Goal: Information Seeking & Learning: Learn about a topic

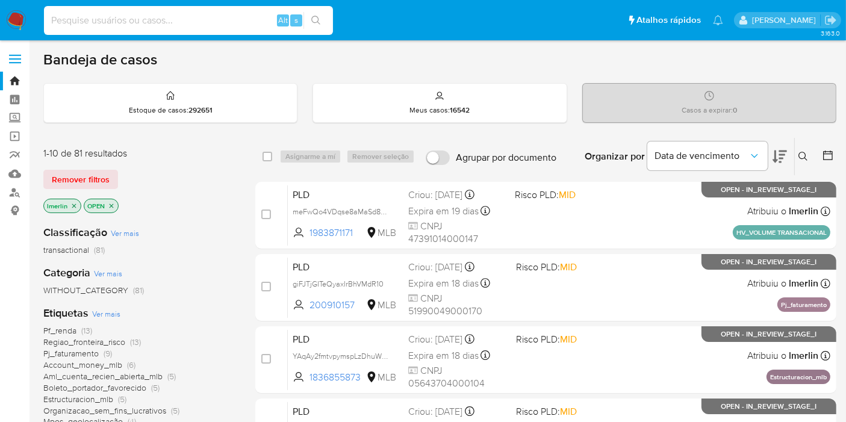
click at [252, 20] on input at bounding box center [188, 21] width 289 height 16
paste input "306948287"
type input "306948287"
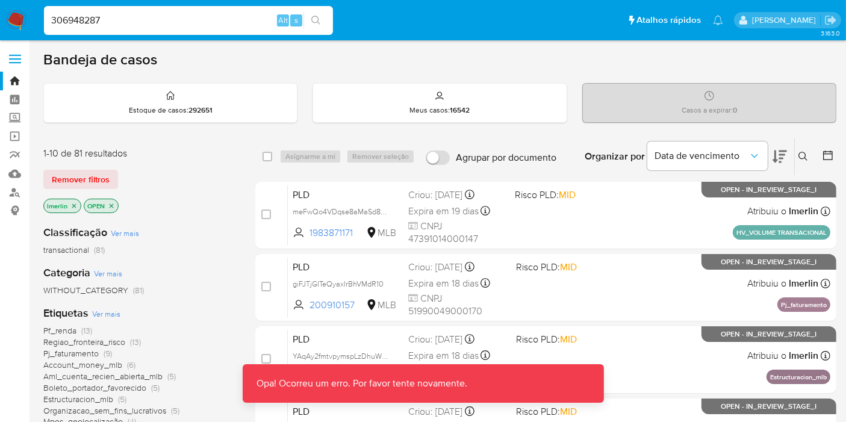
click at [252, 20] on input "306948287" at bounding box center [188, 21] width 289 height 16
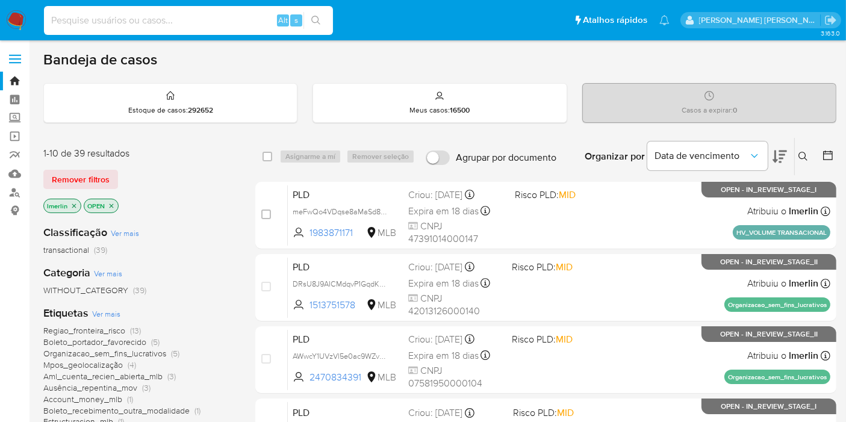
click at [170, 21] on input at bounding box center [188, 21] width 289 height 16
paste input "306948287"
type input "306948287"
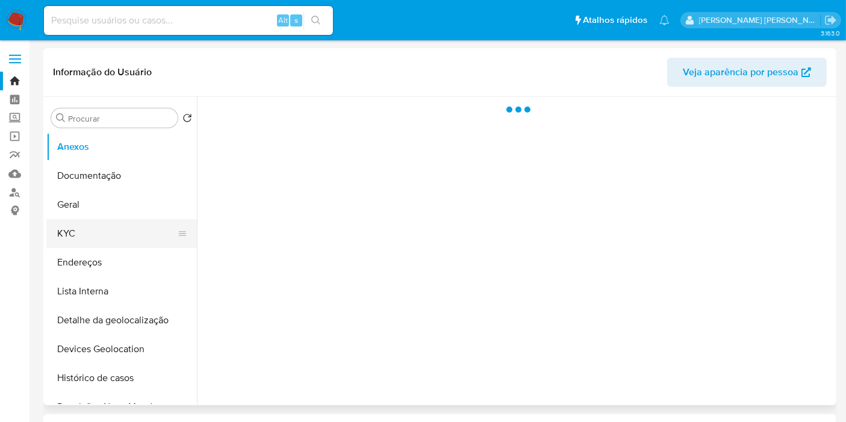
select select "10"
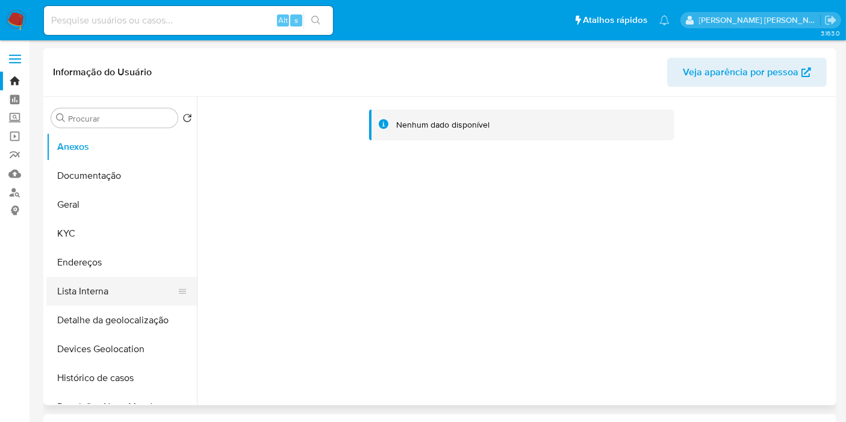
click at [127, 282] on button "Lista Interna" at bounding box center [116, 291] width 141 height 29
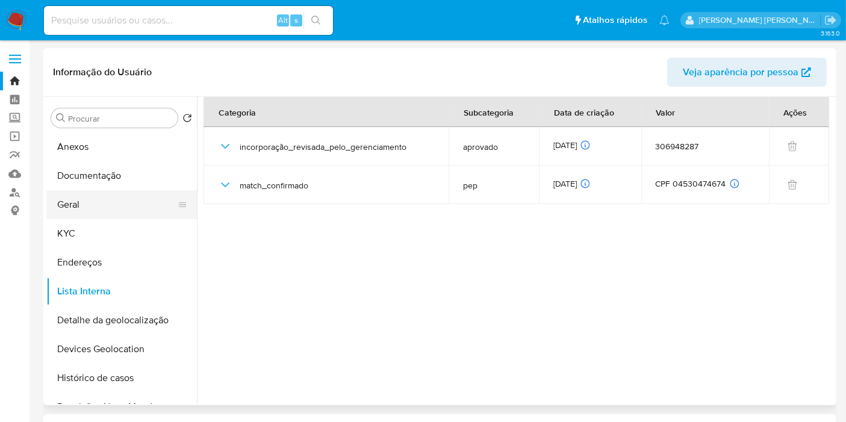
click at [122, 202] on button "Geral" at bounding box center [116, 204] width 141 height 29
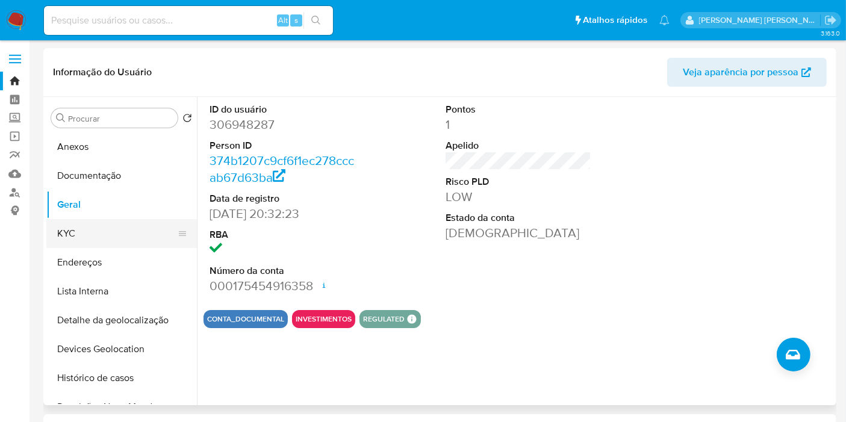
click at [109, 237] on button "KYC" at bounding box center [116, 233] width 141 height 29
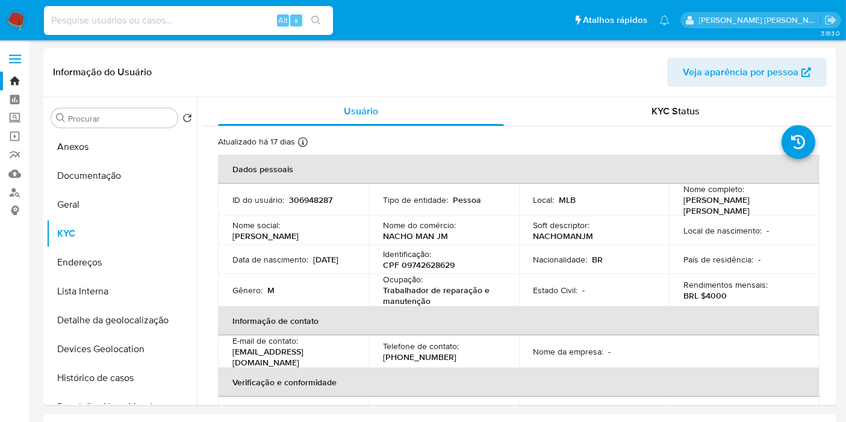
paste input "178595833"
click at [190, 23] on input at bounding box center [188, 21] width 289 height 16
type input "178595833"
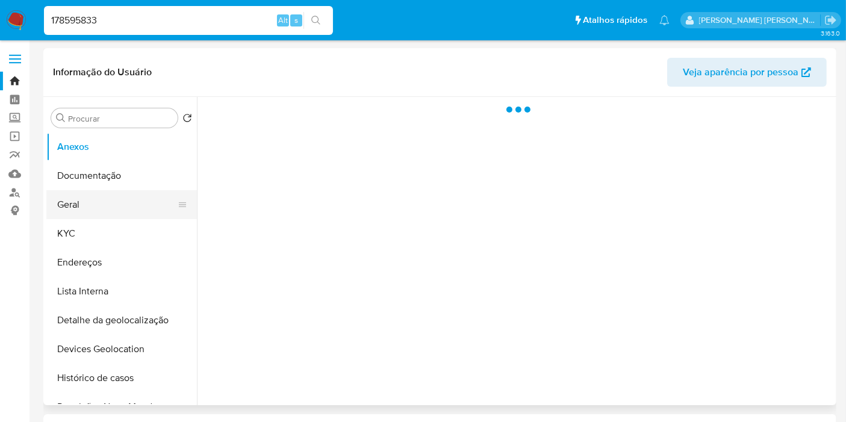
click at [120, 205] on button "Geral" at bounding box center [116, 204] width 141 height 29
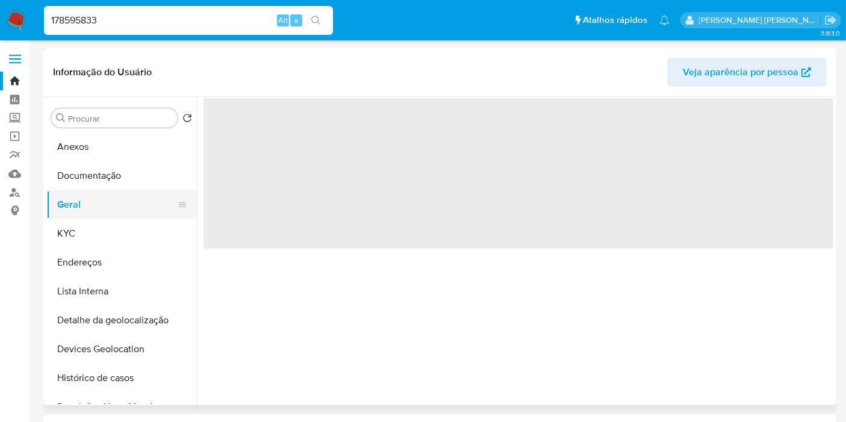
select select "10"
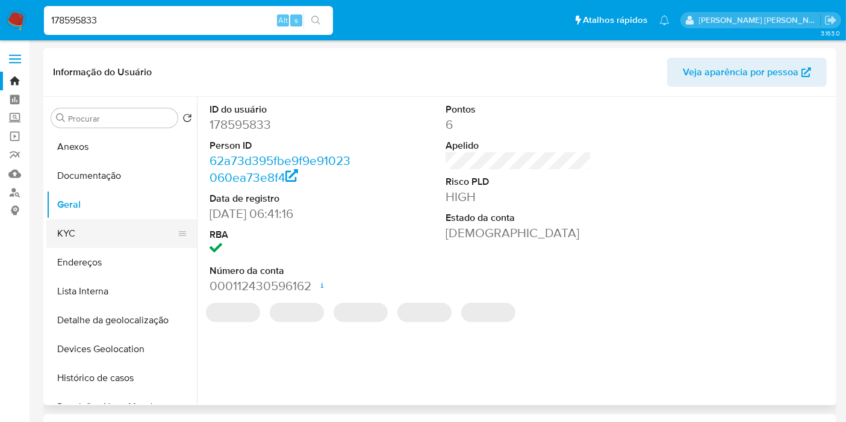
click at [114, 235] on button "KYC" at bounding box center [116, 233] width 141 height 29
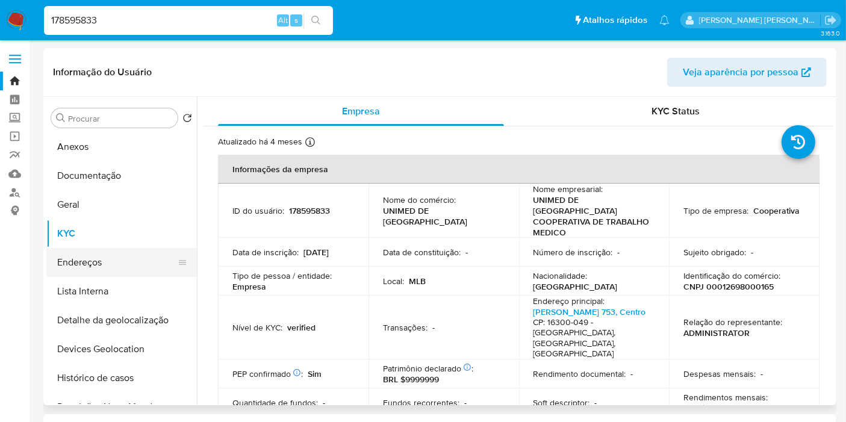
click at [104, 264] on button "Endereços" at bounding box center [116, 262] width 141 height 29
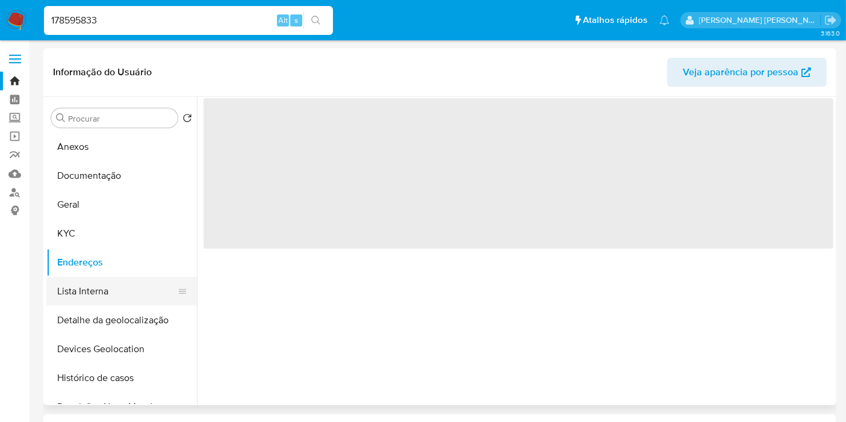
click at [101, 289] on button "Lista Interna" at bounding box center [116, 291] width 141 height 29
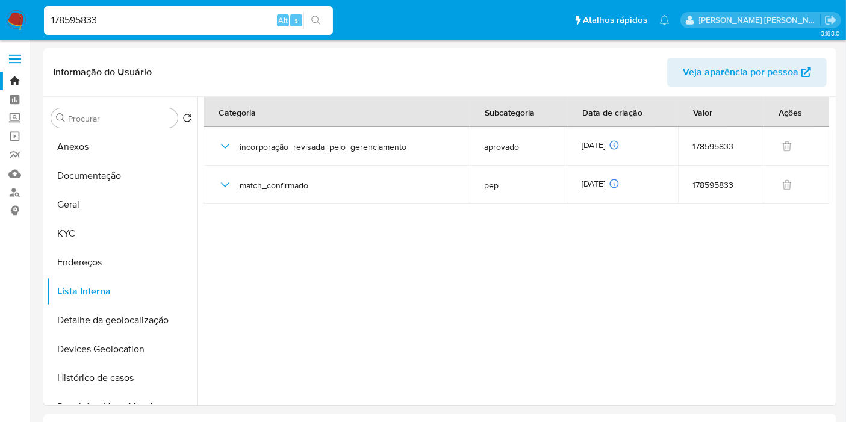
click at [171, 16] on input "178595833" at bounding box center [188, 21] width 289 height 16
paste input "425611350"
type input "425611350"
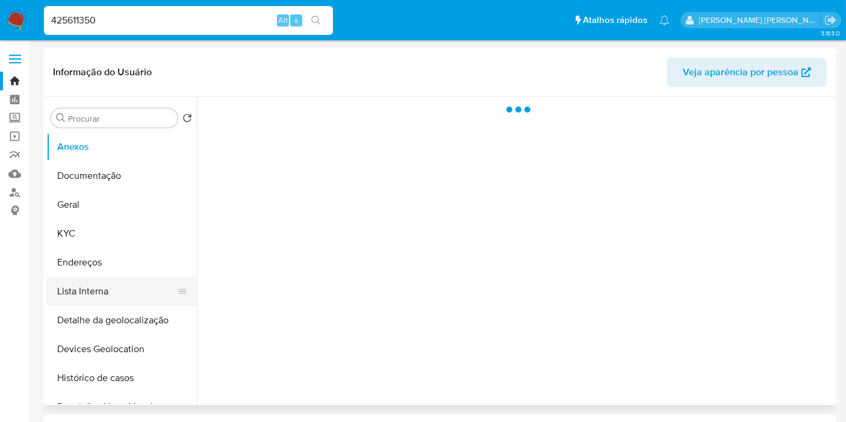
click at [82, 296] on button "Lista Interna" at bounding box center [116, 291] width 141 height 29
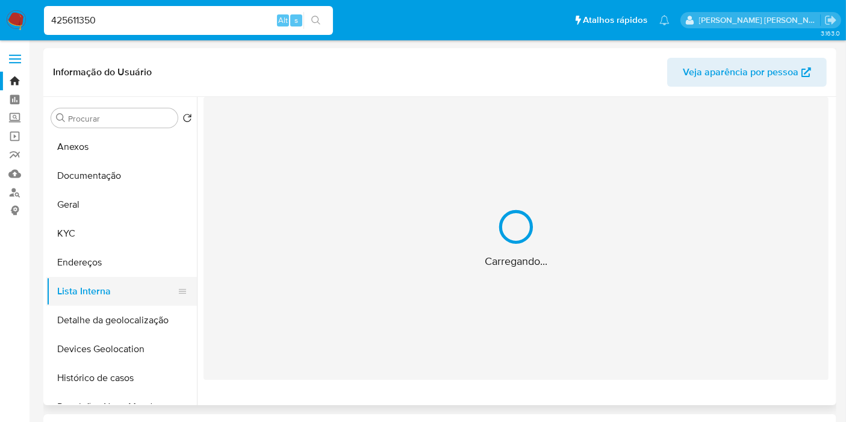
select select "10"
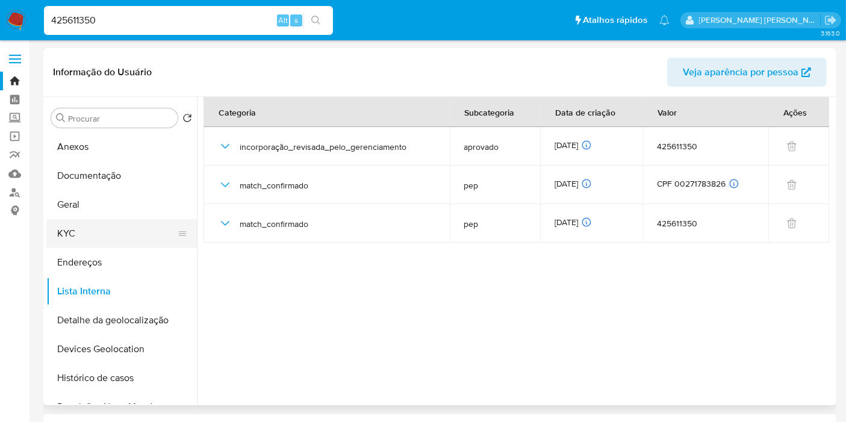
click at [99, 231] on button "KYC" at bounding box center [116, 233] width 141 height 29
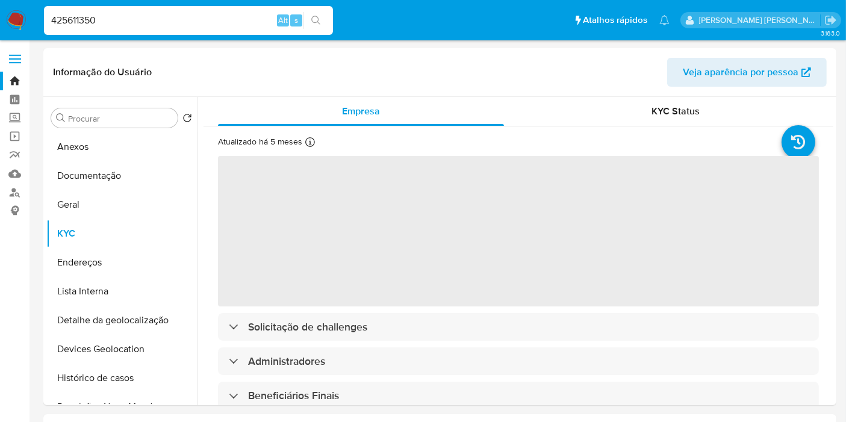
click at [222, 18] on input "425611350" at bounding box center [188, 21] width 289 height 16
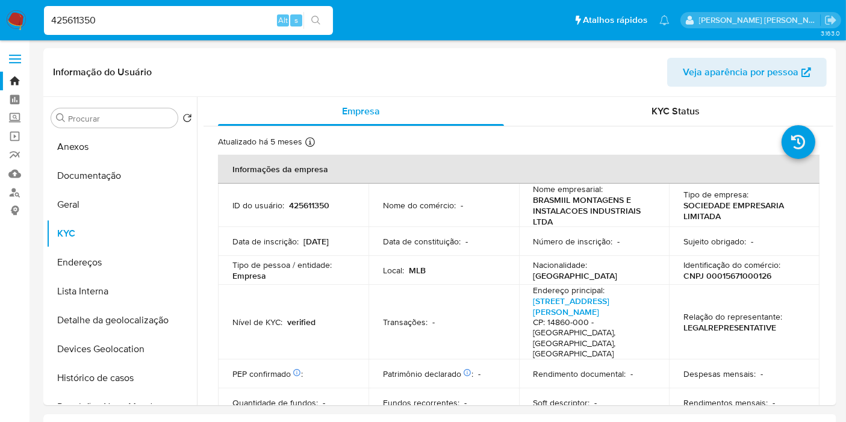
click at [222, 18] on input "425611350" at bounding box center [188, 21] width 289 height 16
paste input "1522934257"
type input "1522934257"
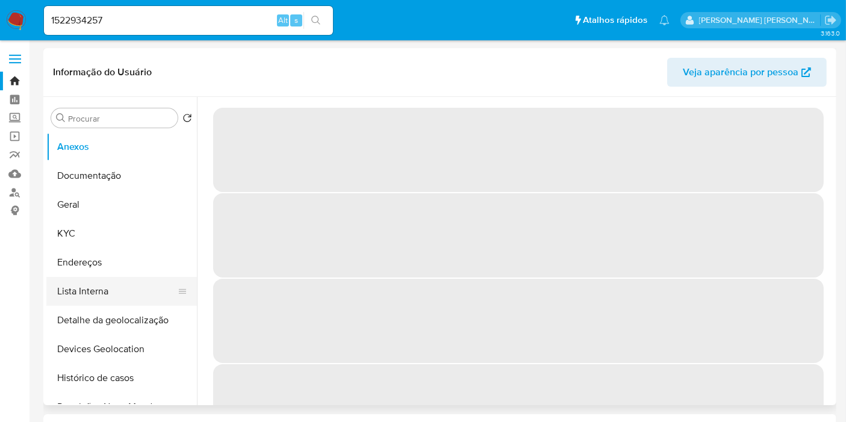
click at [73, 295] on button "Lista Interna" at bounding box center [116, 291] width 141 height 29
select select "10"
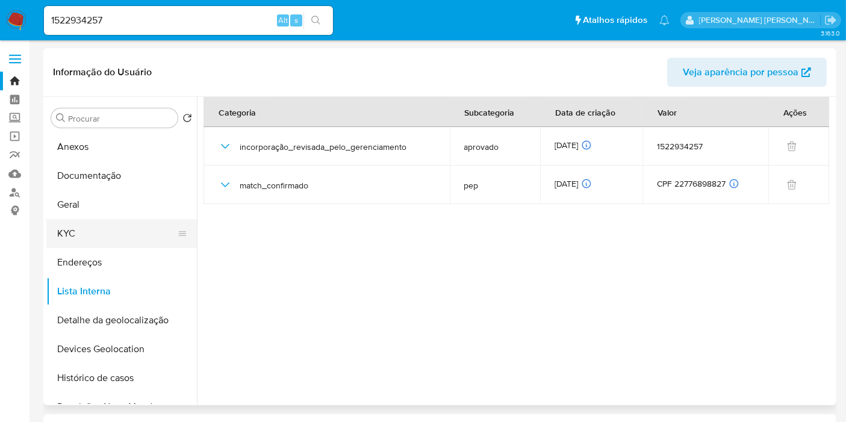
click at [111, 228] on button "KYC" at bounding box center [116, 233] width 141 height 29
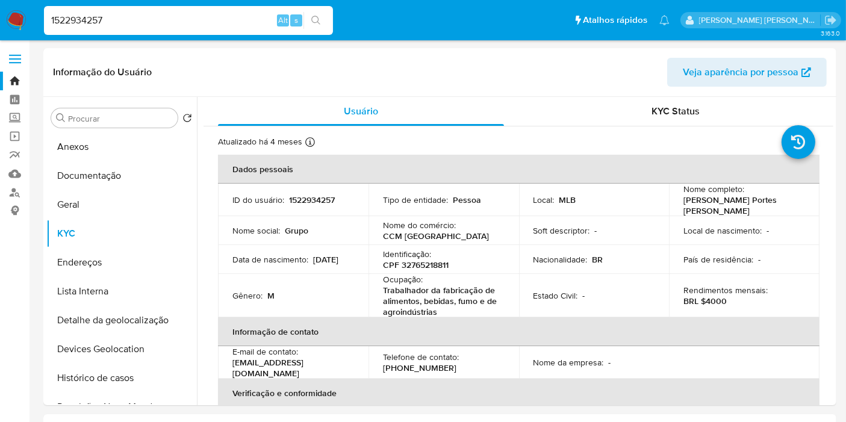
click at [221, 16] on input "1522934257" at bounding box center [188, 21] width 289 height 16
paste input "WwlD31J189Hiu8tqDrFATuZR"
type input "WwlD31J189Hiu8tqDrFATuZR"
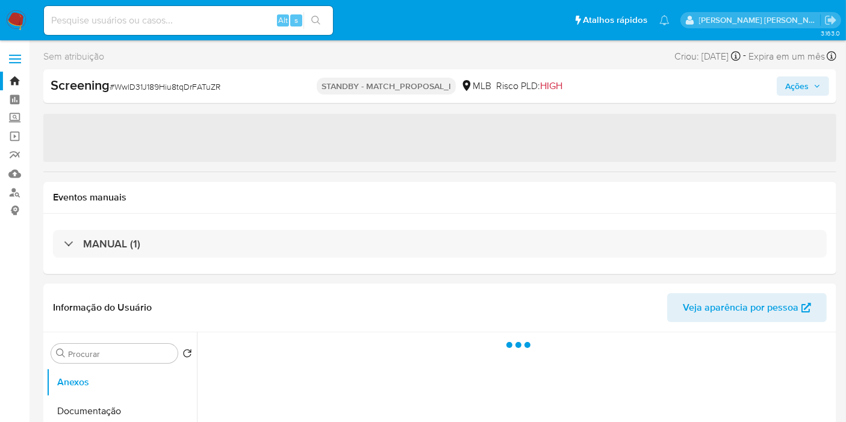
select select "10"
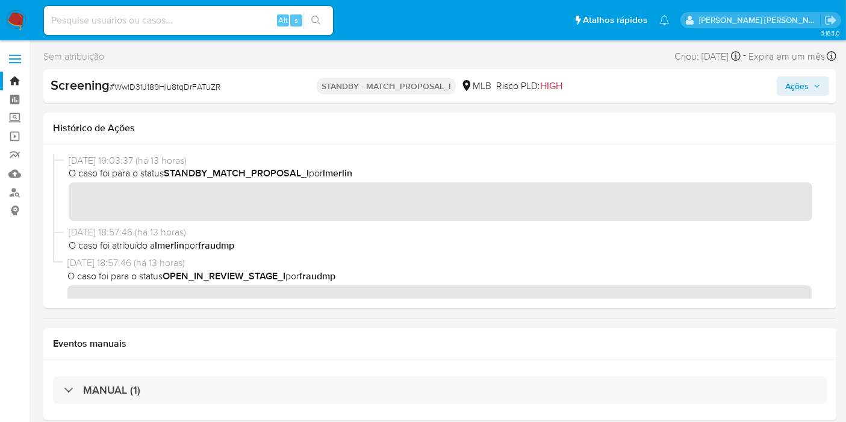
click at [17, 23] on img at bounding box center [16, 20] width 20 height 20
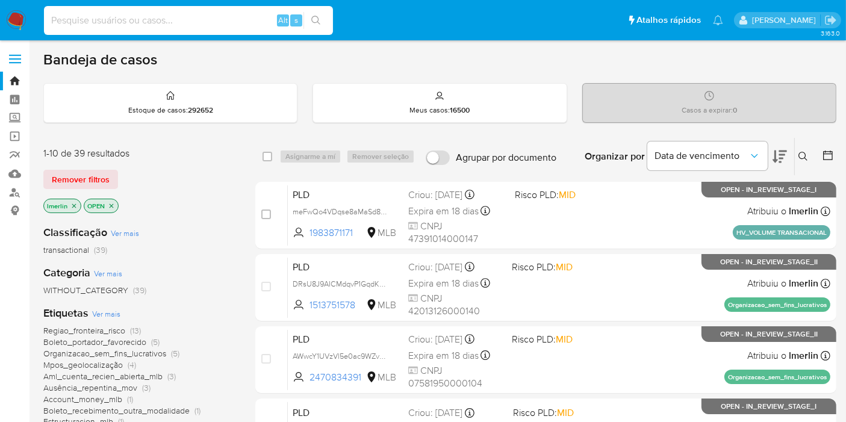
click at [251, 19] on input at bounding box center [188, 21] width 289 height 16
paste input "WwlD31J189Hiu8tqDrFATuZR"
type input "WwlD31J189Hiu8tqDrFATuZR"
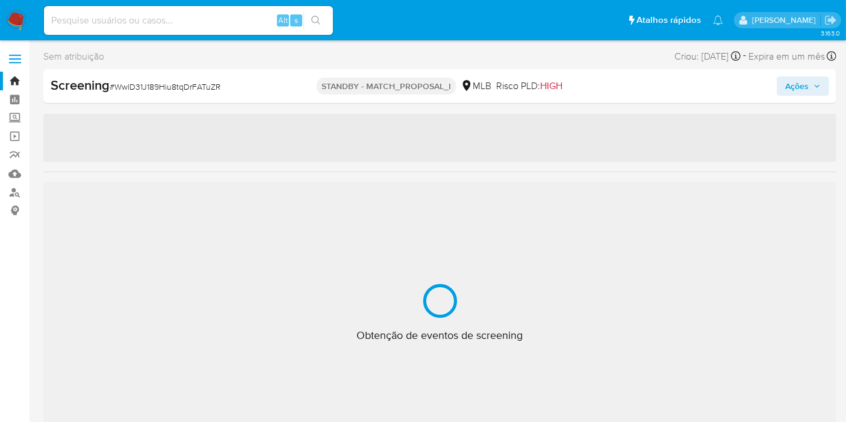
select select "10"
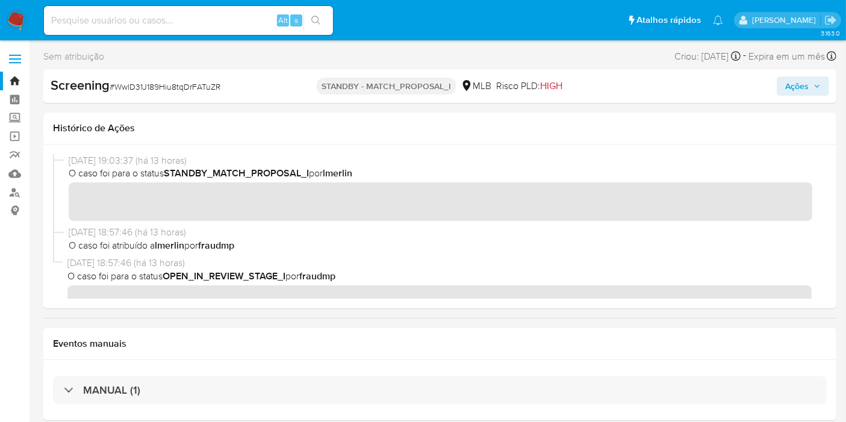
click at [15, 14] on img at bounding box center [16, 20] width 20 height 20
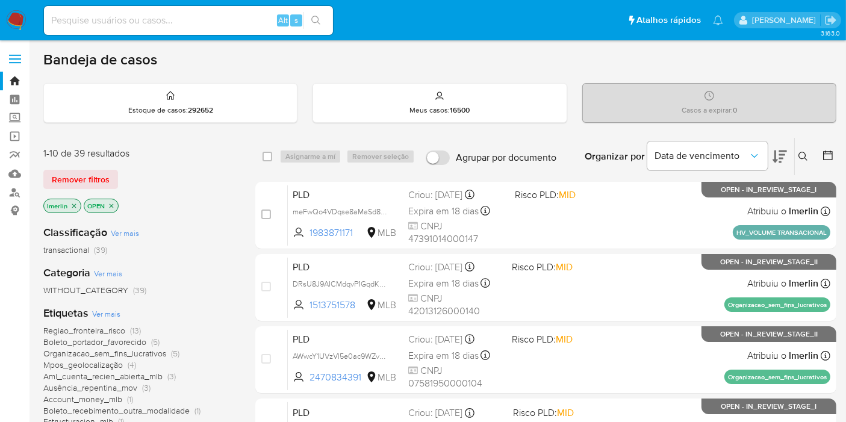
click at [75, 205] on icon "close-filter" at bounding box center [73, 205] width 7 height 7
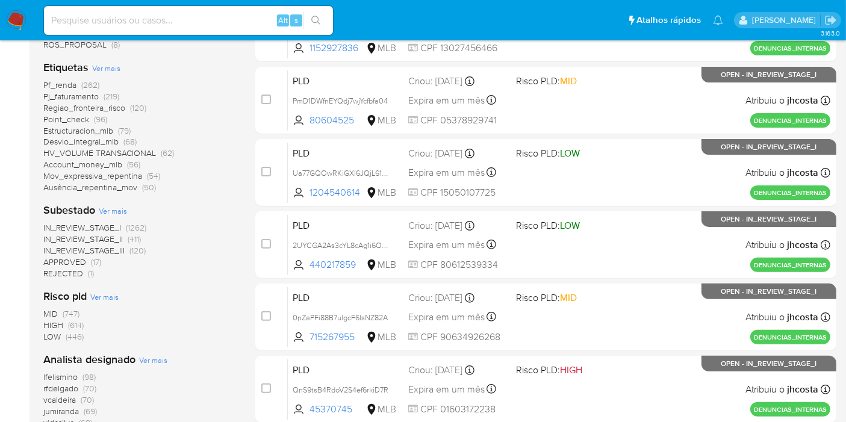
scroll to position [338, 0]
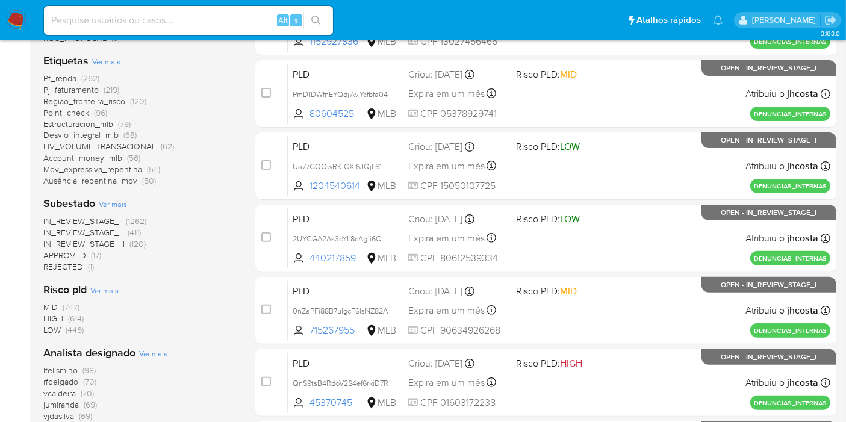
drag, startPoint x: 839, startPoint y: 224, endPoint x: 856, endPoint y: 165, distance: 61.4
click at [846, 165] on html "Pausado Ver notificaciones Alt s Atalhos rápidos Presiona las siguientes teclas…" at bounding box center [423, 159] width 846 height 994
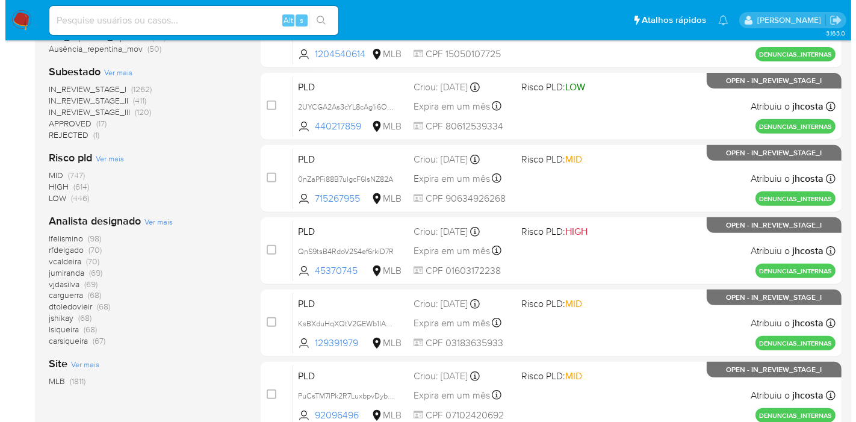
scroll to position [464, 0]
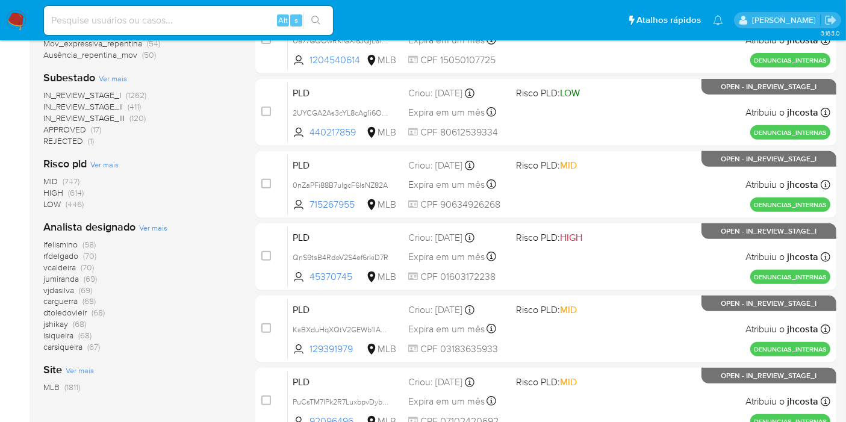
click at [171, 263] on div "lfelismino (98) rfdelgado (70) vcaldeira (70) jumiranda (69) vjdasilva (69) car…" at bounding box center [139, 296] width 193 height 114
click at [157, 225] on span "Ver mais" at bounding box center [153, 227] width 28 height 11
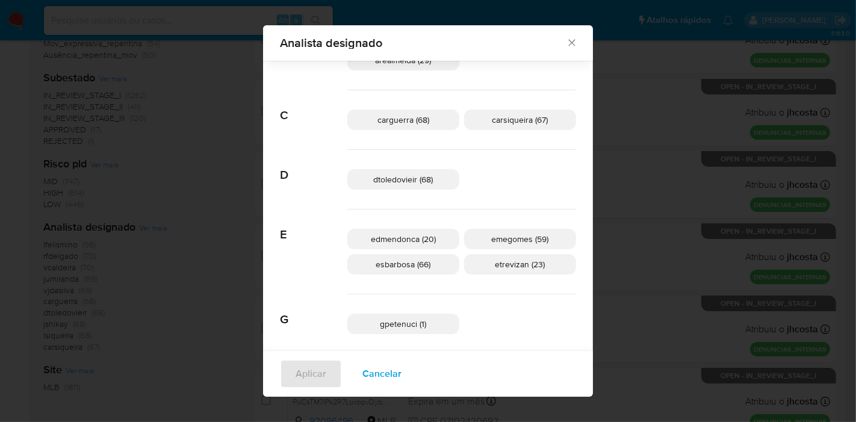
scroll to position [99, 0]
click at [564, 193] on div "Analista designado Buscar A aconceicao (34) adrbrito (31) analmeida (47) andras…" at bounding box center [428, 211] width 856 height 422
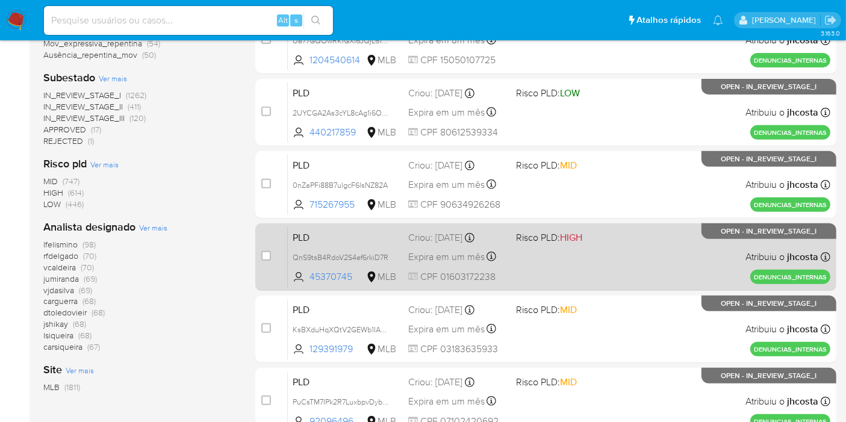
drag, startPoint x: 564, startPoint y: 193, endPoint x: 266, endPoint y: 284, distance: 311.4
click at [297, 274] on div "case-item-checkbox Incapaz de atribuir o caso PLD 3WciNmsdDXJiSO75SD1nPbCV 9729…" at bounding box center [545, 77] width 581 height 718
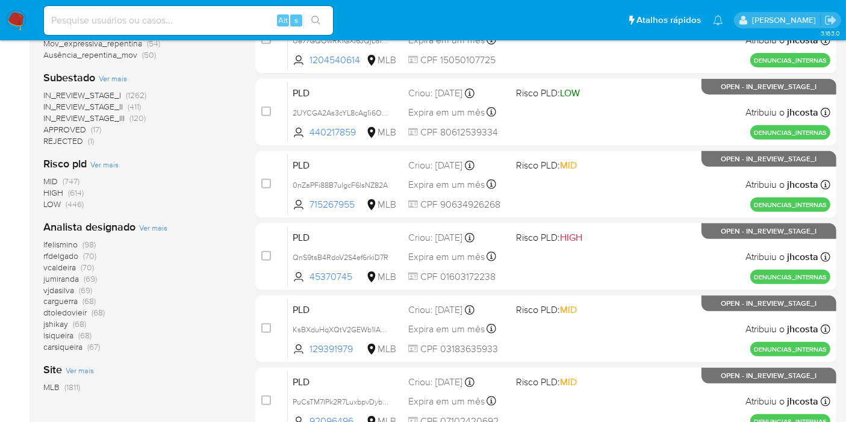
click at [157, 228] on span "Ver mais" at bounding box center [153, 227] width 28 height 11
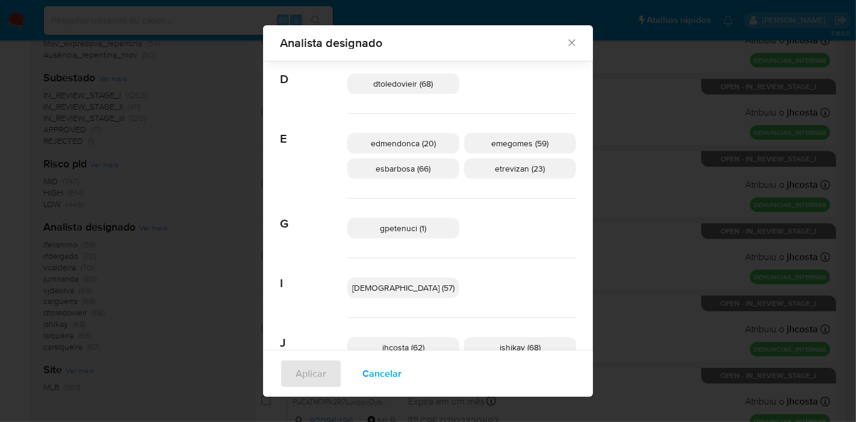
scroll to position [235, 0]
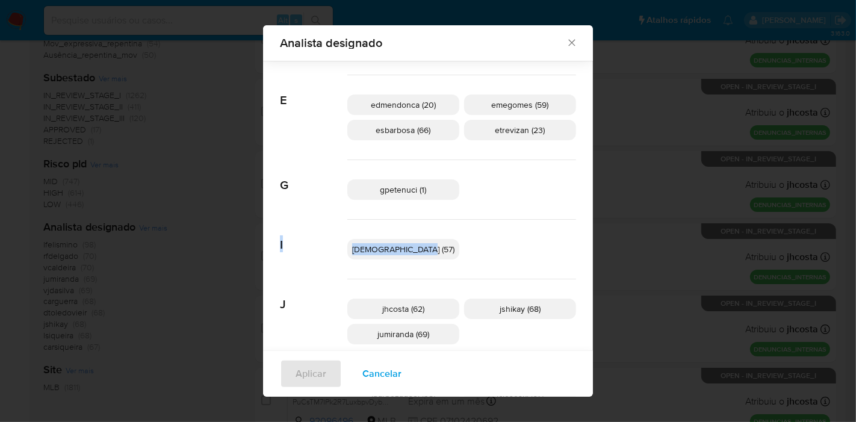
drag, startPoint x: 550, startPoint y: 183, endPoint x: 550, endPoint y: 219, distance: 36.1
click at [550, 219] on div "Analista designado Buscar A aconceicao (34) adrbrito (31) analmeida (47) andras…" at bounding box center [428, 210] width 330 height 371
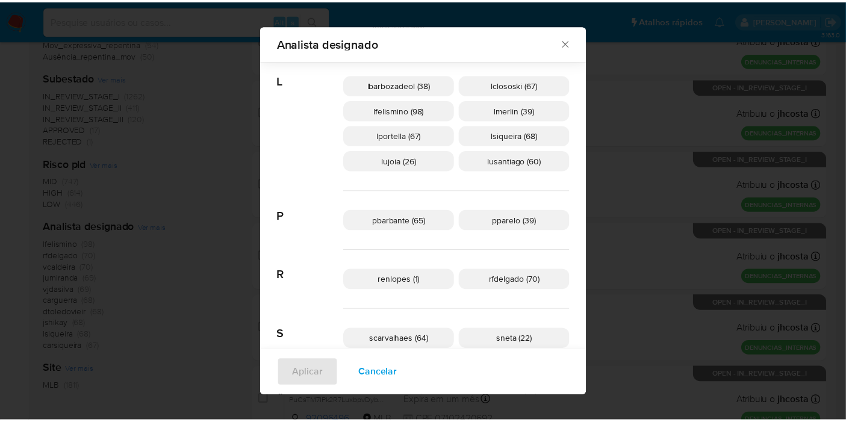
scroll to position [562, 0]
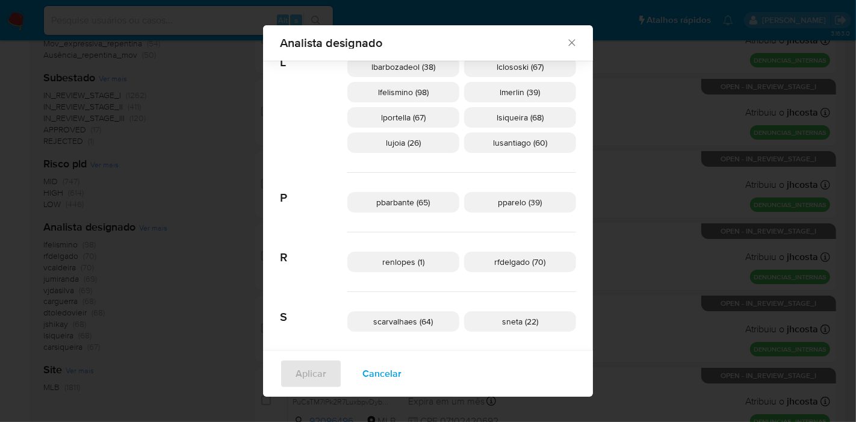
click at [251, 154] on div "Analista designado Buscar A aconceicao (34) adrbrito (31) analmeida (47) andras…" at bounding box center [428, 211] width 856 height 422
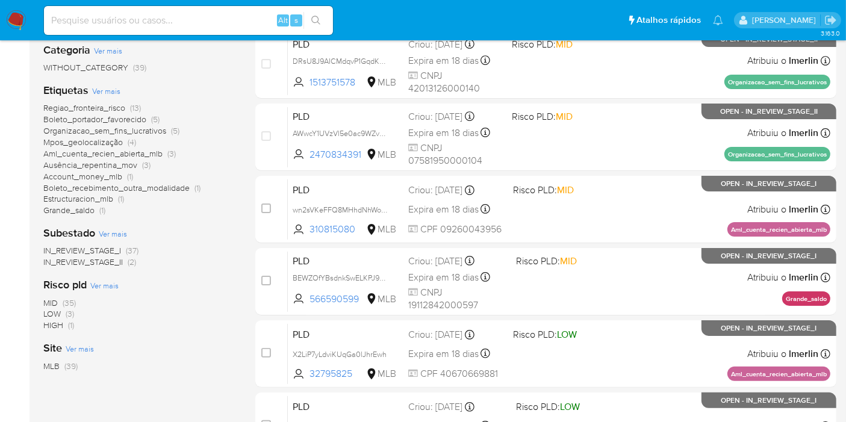
scroll to position [223, 0]
click at [64, 322] on span "HIGH (1)" at bounding box center [58, 324] width 31 height 11
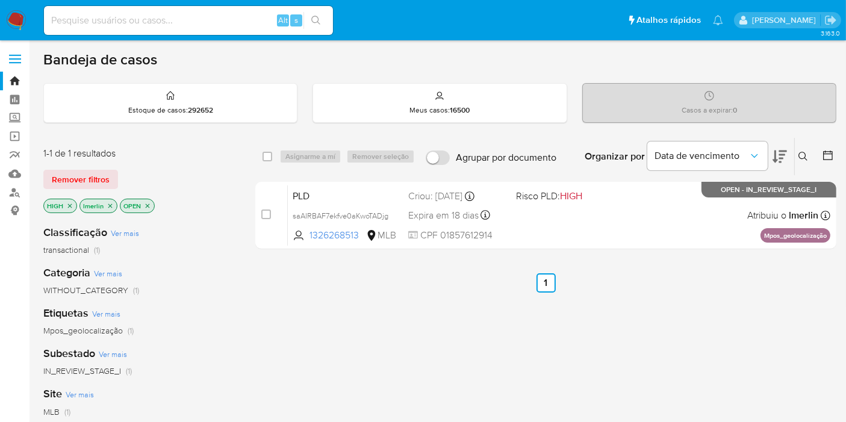
click at [72, 207] on icon "close-filter" at bounding box center [69, 205] width 7 height 7
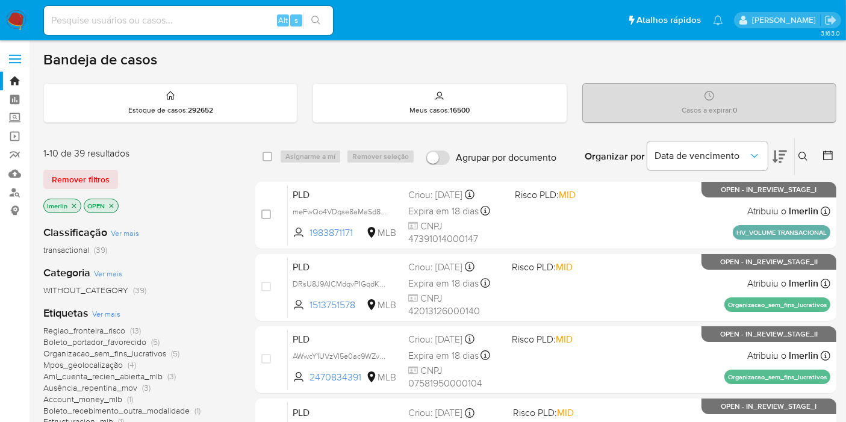
click at [117, 310] on span "Ver mais" at bounding box center [106, 313] width 28 height 11
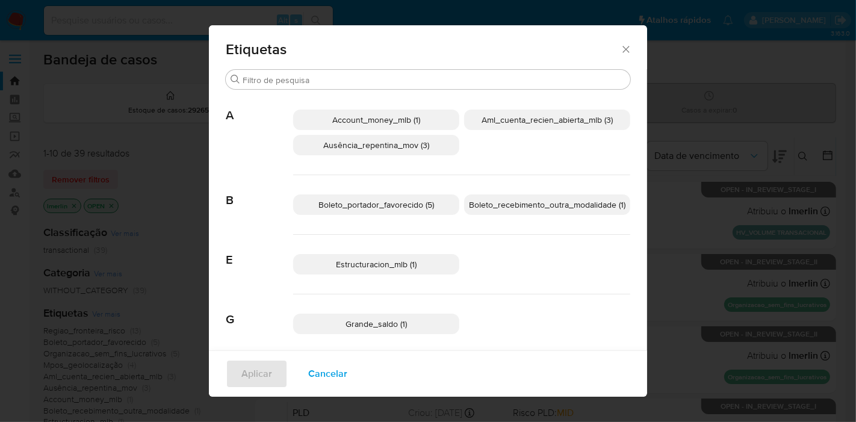
click at [67, 354] on div "Etiquetas Buscar A Account_money_mlb (1) Aml_cuenta_recien_abierta_mlb (3) Ausê…" at bounding box center [428, 211] width 856 height 422
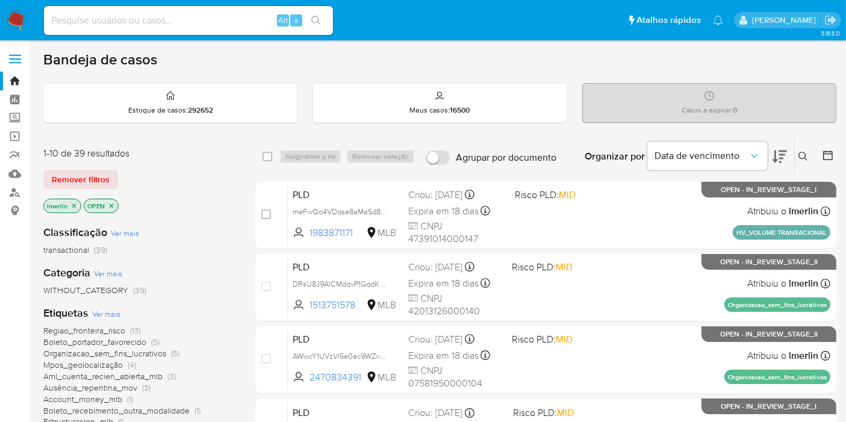
click at [75, 396] on span "Account_money_mlb" at bounding box center [82, 399] width 79 height 12
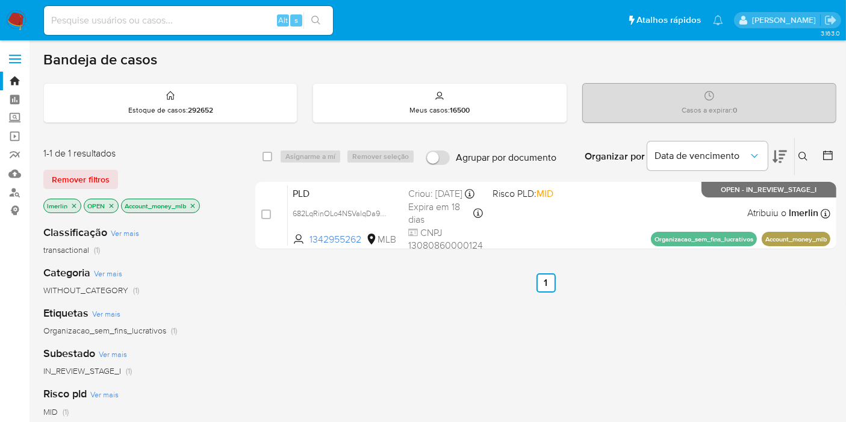
click at [194, 207] on icon "close-filter" at bounding box center [192, 205] width 7 height 7
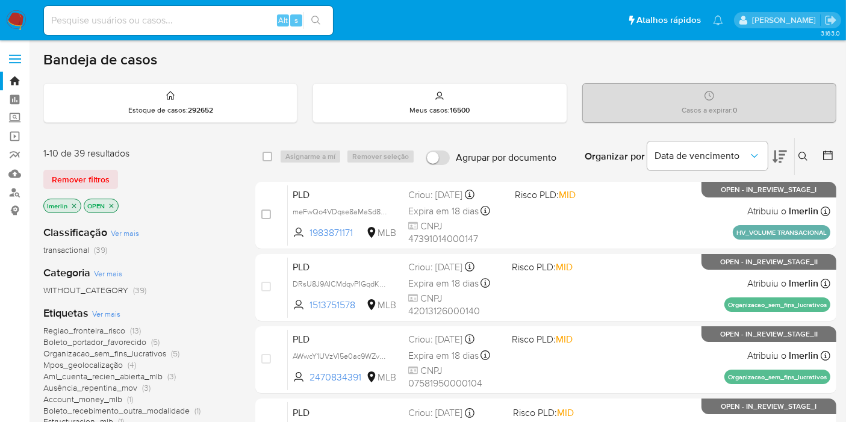
click at [138, 348] on span "Organizacao_sem_fins_lucrativos" at bounding box center [104, 353] width 123 height 12
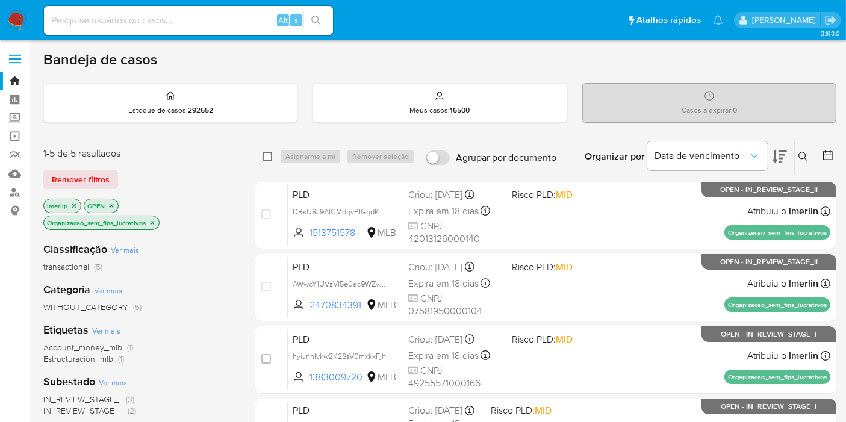
click at [265, 158] on input "checkbox" at bounding box center [267, 157] width 10 height 10
checkbox input "true"
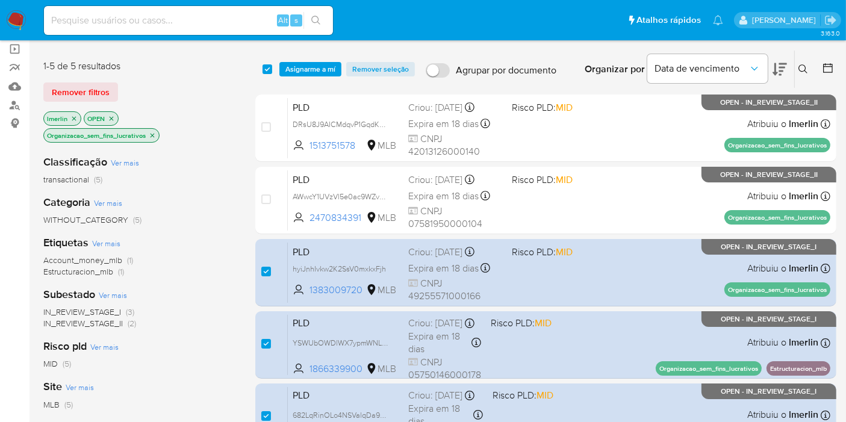
scroll to position [83, 0]
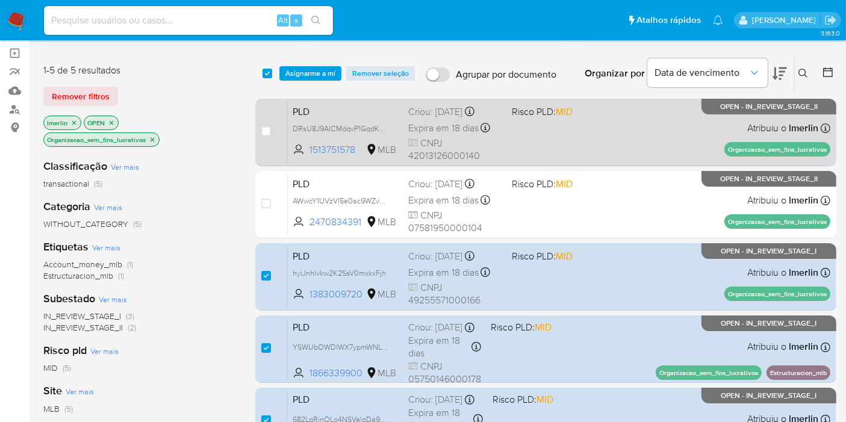
click at [372, 107] on span "PLD" at bounding box center [346, 111] width 106 height 16
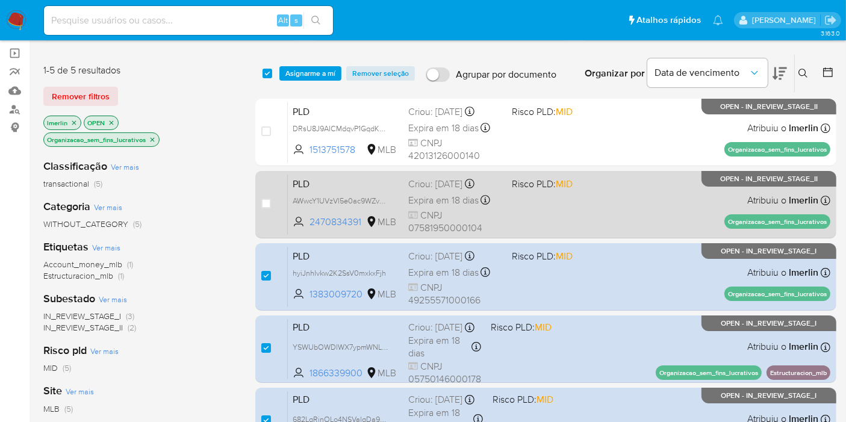
click at [318, 175] on span "PLD" at bounding box center [346, 183] width 106 height 16
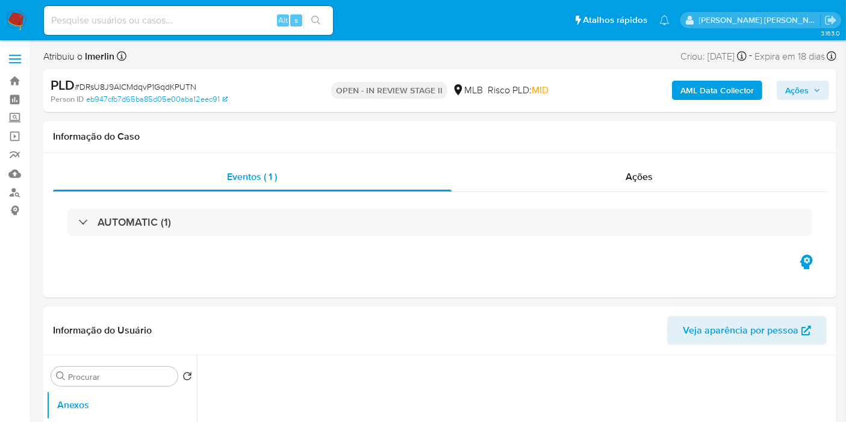
select select "10"
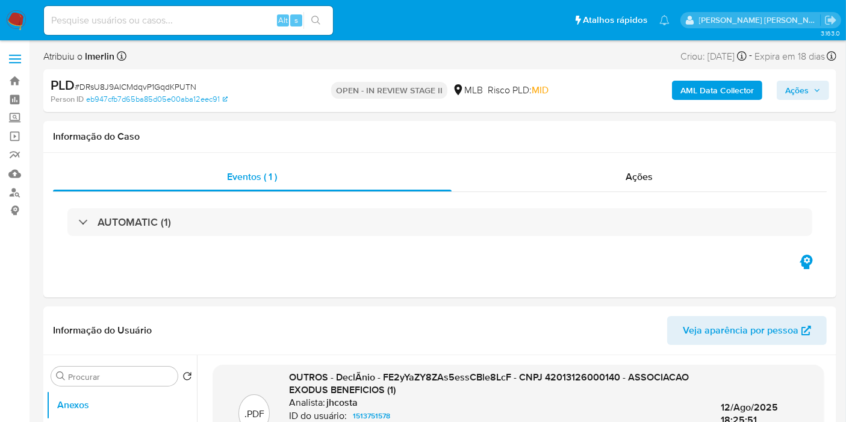
click at [810, 87] on span "Ações" at bounding box center [803, 90] width 36 height 17
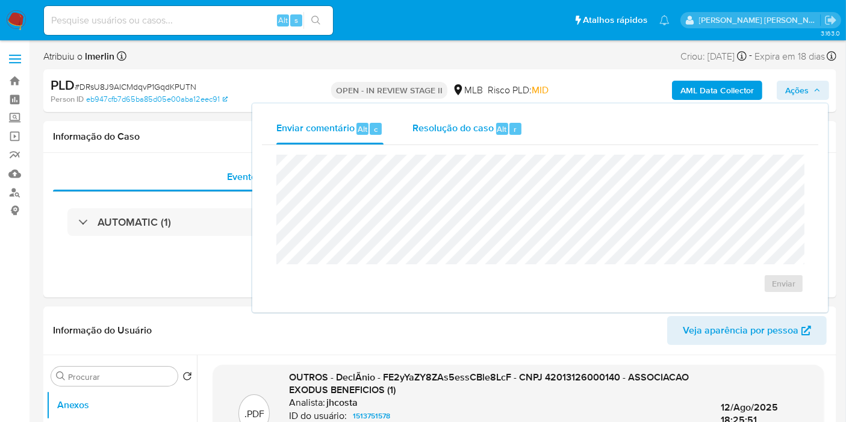
click at [488, 123] on span "Resolução do caso" at bounding box center [452, 129] width 81 height 14
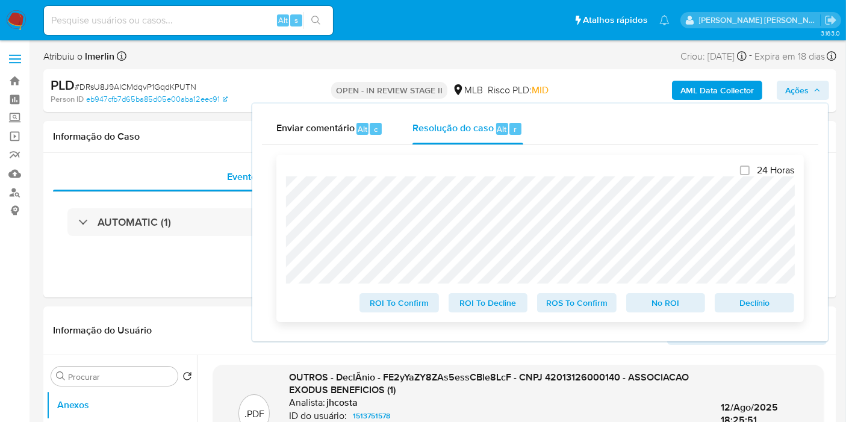
click at [757, 305] on span "Declínio" at bounding box center [754, 302] width 63 height 17
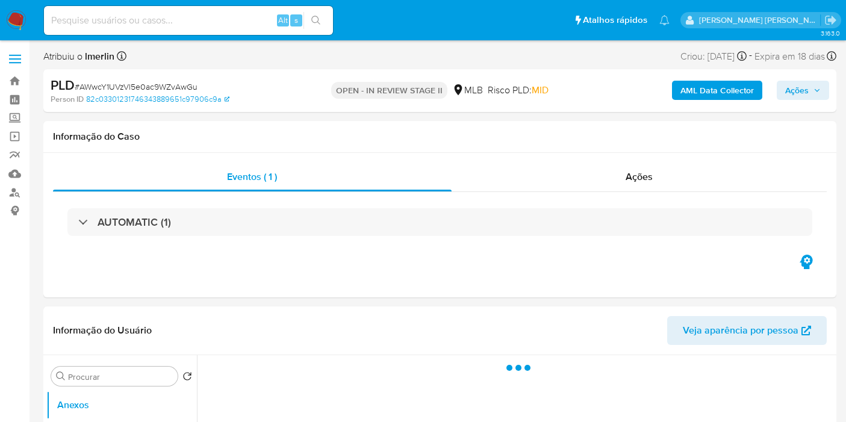
select select "10"
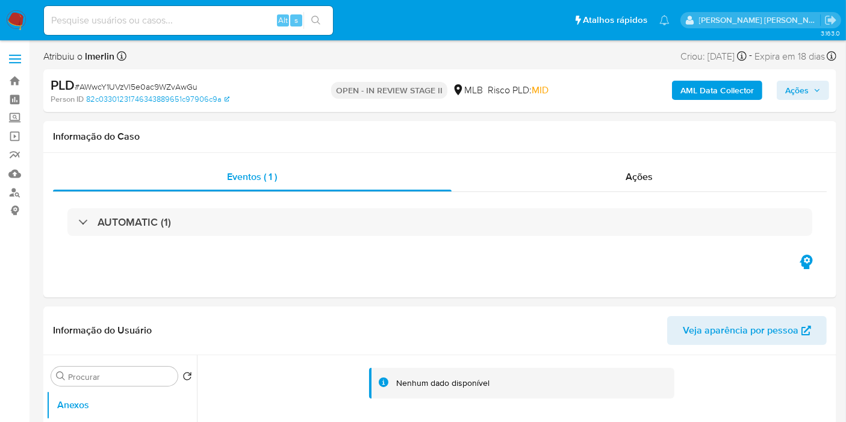
click at [798, 92] on span "Ações" at bounding box center [796, 90] width 23 height 19
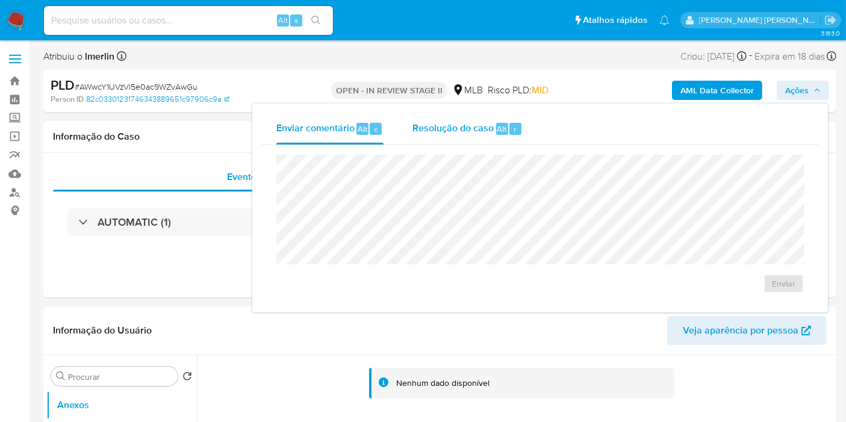
click at [490, 113] on div "Resolução do caso Alt r" at bounding box center [467, 128] width 110 height 31
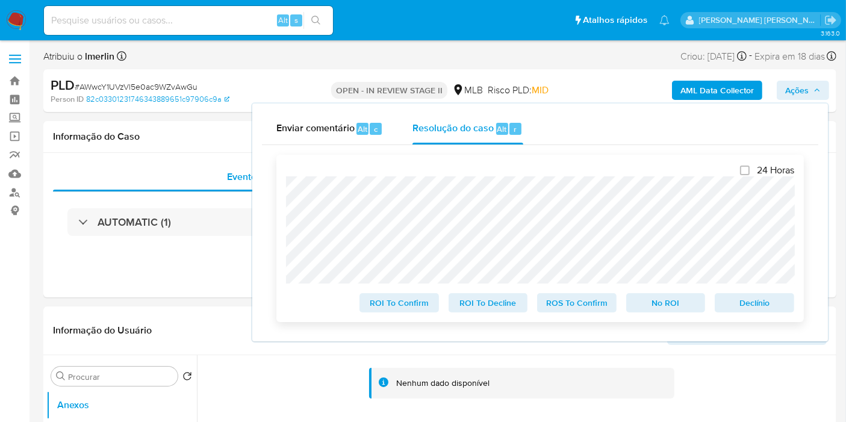
click at [742, 303] on span "Declínio" at bounding box center [754, 302] width 63 height 17
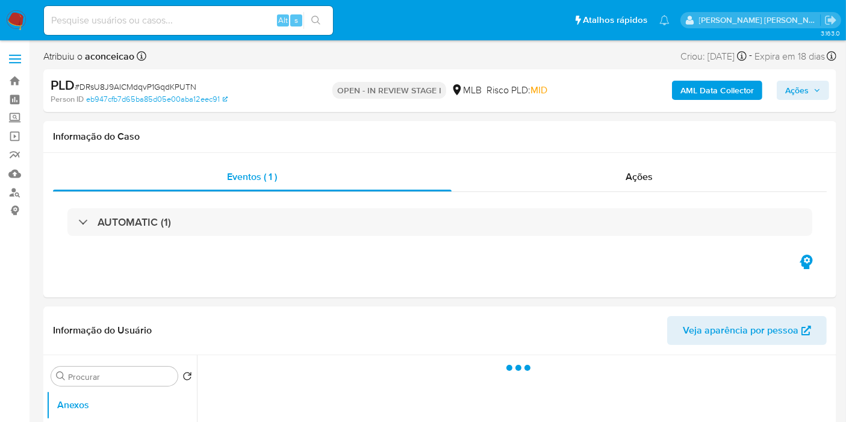
select select "10"
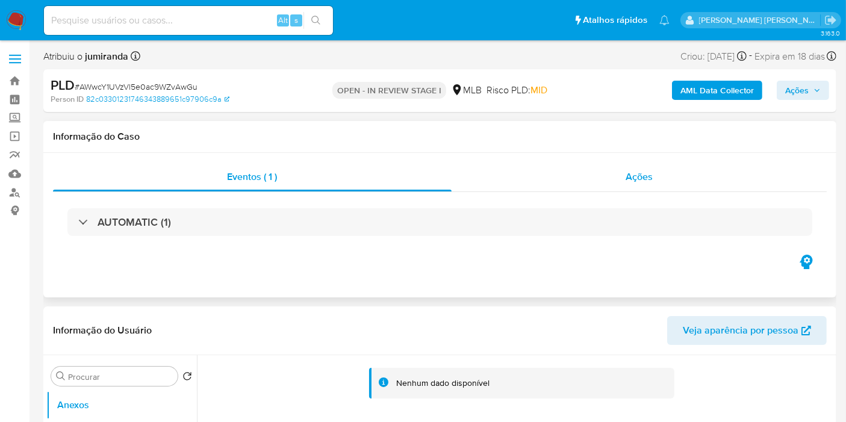
click at [624, 188] on div "Ações" at bounding box center [640, 177] width 376 height 29
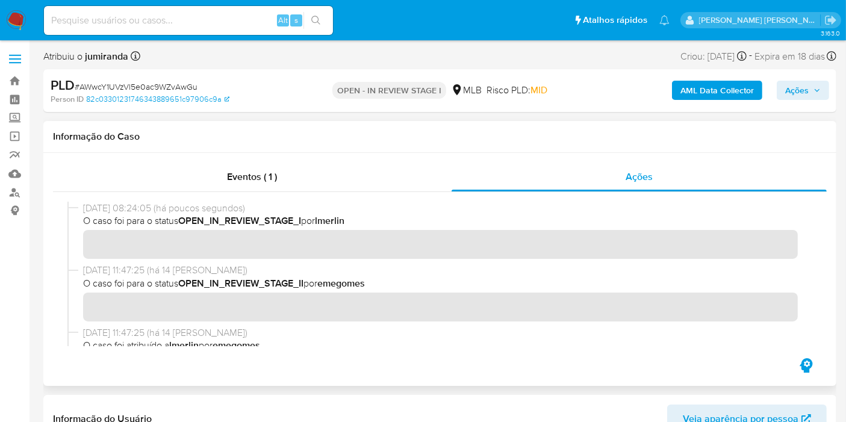
scroll to position [104, 0]
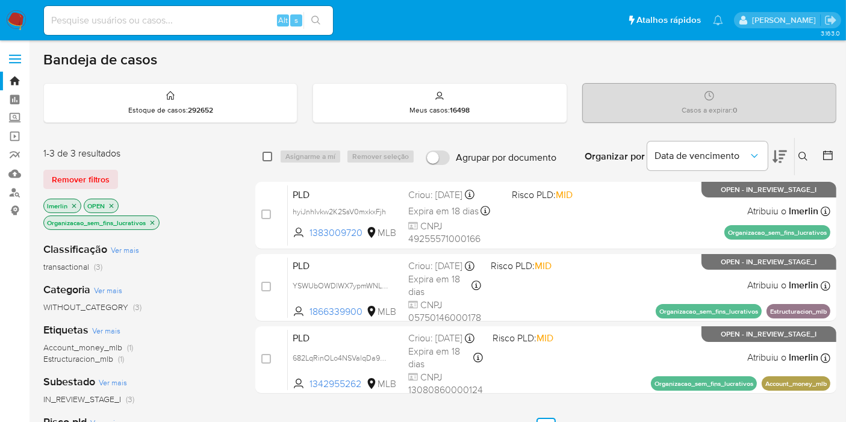
click at [268, 158] on input "checkbox" at bounding box center [267, 157] width 10 height 10
checkbox input "true"
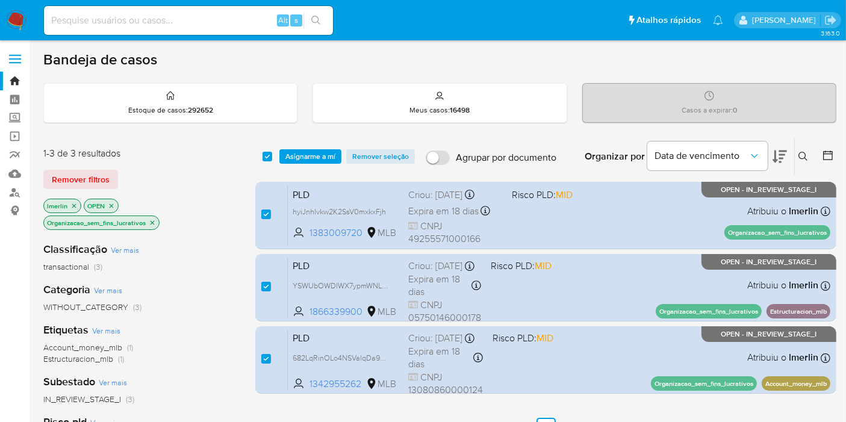
click at [326, 146] on div "select-all-cases-checkbox Asignarme a mí Remover seleção Agrupar por documento …" at bounding box center [545, 156] width 581 height 37
click at [325, 156] on span "Asignarme a mí" at bounding box center [310, 157] width 50 height 12
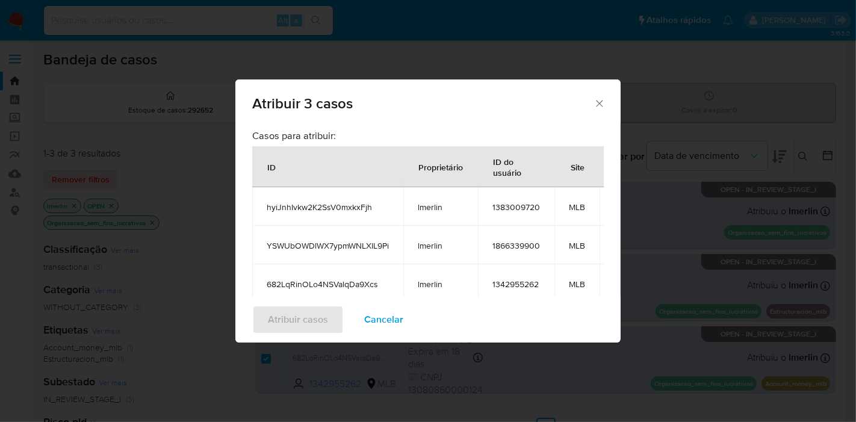
click at [255, 203] on td "hyiJnhIvkw2K2SsV0mxkxFjh" at bounding box center [327, 206] width 151 height 39
click at [397, 319] on span "Cancelar" at bounding box center [383, 319] width 39 height 26
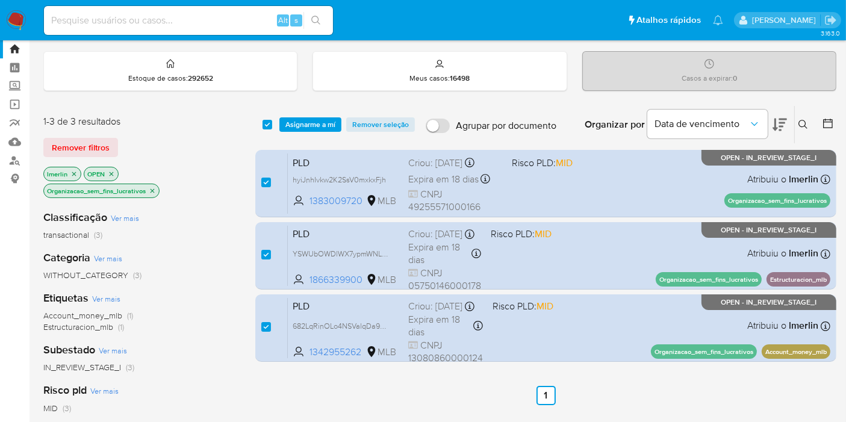
scroll to position [31, 0]
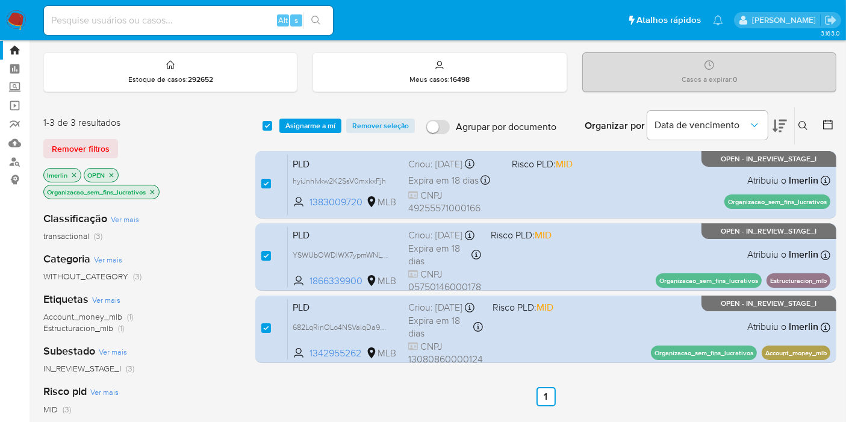
click at [157, 188] on p "Organizacao_sem_fins_lucrativos" at bounding box center [101, 191] width 115 height 13
click at [153, 189] on icon "close-filter" at bounding box center [152, 191] width 7 height 7
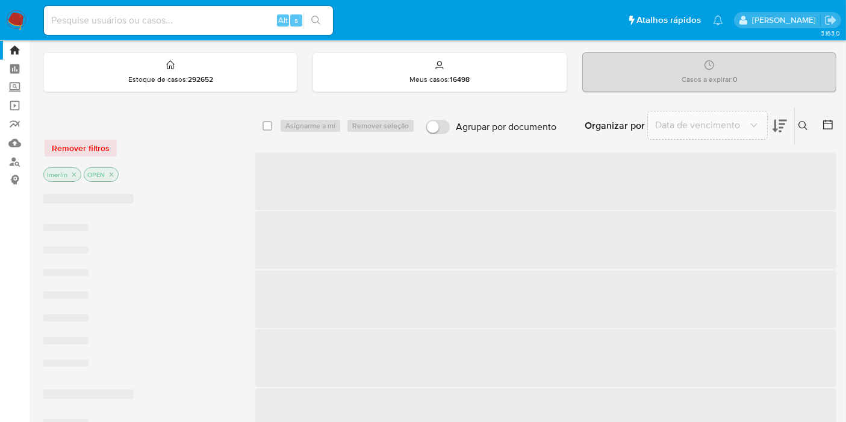
checkbox input "false"
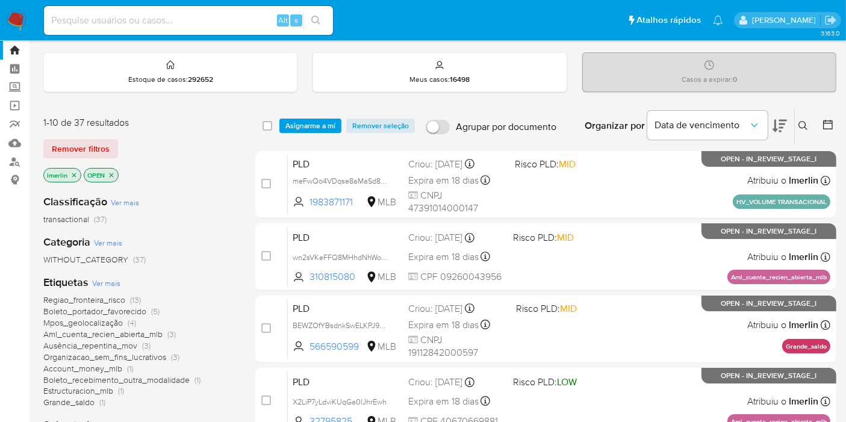
click at [74, 173] on icon "close-filter" at bounding box center [73, 175] width 7 height 7
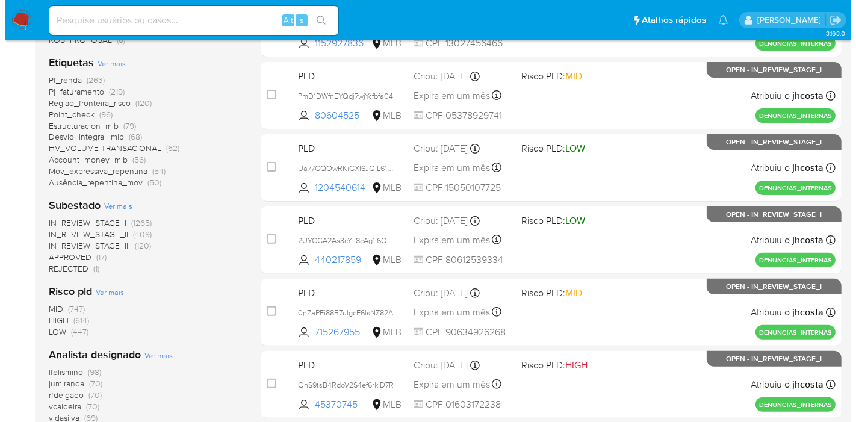
scroll to position [332, 0]
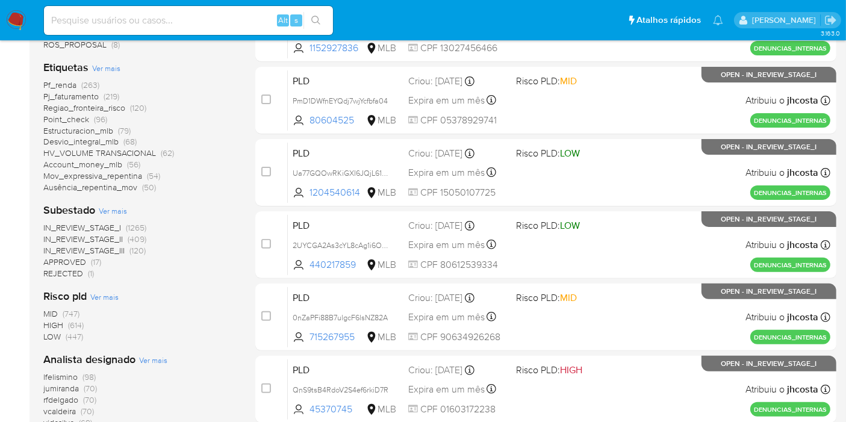
click at [111, 66] on span "Ver mais" at bounding box center [106, 68] width 28 height 11
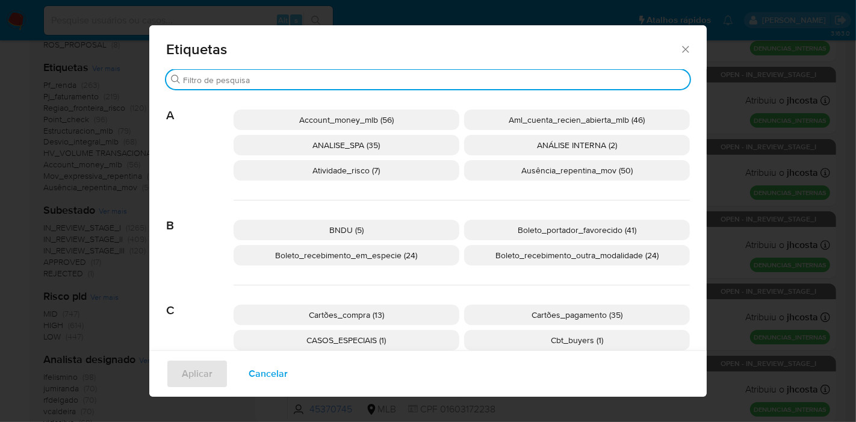
click at [446, 78] on input "Buscar" at bounding box center [434, 80] width 502 height 11
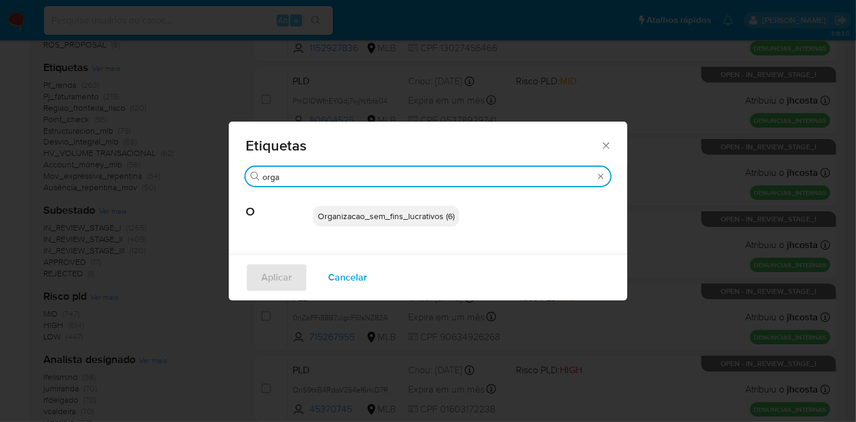
type input "orga"
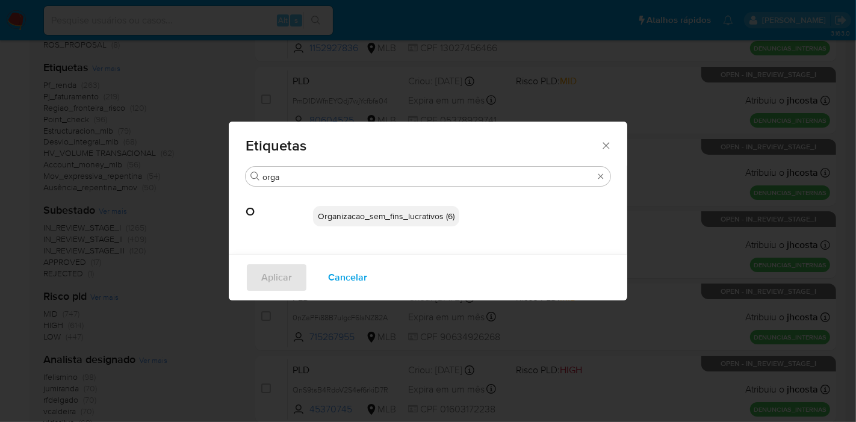
click at [390, 225] on p "Organizacao_sem_fins_lucrativos (6)" at bounding box center [386, 216] width 146 height 20
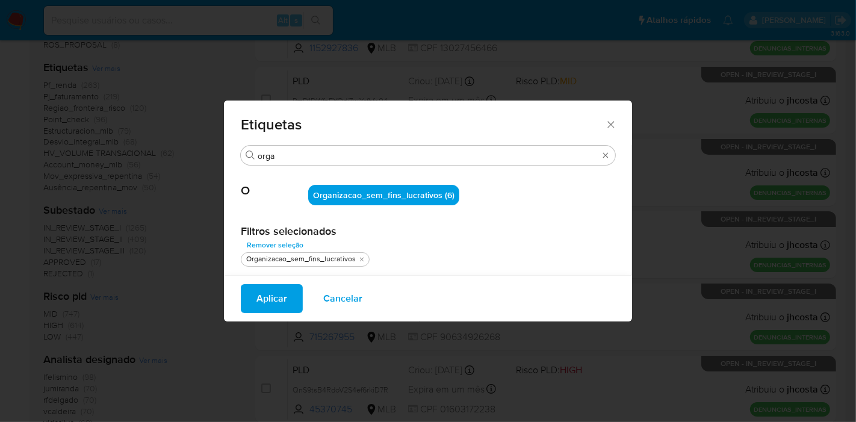
click at [273, 298] on span "Aplicar" at bounding box center [271, 298] width 31 height 26
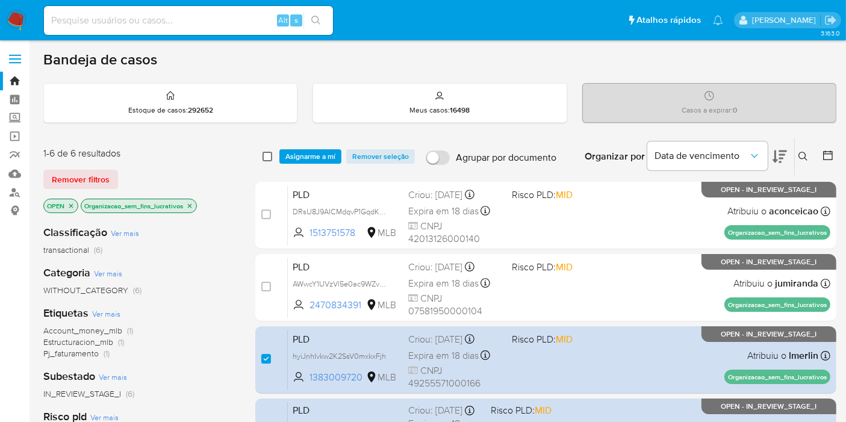
click at [265, 152] on input "checkbox" at bounding box center [267, 157] width 10 height 10
checkbox input "true"
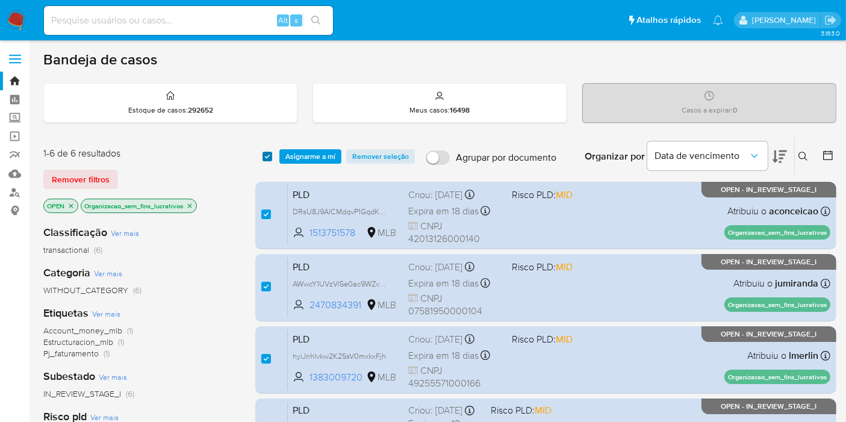
click at [265, 152] on input "checkbox" at bounding box center [267, 157] width 10 height 10
checkbox input "false"
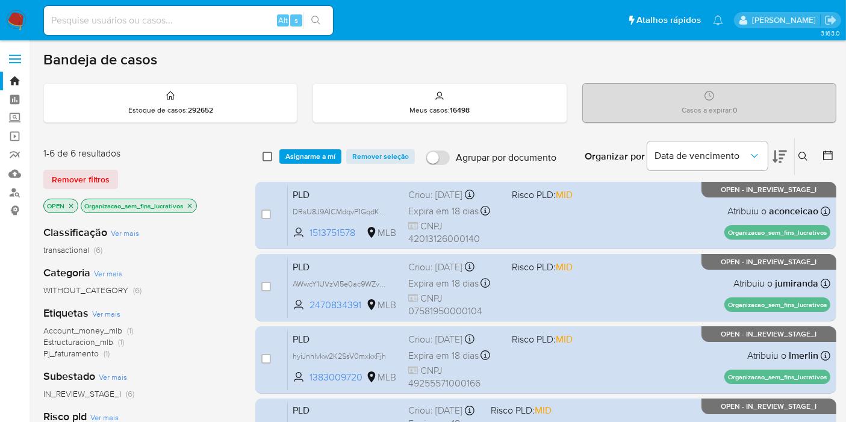
checkbox input "false"
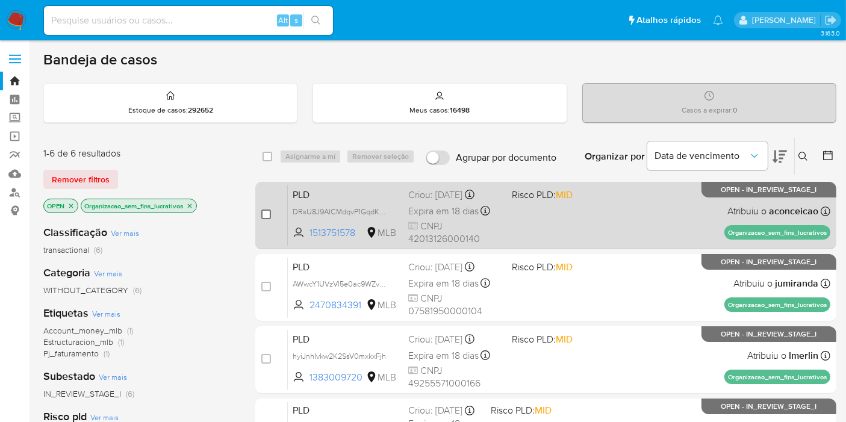
click at [262, 213] on input "checkbox" at bounding box center [266, 215] width 10 height 10
checkbox input "true"
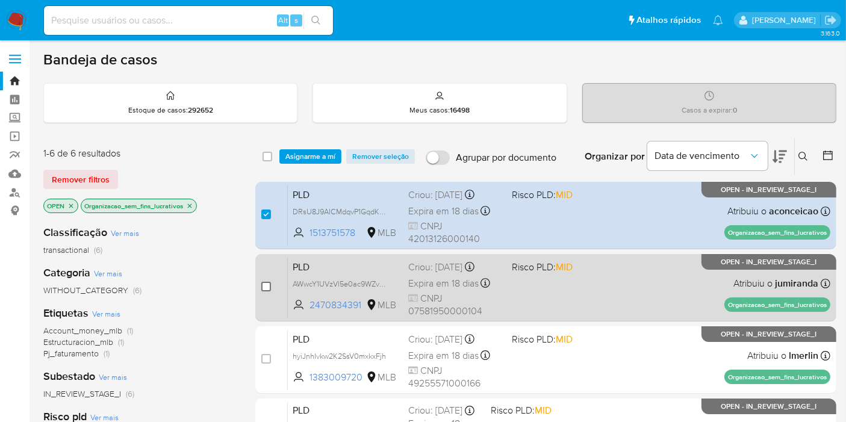
click at [264, 282] on input "checkbox" at bounding box center [266, 287] width 10 height 10
checkbox input "true"
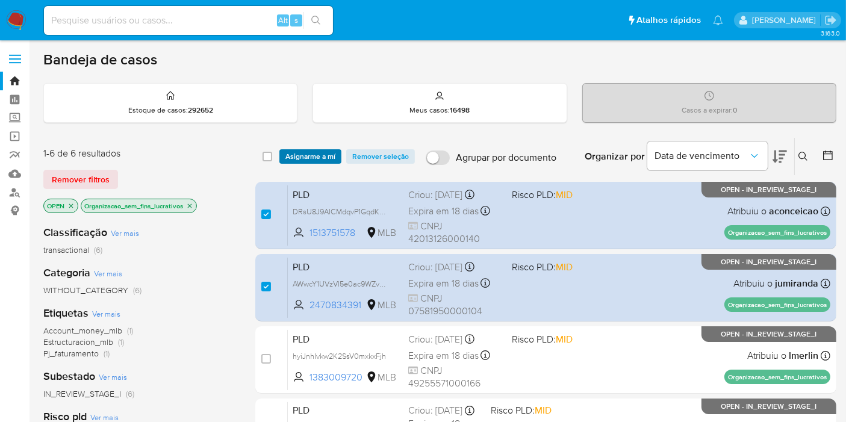
click at [326, 158] on span "Asignarme a mí" at bounding box center [310, 157] width 50 height 12
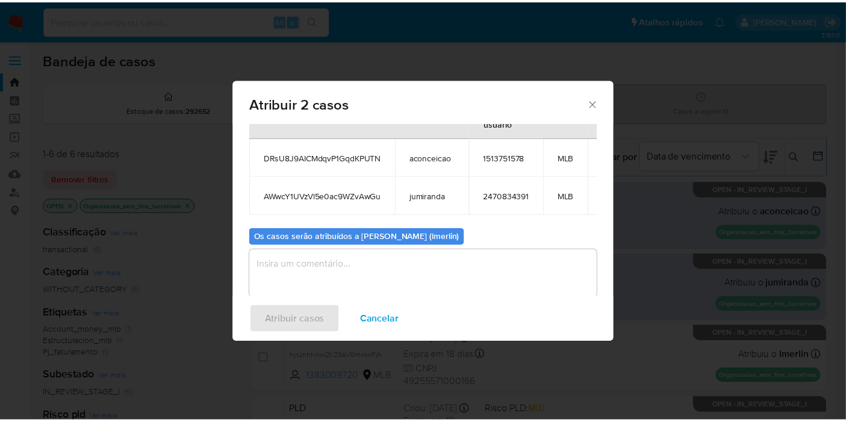
scroll to position [69, 0]
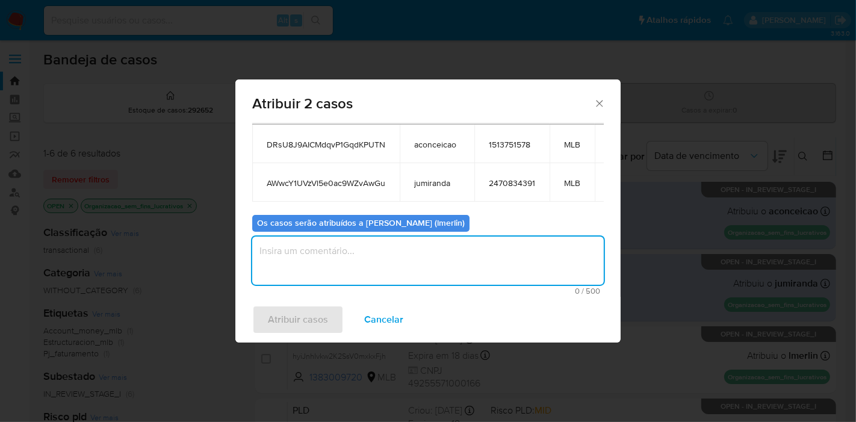
click at [520, 262] on textarea "assign-modal" at bounding box center [428, 261] width 352 height 48
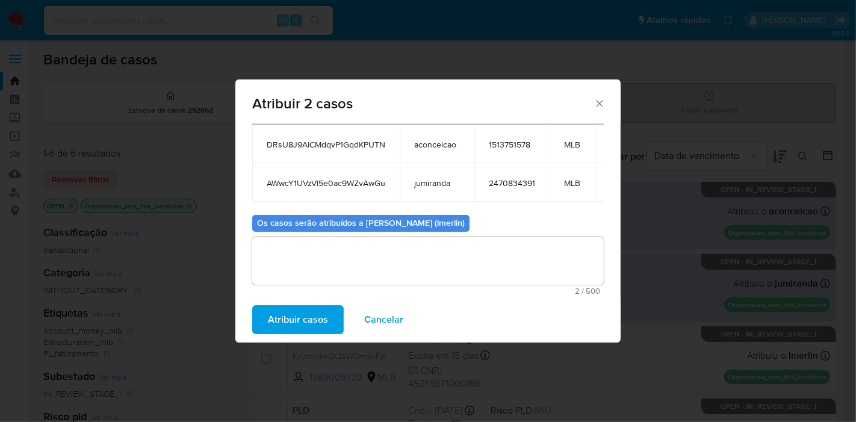
click at [305, 328] on span "Atribuir casos" at bounding box center [298, 319] width 60 height 26
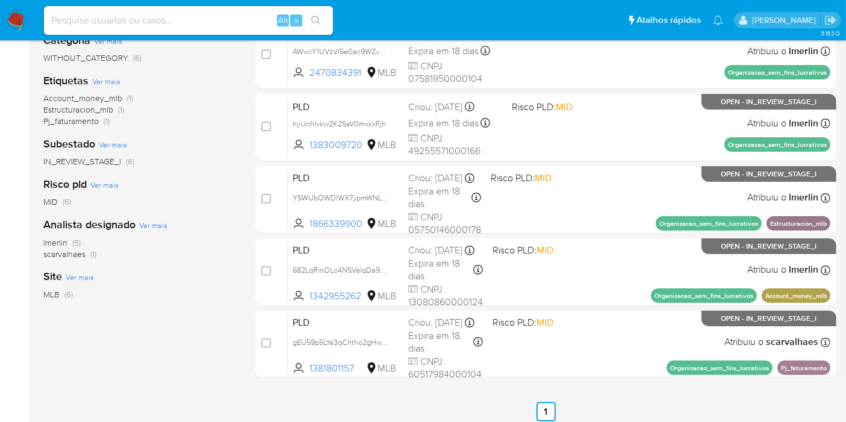
scroll to position [236, 0]
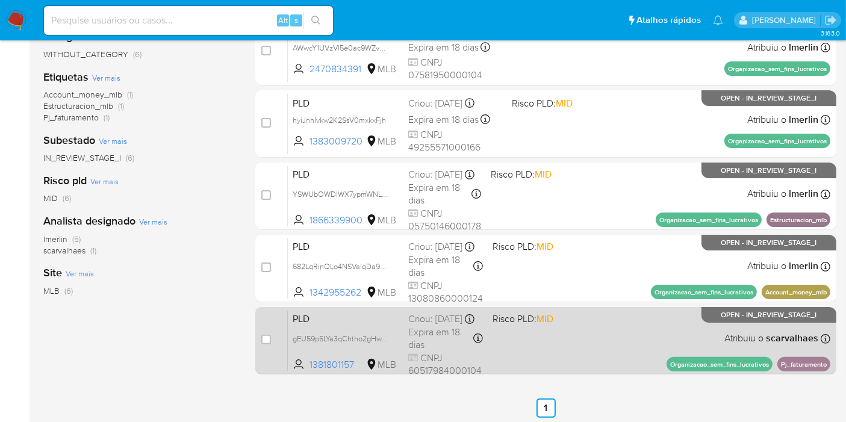
click at [573, 346] on div "PLD gEU59p5LYa3qChtho2gHw5Wd 1381801157 MLB Risco PLD: MID Criou: 12/09/2025 Cr…" at bounding box center [559, 340] width 542 height 61
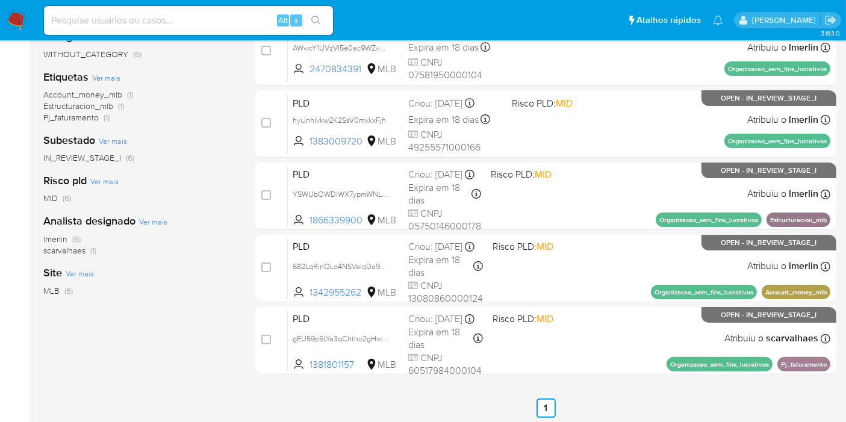
scroll to position [0, 0]
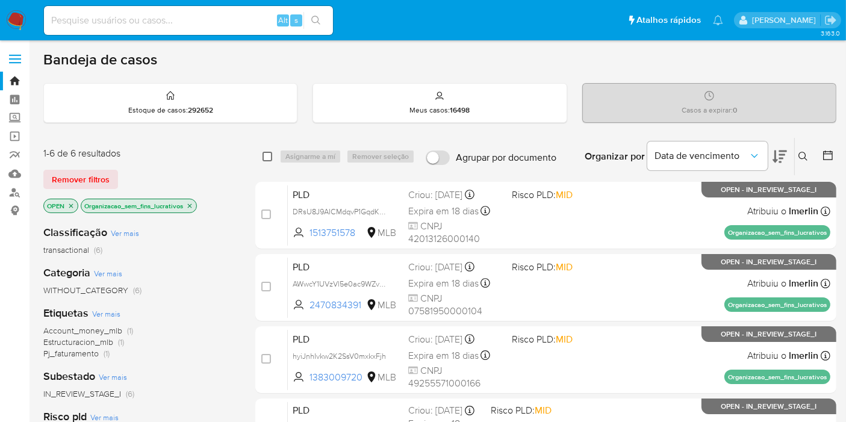
click at [266, 158] on input "checkbox" at bounding box center [267, 157] width 10 height 10
checkbox input "true"
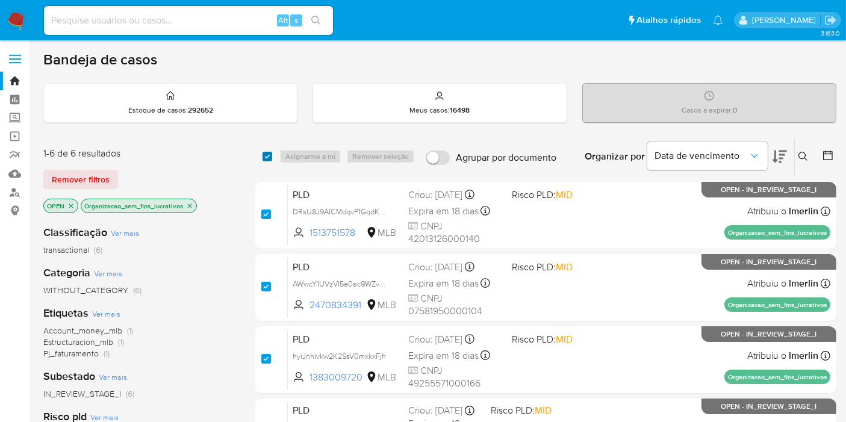
checkbox input "true"
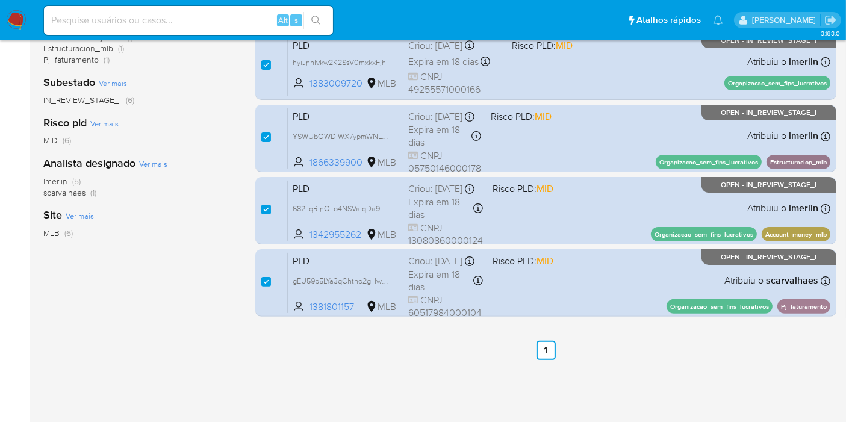
scroll to position [310, 0]
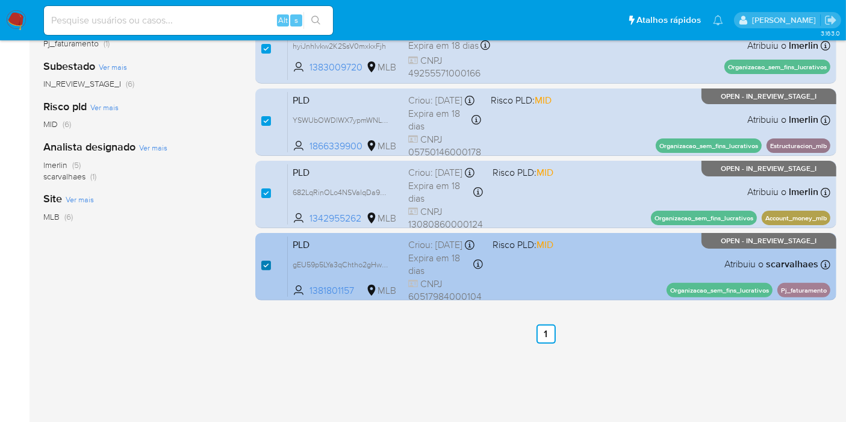
click at [265, 266] on input "checkbox" at bounding box center [266, 266] width 10 height 10
checkbox input "false"
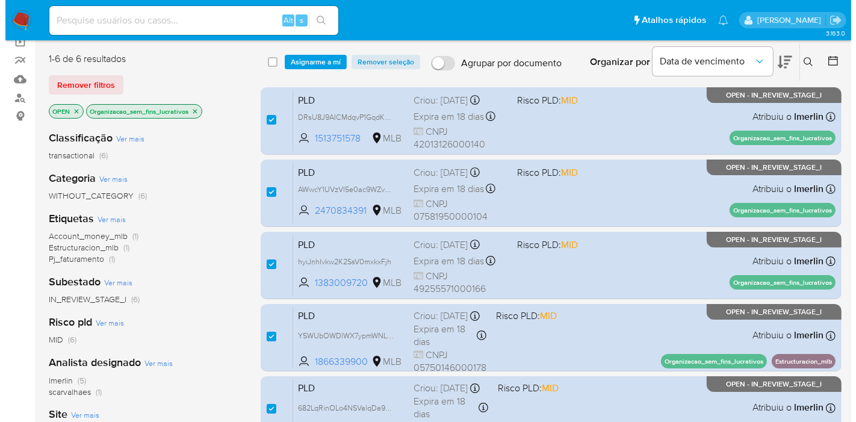
scroll to position [79, 0]
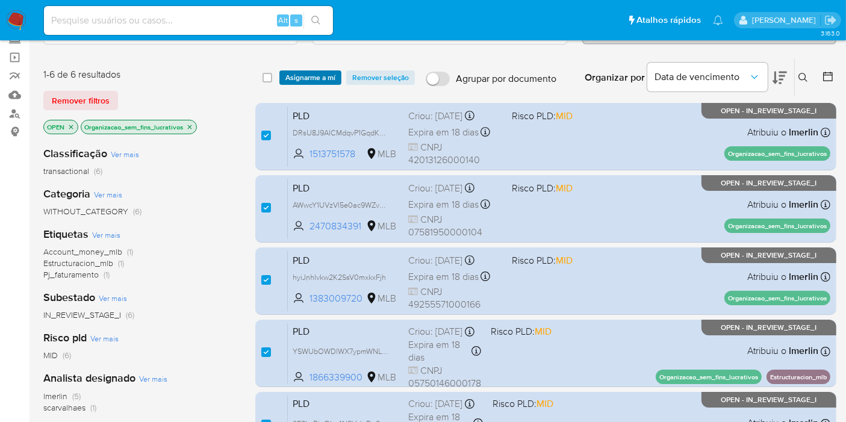
click at [309, 72] on span "Asignarme a mí" at bounding box center [310, 78] width 50 height 12
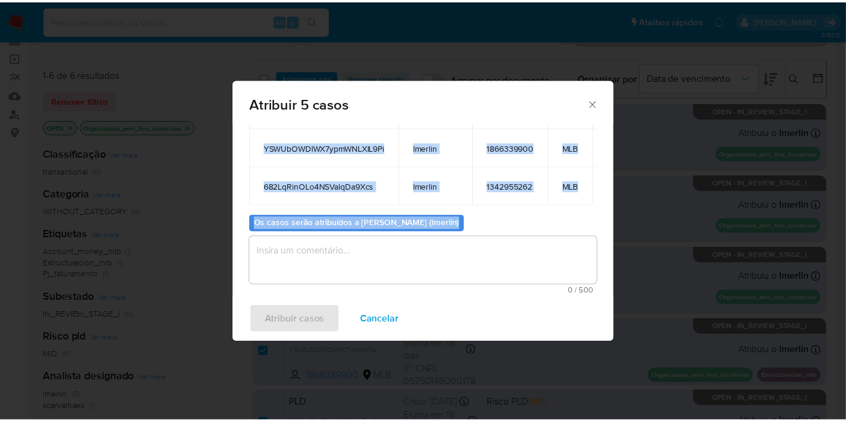
scroll to position [0, 17]
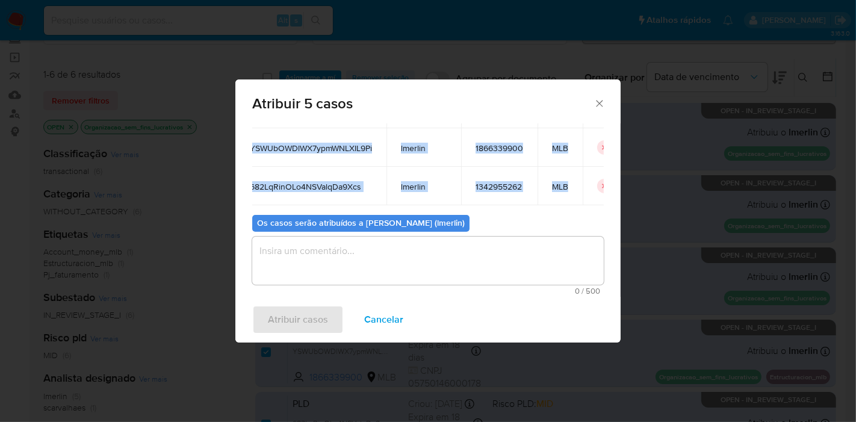
drag, startPoint x: 261, startPoint y: 200, endPoint x: 580, endPoint y: 161, distance: 321.5
click at [580, 161] on tbody "DRsU8J9AICMdqvP1GqdKPUTN lmerlin 1513751578 MLB AWwcY1UVzVl5e0ac9WZvAwGu lmerli…" at bounding box center [430, 109] width 391 height 193
copy tbody "DRsU8J9AICMdqvP1GqdKPUTN lmerlin 1513751578 MLB AWwcY1UVzVl5e0ac9WZvAwGu lmerli…"
click at [364, 317] on span "Cancelar" at bounding box center [383, 319] width 39 height 26
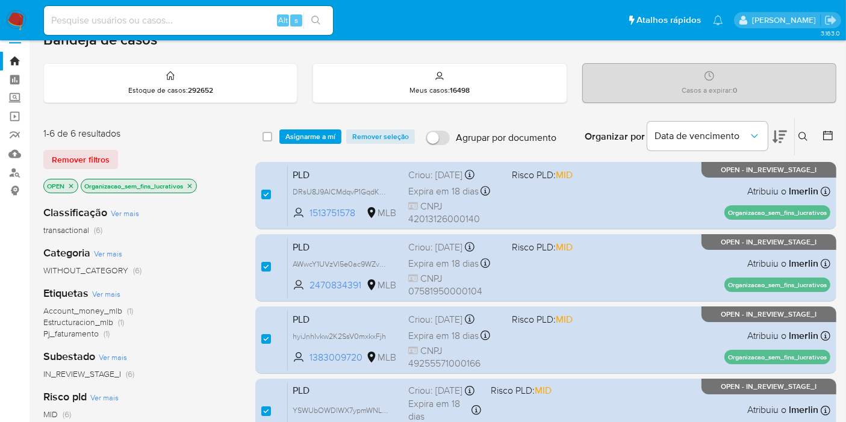
scroll to position [0, 0]
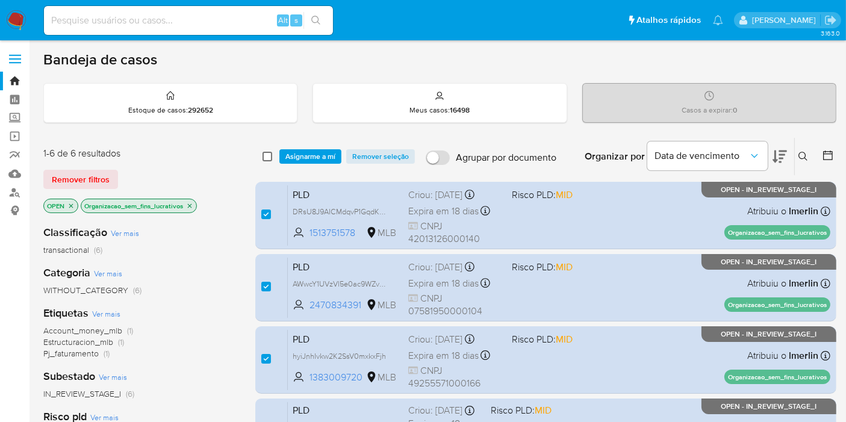
click at [269, 153] on input "checkbox" at bounding box center [267, 157] width 10 height 10
checkbox input "true"
click at [269, 153] on input "checkbox" at bounding box center [267, 157] width 10 height 10
checkbox input "false"
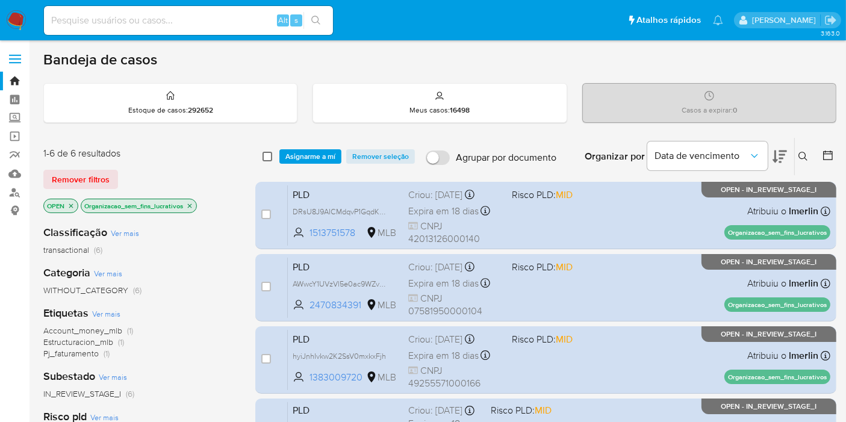
checkbox input "false"
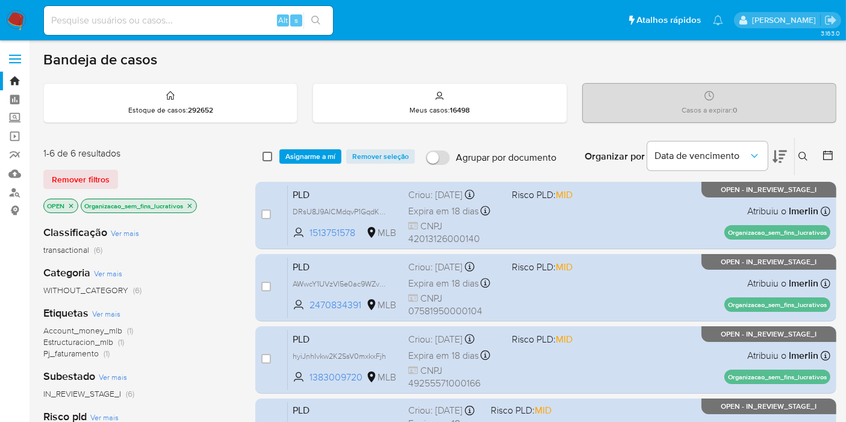
checkbox input "false"
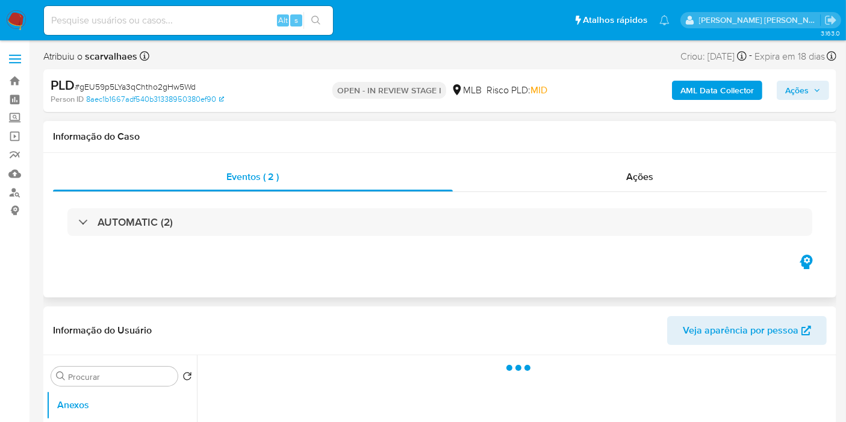
click at [637, 193] on div "AUTOMATIC (2)" at bounding box center [440, 222] width 774 height 60
select select "10"
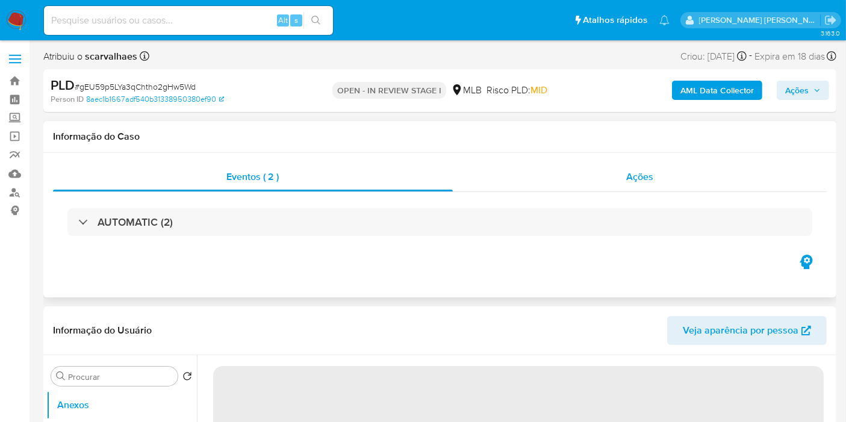
click at [650, 185] on div "Ações" at bounding box center [640, 177] width 374 height 29
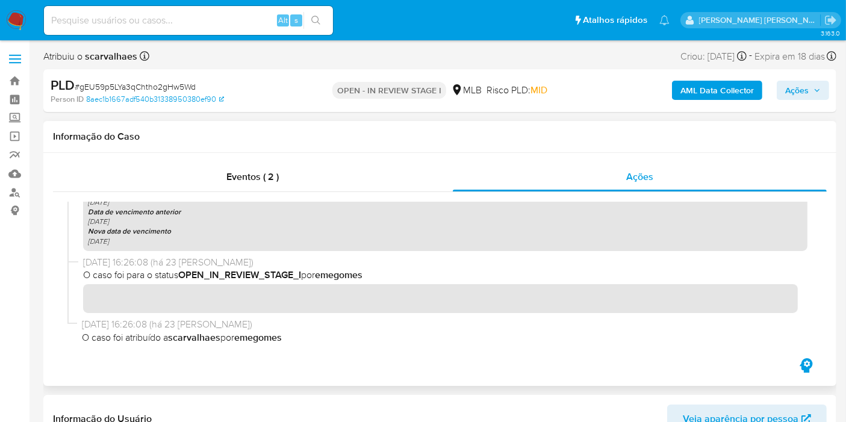
scroll to position [413, 0]
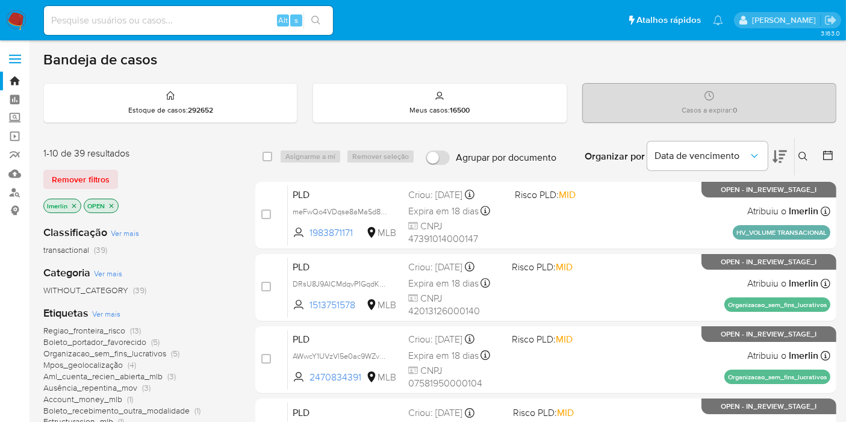
click at [119, 326] on span "Regiao_fronteira_risco" at bounding box center [84, 331] width 82 height 12
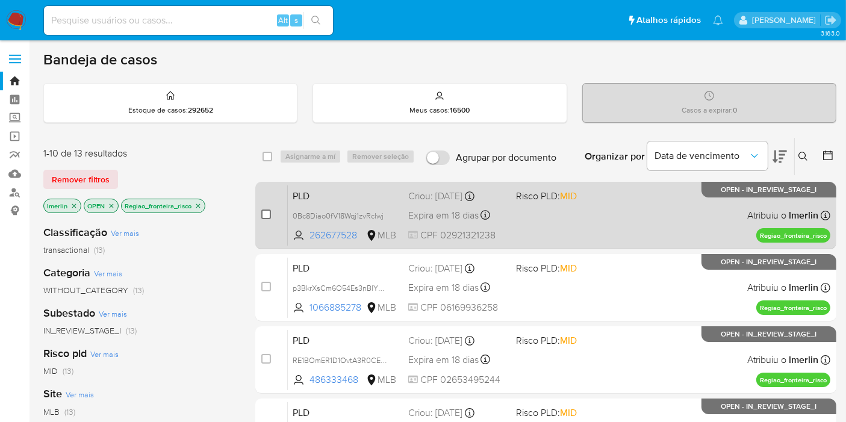
click at [265, 213] on input "checkbox" at bounding box center [266, 215] width 10 height 10
checkbox input "true"
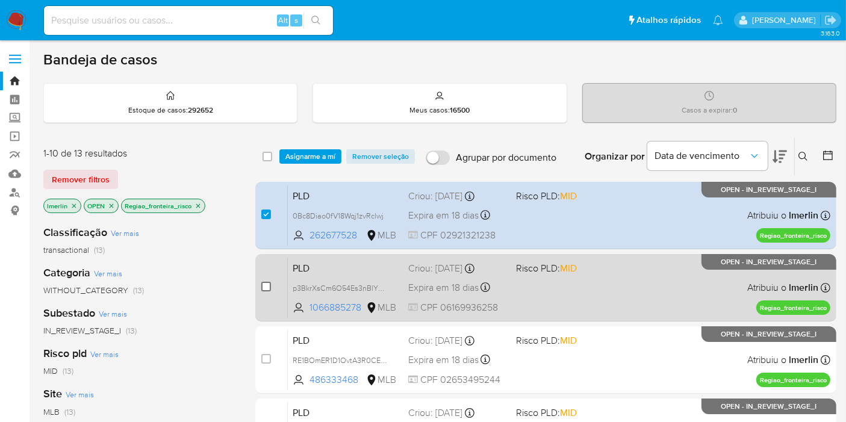
click at [266, 284] on input "checkbox" at bounding box center [266, 287] width 10 height 10
checkbox input "true"
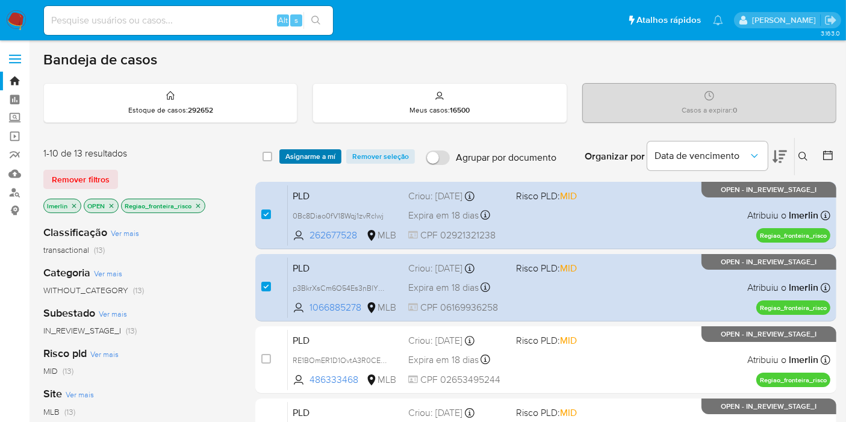
click at [332, 153] on span "Asignarme a mí" at bounding box center [310, 157] width 50 height 12
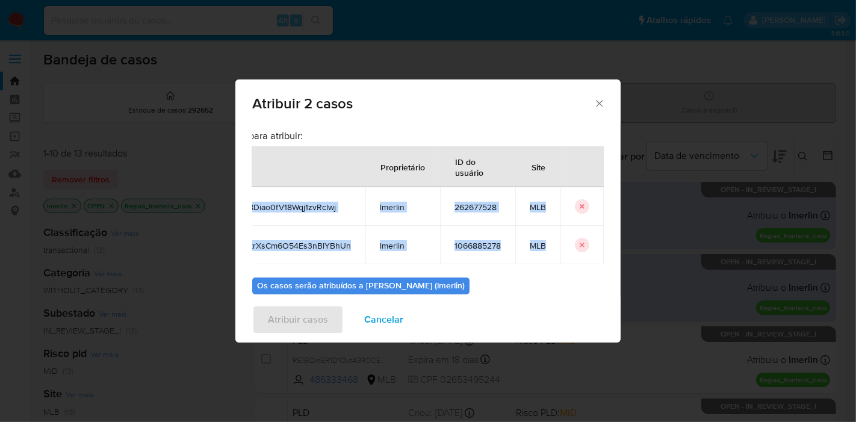
drag, startPoint x: 258, startPoint y: 207, endPoint x: 590, endPoint y: 244, distance: 334.4
click at [590, 244] on tbody "0Bc8Diao0fV18Wqj1zvRclwj lmerlin 262677528 MLB p3BkrXsCm6O54Es3nBlYBhUn lmerlin…" at bounding box center [411, 225] width 385 height 77
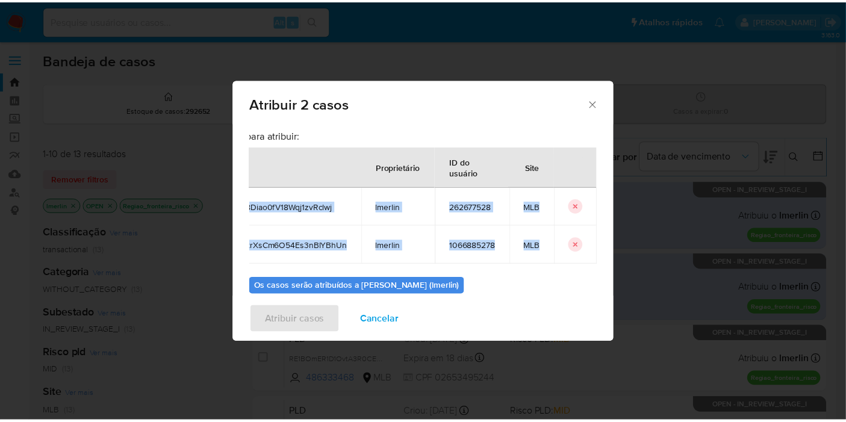
scroll to position [0, 42]
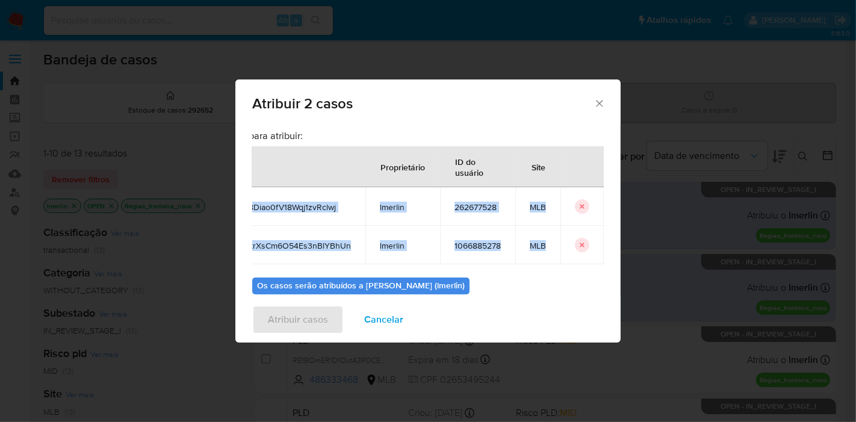
copy tbody "0Bc8Diao0fV18Wqj1zvRclwj lmerlin 262677528 MLB p3BkrXsCm6O54Es3nBlYBhUn lmerlin…"
click at [382, 311] on span "Cancelar" at bounding box center [383, 319] width 39 height 26
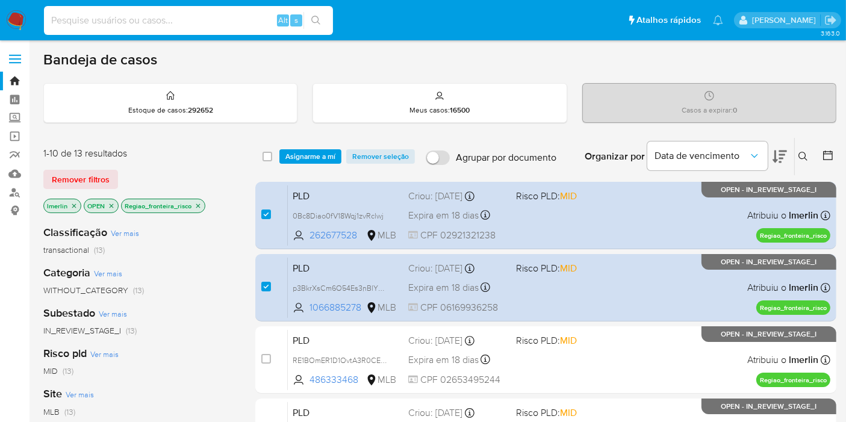
paste input "DRsU8J9AICMdqvP1GqdKPUTN"
click at [241, 27] on input at bounding box center [188, 21] width 289 height 16
type input "DRsU8J9AICMdqvP1GqdKPUTN"
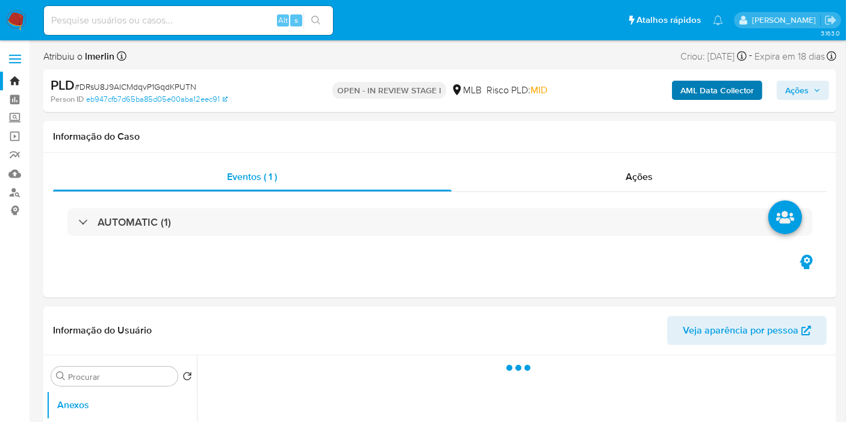
select select "10"
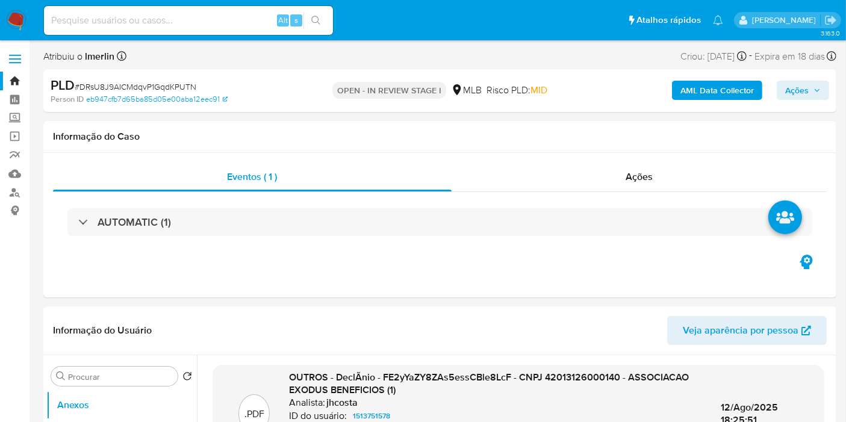
click at [718, 99] on b "AML Data Collector" at bounding box center [716, 90] width 73 height 19
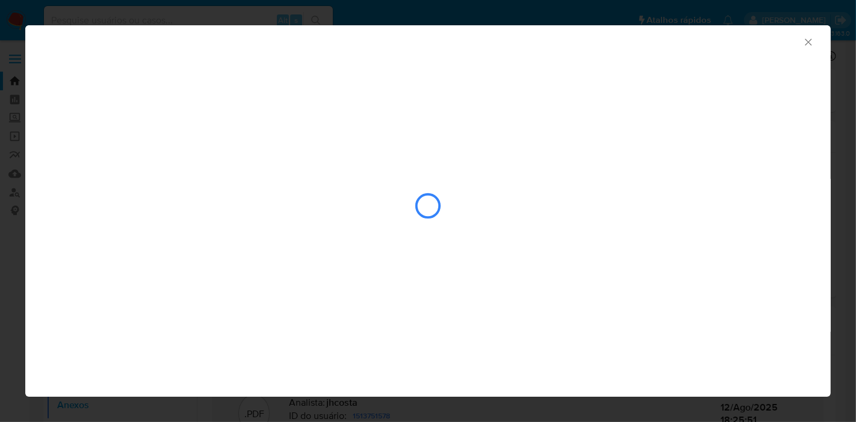
click at [807, 43] on icon "Fechar a janela" at bounding box center [809, 42] width 12 height 12
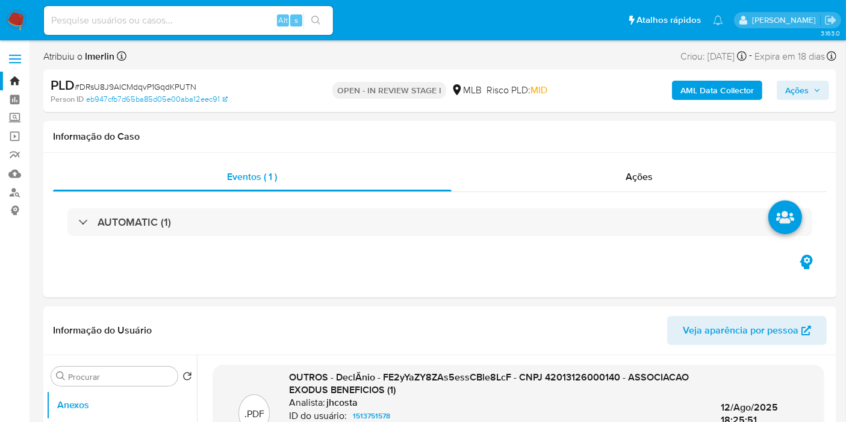
click at [736, 84] on b "AML Data Collector" at bounding box center [716, 90] width 73 height 19
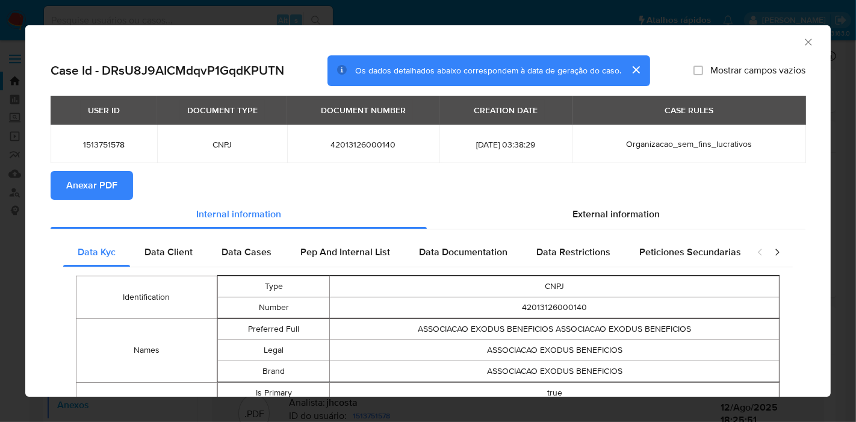
click at [120, 176] on button "Anexar PDF" at bounding box center [92, 185] width 82 height 29
click at [805, 39] on icon "Fechar a janela" at bounding box center [808, 42] width 7 height 7
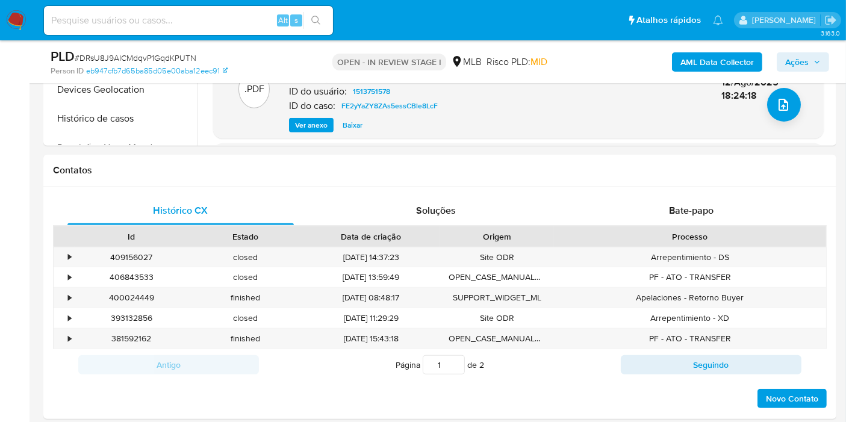
scroll to position [574, 0]
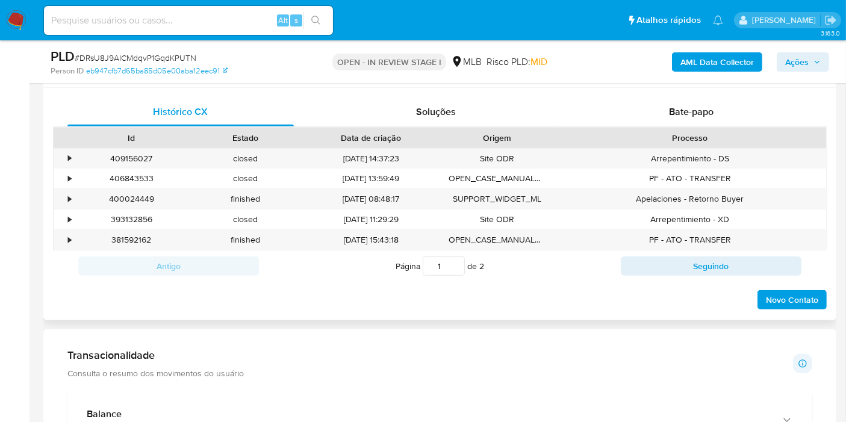
drag, startPoint x: 839, startPoint y: 127, endPoint x: 835, endPoint y: 185, distance: 58.5
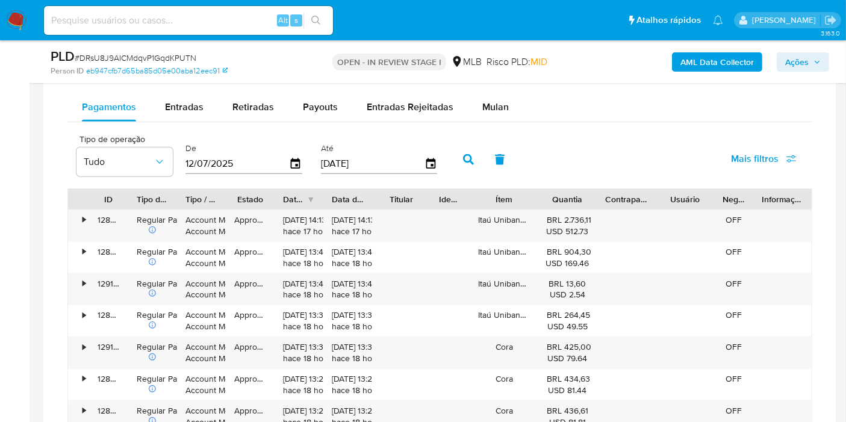
scroll to position [1002, 0]
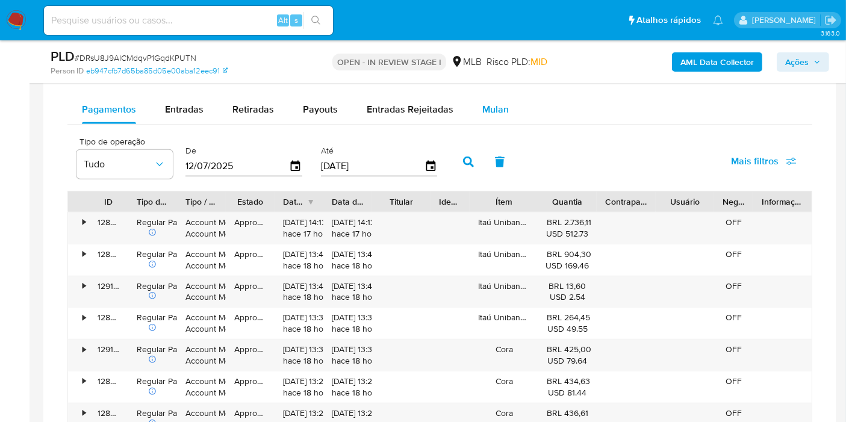
click at [502, 113] on span "Mulan" at bounding box center [495, 109] width 26 height 14
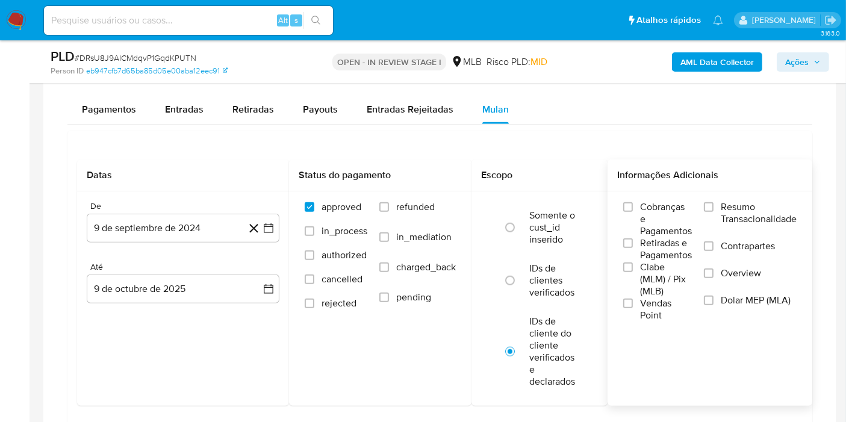
click at [739, 211] on span "Resumo Transacionalidade" at bounding box center [759, 213] width 76 height 24
click at [713, 211] on input "Resumo Transacionalidade" at bounding box center [709, 207] width 10 height 10
click at [267, 230] on icon "button" at bounding box center [268, 228] width 12 height 12
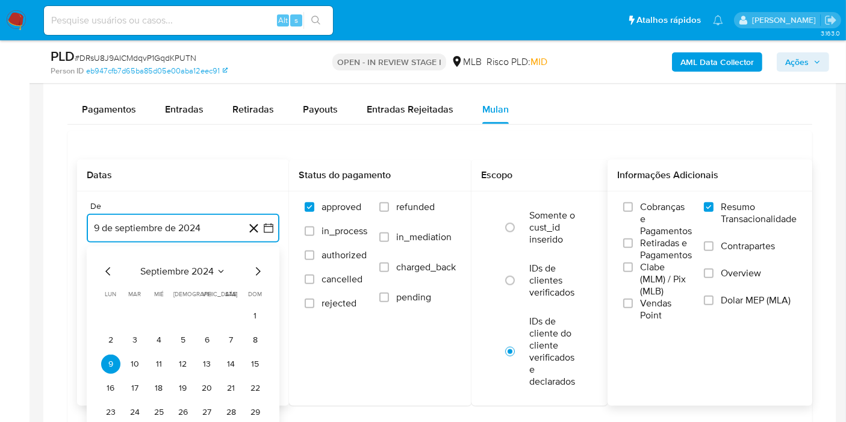
click at [210, 266] on span "septiembre 2024" at bounding box center [176, 272] width 73 height 12
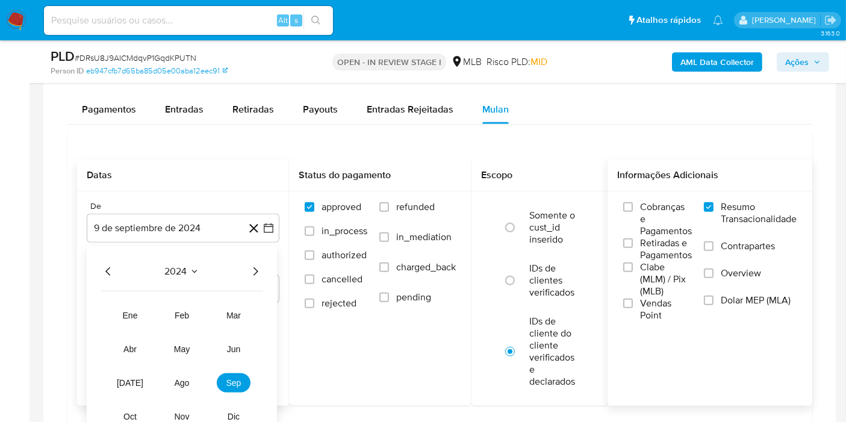
click at [258, 272] on icon "Año siguiente" at bounding box center [255, 271] width 14 height 14
click at [178, 384] on span "ago" at bounding box center [182, 383] width 15 height 10
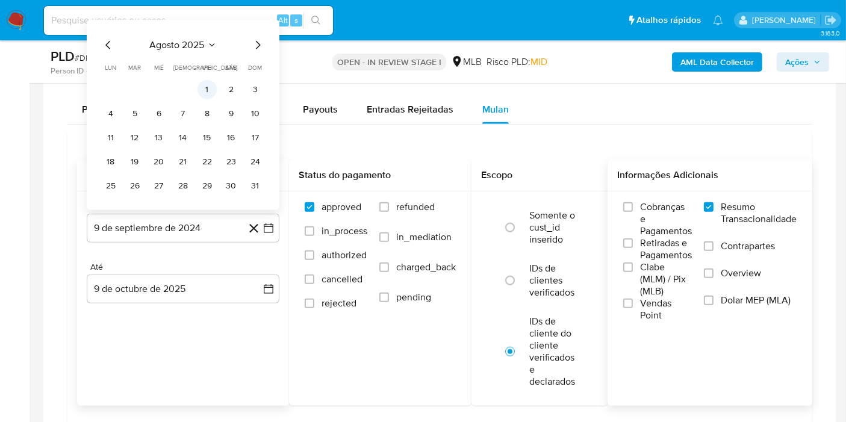
click at [205, 80] on button "1" at bounding box center [206, 89] width 19 height 19
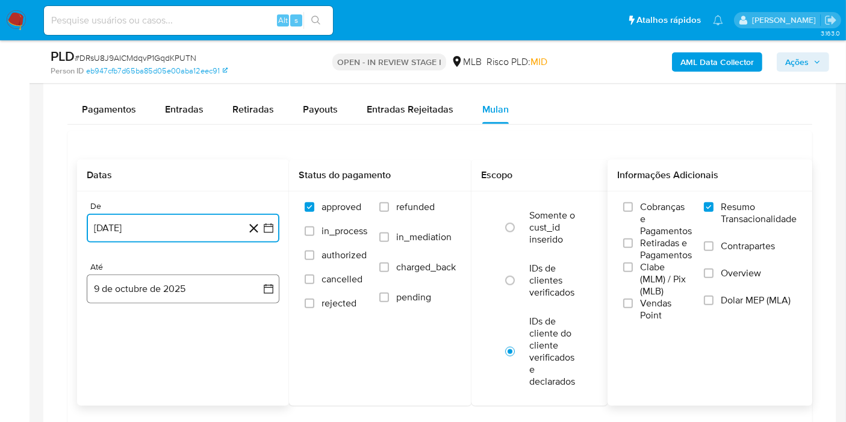
click at [231, 290] on button "9 de octubre de 2025" at bounding box center [183, 289] width 193 height 29
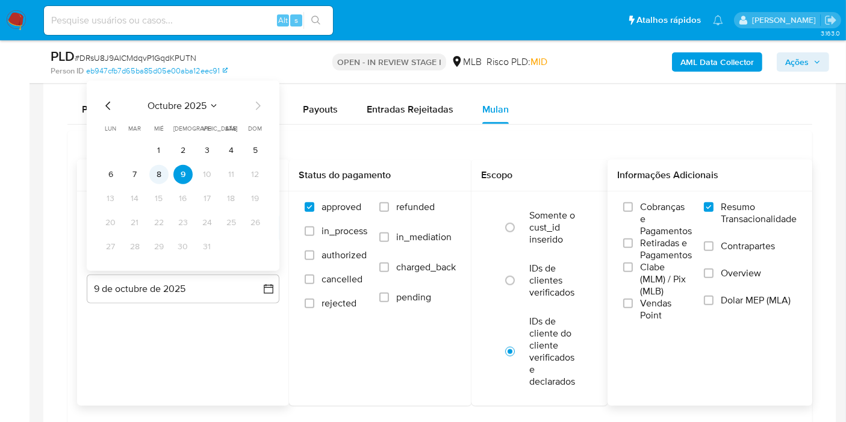
click at [162, 167] on button "8" at bounding box center [158, 174] width 19 height 19
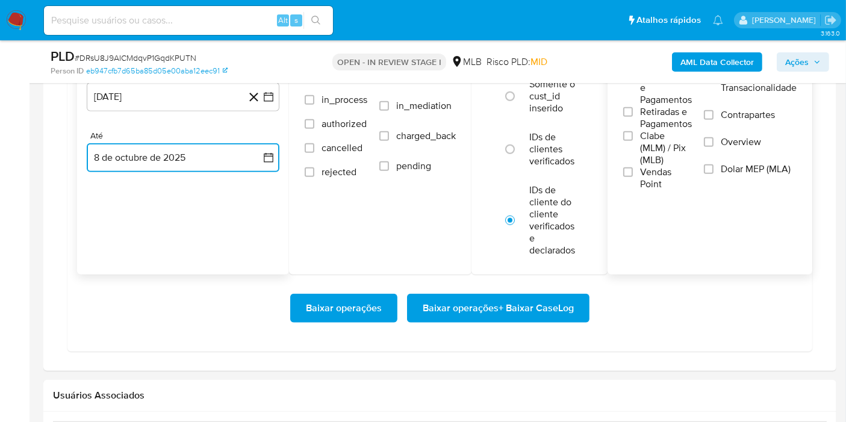
scroll to position [1140, 0]
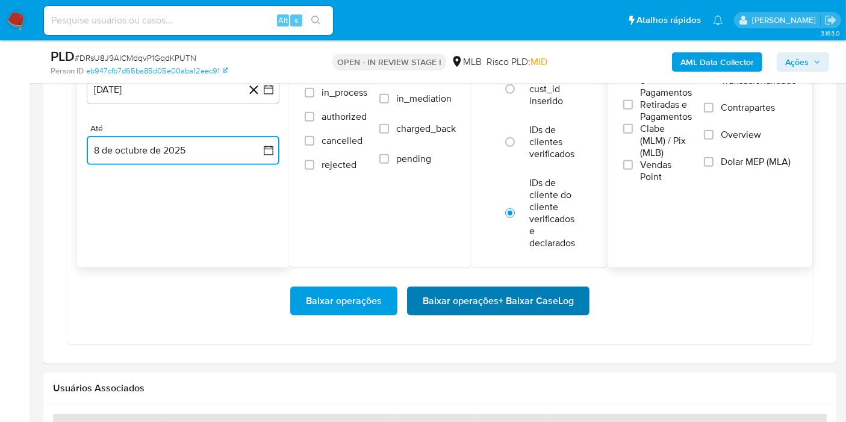
click at [567, 292] on span "Baixar operações + Baixar CaseLog" at bounding box center [498, 301] width 151 height 26
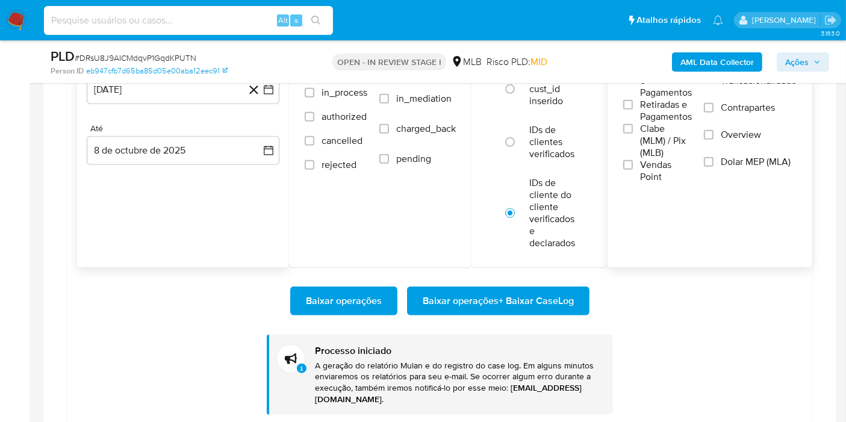
paste input "AWwcY1UVzVl5e0ac9WZvAwGu"
click at [202, 25] on input at bounding box center [188, 21] width 289 height 16
type input "AWwcY1UVzVl5e0ac9WZvAwGu"
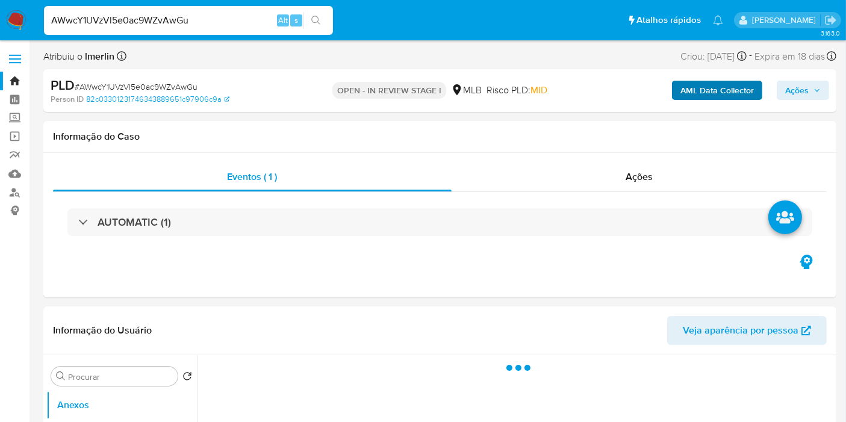
select select "10"
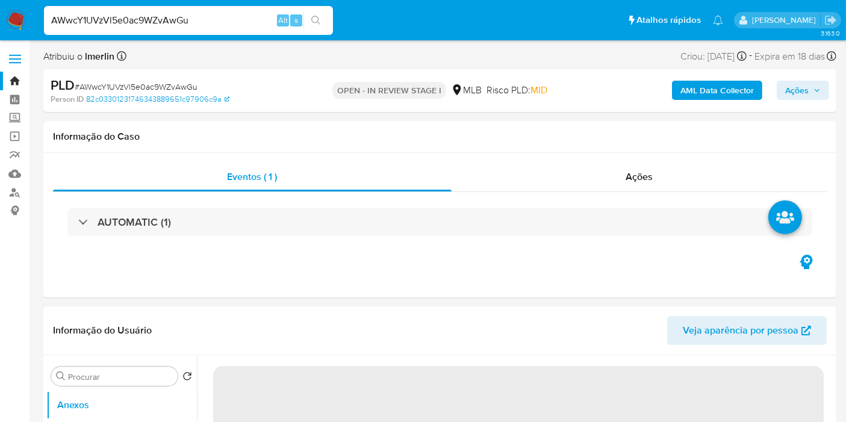
click at [690, 90] on b "AML Data Collector" at bounding box center [716, 90] width 73 height 19
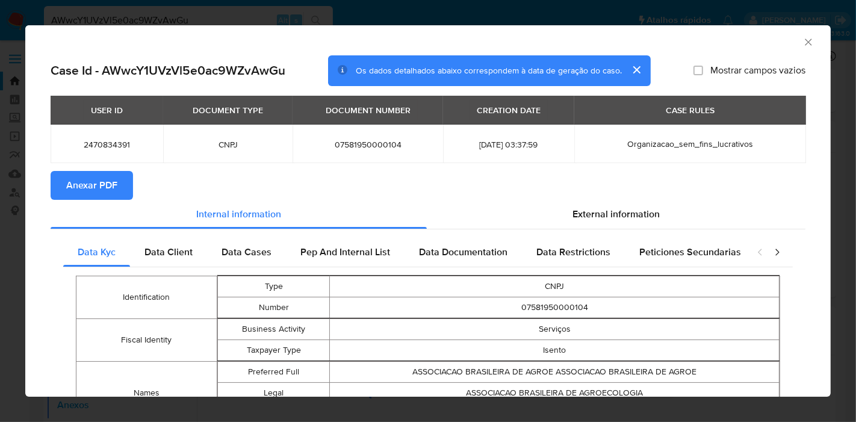
click at [121, 179] on button "Anexar PDF" at bounding box center [92, 185] width 82 height 29
click at [803, 47] on icon "Fechar a janela" at bounding box center [809, 42] width 12 height 12
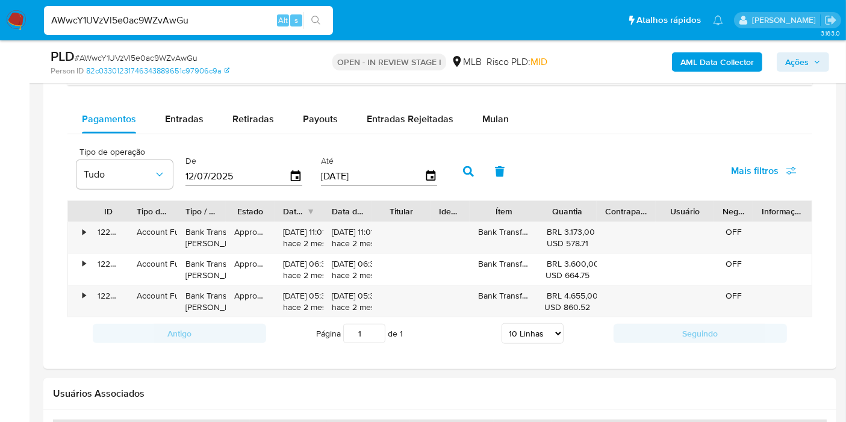
scroll to position [970, 0]
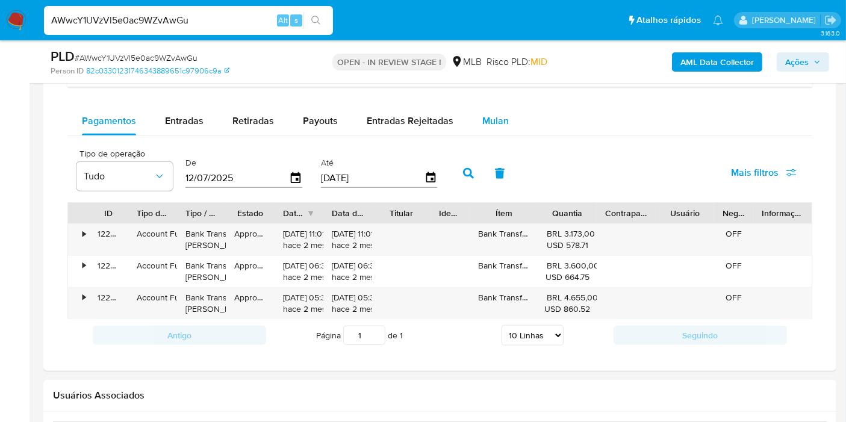
click at [493, 126] on div "Mulan" at bounding box center [495, 121] width 26 height 29
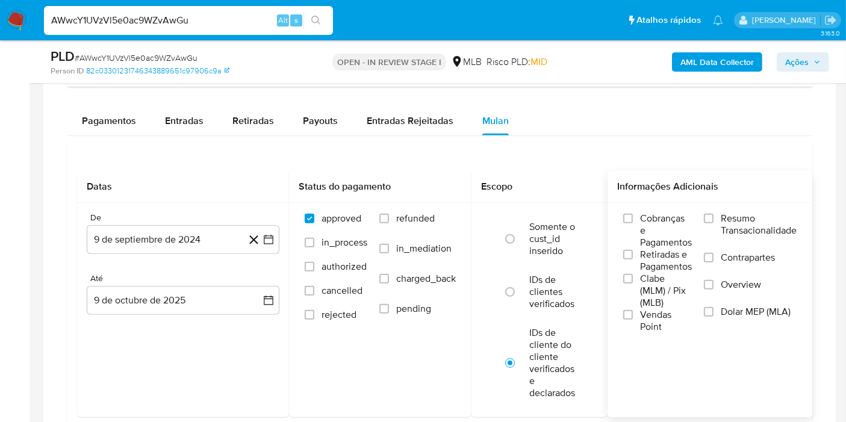
click at [745, 221] on span "Resumo Transacionalidade" at bounding box center [759, 225] width 76 height 24
click at [713, 221] on input "Resumo Transacionalidade" at bounding box center [709, 219] width 10 height 10
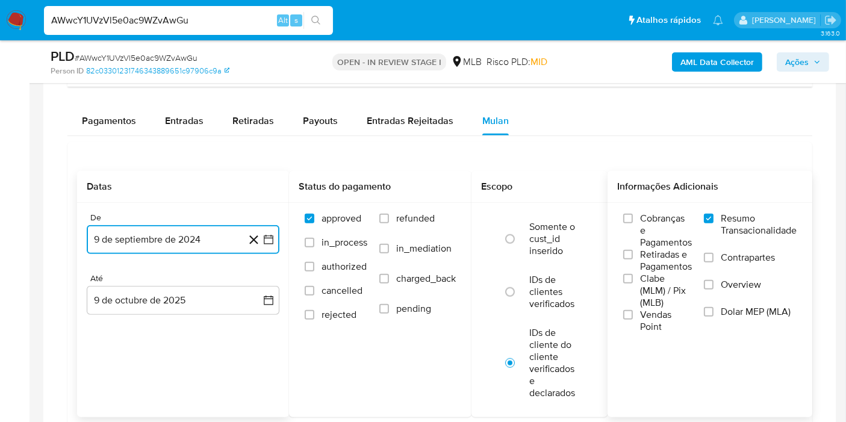
click at [269, 236] on icon "button" at bounding box center [268, 240] width 12 height 12
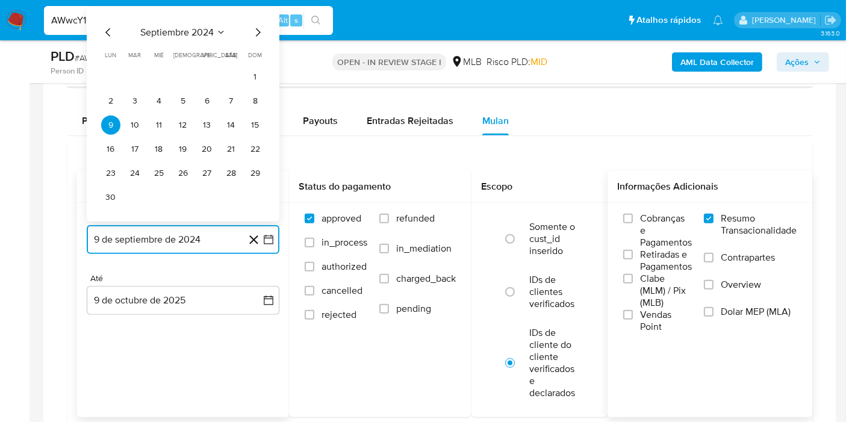
click at [206, 26] on span "septiembre 2024" at bounding box center [176, 32] width 73 height 12
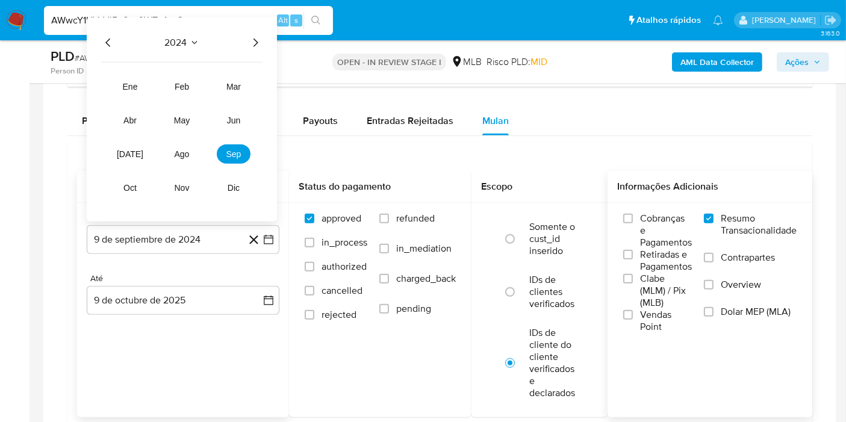
click at [251, 40] on icon "Año siguiente" at bounding box center [255, 43] width 14 height 14
click at [175, 144] on button "ago" at bounding box center [182, 153] width 34 height 19
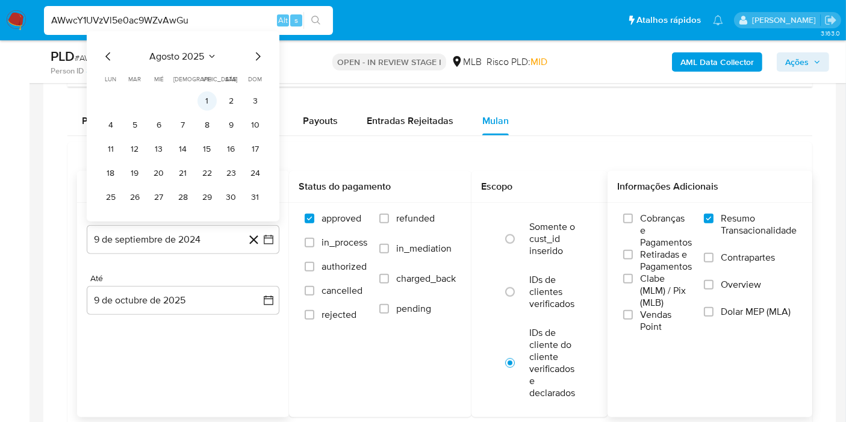
click at [203, 98] on button "1" at bounding box center [206, 101] width 19 height 19
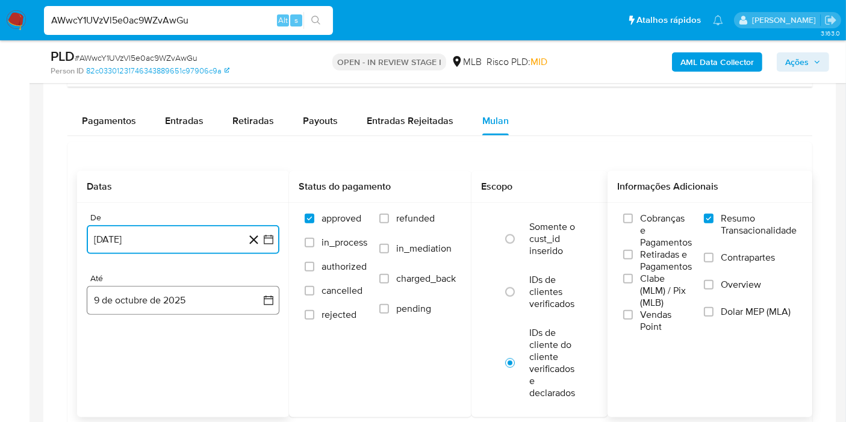
click at [230, 295] on button "9 de octubre de 2025" at bounding box center [183, 300] width 193 height 29
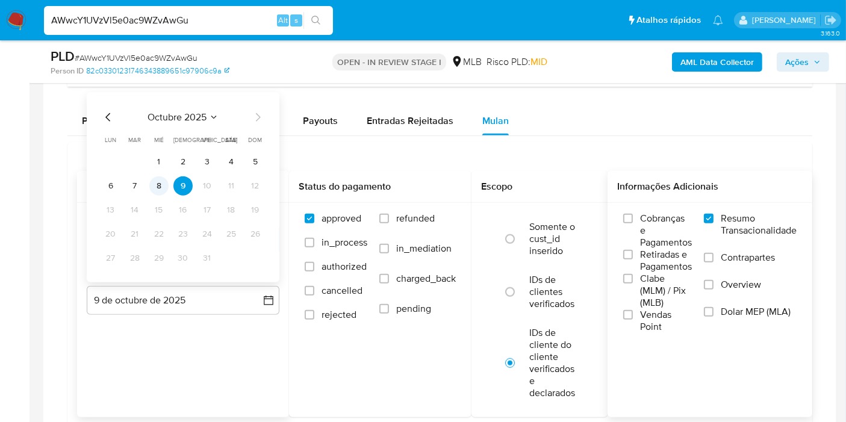
click at [159, 179] on button "8" at bounding box center [158, 185] width 19 height 19
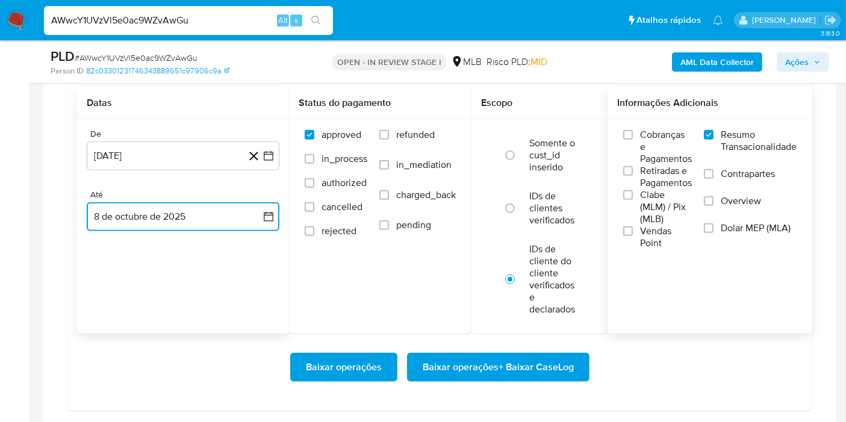
scroll to position [1095, 0]
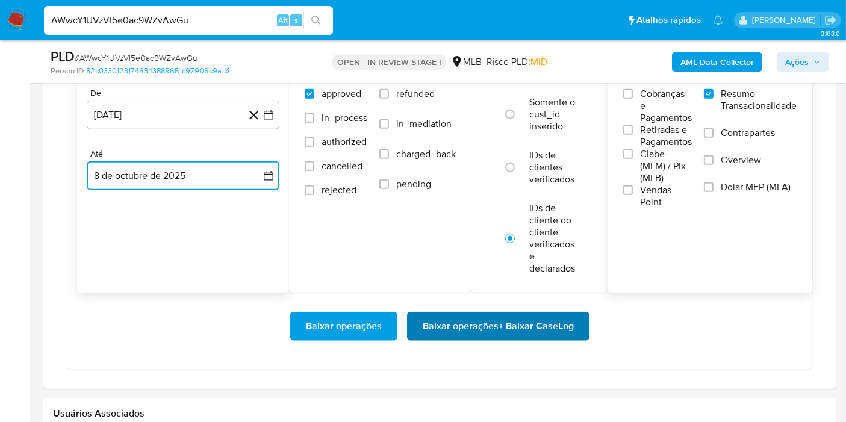
click at [556, 329] on span "Baixar operações + Baixar CaseLog" at bounding box center [498, 326] width 151 height 26
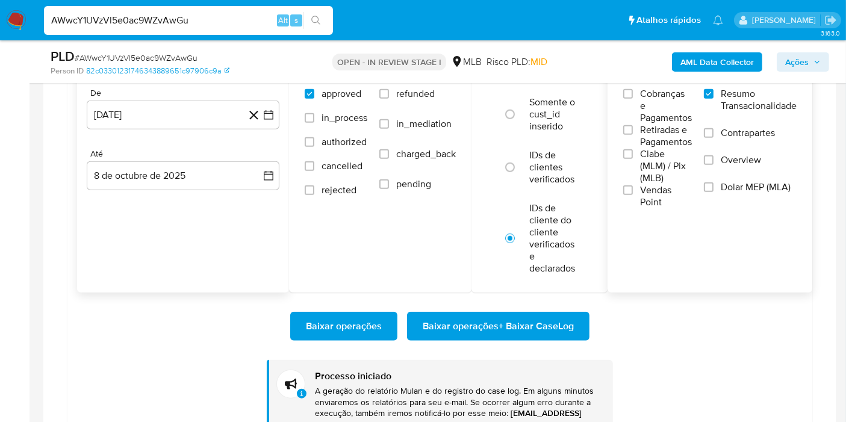
click at [196, 16] on input "AWwcY1UVzVl5e0ac9WZvAwGu" at bounding box center [188, 21] width 289 height 16
paste input "hyiJnhIvkw2K2SsV0mxkxFjh"
click at [196, 16] on input "AWwcY1UVzVl5e0ac9WZvAwGu" at bounding box center [188, 21] width 289 height 16
type input "hyiJnhIvkw2K2SsV0mxkxFjh"
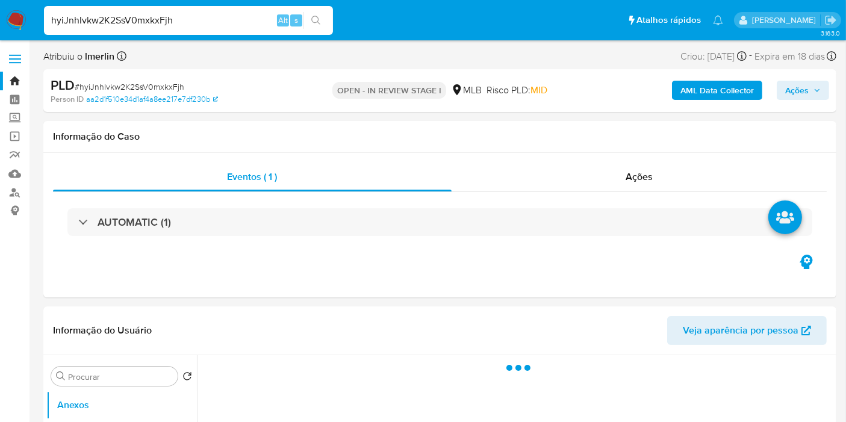
select select "10"
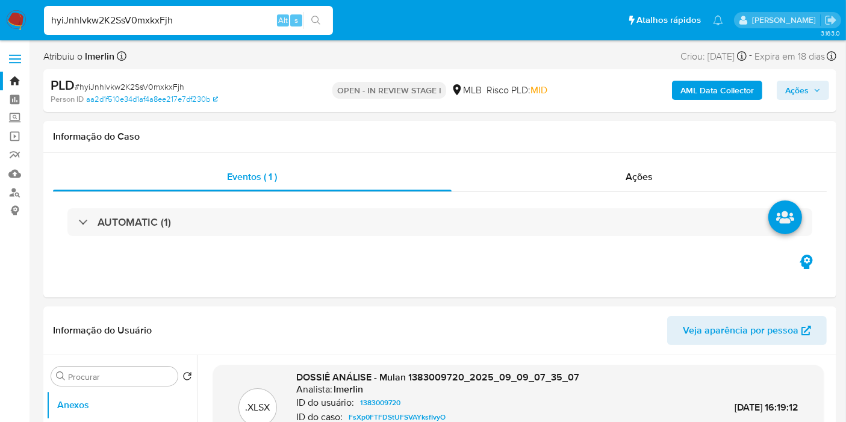
click at [703, 90] on b "AML Data Collector" at bounding box center [716, 90] width 73 height 19
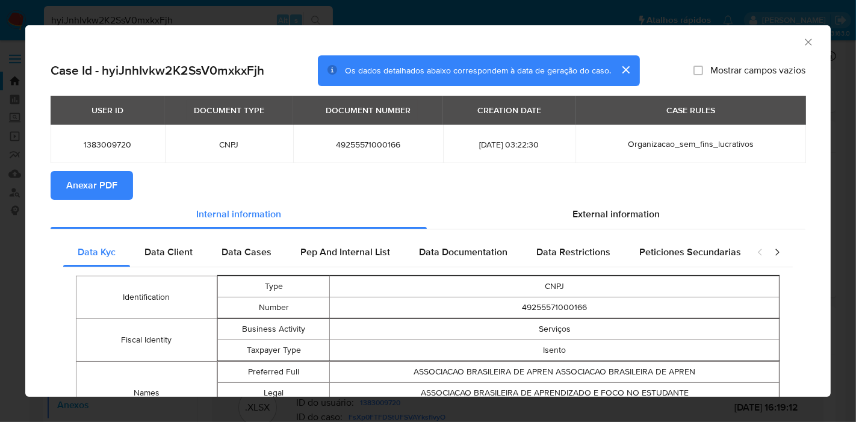
click at [117, 183] on button "Anexar PDF" at bounding box center [92, 185] width 82 height 29
click at [803, 40] on icon "Fechar a janela" at bounding box center [809, 42] width 12 height 12
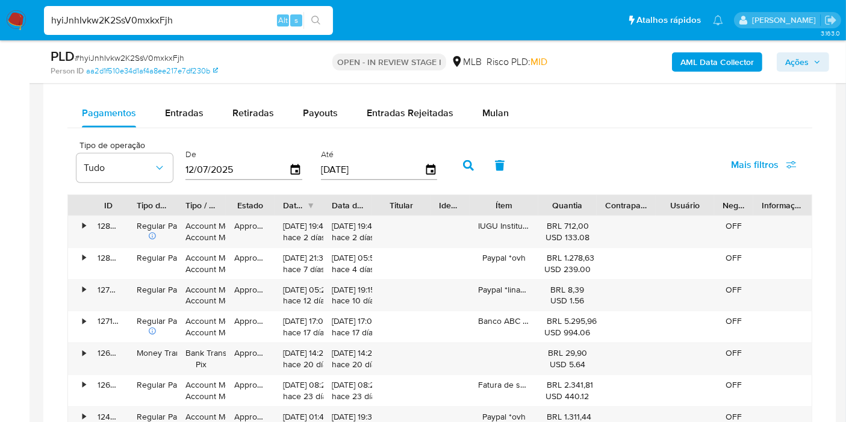
scroll to position [1008, 0]
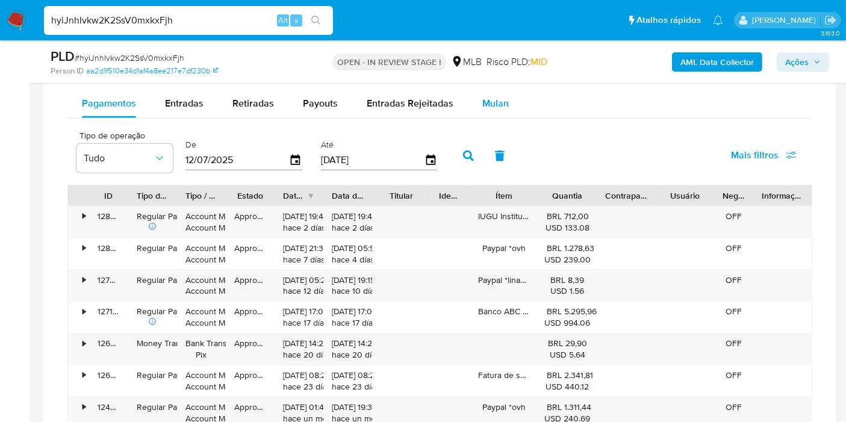
click at [490, 114] on div "Mulan" at bounding box center [495, 103] width 26 height 29
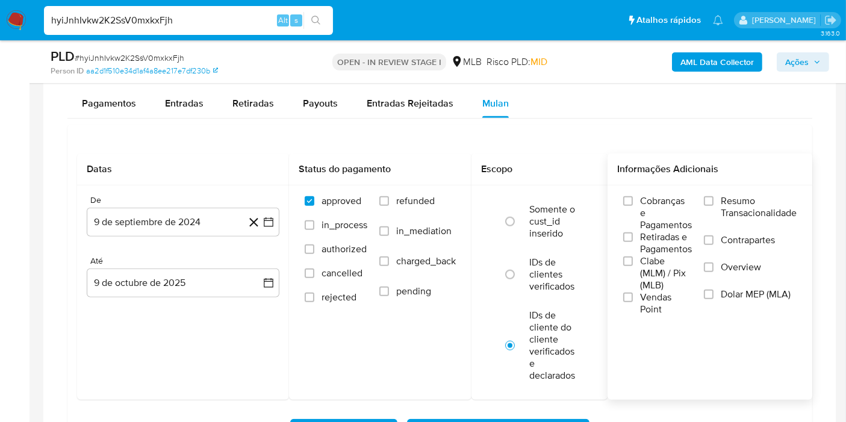
click at [736, 195] on span "Resumo Transacionalidade" at bounding box center [759, 207] width 76 height 24
click at [713, 196] on input "Resumo Transacionalidade" at bounding box center [709, 201] width 10 height 10
click at [275, 218] on button "9 de septiembre de 2024" at bounding box center [183, 222] width 193 height 29
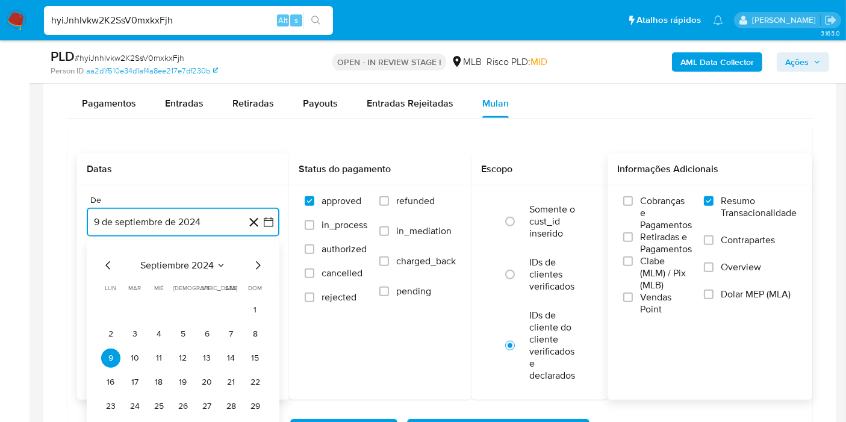
click at [205, 260] on span "septiembre 2024" at bounding box center [176, 265] width 73 height 12
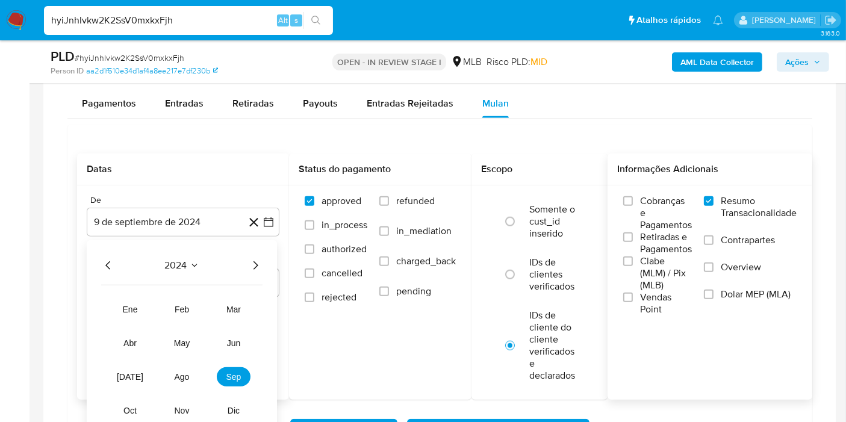
click at [255, 265] on icon "Año siguiente" at bounding box center [255, 265] width 5 height 8
click at [184, 368] on button "ago" at bounding box center [182, 376] width 34 height 19
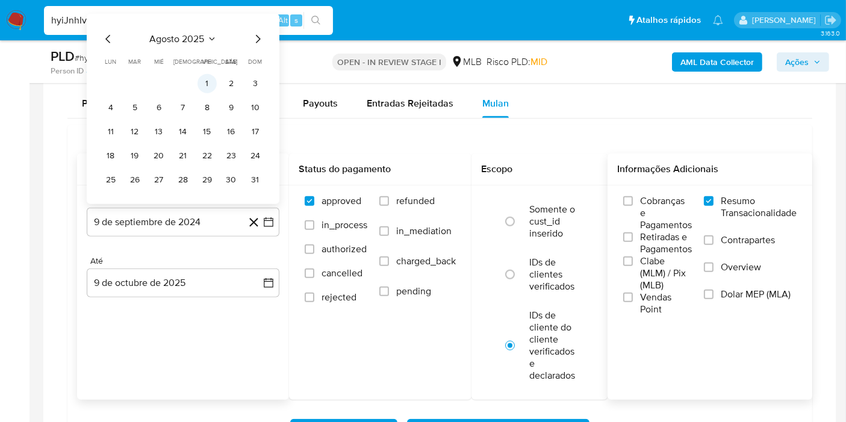
click at [204, 81] on button "1" at bounding box center [206, 83] width 19 height 19
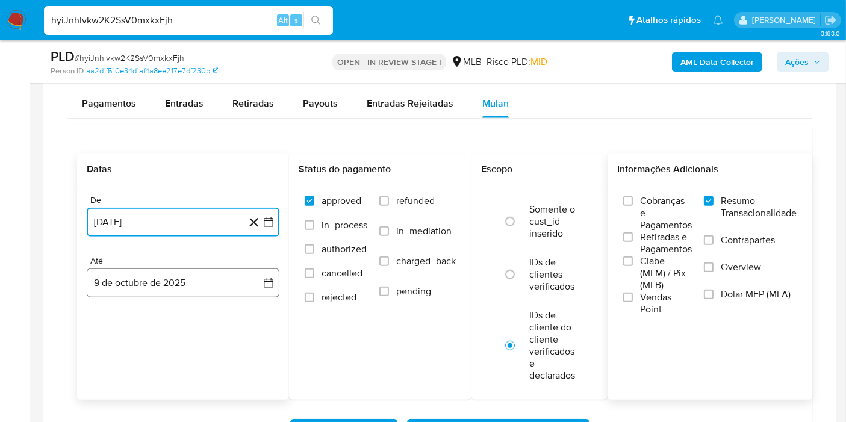
click at [267, 271] on button "9 de octubre de 2025" at bounding box center [183, 283] width 193 height 29
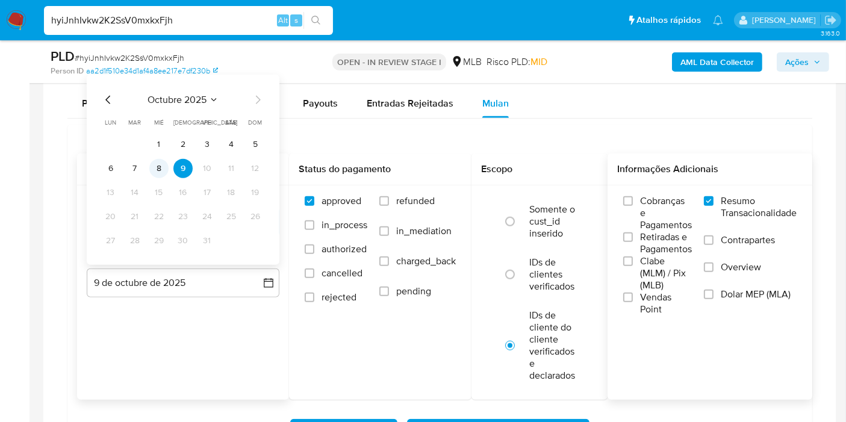
click at [152, 160] on button "8" at bounding box center [158, 168] width 19 height 19
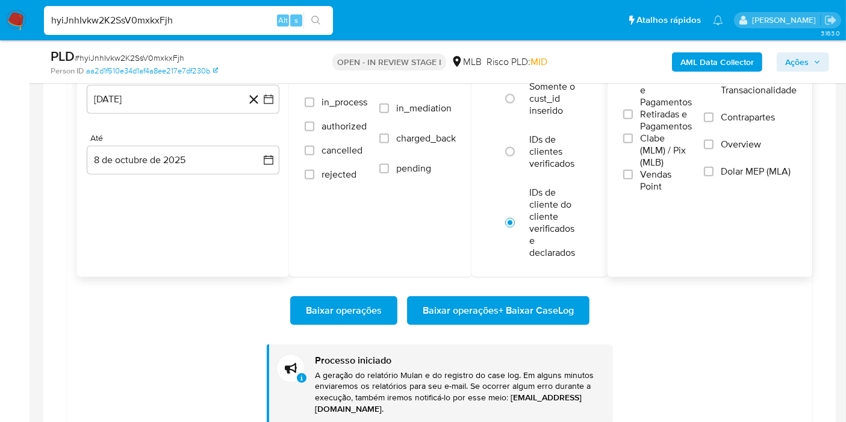
scroll to position [1133, 0]
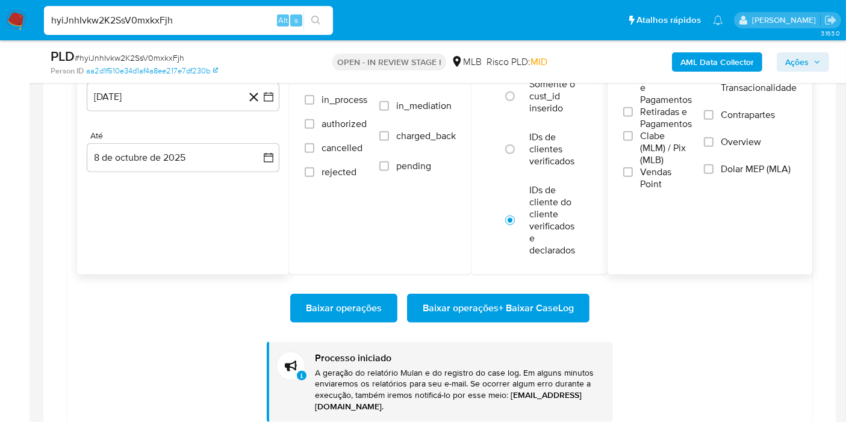
click at [223, 13] on input "hyiJnhIvkw2K2SsV0mxkxFjh" at bounding box center [188, 21] width 289 height 16
paste input "YSWUbOWDlWX7ypmWNLXIL9Pi"
type input "YSWUbOWDlWX7ypmWNLXIL9Pi"
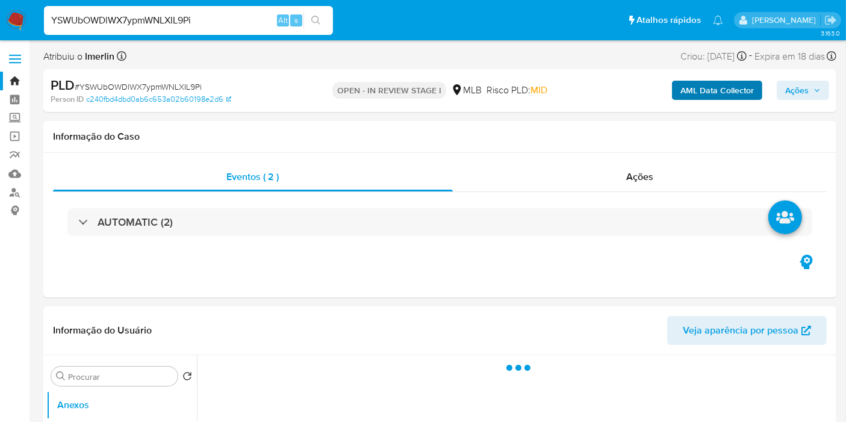
select select "10"
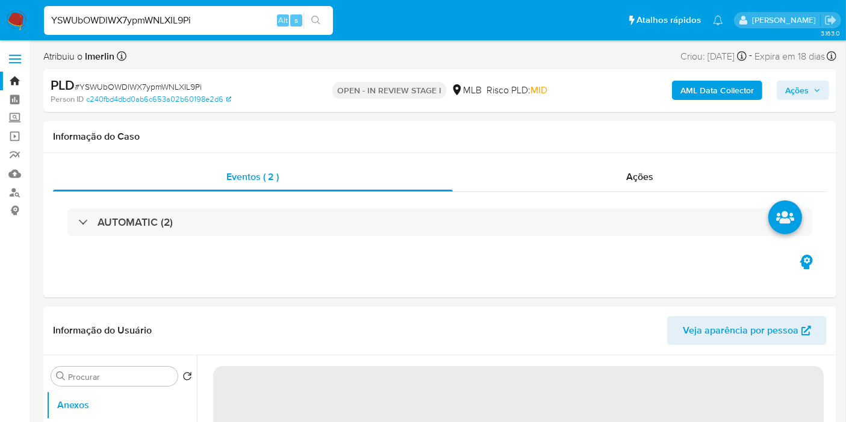
click at [738, 88] on b "AML Data Collector" at bounding box center [716, 90] width 73 height 19
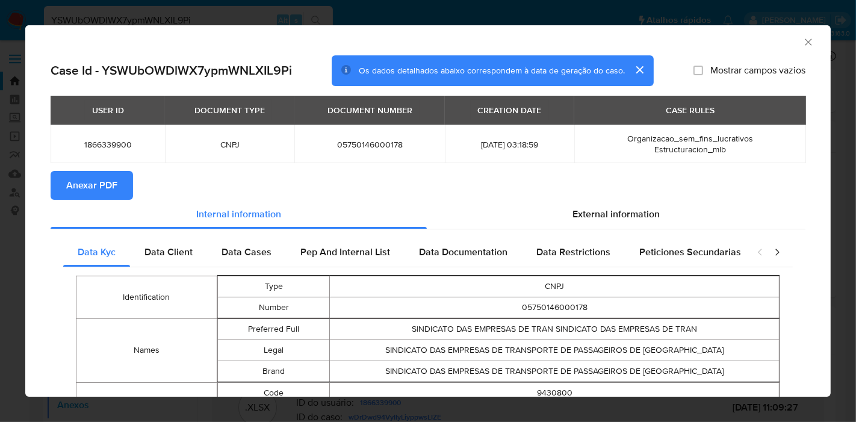
click at [108, 176] on span "Anexar PDF" at bounding box center [91, 185] width 51 height 26
click at [803, 43] on icon "Fechar a janela" at bounding box center [809, 42] width 12 height 12
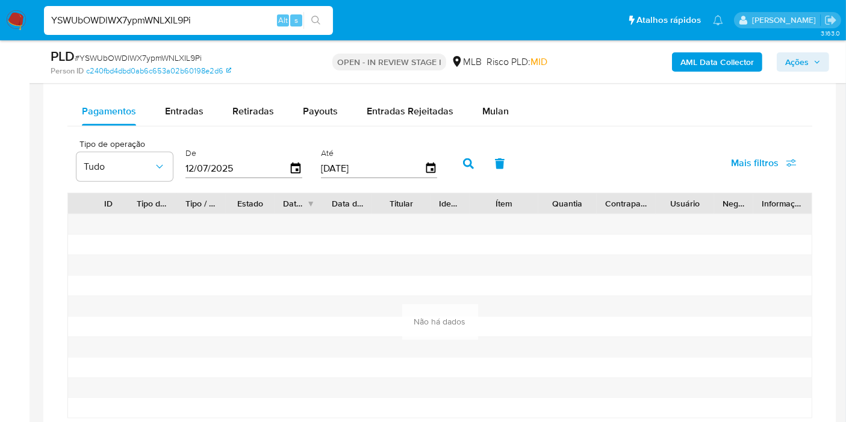
scroll to position [945, 0]
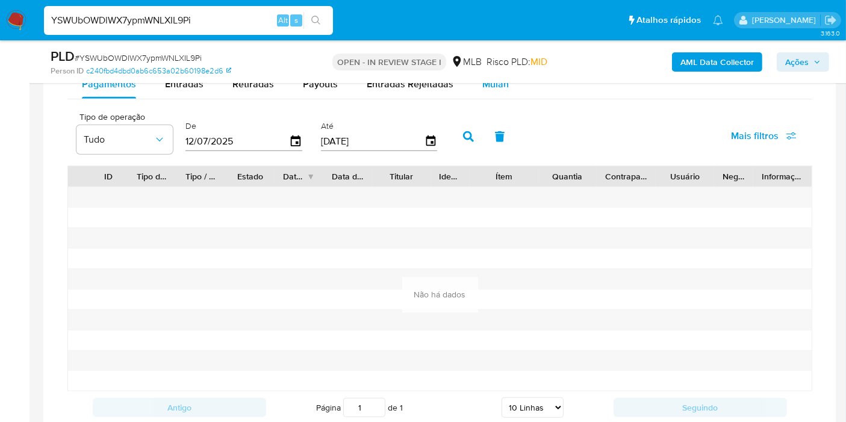
click at [498, 93] on div "Mulan" at bounding box center [495, 84] width 26 height 29
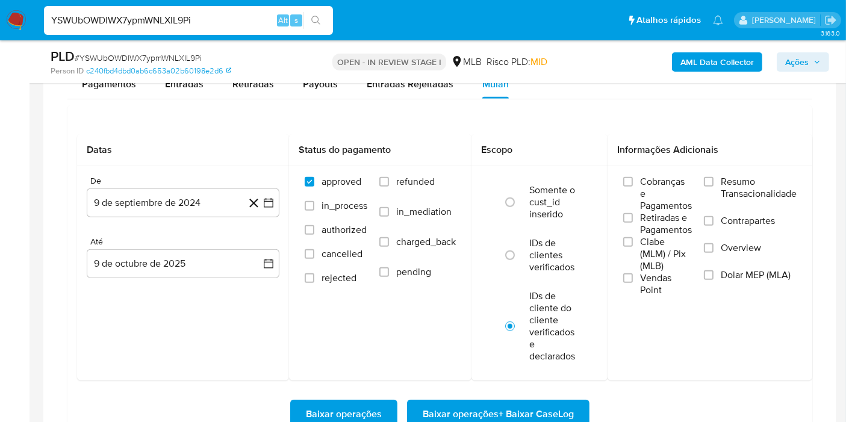
click at [730, 186] on span "Resumo Transacionalidade" at bounding box center [759, 188] width 76 height 24
click at [713, 186] on input "Resumo Transacionalidade" at bounding box center [709, 182] width 10 height 10
click at [265, 193] on button "9 de septiembre de 2024" at bounding box center [183, 202] width 193 height 29
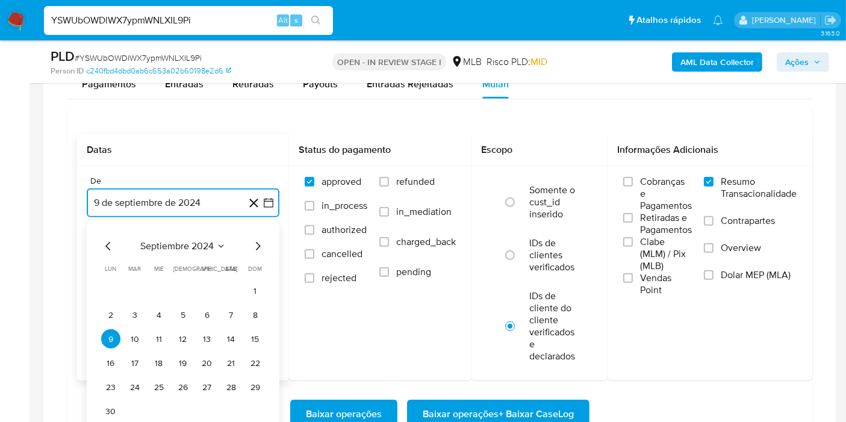
click at [176, 247] on span "septiembre 2024" at bounding box center [176, 246] width 73 height 12
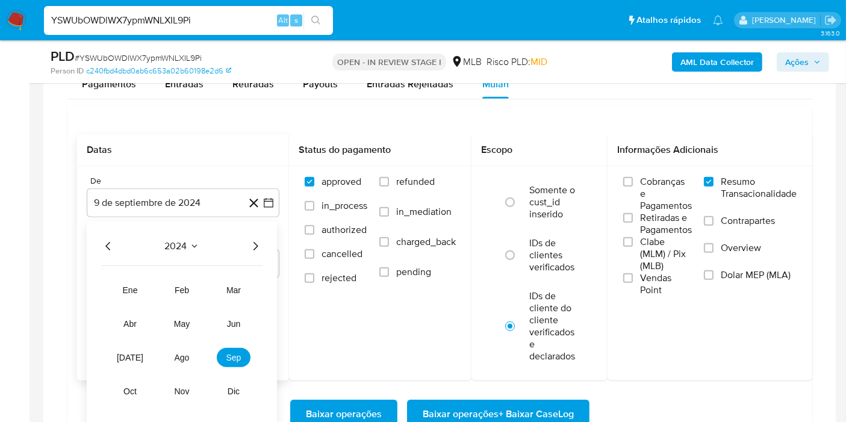
click at [254, 245] on icon "Año siguiente" at bounding box center [255, 246] width 14 height 14
click at [188, 360] on span "ago" at bounding box center [182, 358] width 15 height 10
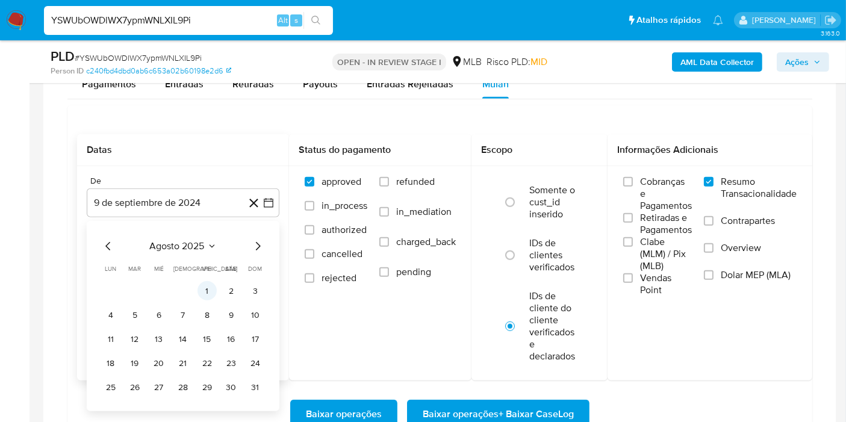
click at [205, 281] on button "1" at bounding box center [206, 290] width 19 height 19
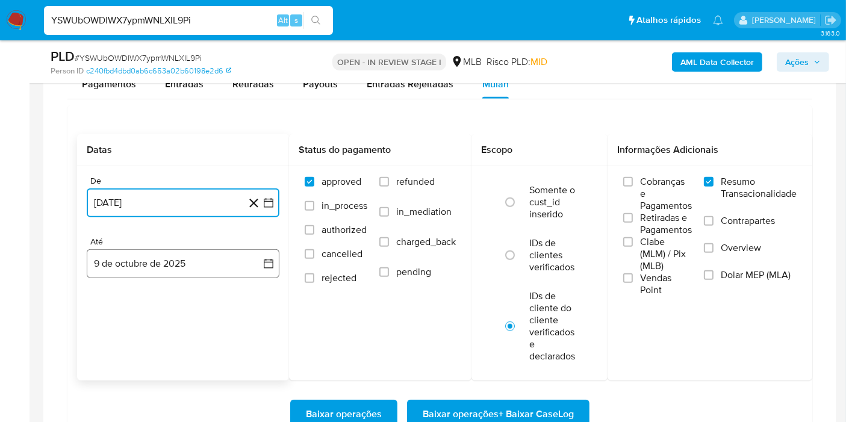
click at [220, 271] on button "9 de octubre de 2025" at bounding box center [183, 263] width 193 height 29
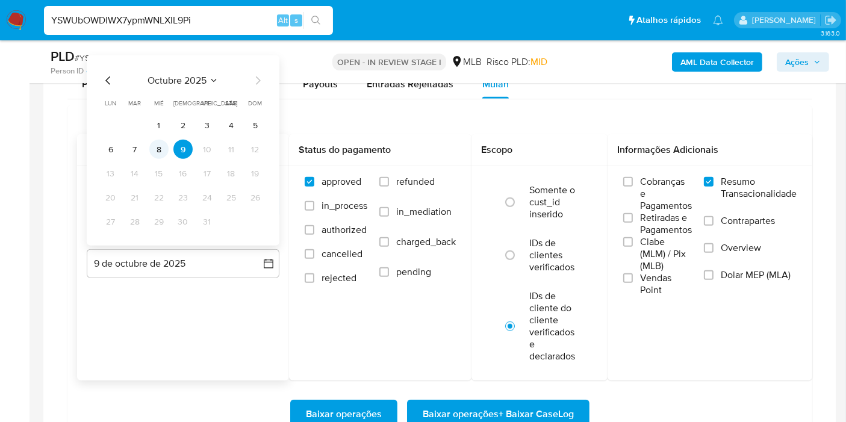
click at [151, 143] on button "8" at bounding box center [158, 149] width 19 height 19
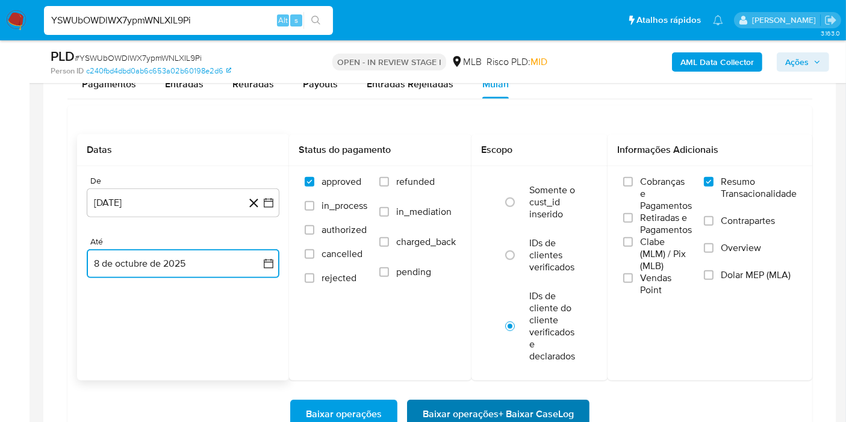
click at [462, 412] on span "Baixar operações + Baixar CaseLog" at bounding box center [498, 414] width 151 height 26
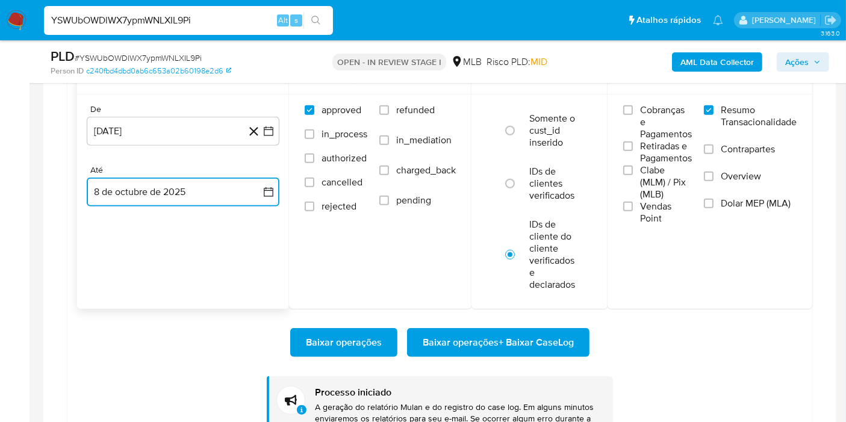
scroll to position [1025, 0]
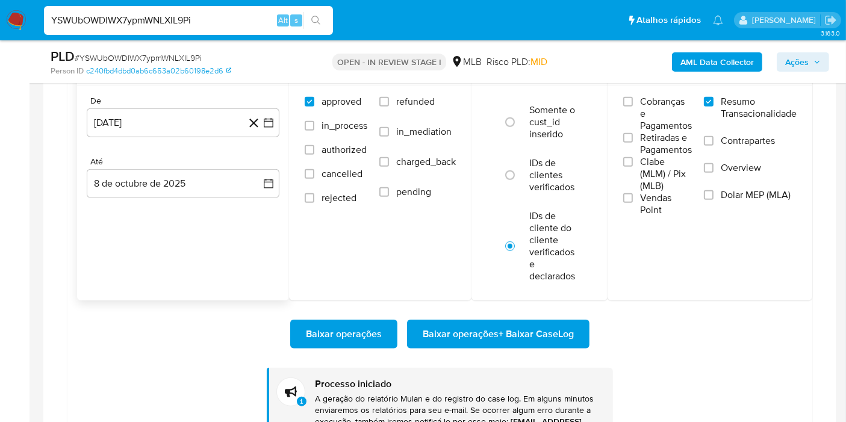
click at [250, 16] on input "YSWUbOWDlWX7ypmWNLXIL9Pi" at bounding box center [188, 21] width 289 height 16
paste input "682LqRinOLo4NSValqDa9Xcs"
type input "682LqRinOLo4NSValqDa9Xcs"
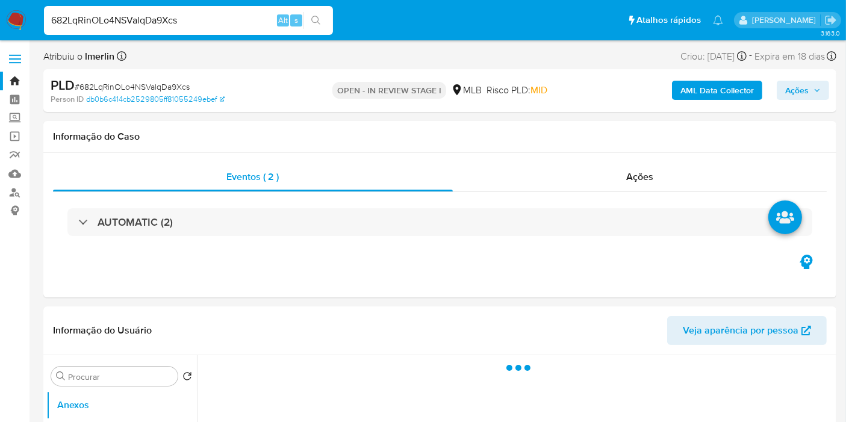
select select "10"
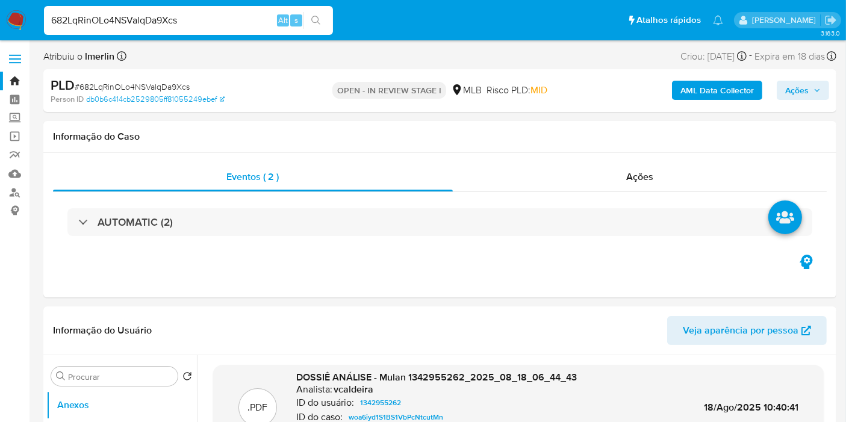
click at [734, 81] on b "AML Data Collector" at bounding box center [716, 90] width 73 height 19
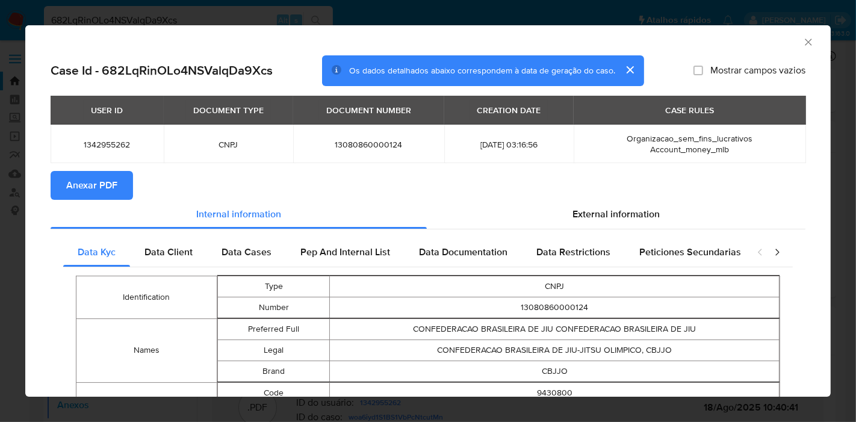
click at [89, 176] on span "Anexar PDF" at bounding box center [91, 185] width 51 height 26
click at [803, 43] on icon "Fechar a janela" at bounding box center [809, 42] width 12 height 12
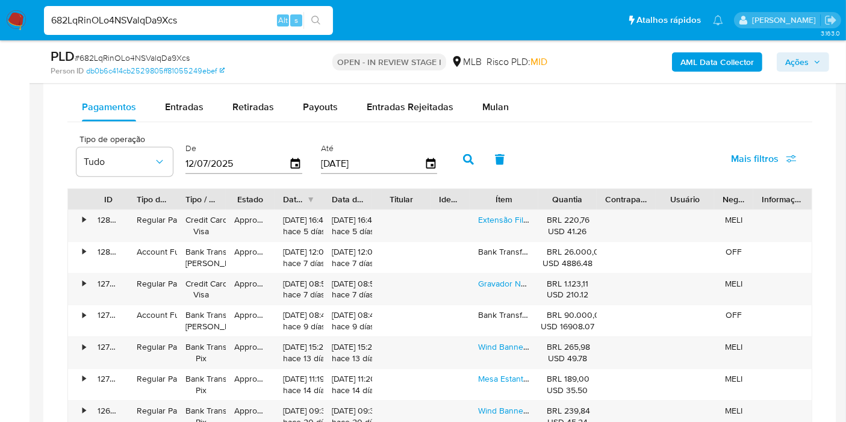
scroll to position [1016, 0]
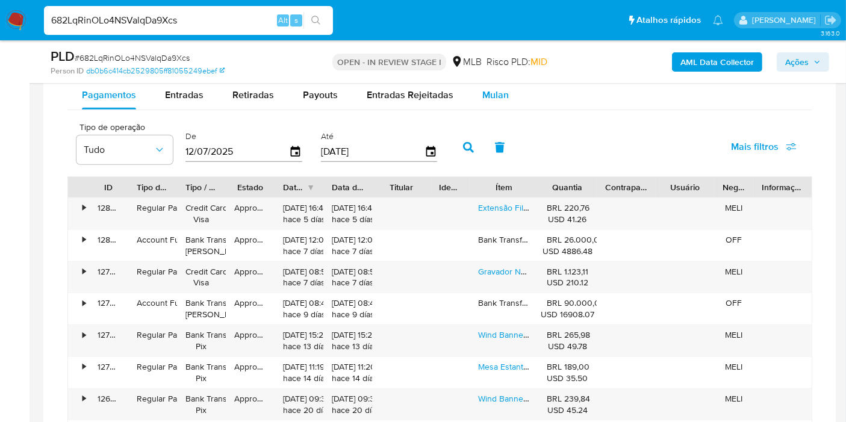
click at [502, 90] on span "Mulan" at bounding box center [495, 95] width 26 height 14
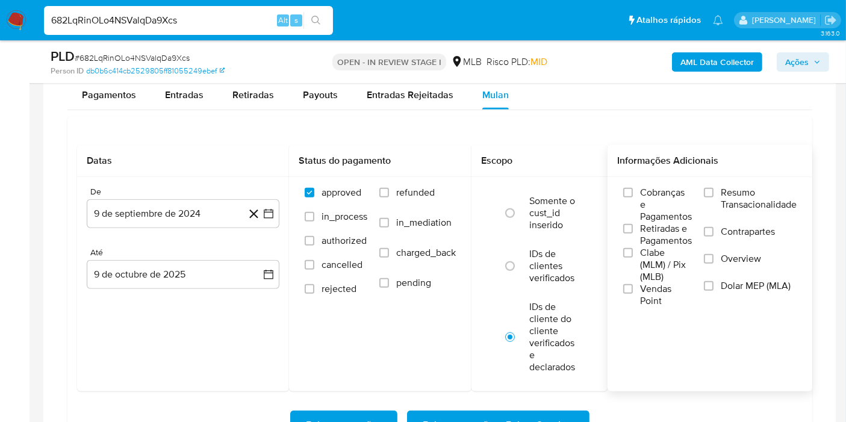
click at [745, 208] on span "Resumo Transacionalidade" at bounding box center [759, 199] width 76 height 24
click at [713, 197] on input "Resumo Transacionalidade" at bounding box center [709, 193] width 10 height 10
click at [269, 216] on icon "button" at bounding box center [268, 214] width 12 height 12
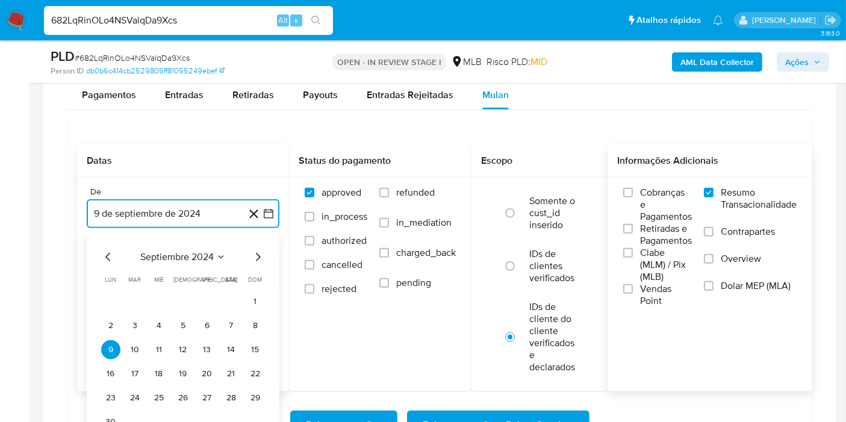
click at [200, 251] on span "septiembre 2024" at bounding box center [176, 257] width 73 height 12
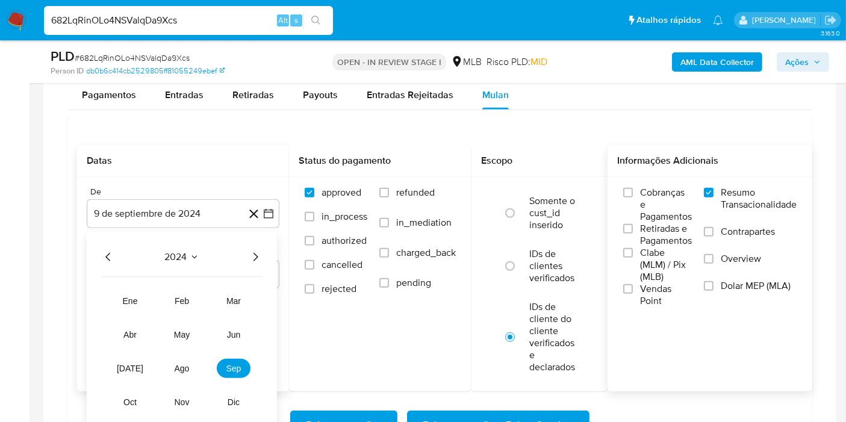
click at [256, 250] on icon "Año siguiente" at bounding box center [255, 257] width 14 height 14
click at [185, 365] on span "ago" at bounding box center [182, 369] width 15 height 10
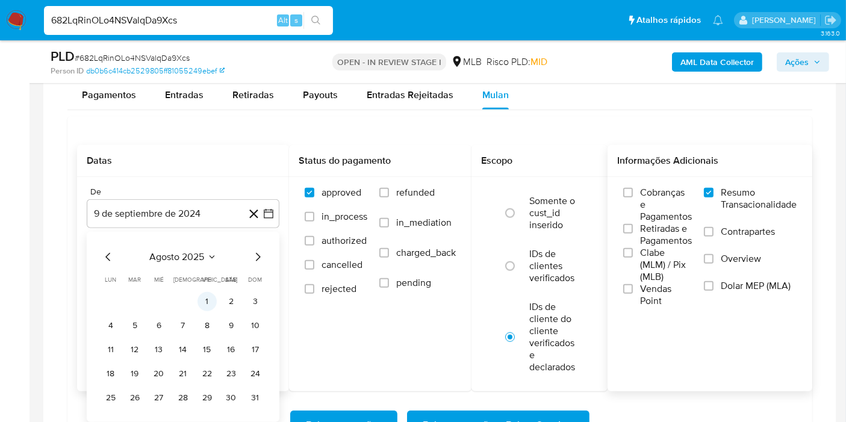
click at [203, 293] on button "1" at bounding box center [206, 301] width 19 height 19
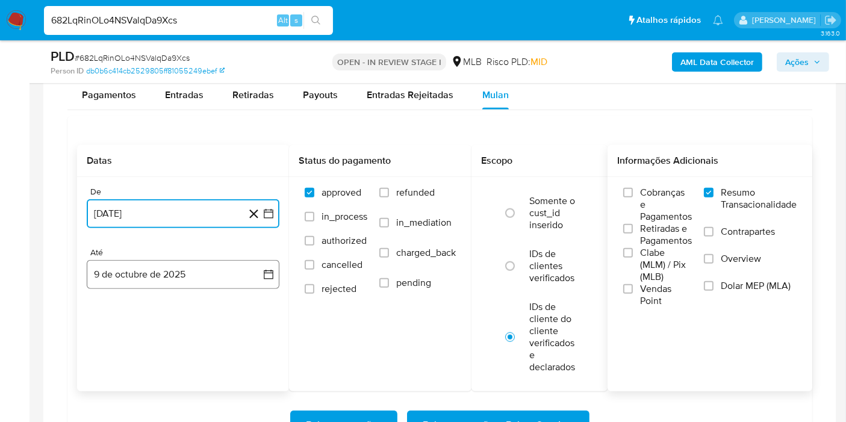
click at [237, 276] on button "9 de octubre de 2025" at bounding box center [183, 274] width 193 height 29
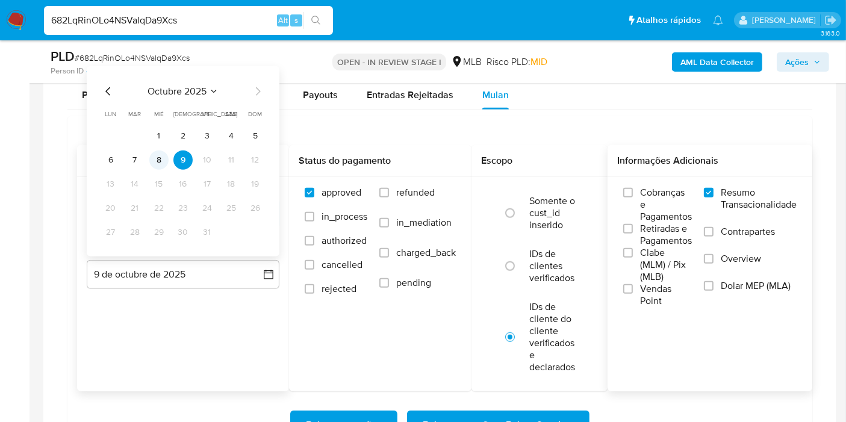
click at [157, 151] on button "8" at bounding box center [158, 160] width 19 height 19
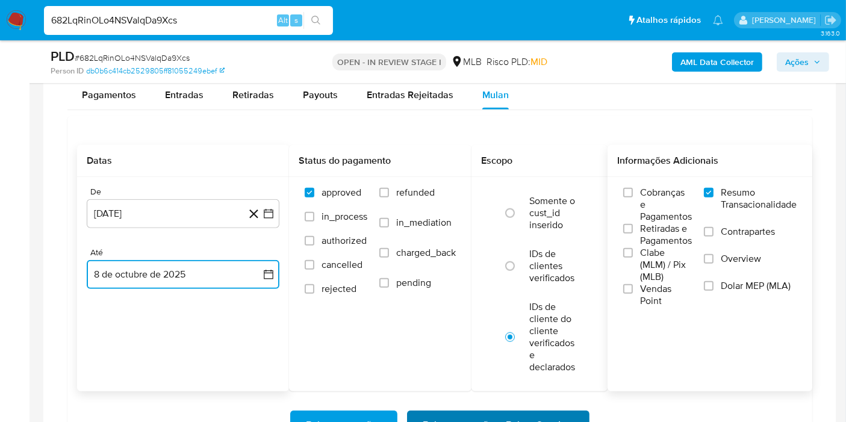
click at [536, 412] on span "Baixar operações + Baixar CaseLog" at bounding box center [498, 425] width 151 height 26
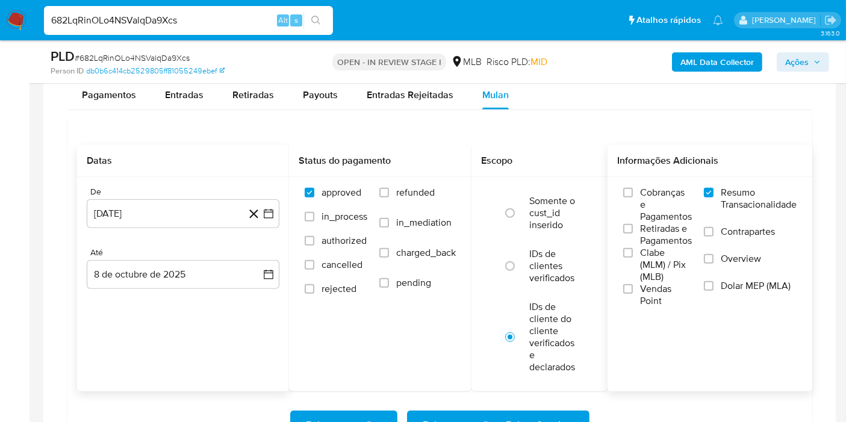
click at [244, 8] on div "682LqRinOLo4NSValqDa9Xcs Alt s" at bounding box center [188, 20] width 289 height 29
click at [242, 16] on input "682LqRinOLo4NSValqDa9Xcs" at bounding box center [188, 21] width 289 height 16
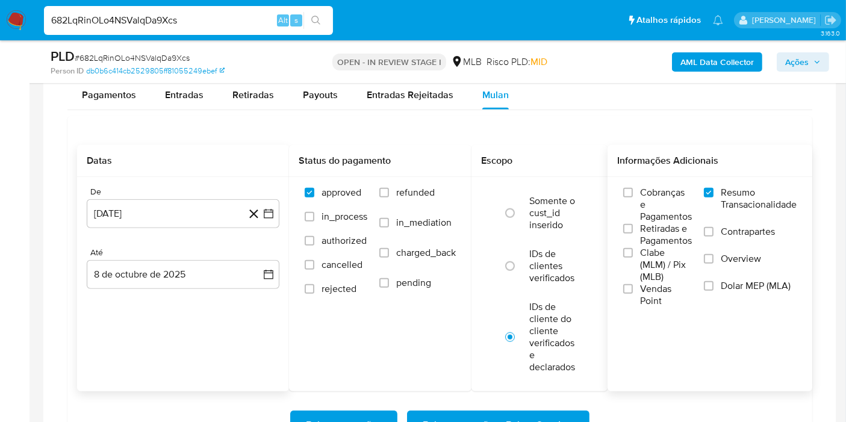
paste input "0Bc8Diao0fV18Wqj1zvRclwj"
type input "0Bc8Diao0fV18Wqj1zvRclwj"
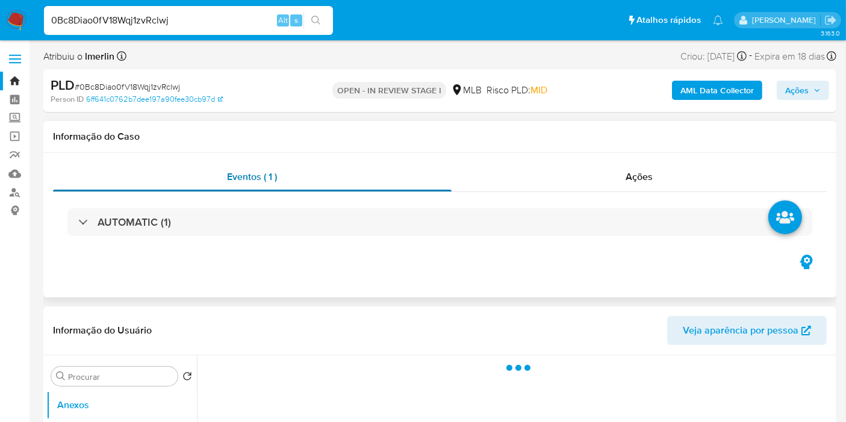
select select "10"
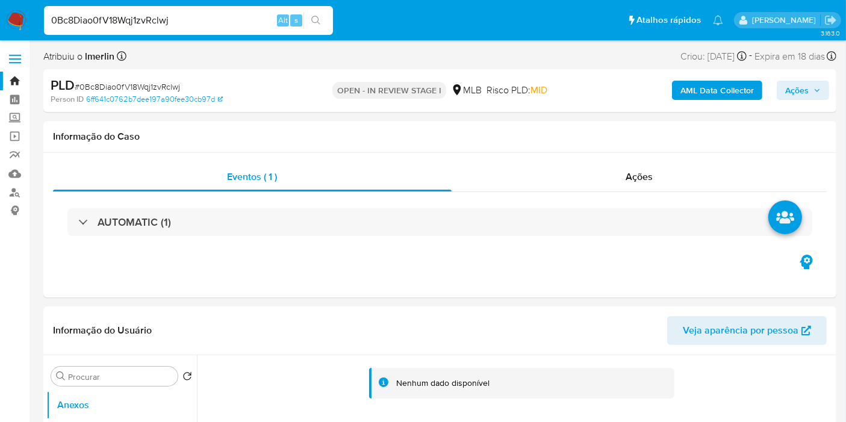
click at [725, 97] on b "AML Data Collector" at bounding box center [716, 90] width 73 height 19
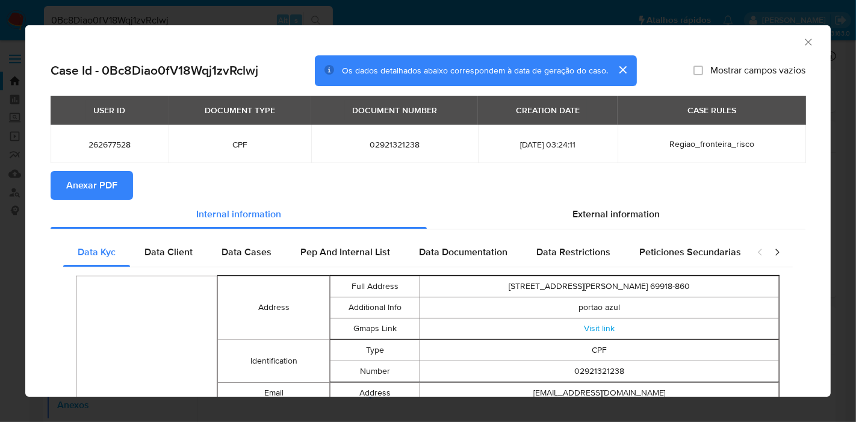
click at [93, 172] on span "Anexar PDF" at bounding box center [91, 185] width 51 height 26
click at [803, 40] on icon "Fechar a janela" at bounding box center [809, 42] width 12 height 12
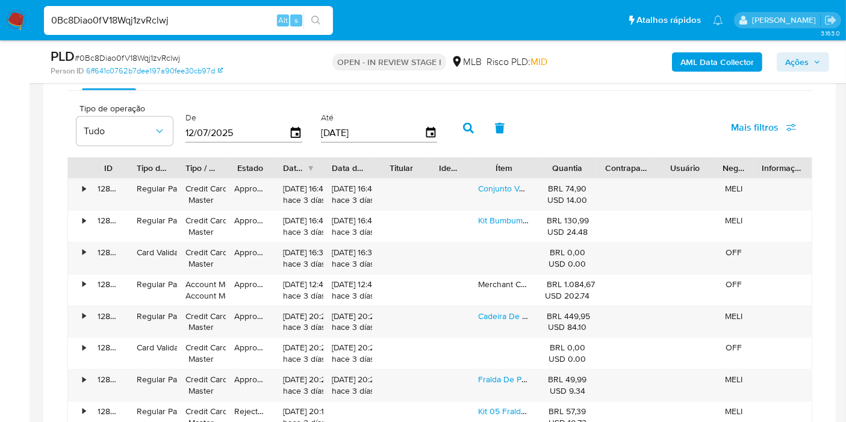
scroll to position [927, 0]
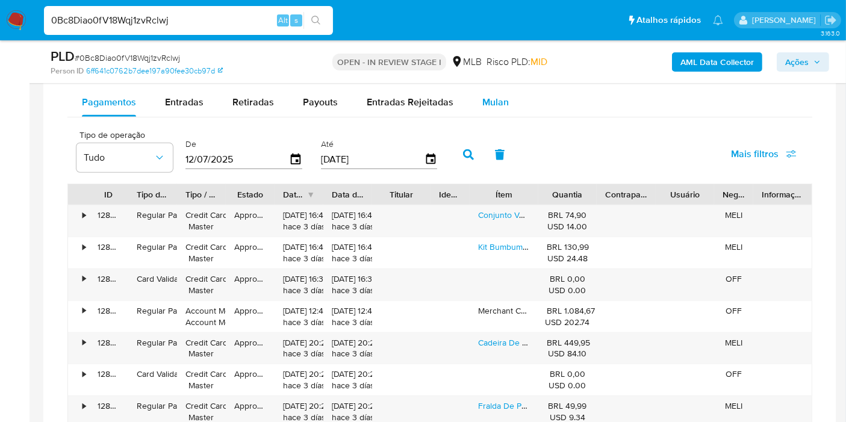
click at [499, 101] on span "Mulan" at bounding box center [495, 102] width 26 height 14
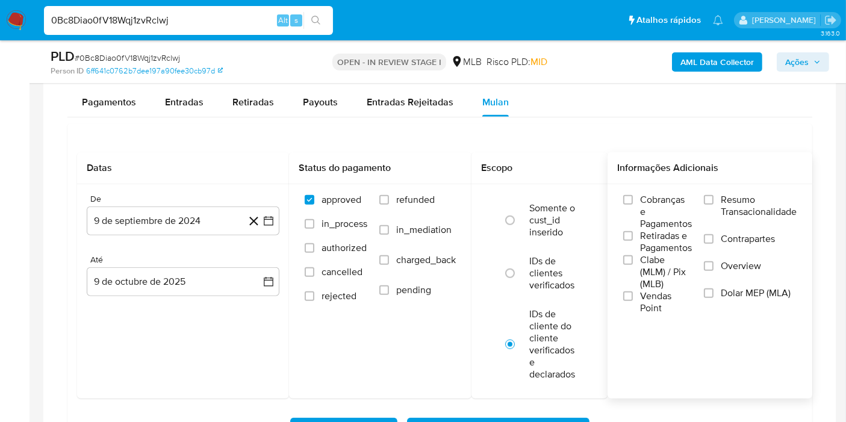
click at [722, 202] on label "Resumo Transacionalidade" at bounding box center [750, 213] width 93 height 39
click at [713, 202] on input "Resumo Transacionalidade" at bounding box center [709, 200] width 10 height 10
click at [264, 223] on icon "button" at bounding box center [269, 222] width 10 height 10
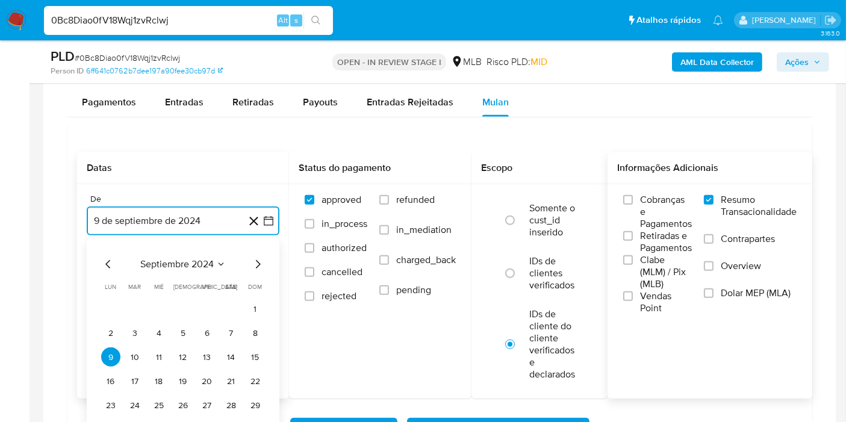
click at [208, 258] on span "septiembre 2024" at bounding box center [176, 264] width 73 height 12
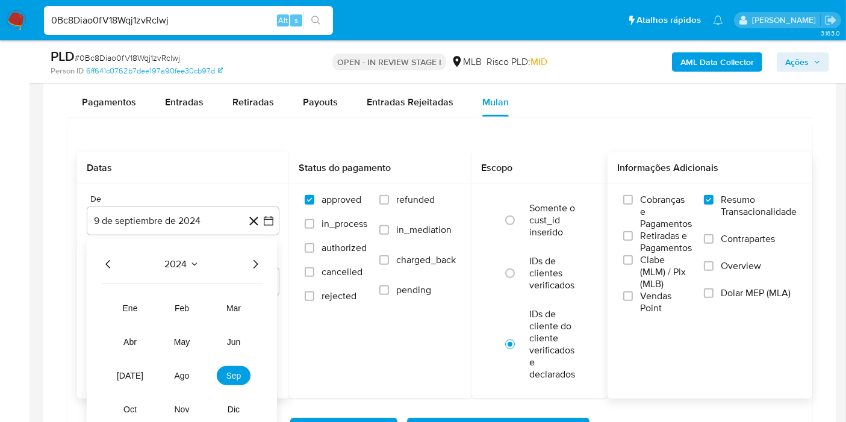
click at [250, 261] on icon "Año siguiente" at bounding box center [255, 264] width 14 height 14
click at [175, 366] on button "ago" at bounding box center [182, 375] width 34 height 19
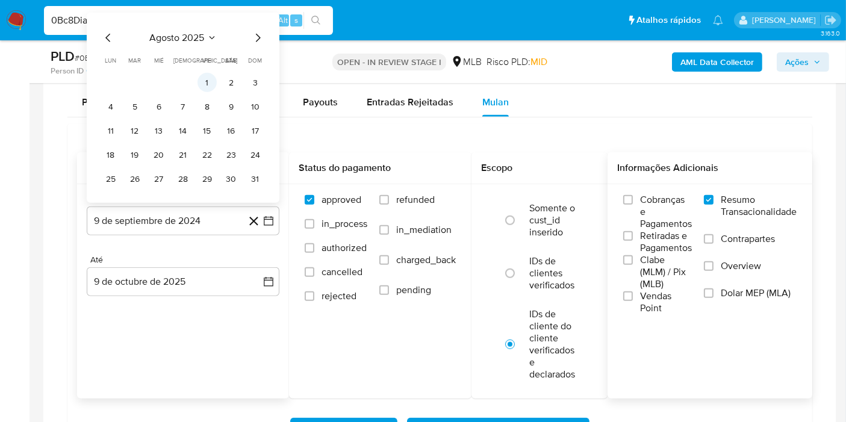
click at [214, 73] on button "1" at bounding box center [206, 82] width 19 height 19
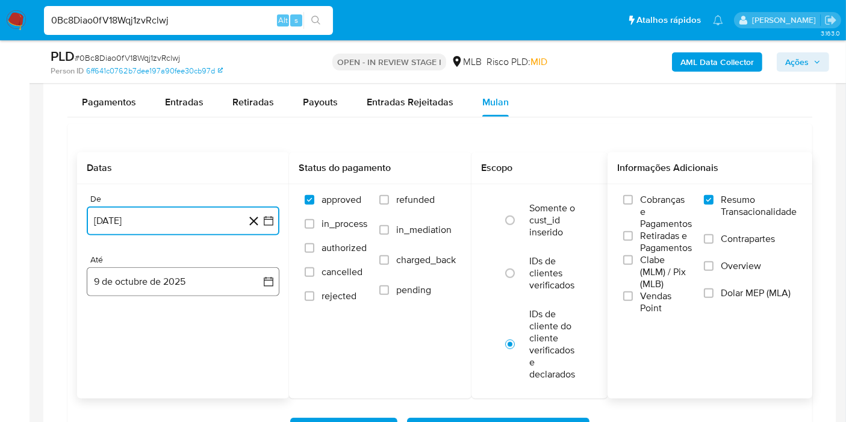
click at [250, 282] on button "9 de octubre de 2025" at bounding box center [183, 281] width 193 height 29
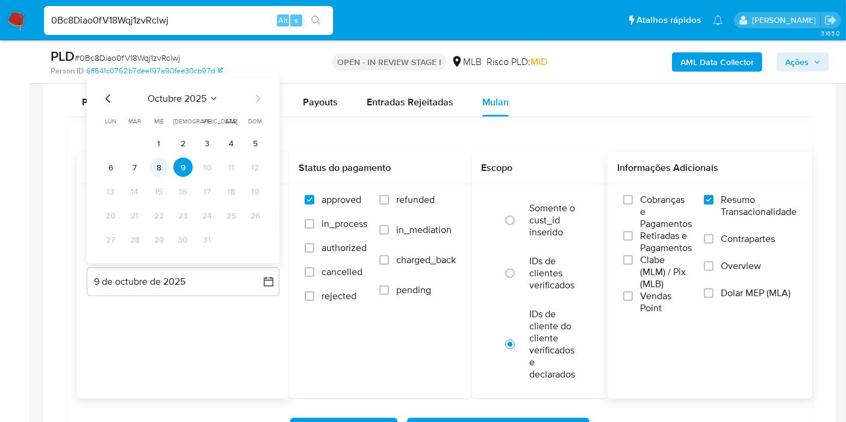
click at [161, 161] on button "8" at bounding box center [158, 167] width 19 height 19
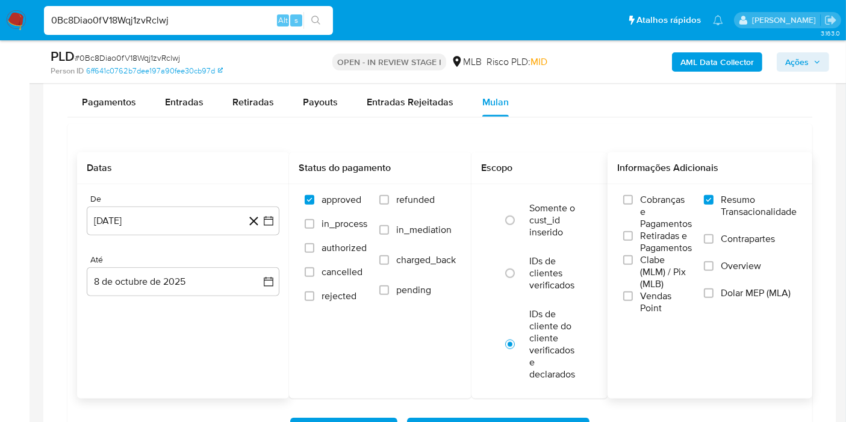
click at [221, 19] on input "0Bc8Diao0fV18Wqj1zvRclwj" at bounding box center [188, 21] width 289 height 16
paste input "p3BkrXsCm6O54Es3nBlYBhUn"
type input "p3BkrXsCm6O54Es3nBlYBhUn"
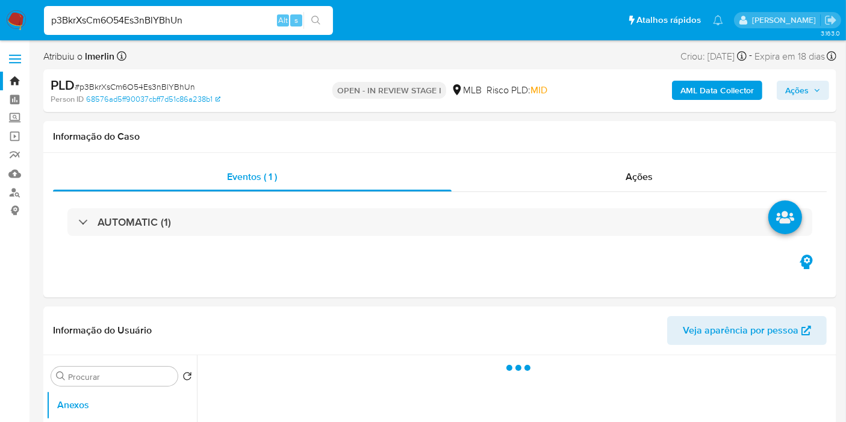
select select "10"
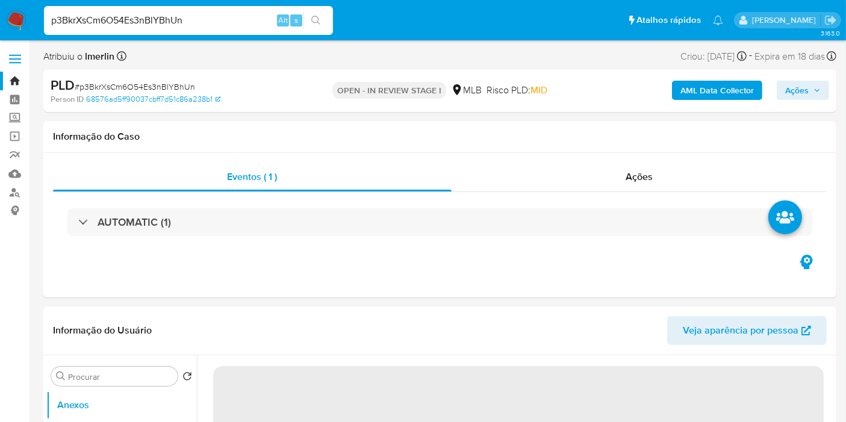
click at [710, 92] on b "AML Data Collector" at bounding box center [716, 90] width 73 height 19
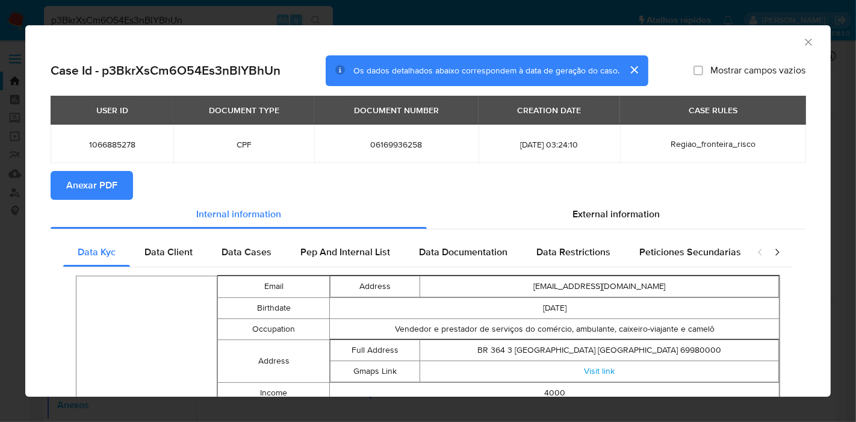
click at [120, 174] on button "Anexar PDF" at bounding box center [92, 185] width 82 height 29
click at [805, 42] on icon "Fechar a janela" at bounding box center [808, 42] width 7 height 7
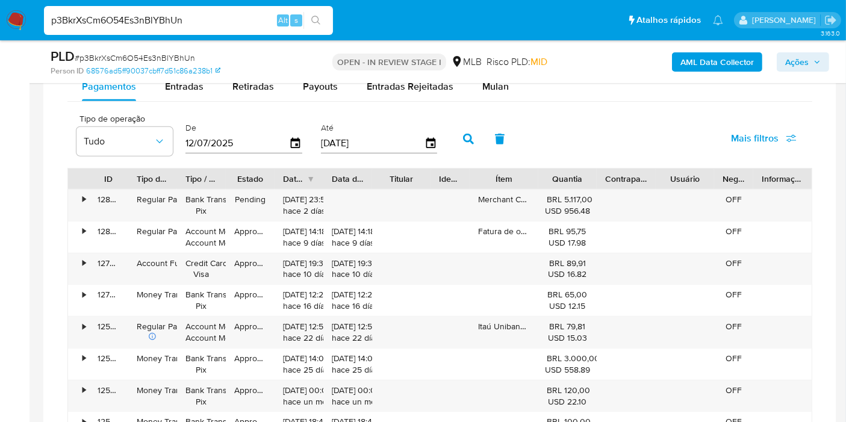
scroll to position [1016, 0]
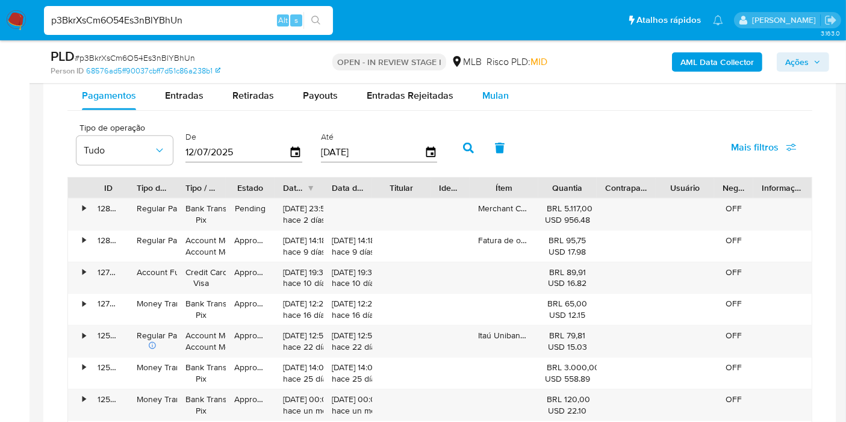
click at [505, 98] on button "Mulan" at bounding box center [495, 95] width 55 height 29
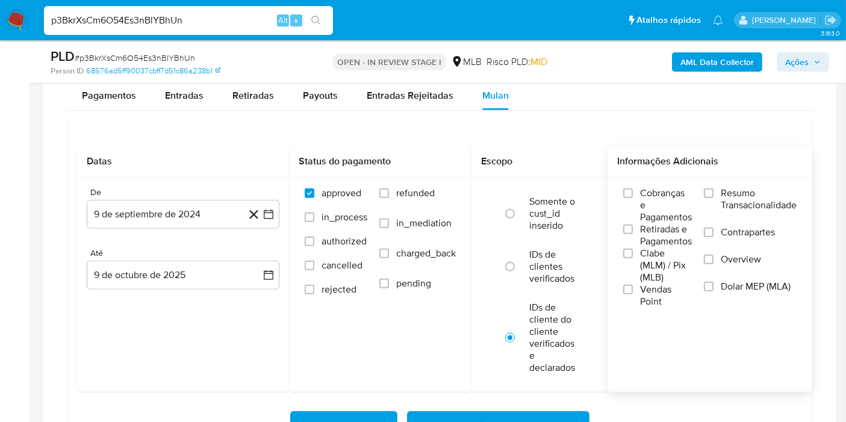
click at [721, 188] on label "Resumo Transacionalidade" at bounding box center [750, 206] width 93 height 39
click at [713, 188] on input "Resumo Transacionalidade" at bounding box center [709, 193] width 10 height 10
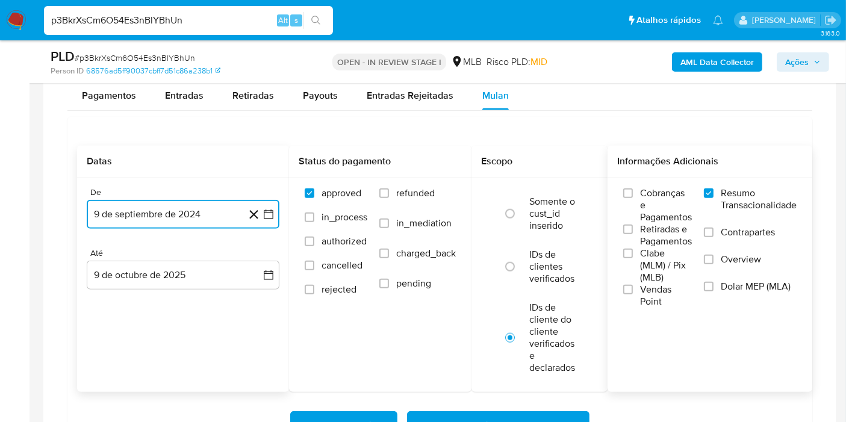
click at [272, 209] on icon "button" at bounding box center [268, 214] width 12 height 12
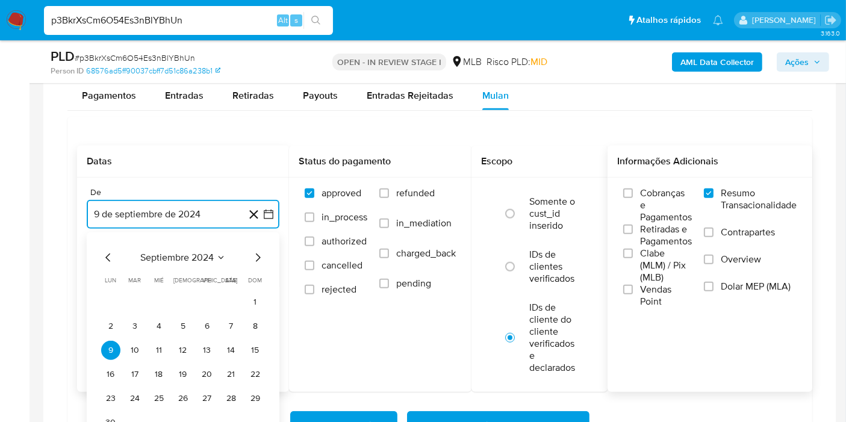
click at [215, 256] on button "septiembre 2024" at bounding box center [182, 258] width 85 height 12
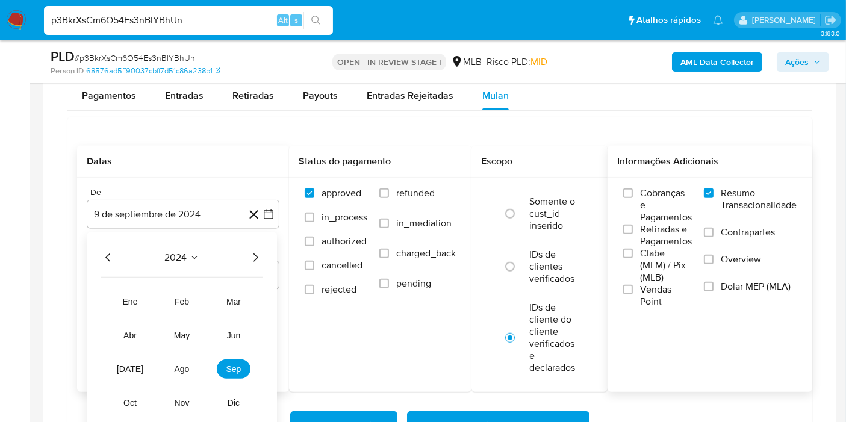
click at [254, 257] on icon "Año siguiente" at bounding box center [255, 257] width 14 height 14
click at [179, 359] on button "ago" at bounding box center [182, 368] width 34 height 19
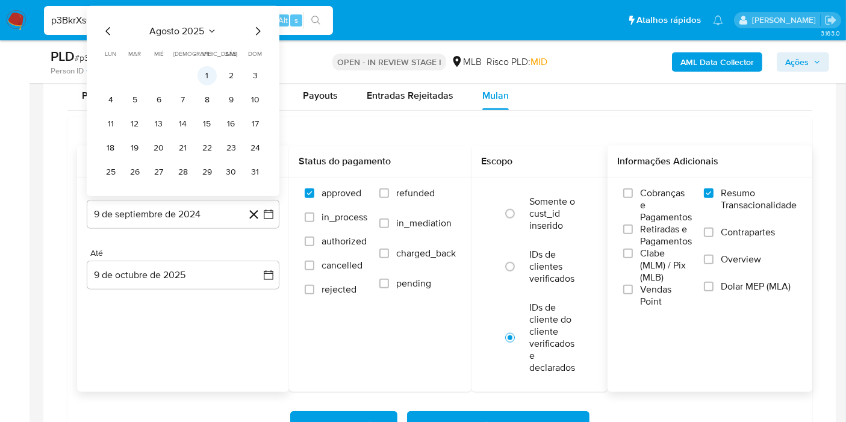
click at [208, 67] on button "1" at bounding box center [206, 75] width 19 height 19
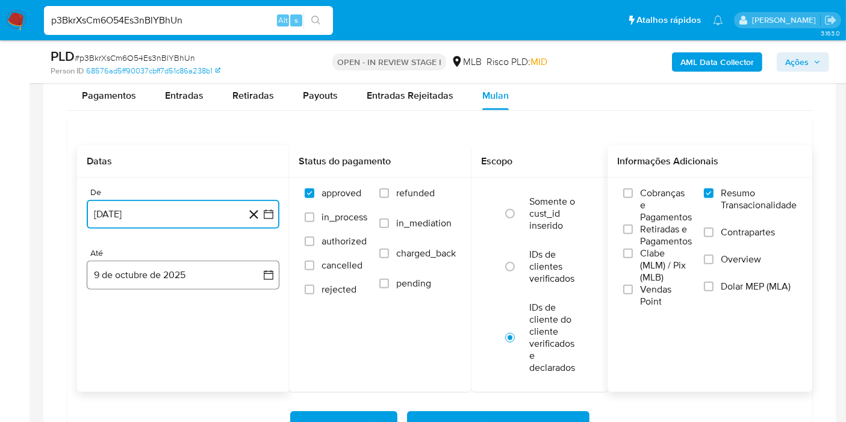
click at [242, 267] on button "9 de octubre de 2025" at bounding box center [183, 275] width 193 height 29
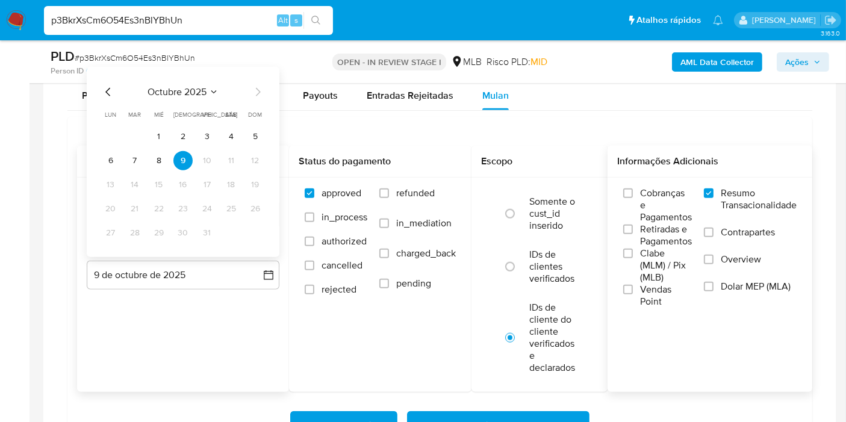
click at [158, 147] on tbody "1 2 3 4 5 6 7 8 9 10 11 12 13 14 15 16 17 18 19 20 21 22 23 24 25 26 27 28 29 3…" at bounding box center [183, 185] width 164 height 116
click at [160, 154] on button "8" at bounding box center [158, 160] width 19 height 19
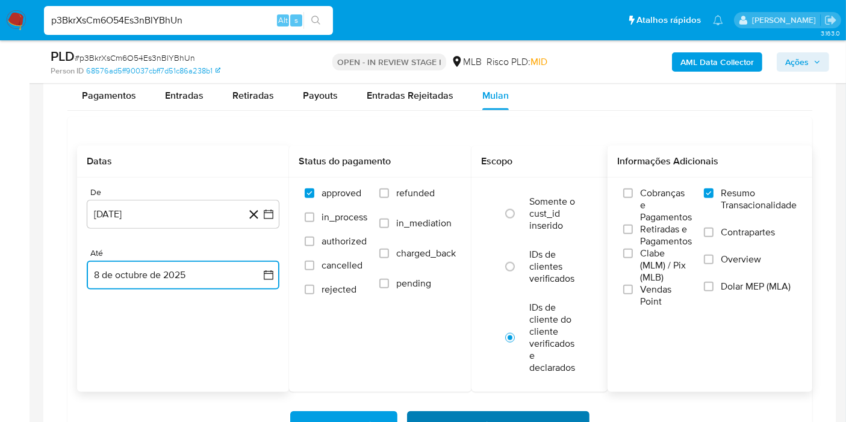
click at [490, 412] on span "Baixar operações + Baixar CaseLog" at bounding box center [498, 425] width 151 height 26
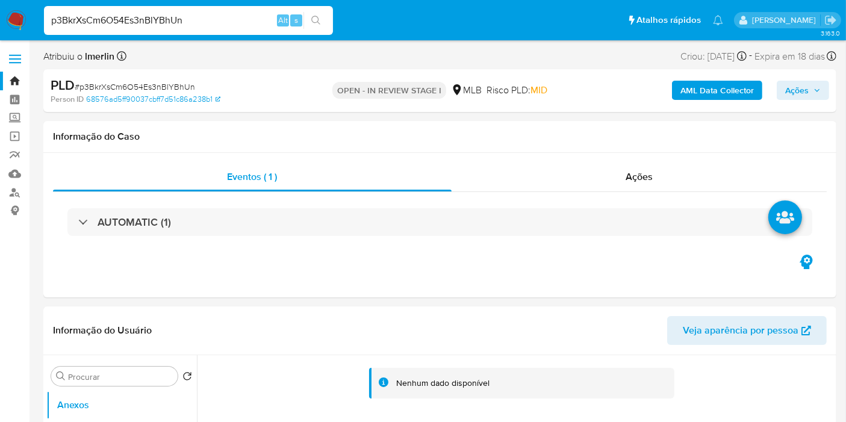
scroll to position [0, 0]
click at [16, 195] on link "Localizador de pessoas" at bounding box center [71, 192] width 143 height 19
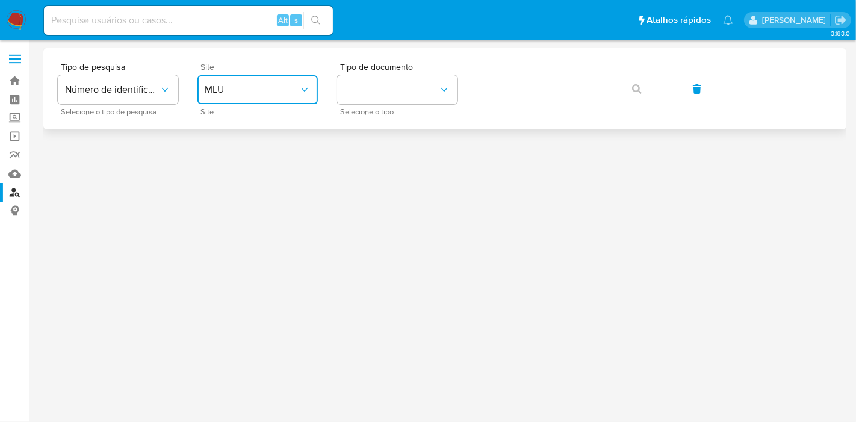
click at [275, 91] on span "MLU" at bounding box center [252, 90] width 94 height 12
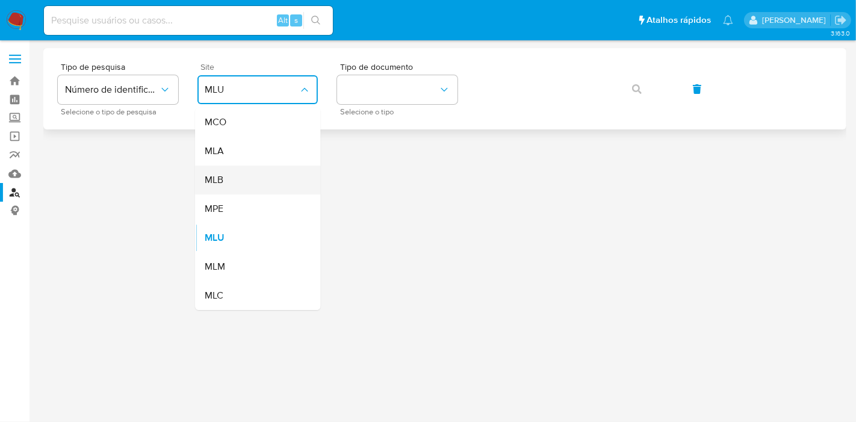
click at [273, 176] on div "MLB" at bounding box center [254, 180] width 99 height 29
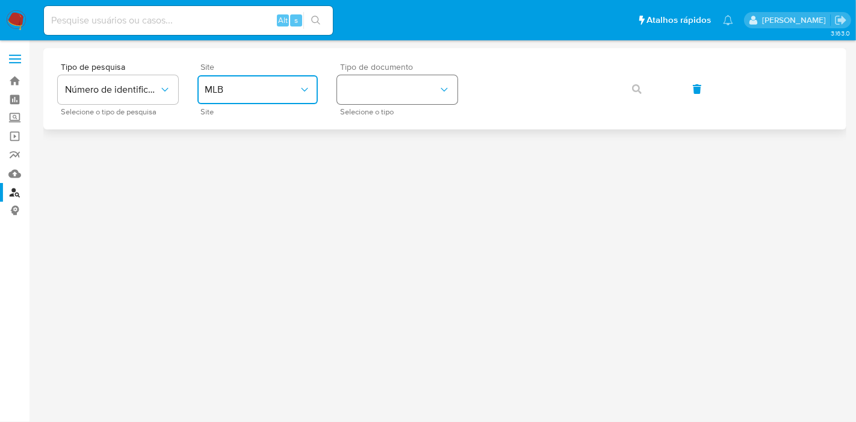
click at [418, 85] on button "identificationType" at bounding box center [397, 89] width 120 height 29
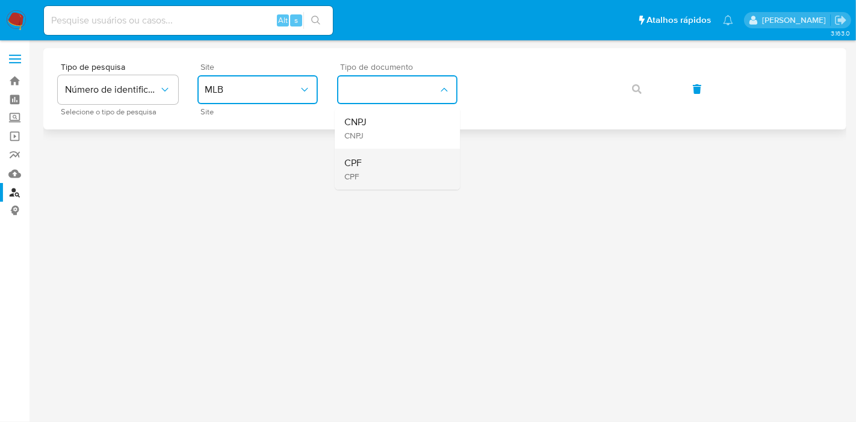
click at [403, 161] on div "CPF CPF" at bounding box center [393, 169] width 99 height 41
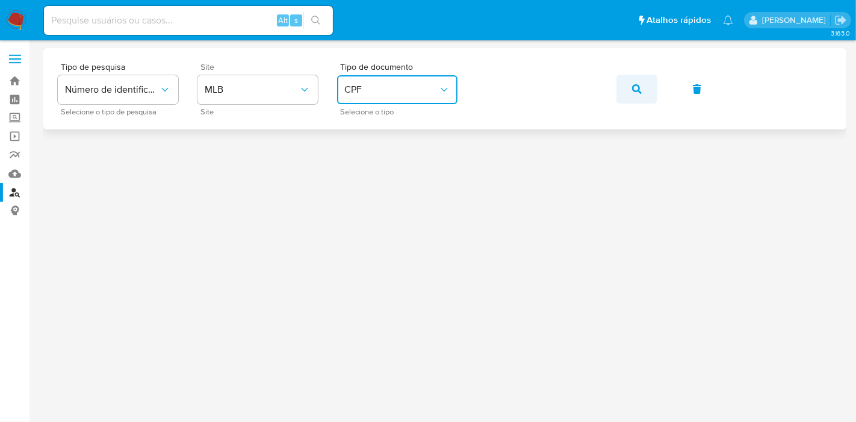
click at [633, 83] on span "button" at bounding box center [637, 89] width 10 height 26
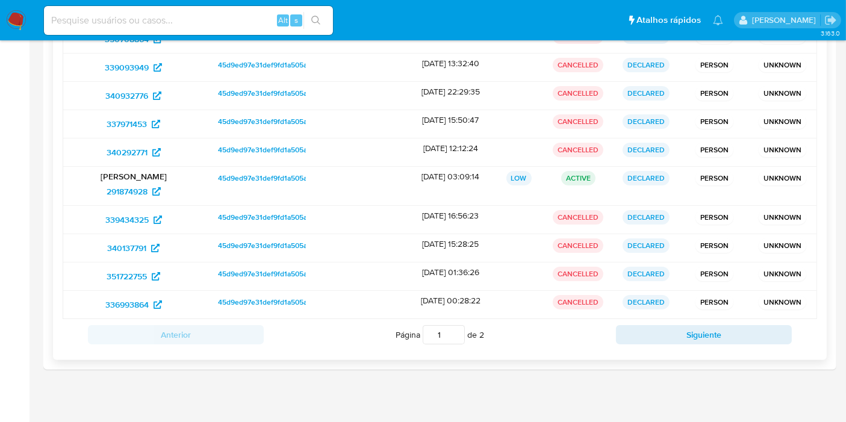
scroll to position [223, 0]
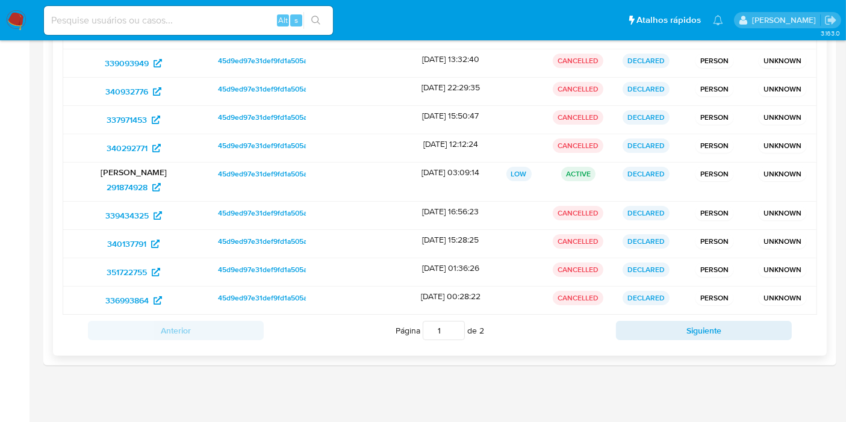
click at [698, 315] on div "Anterior Página 1 de 2 Siguiente" at bounding box center [440, 330] width 754 height 31
click at [688, 322] on button "Siguiente" at bounding box center [704, 330] width 176 height 19
type input "2"
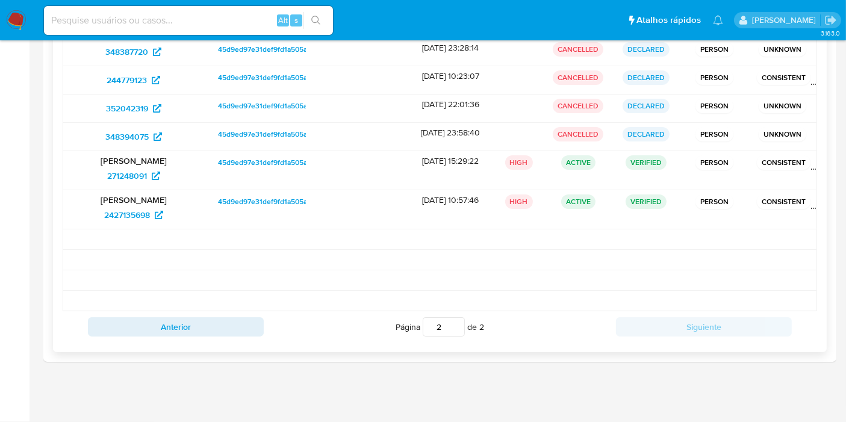
scroll to position [203, 0]
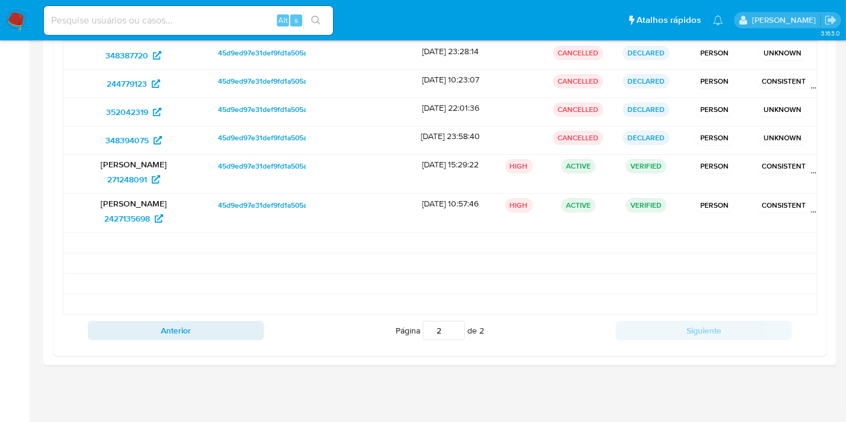
click at [246, 22] on input at bounding box center [188, 21] width 289 height 16
paste input "saAIRBAF7ekfve0aKwoTADjg"
type input "saAIRBAF7ekfve0aKwoTADjg"
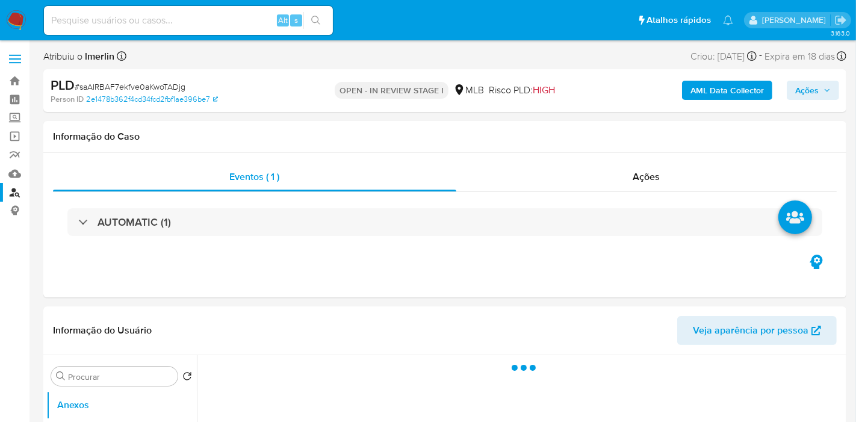
select select "10"
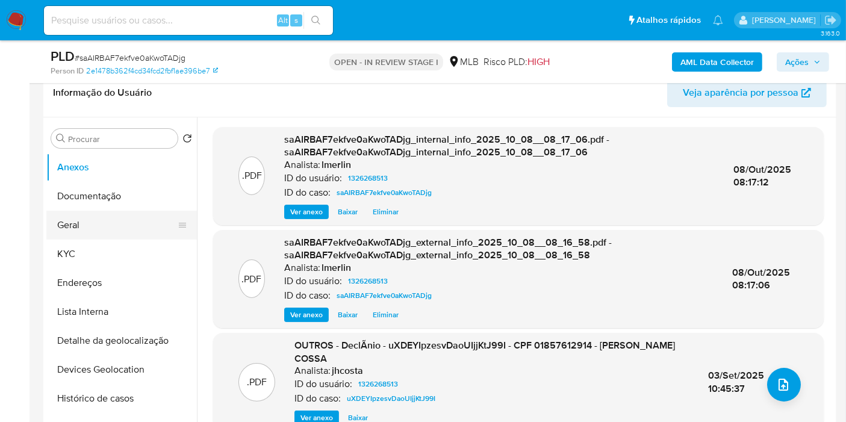
scroll to position [200, 0]
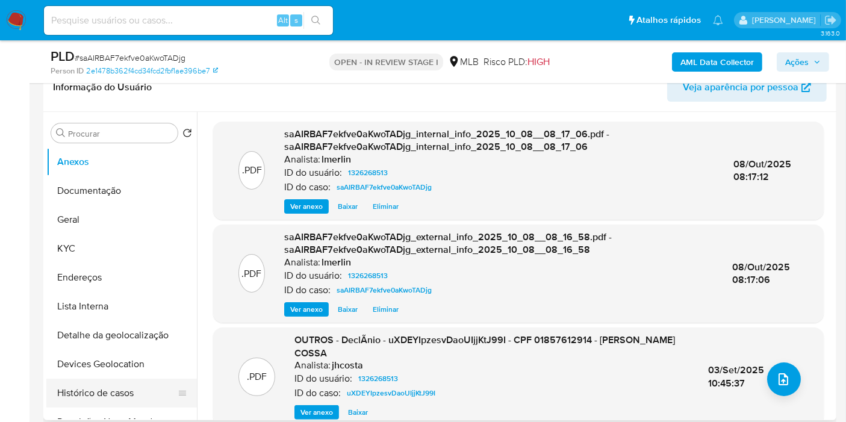
click at [111, 390] on button "Histórico de casos" at bounding box center [116, 393] width 141 height 29
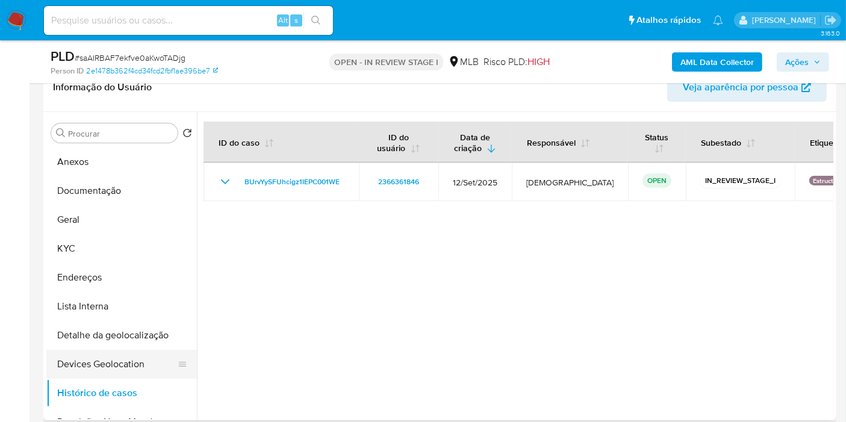
click at [120, 365] on button "Devices Geolocation" at bounding box center [116, 364] width 141 height 29
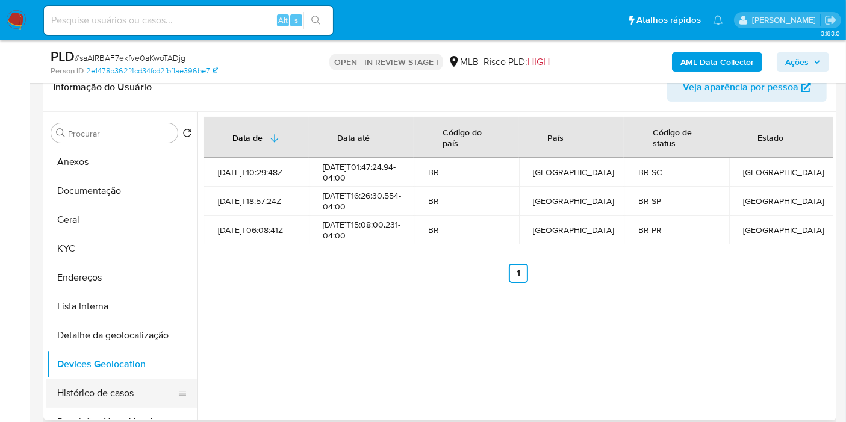
click at [98, 387] on button "Histórico de casos" at bounding box center [116, 393] width 141 height 29
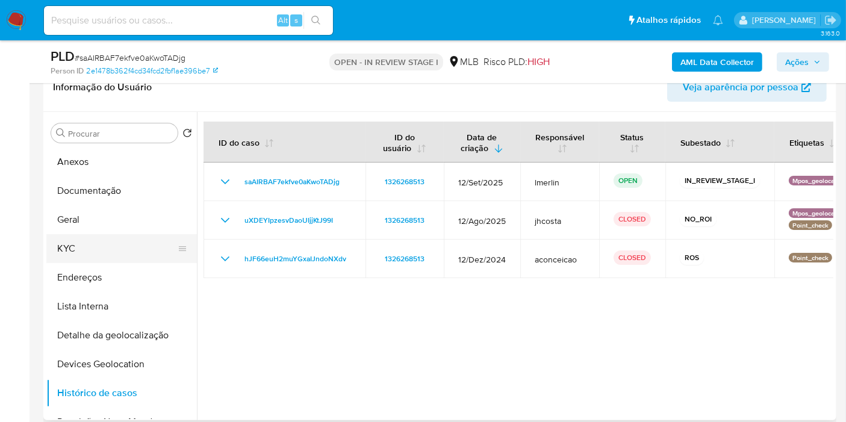
click at [105, 252] on button "KYC" at bounding box center [116, 248] width 141 height 29
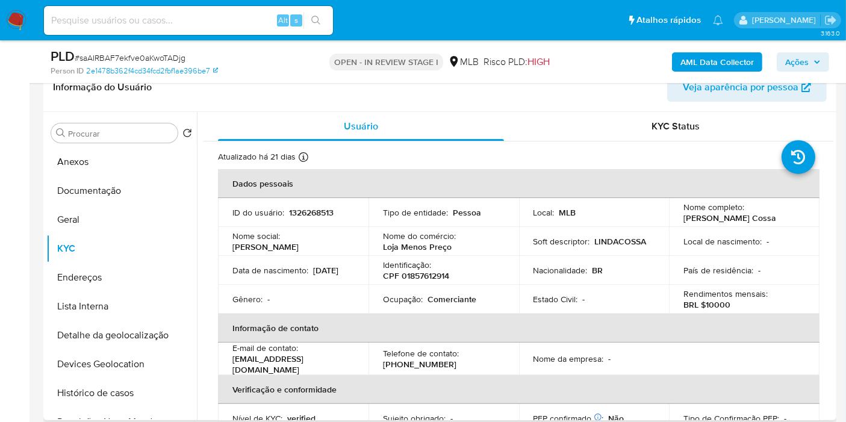
click at [457, 300] on p "Comerciante" at bounding box center [451, 299] width 49 height 11
copy p "Comerciante"
click at [691, 57] on b "AML Data Collector" at bounding box center [716, 61] width 73 height 19
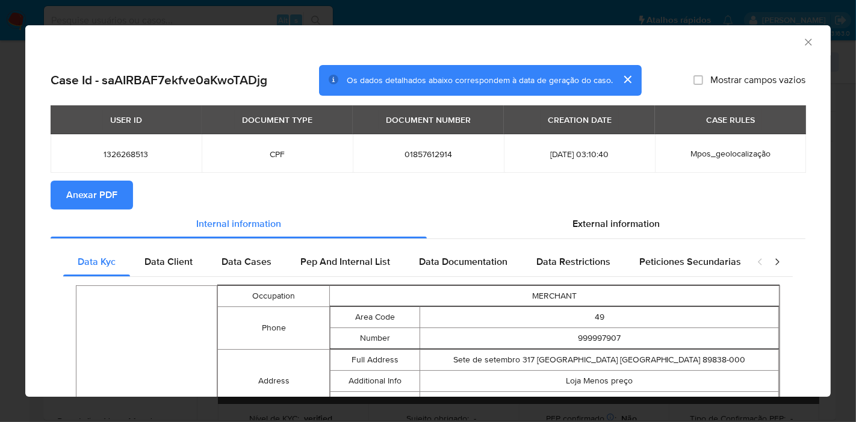
click at [803, 39] on icon "Fechar a janela" at bounding box center [809, 42] width 12 height 12
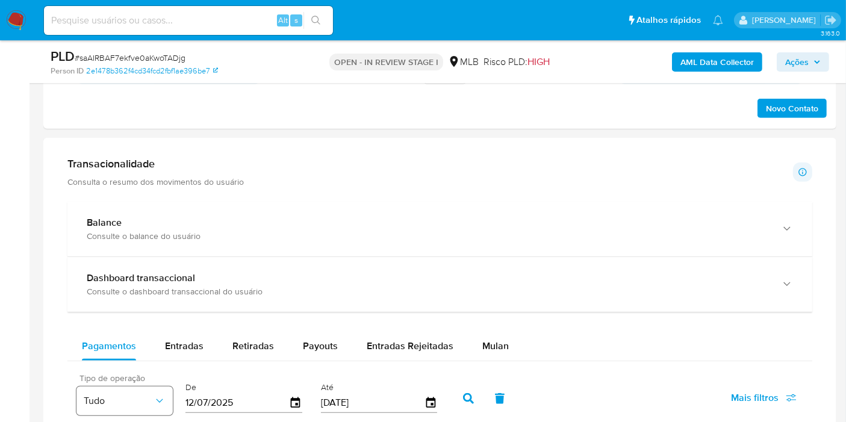
scroll to position [936, 0]
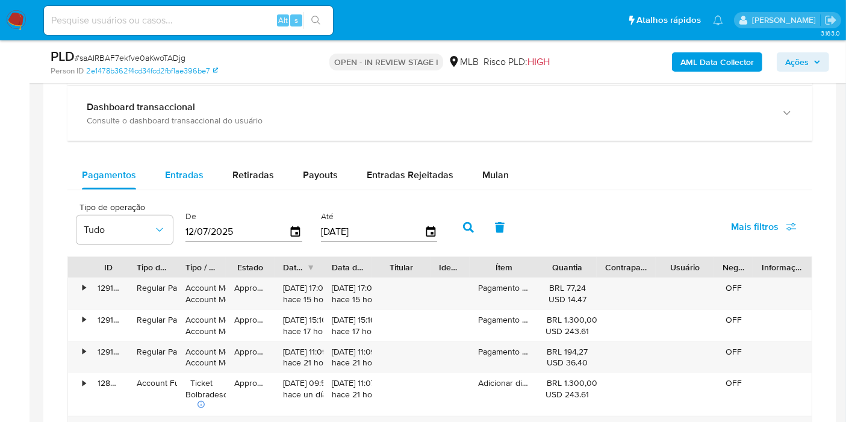
click at [173, 185] on div "Entradas" at bounding box center [184, 175] width 39 height 29
select select "10"
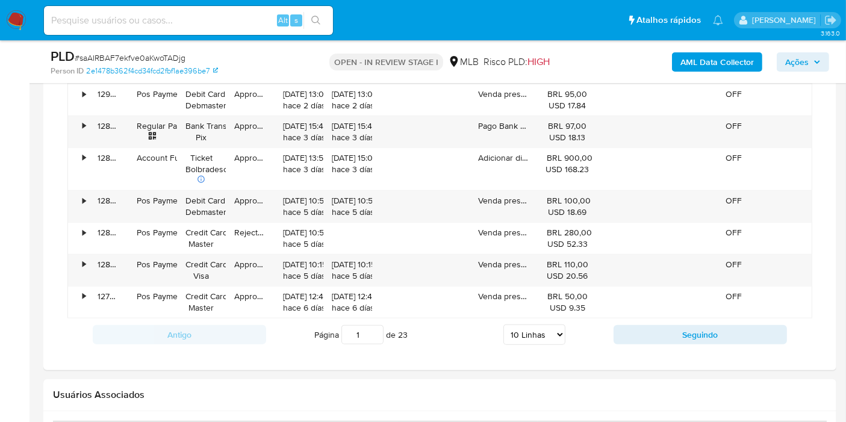
scroll to position [1271, 0]
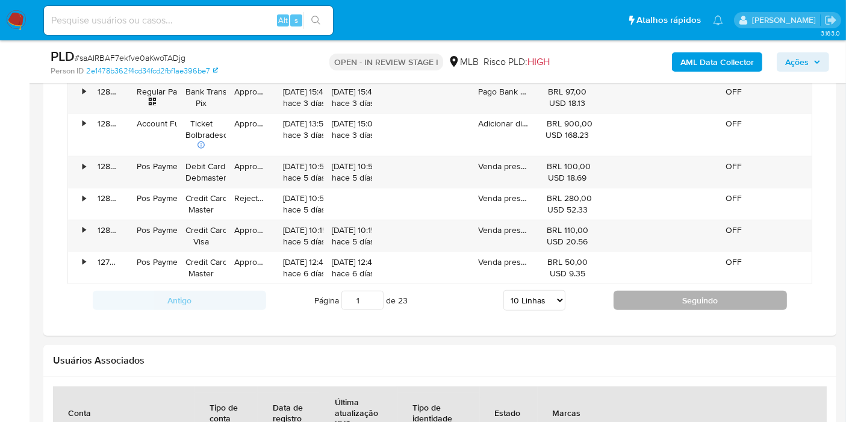
click at [671, 291] on button "Seguindo" at bounding box center [699, 300] width 173 height 19
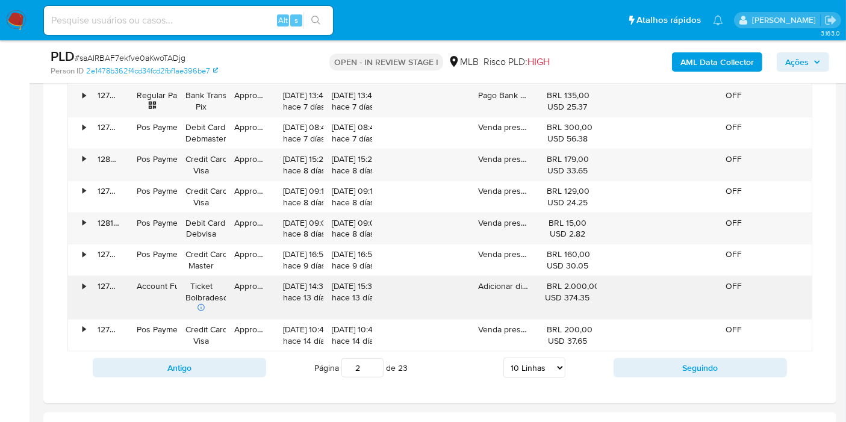
scroll to position [1204, 0]
click at [686, 365] on button "Seguindo" at bounding box center [699, 367] width 173 height 19
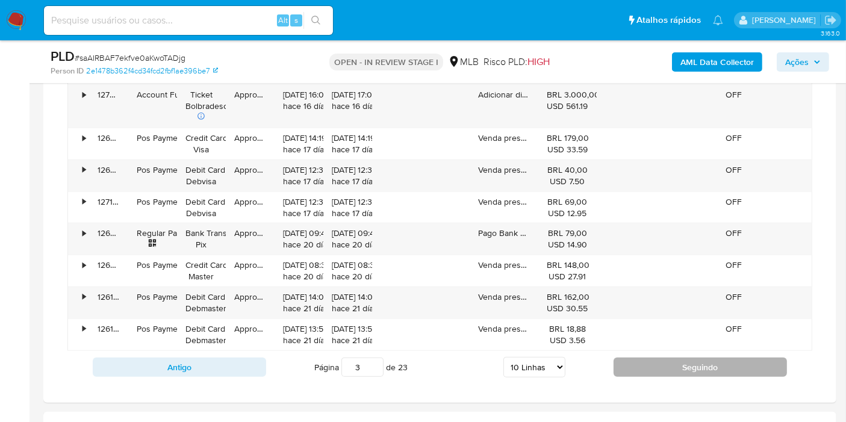
click at [686, 365] on button "Seguindo" at bounding box center [699, 367] width 173 height 19
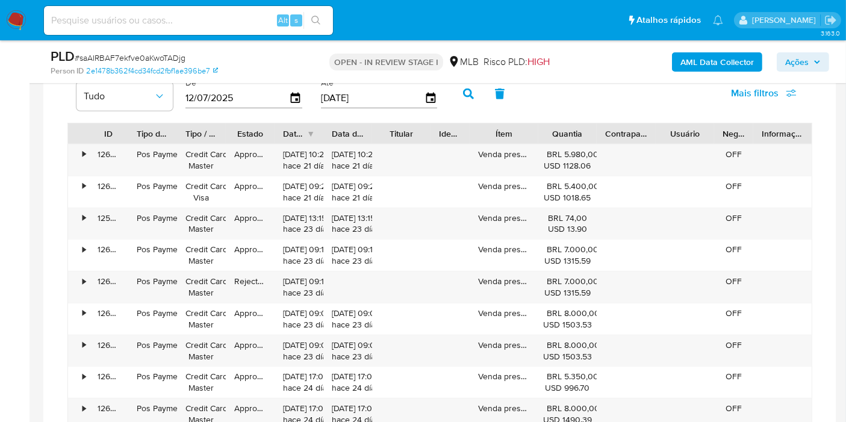
scroll to position [1137, 0]
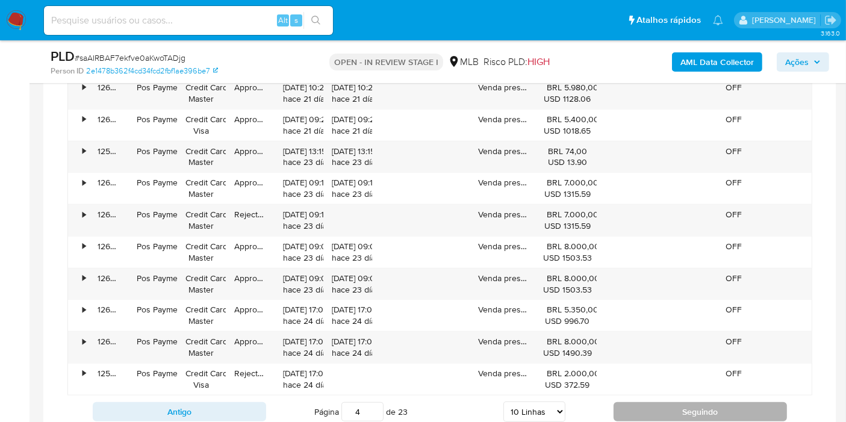
click at [660, 408] on button "Seguindo" at bounding box center [699, 411] width 173 height 19
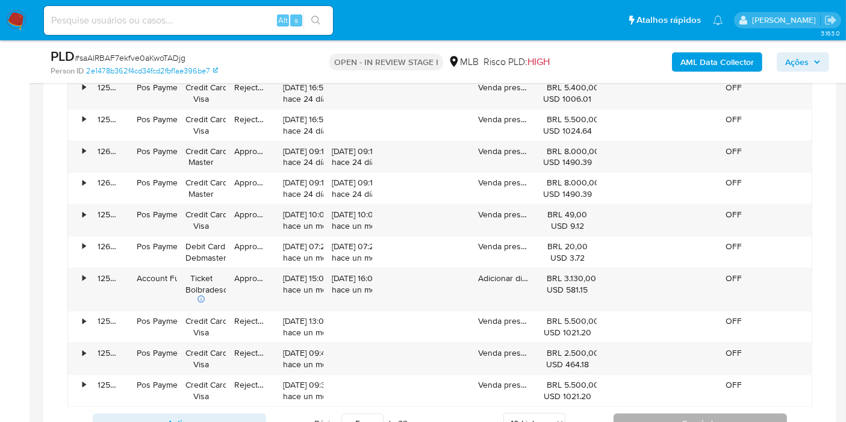
click at [722, 414] on button "Seguindo" at bounding box center [699, 423] width 173 height 19
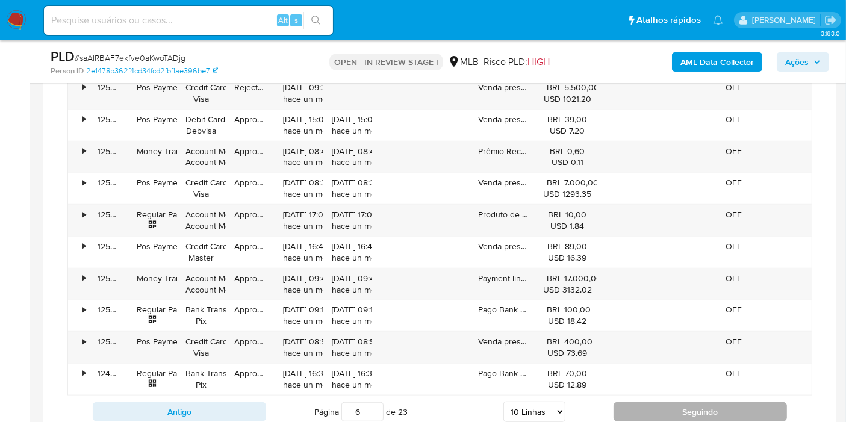
click at [662, 404] on button "Seguindo" at bounding box center [699, 411] width 173 height 19
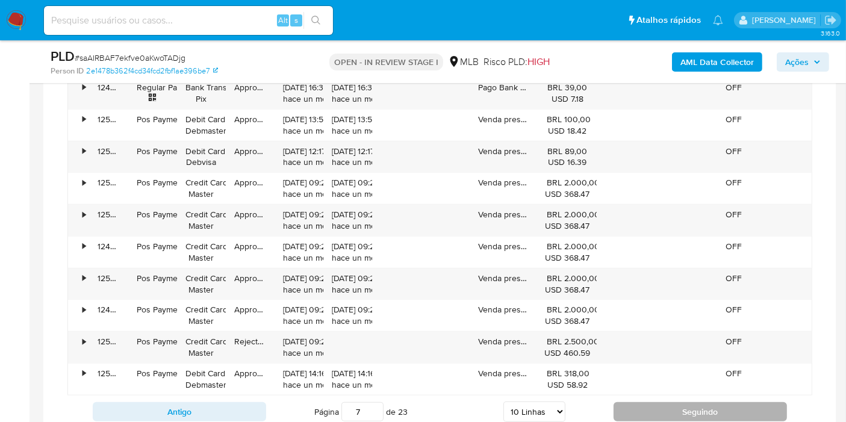
click at [657, 408] on button "Seguindo" at bounding box center [699, 411] width 173 height 19
type input "8"
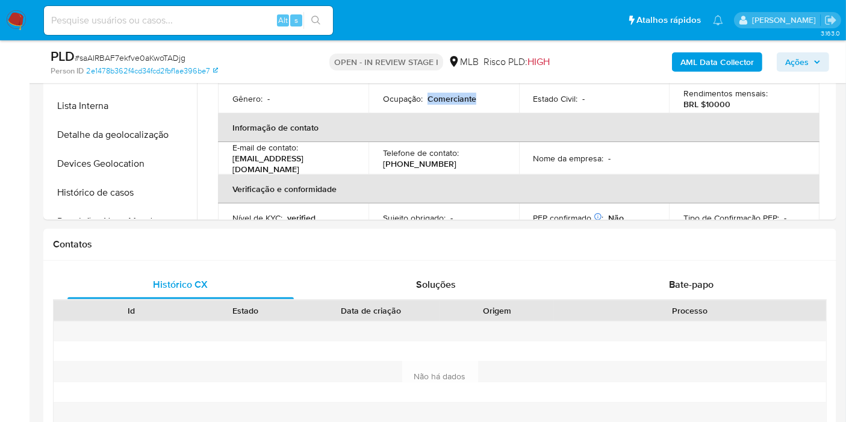
scroll to position [200, 0]
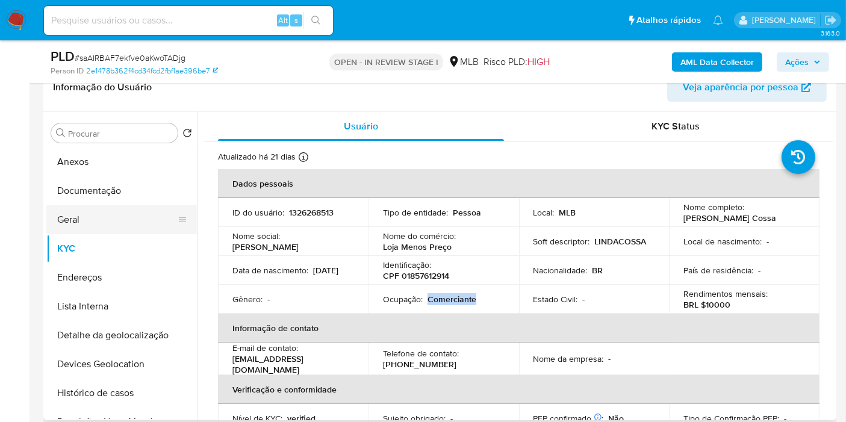
click at [123, 207] on button "Geral" at bounding box center [116, 219] width 141 height 29
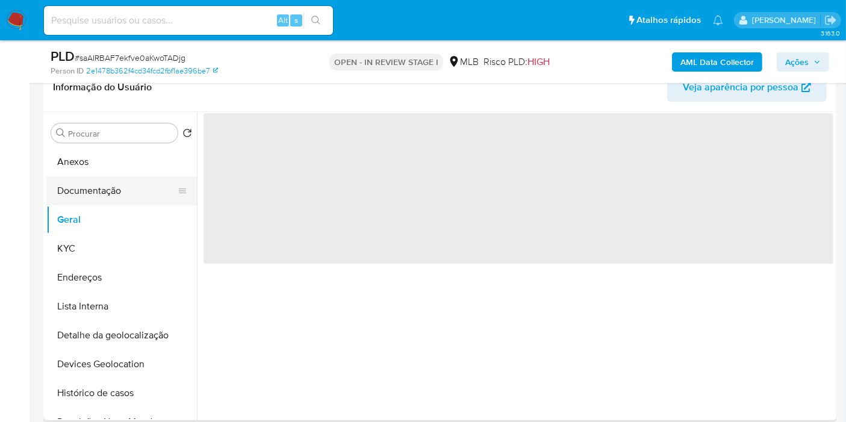
click at [126, 179] on button "Documentação" at bounding box center [116, 190] width 141 height 29
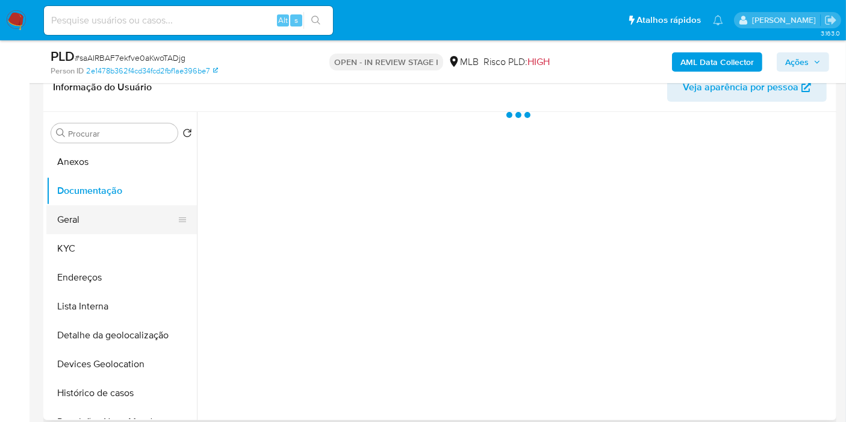
click at [131, 217] on button "Geral" at bounding box center [116, 219] width 141 height 29
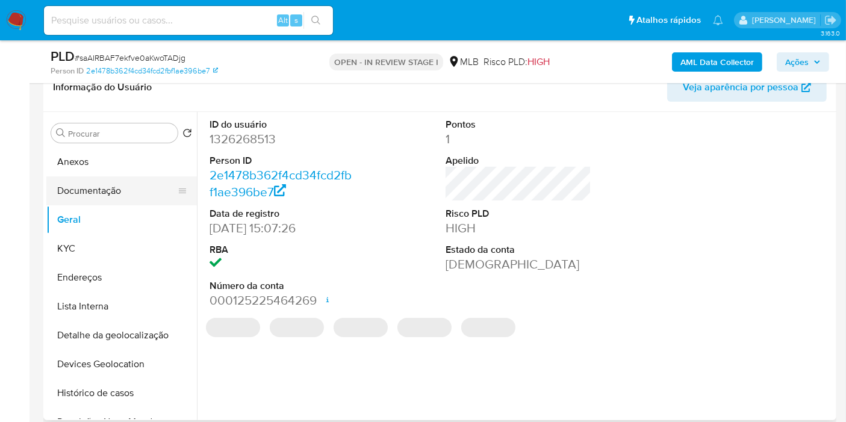
click at [112, 195] on button "Documentação" at bounding box center [116, 190] width 141 height 29
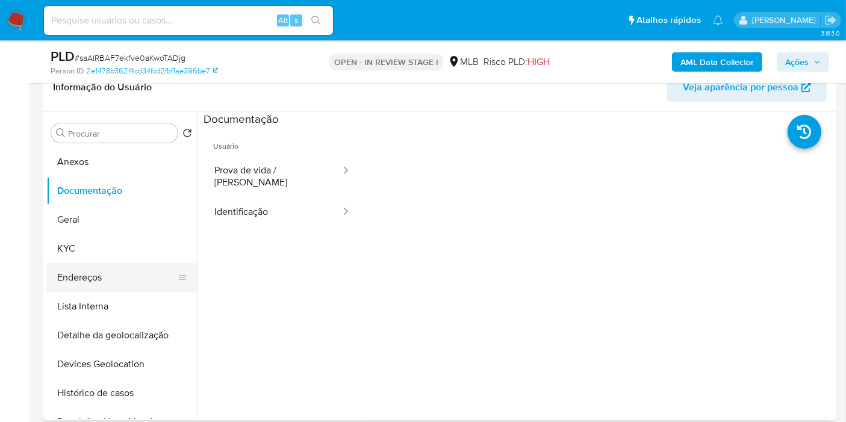
click at [121, 273] on button "Endereços" at bounding box center [116, 277] width 141 height 29
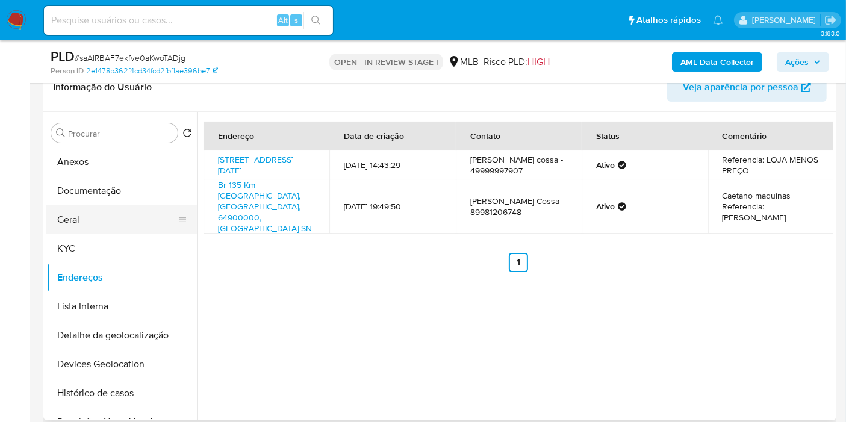
click at [131, 228] on button "Geral" at bounding box center [116, 219] width 141 height 29
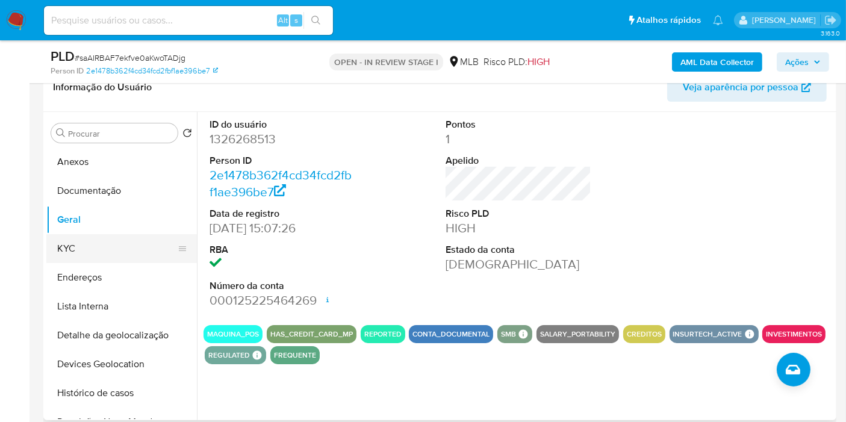
click at [90, 255] on button "KYC" at bounding box center [116, 248] width 141 height 29
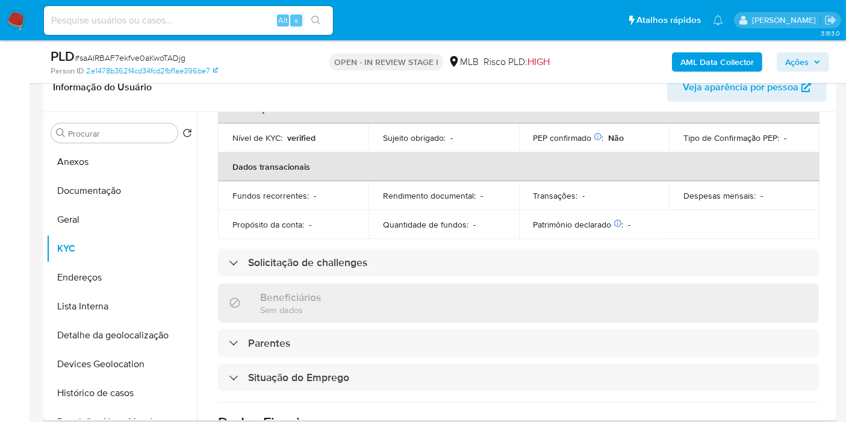
scroll to position [547, 0]
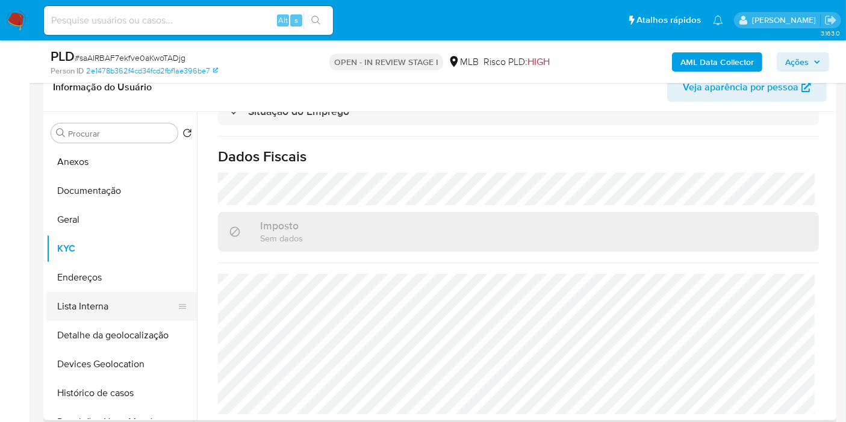
click at [101, 293] on button "Lista Interna" at bounding box center [116, 306] width 141 height 29
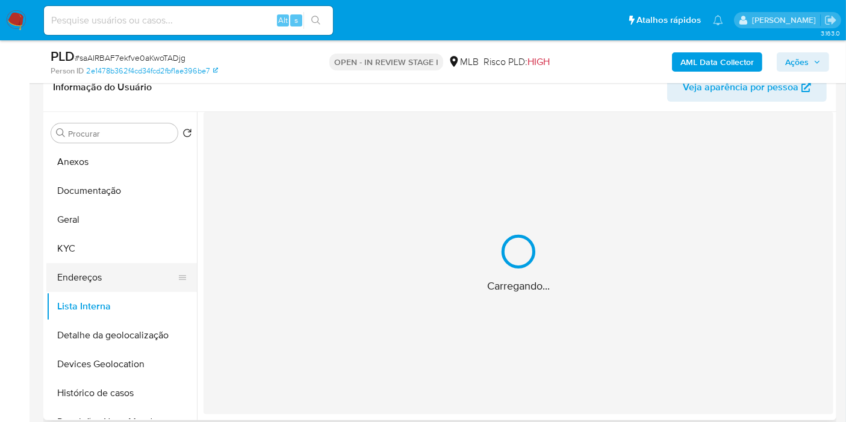
scroll to position [0, 0]
click at [110, 281] on button "Endereços" at bounding box center [116, 277] width 141 height 29
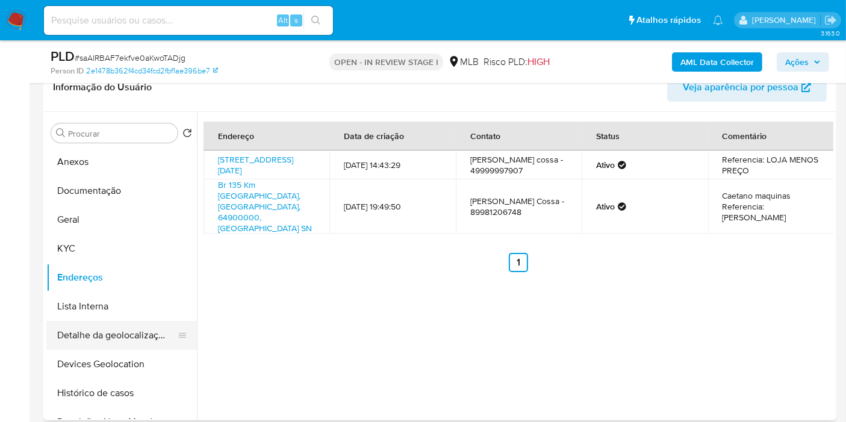
click at [139, 337] on button "Detalhe da geolocalização" at bounding box center [116, 335] width 141 height 29
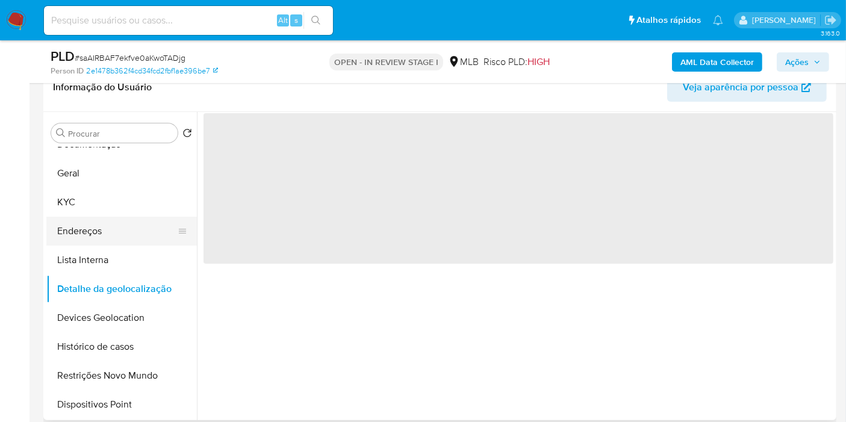
scroll to position [67, 0]
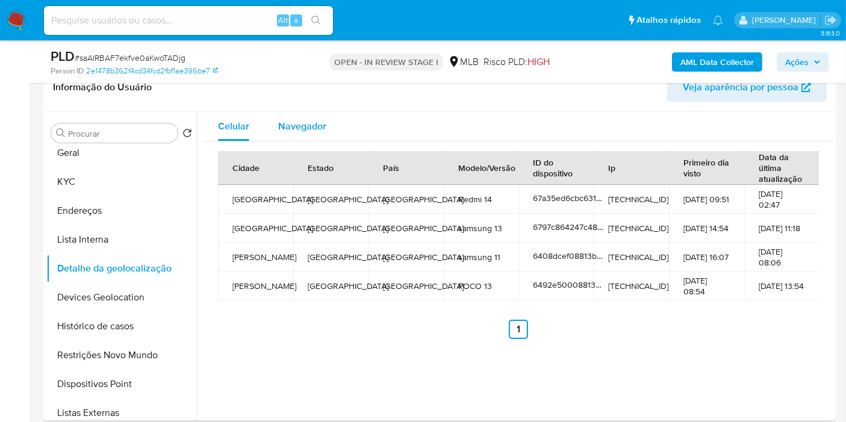
click at [304, 129] on span "Navegador" at bounding box center [302, 126] width 48 height 14
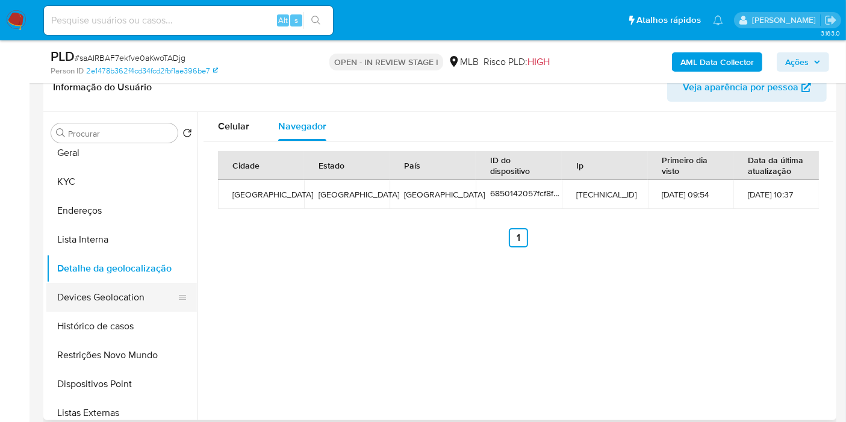
click at [137, 291] on button "Devices Geolocation" at bounding box center [116, 297] width 141 height 29
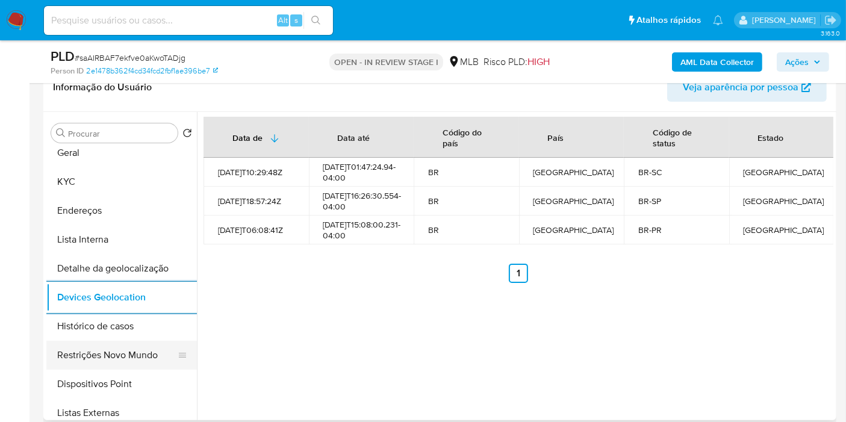
click at [137, 346] on button "Restrições Novo Mundo" at bounding box center [116, 355] width 141 height 29
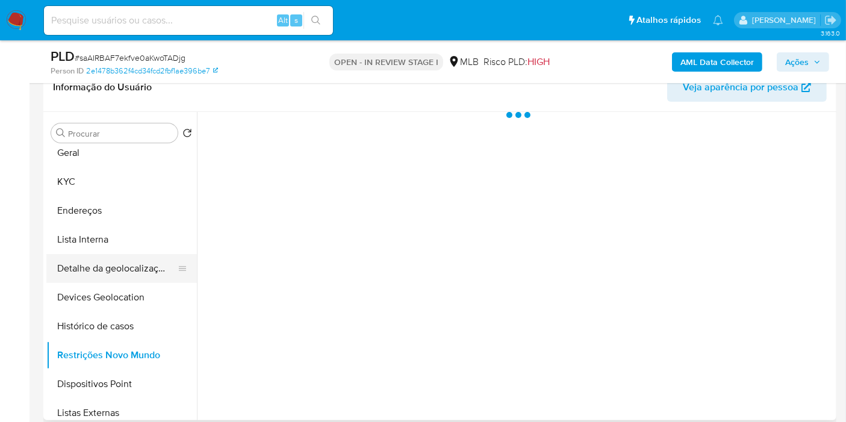
scroll to position [134, 0]
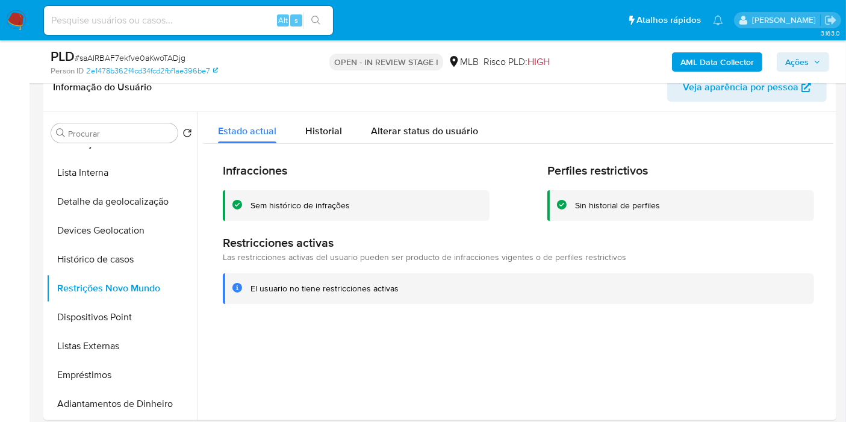
drag, startPoint x: 13, startPoint y: 250, endPoint x: 28, endPoint y: 238, distance: 18.9
click at [115, 315] on button "Dispositivos Point" at bounding box center [116, 317] width 141 height 29
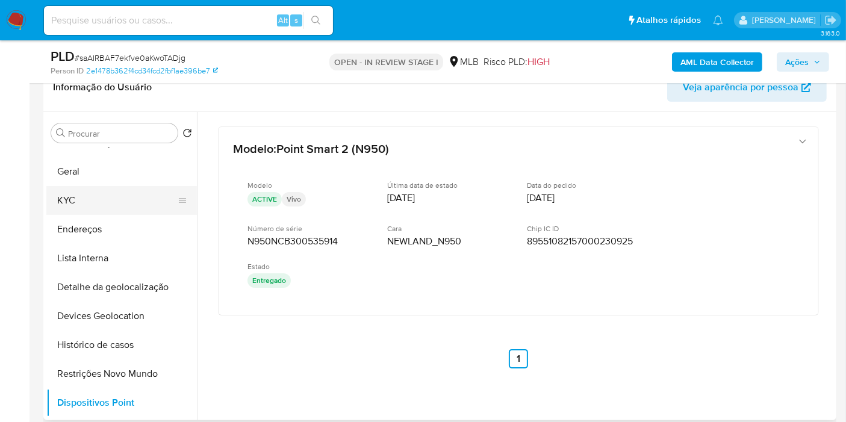
scroll to position [0, 0]
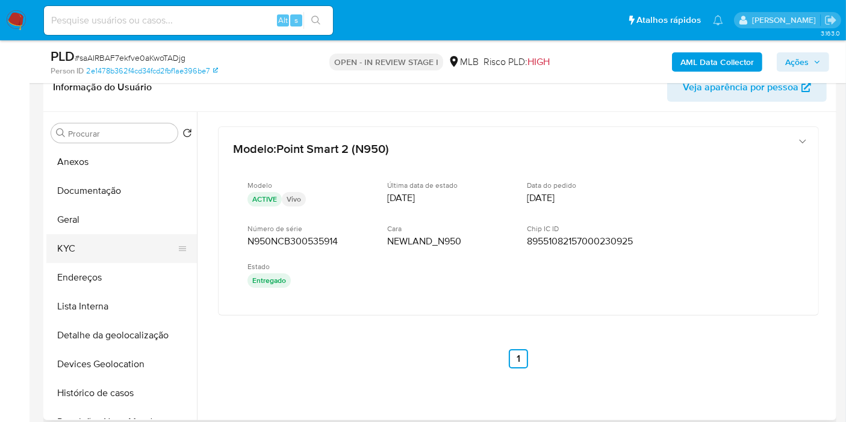
click at [117, 237] on button "KYC" at bounding box center [116, 248] width 141 height 29
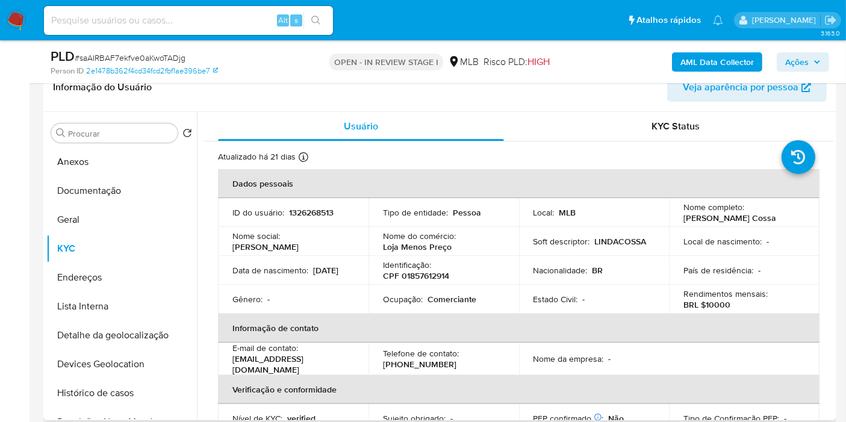
click at [413, 277] on p "CPF 01857612914" at bounding box center [416, 275] width 66 height 11
copy p "01857612914"
click at [81, 278] on button "Endereços" at bounding box center [116, 277] width 141 height 29
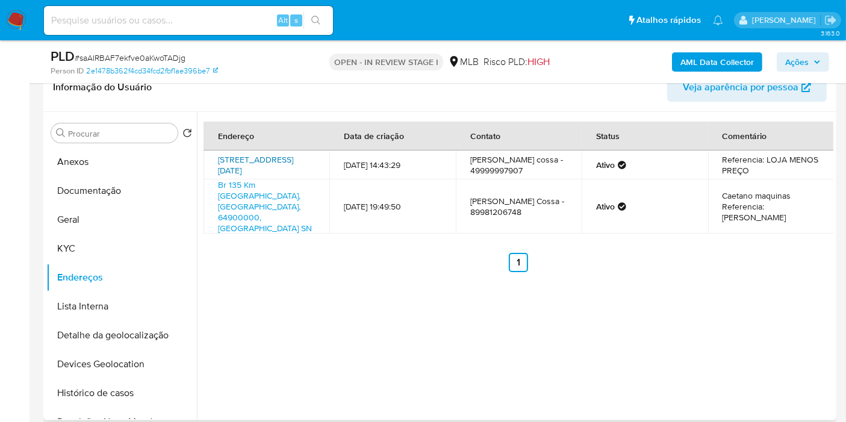
click at [254, 173] on link "Avenida 7 De Setembro 317, Galvão, Santa Catarina, 89838000, Brasil 317" at bounding box center [255, 165] width 75 height 23
click at [69, 241] on button "KYC" at bounding box center [116, 248] width 141 height 29
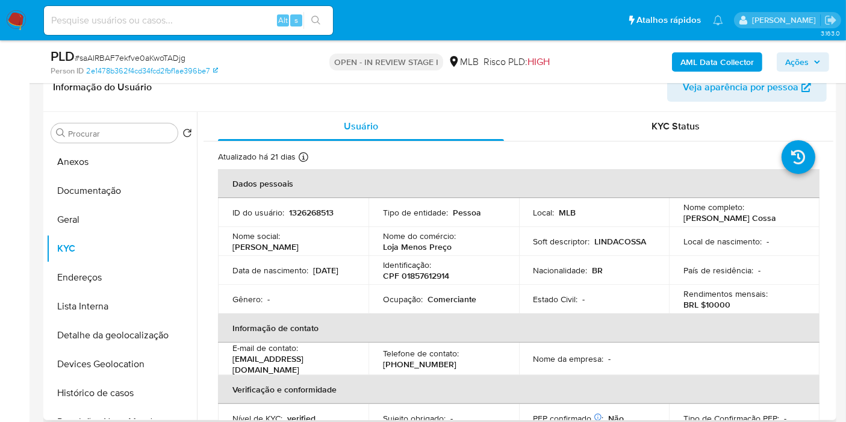
click at [415, 272] on p "CPF 01857612914" at bounding box center [416, 275] width 66 height 11
copy p "01857612914"
click at [135, 166] on button "Anexos" at bounding box center [116, 162] width 141 height 29
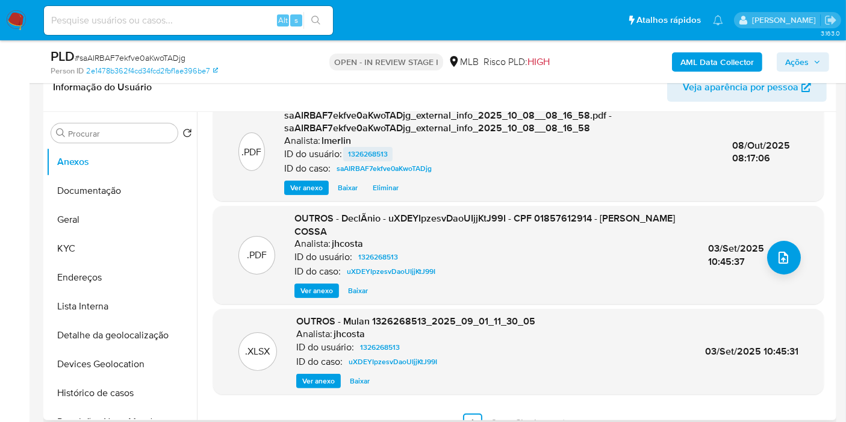
scroll to position [134, 0]
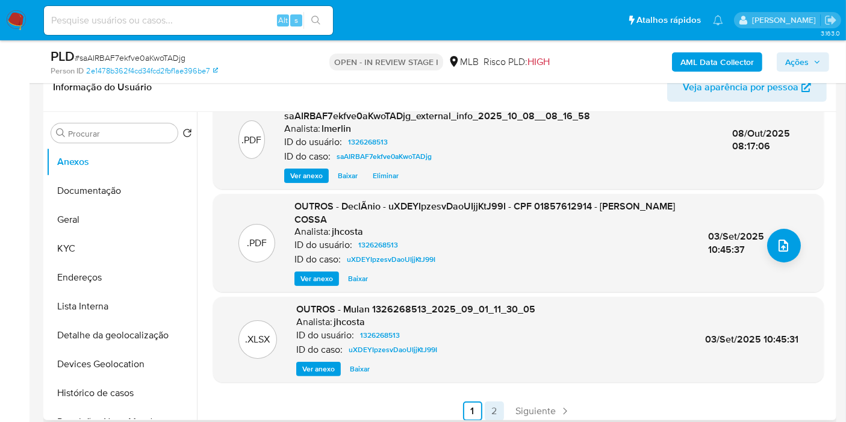
click at [492, 412] on link "2" at bounding box center [494, 411] width 19 height 19
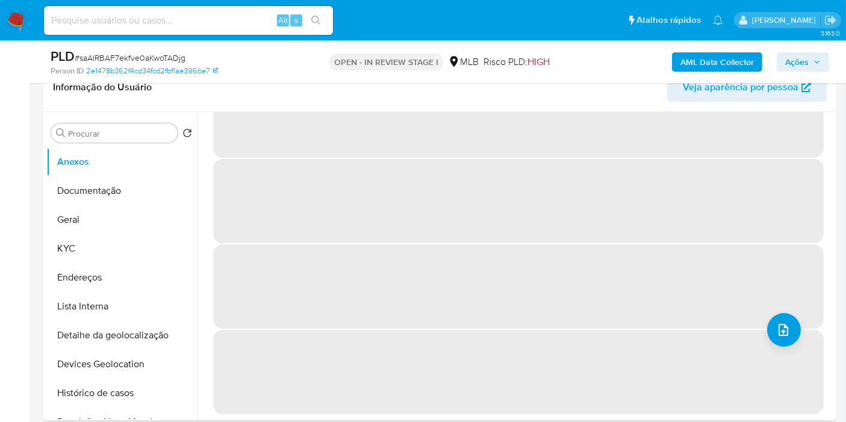
scroll to position [0, 0]
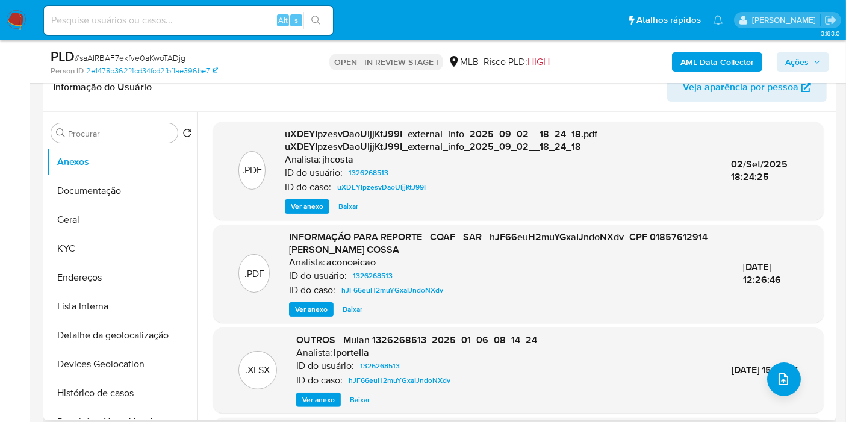
click at [309, 306] on span "Ver anexo" at bounding box center [311, 309] width 33 height 12
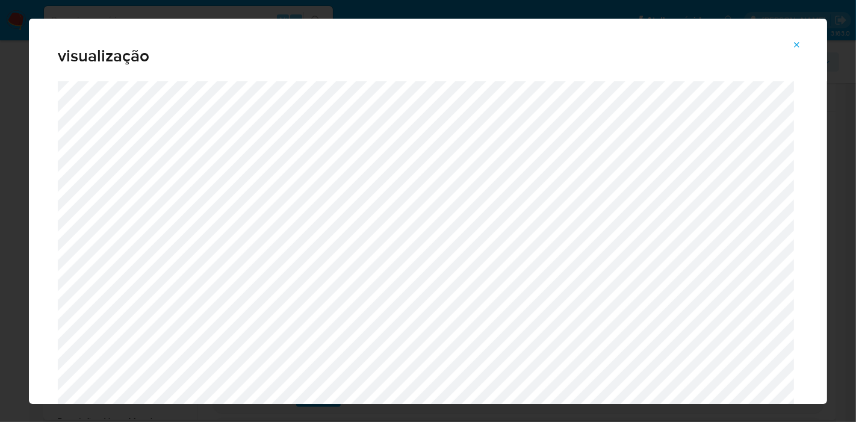
click at [800, 46] on icon "Attachment preview" at bounding box center [797, 45] width 10 height 10
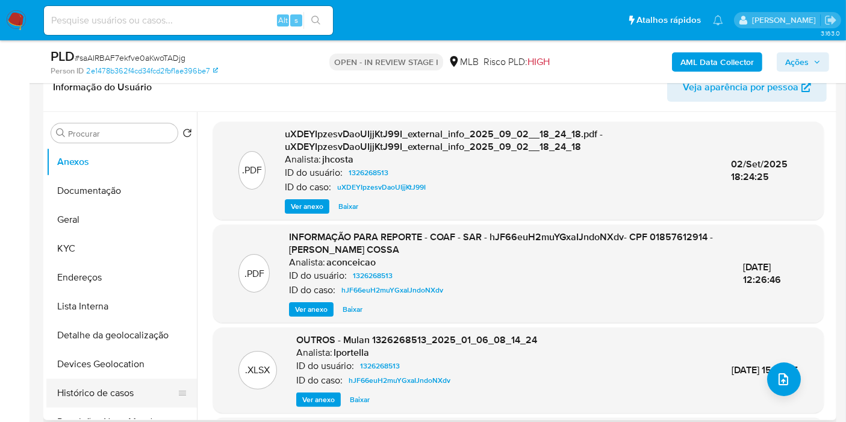
click at [113, 385] on button "Histórico de casos" at bounding box center [116, 393] width 141 height 29
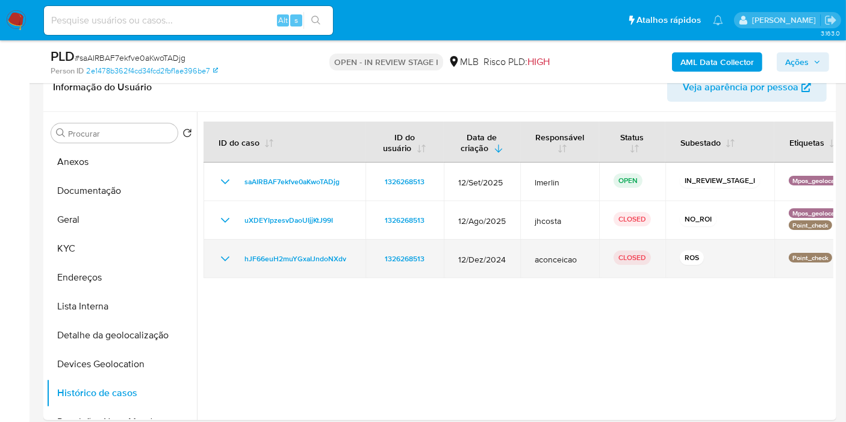
click at [222, 259] on icon "Mostrar/Ocultar" at bounding box center [225, 259] width 14 height 14
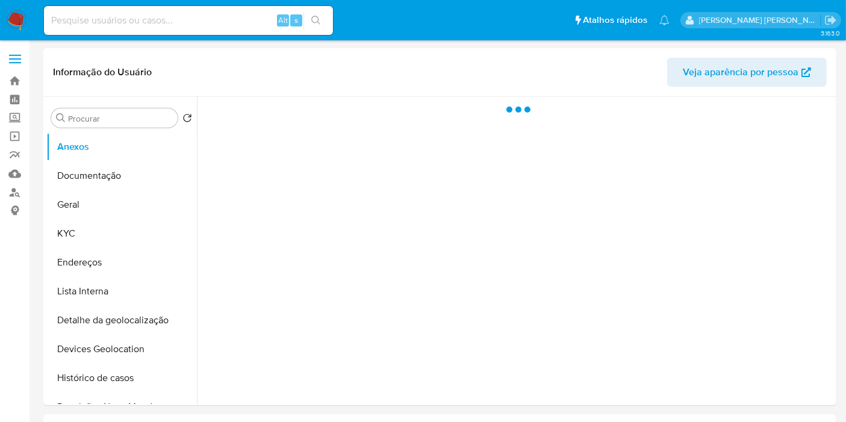
select select "10"
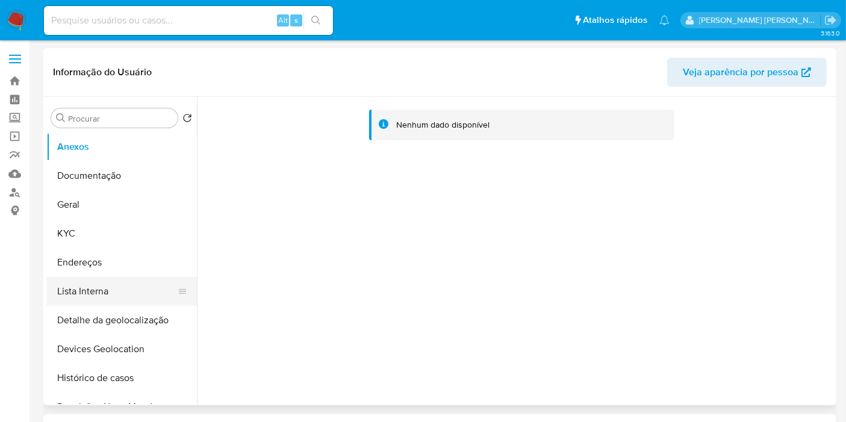
click at [61, 295] on button "Lista Interna" at bounding box center [116, 291] width 141 height 29
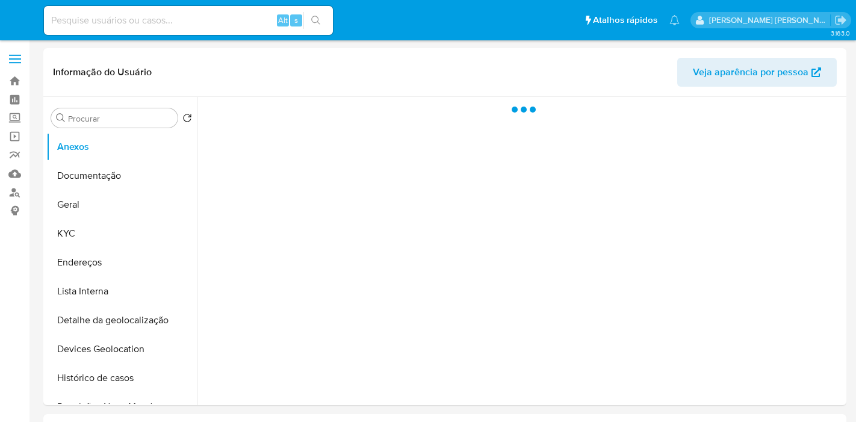
select select "10"
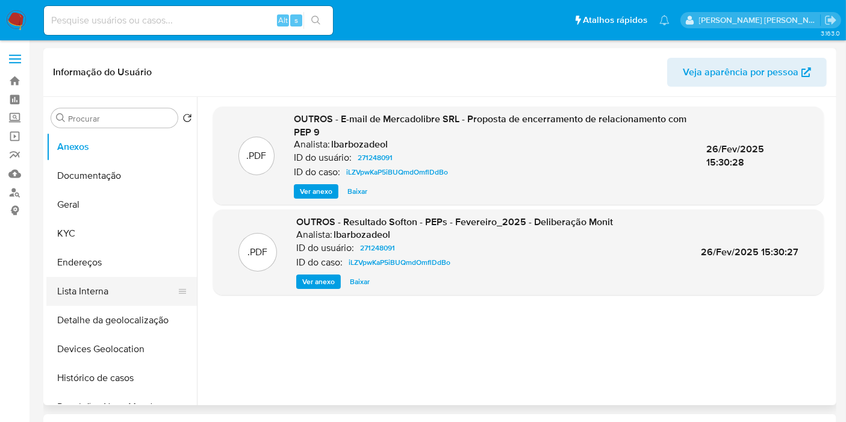
click at [126, 284] on button "Lista Interna" at bounding box center [116, 291] width 141 height 29
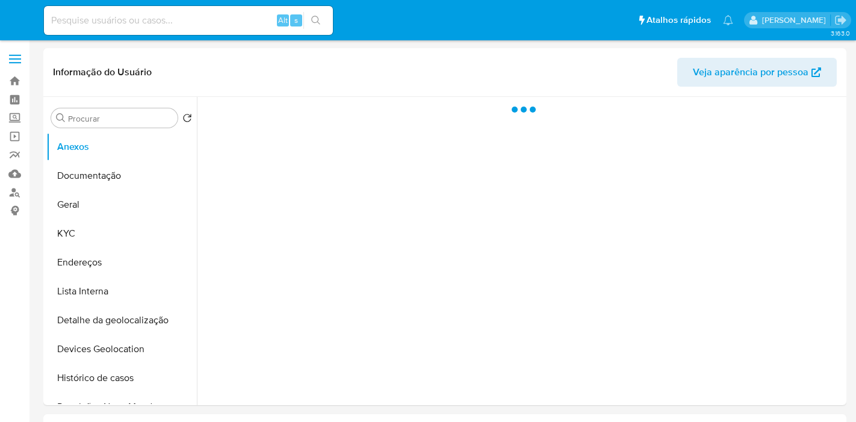
select select "10"
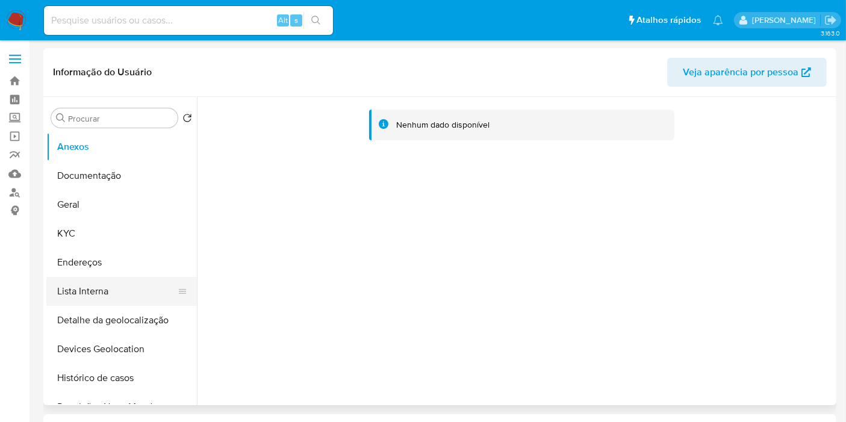
click at [137, 280] on button "Lista Interna" at bounding box center [116, 291] width 141 height 29
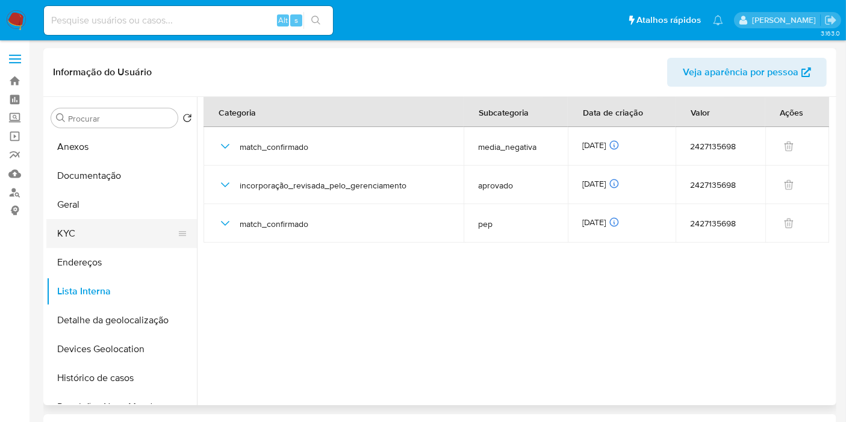
click at [103, 226] on button "KYC" at bounding box center [116, 233] width 141 height 29
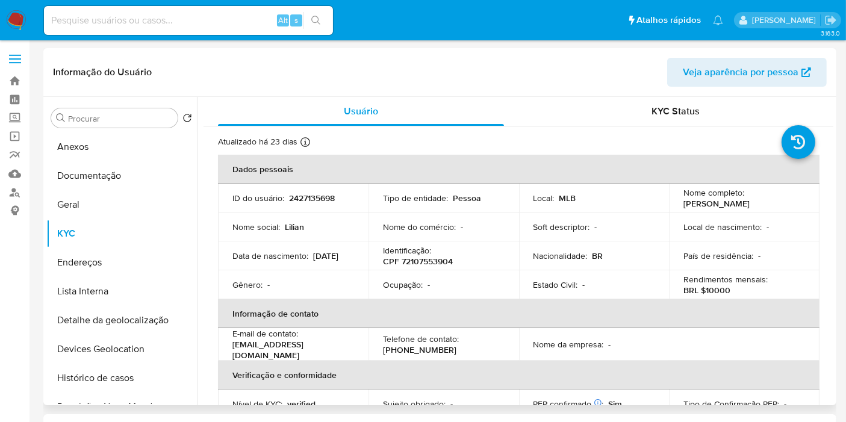
click at [413, 262] on p "CPF 72107553904" at bounding box center [418, 261] width 70 height 11
copy p "72107553904"
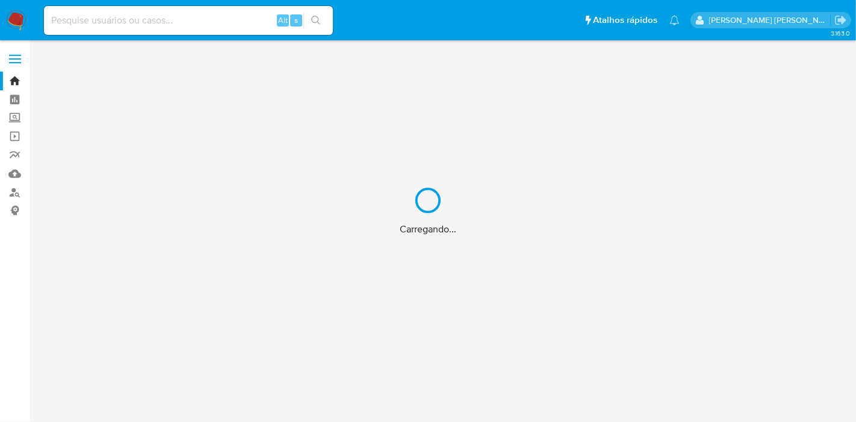
click at [195, 16] on div "Carregando..." at bounding box center [428, 211] width 856 height 422
click at [202, 18] on div "Carregando..." at bounding box center [428, 211] width 856 height 422
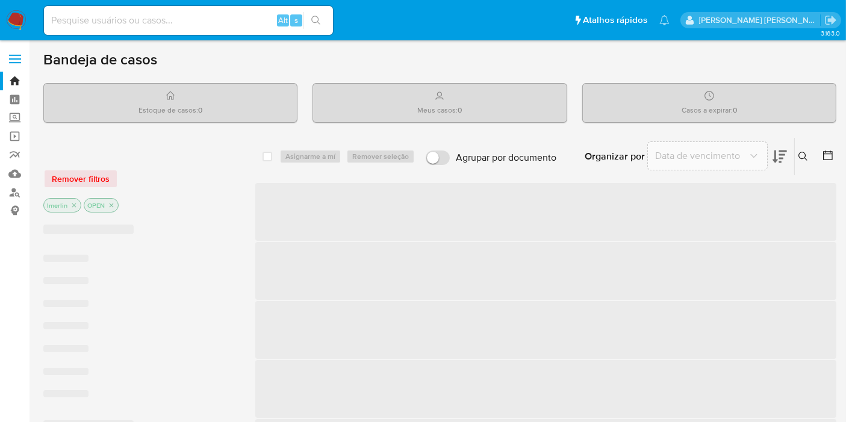
click at [148, 21] on input at bounding box center [188, 21] width 289 height 16
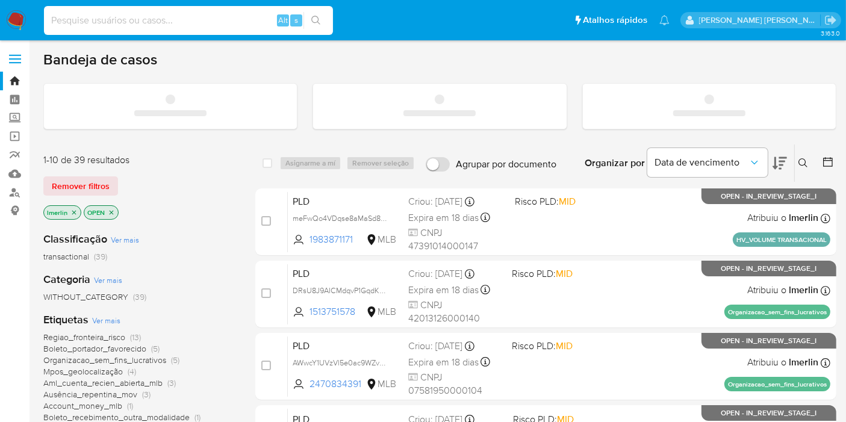
paste input "6019225"
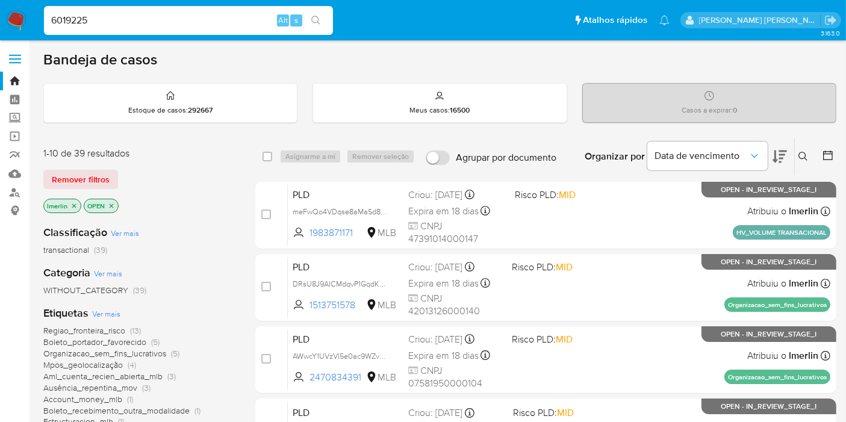
type input "6019225"
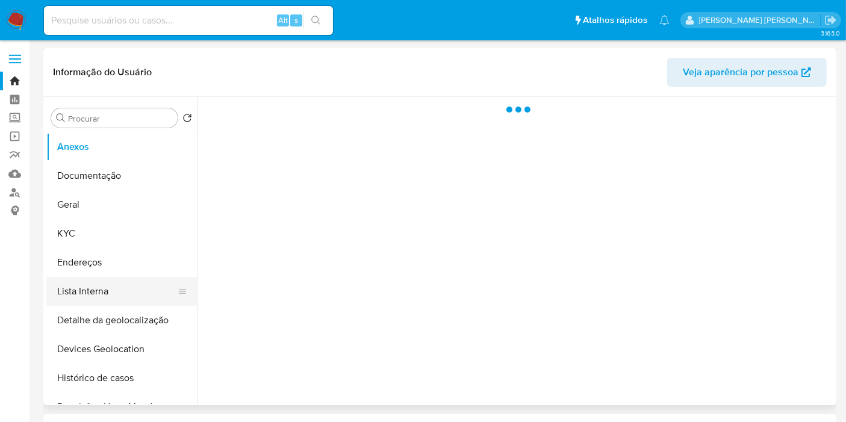
click at [117, 294] on button "Lista Interna" at bounding box center [116, 291] width 141 height 29
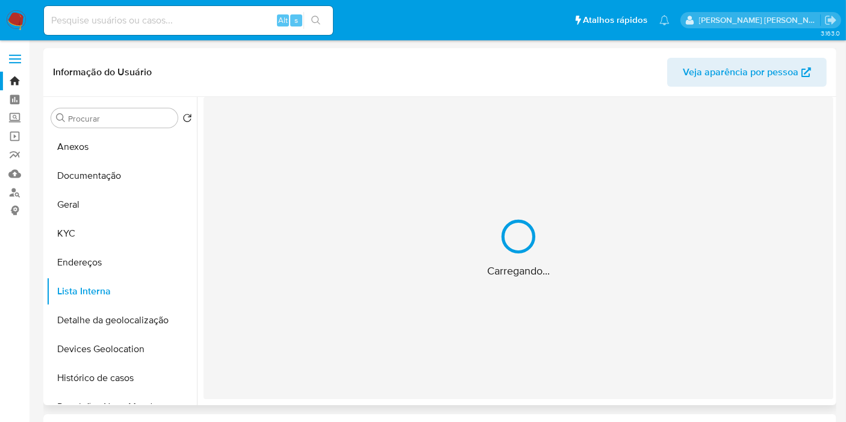
select select "10"
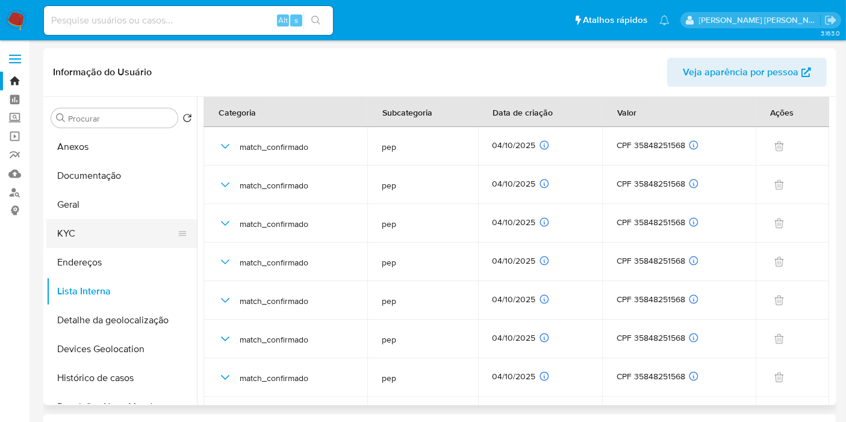
click at [123, 231] on button "KYC" at bounding box center [116, 233] width 141 height 29
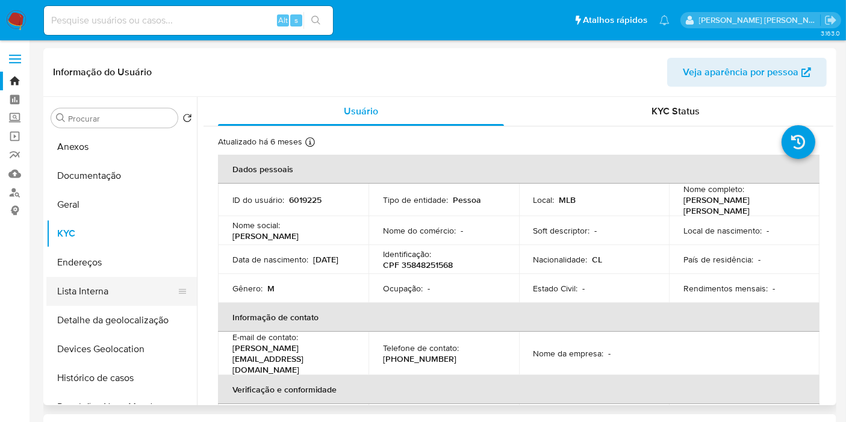
click at [102, 291] on button "Lista Interna" at bounding box center [116, 291] width 141 height 29
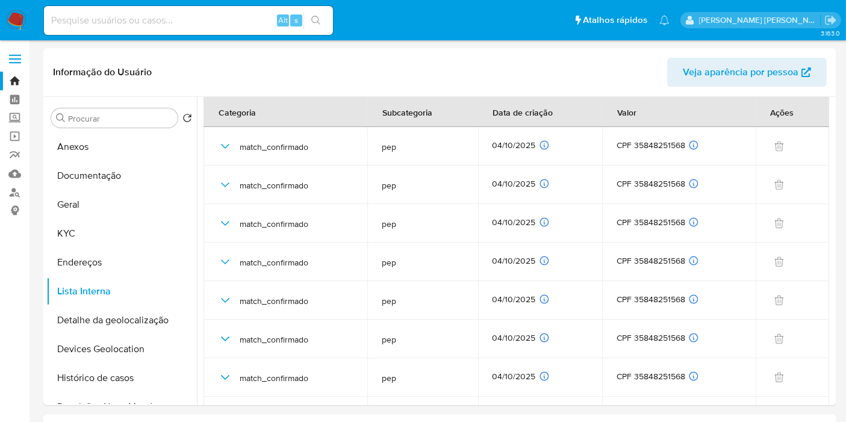
drag, startPoint x: 0, startPoint y: 326, endPoint x: 24, endPoint y: 307, distance: 30.5
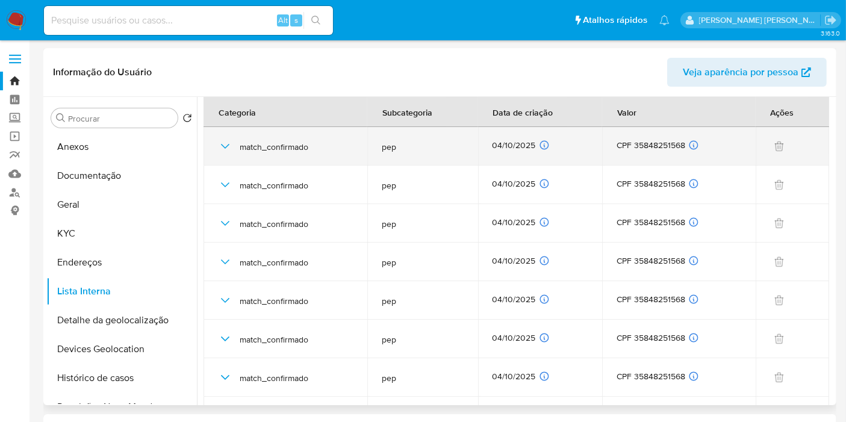
click at [220, 147] on icon "button" at bounding box center [225, 146] width 14 height 14
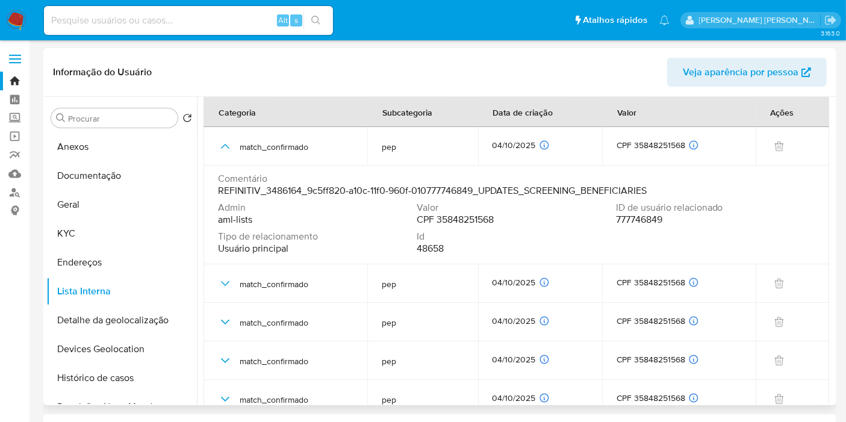
click at [627, 219] on span "777746849" at bounding box center [639, 220] width 46 height 12
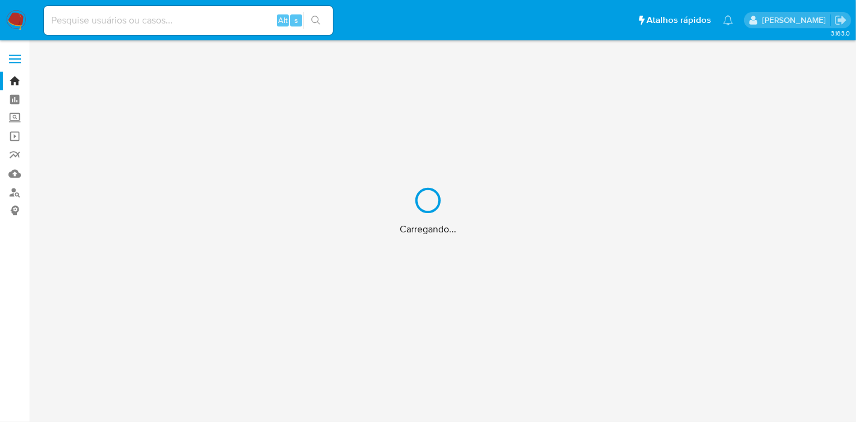
click at [182, 25] on div "Carregando..." at bounding box center [428, 211] width 856 height 422
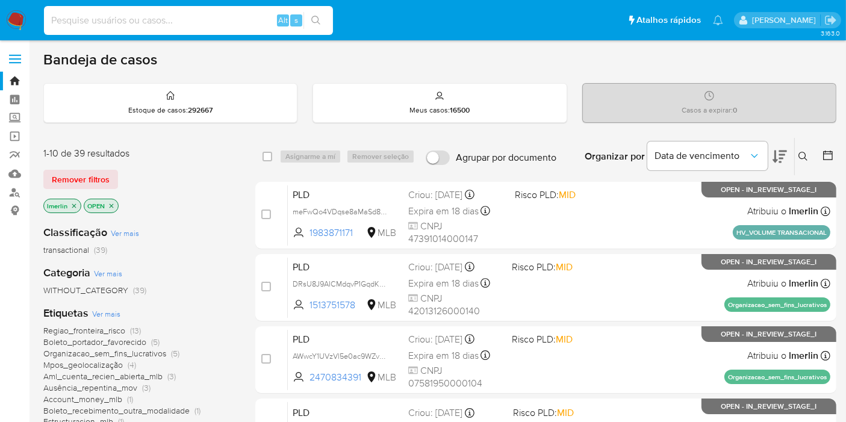
click at [213, 26] on input at bounding box center [188, 21] width 289 height 16
paste input "306948287"
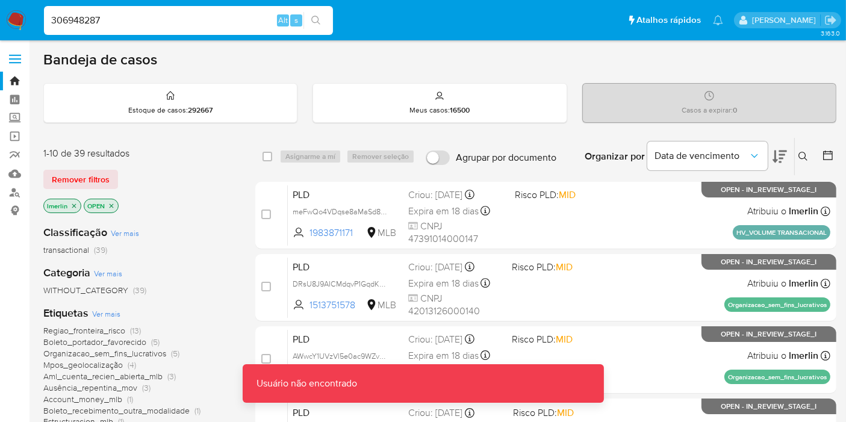
click at [213, 26] on input "306948287" at bounding box center [188, 21] width 289 height 16
click at [153, 21] on input "306948287" at bounding box center [188, 21] width 289 height 16
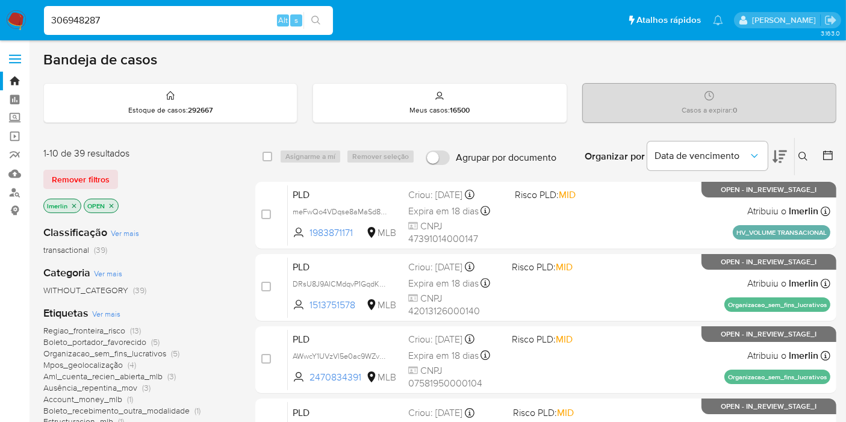
type input "306948287"
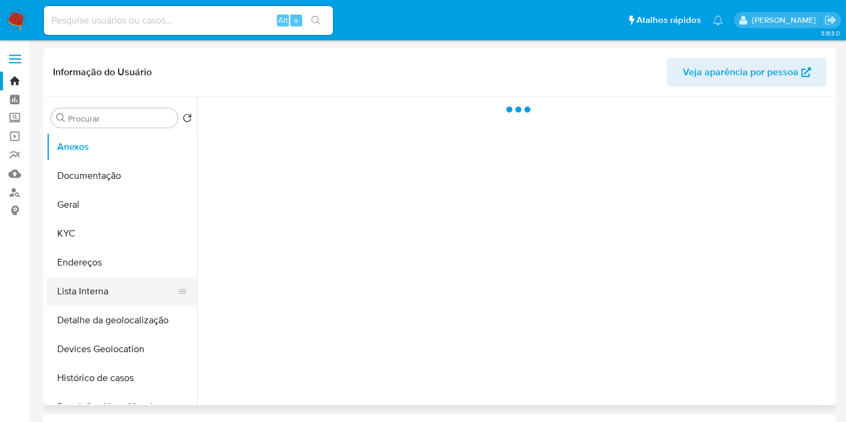
click at [120, 293] on button "Lista Interna" at bounding box center [116, 291] width 141 height 29
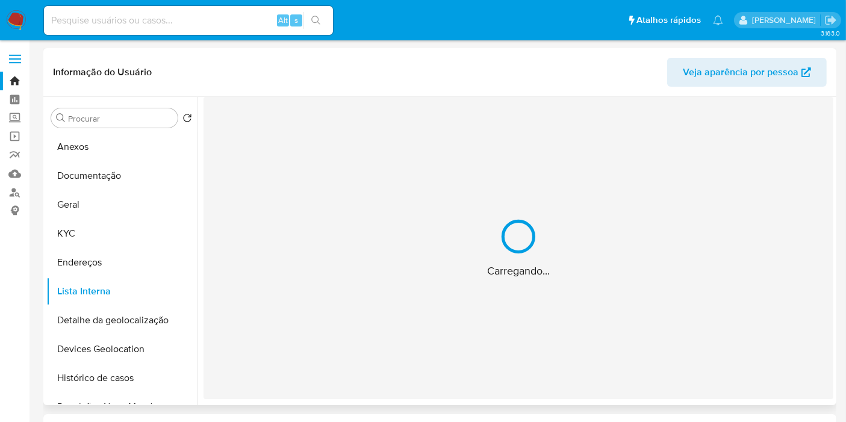
select select "10"
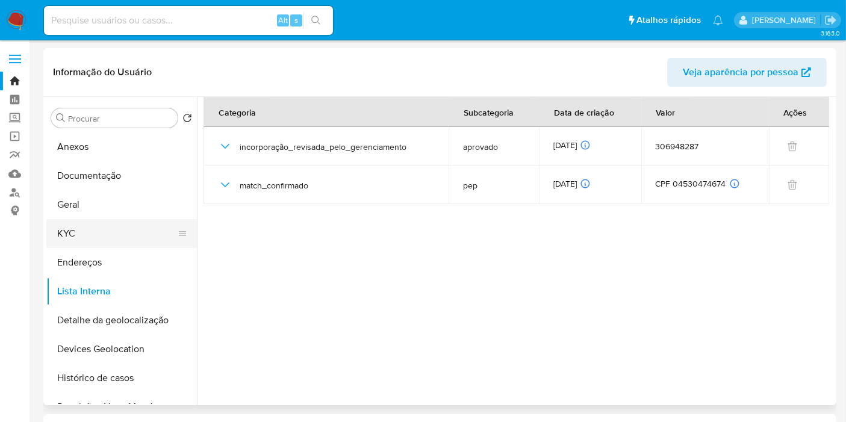
click at [81, 229] on button "KYC" at bounding box center [116, 233] width 141 height 29
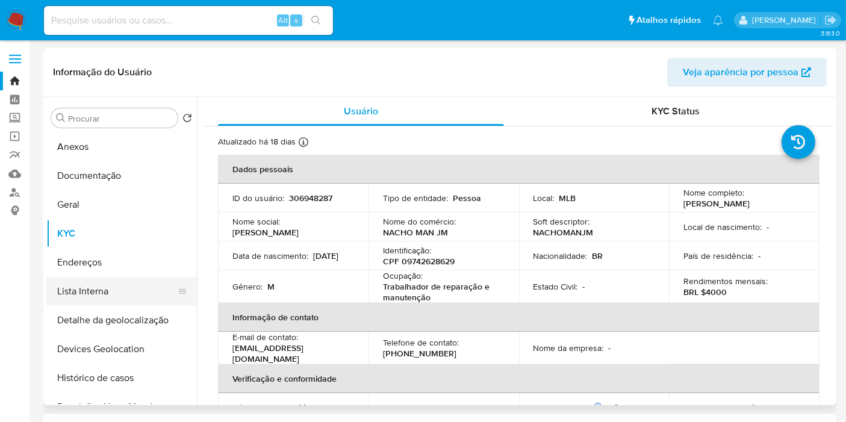
click at [102, 292] on button "Lista Interna" at bounding box center [116, 291] width 141 height 29
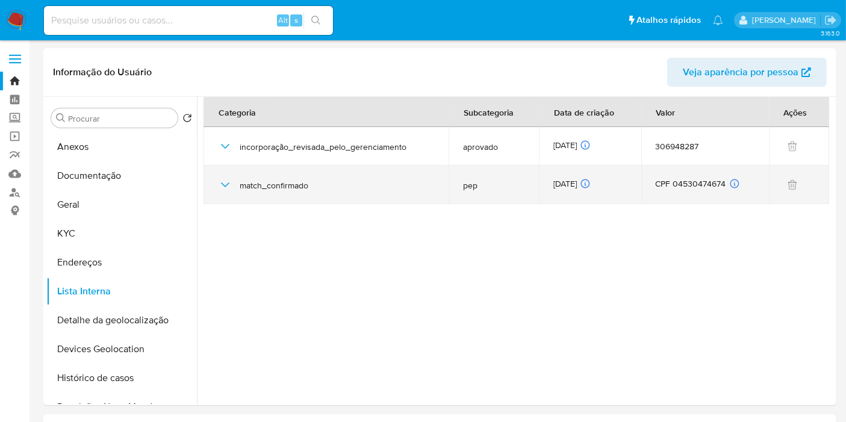
click at [223, 184] on icon "button" at bounding box center [225, 184] width 8 height 5
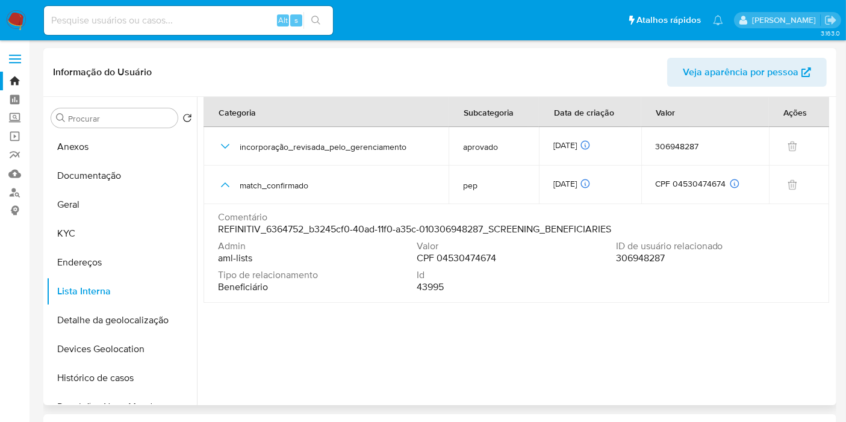
click at [647, 255] on span "306948287" at bounding box center [640, 258] width 49 height 12
click at [482, 322] on section at bounding box center [518, 248] width 630 height 302
click at [313, 241] on span "Admin" at bounding box center [316, 246] width 196 height 12
drag, startPoint x: 476, startPoint y: 228, endPoint x: 616, endPoint y: 231, distance: 140.3
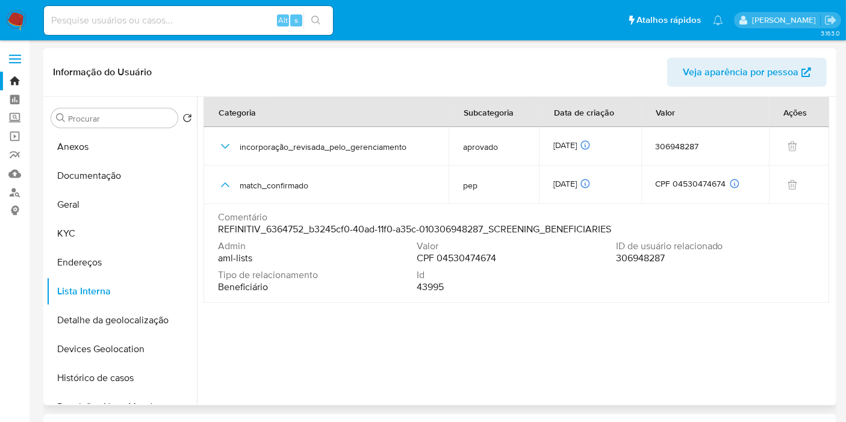
click at [616, 231] on div "Comentário REFINITIV_6364752_b3245cf0-40ad-11f0-a35c-010306948287_SCREENING_BEN…" at bounding box center [516, 223] width 597 height 24
click at [69, 232] on button "KYC" at bounding box center [116, 233] width 141 height 29
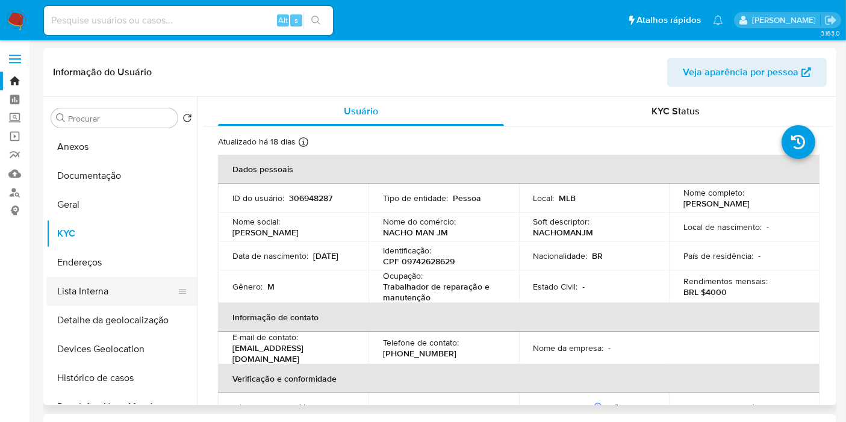
click at [69, 287] on button "Lista Interna" at bounding box center [116, 291] width 141 height 29
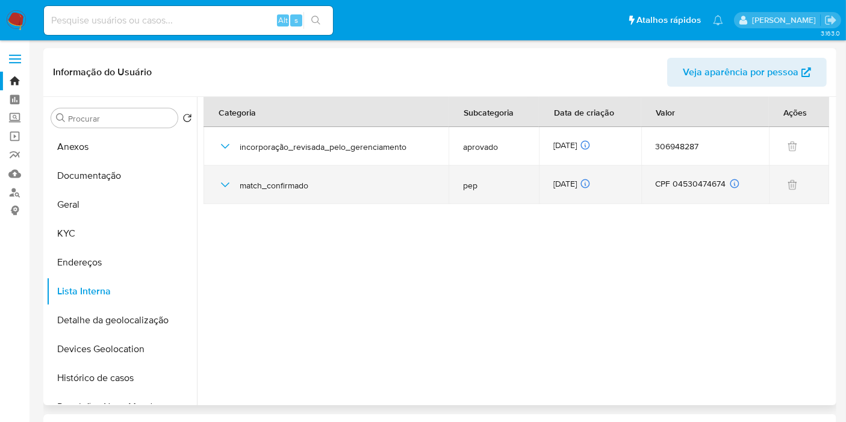
click at [221, 188] on icon "button" at bounding box center [225, 185] width 14 height 14
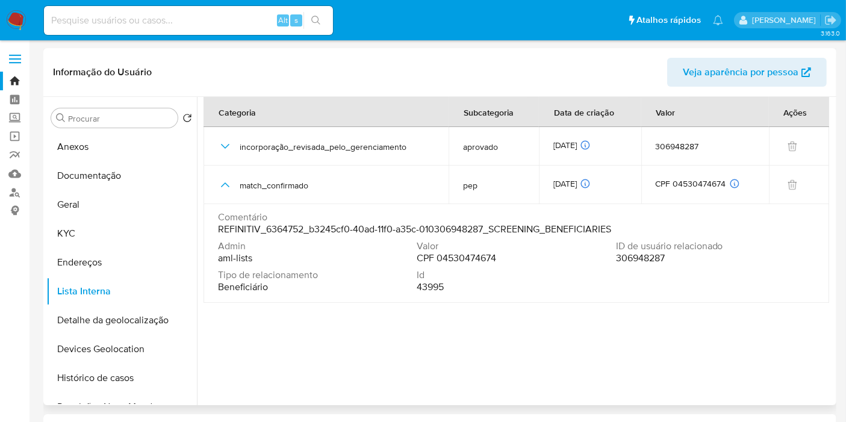
drag, startPoint x: 694, startPoint y: 261, endPoint x: 589, endPoint y: 260, distance: 104.8
click at [589, 260] on div "Admin aml-lists Valor CPF 04530474674 ID de usuário relacionado 306948287 Tipo …" at bounding box center [516, 269] width 597 height 58
click at [643, 259] on span "306948287" at bounding box center [640, 258] width 49 height 12
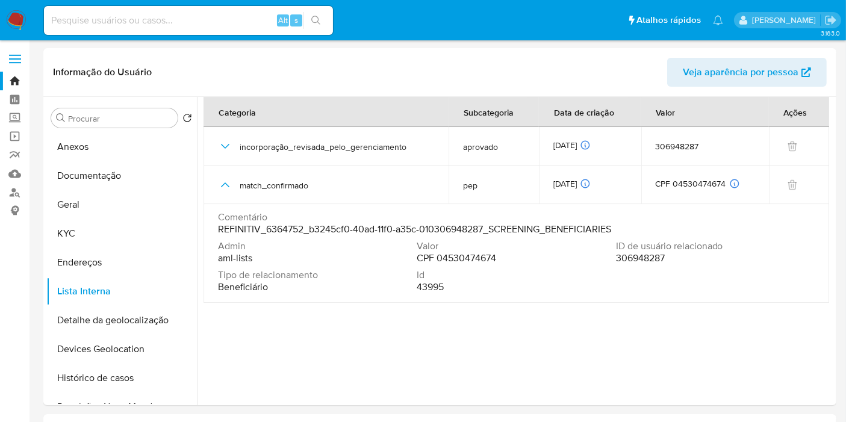
click at [107, 231] on button "KYC" at bounding box center [116, 233] width 141 height 29
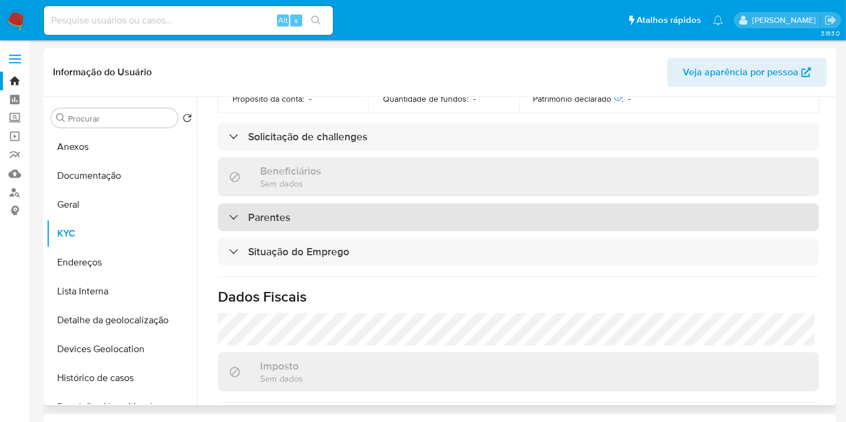
scroll to position [401, 0]
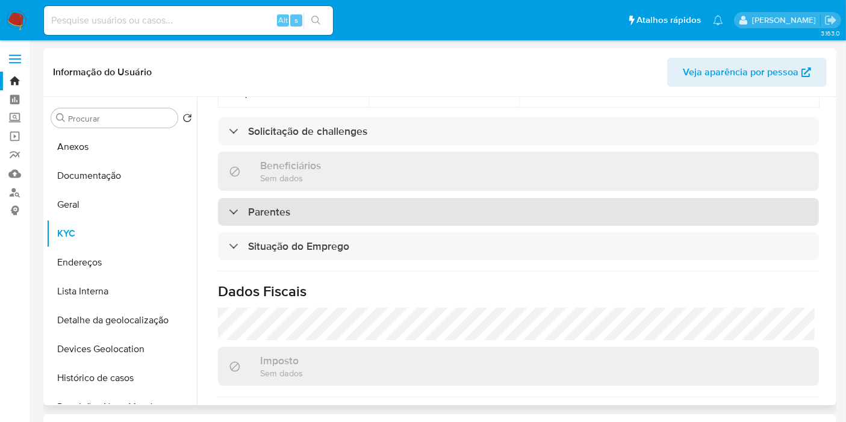
click at [387, 203] on div "Parentes" at bounding box center [518, 212] width 601 height 28
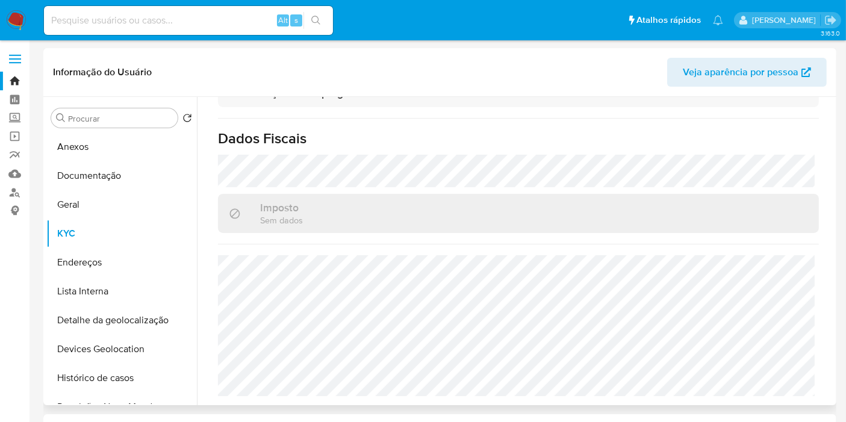
scroll to position [461, 0]
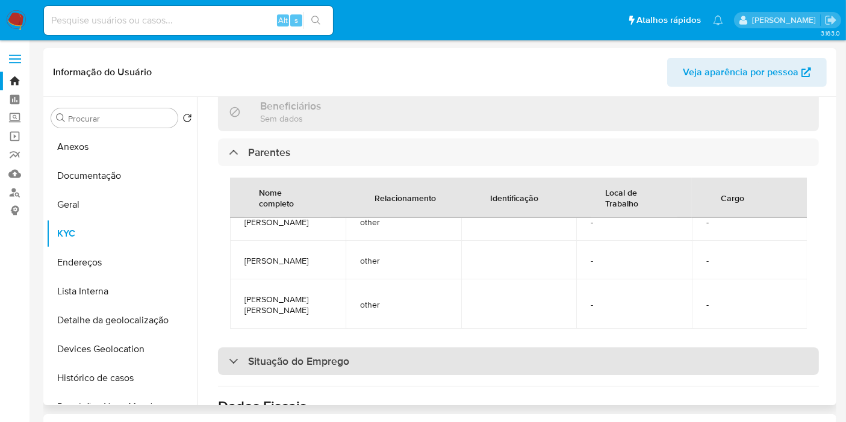
click at [353, 359] on div "Situação do Emprego" at bounding box center [518, 361] width 601 height 28
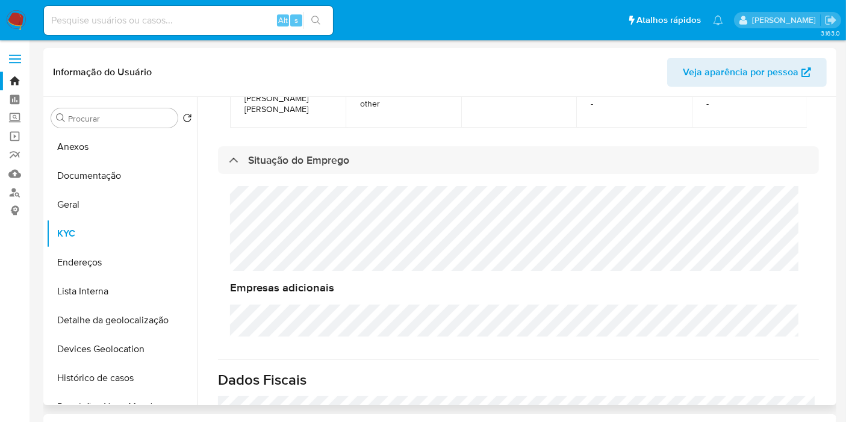
scroll to position [0, 0]
click at [273, 138] on div "Nome completo Relacionamento Identificação Local de Trabalho Cargo GERALDA ALVE…" at bounding box center [518, 52] width 601 height 175
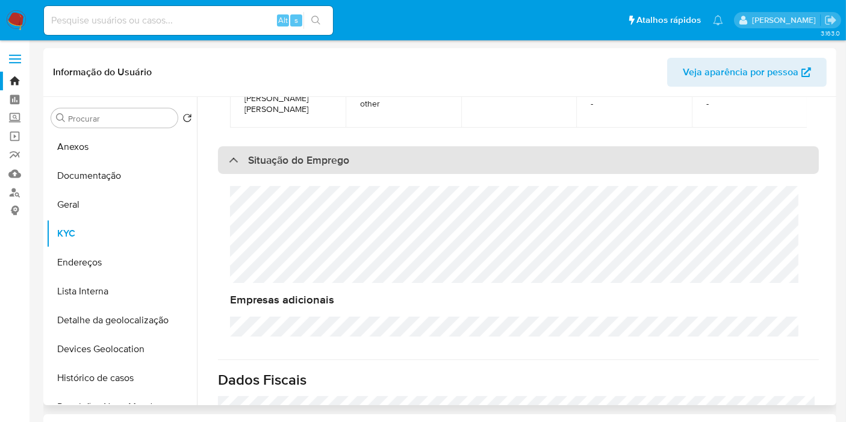
click at [276, 154] on h3 "Situação do Emprego" at bounding box center [298, 160] width 101 height 13
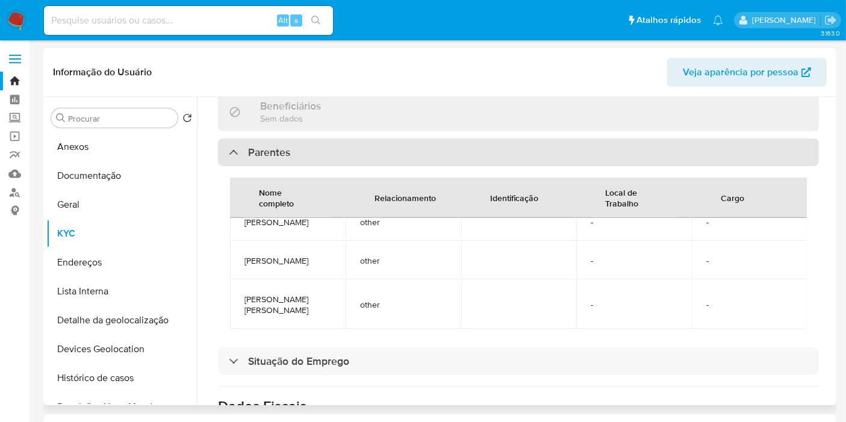
click at [296, 155] on div "Parentes" at bounding box center [518, 152] width 601 height 28
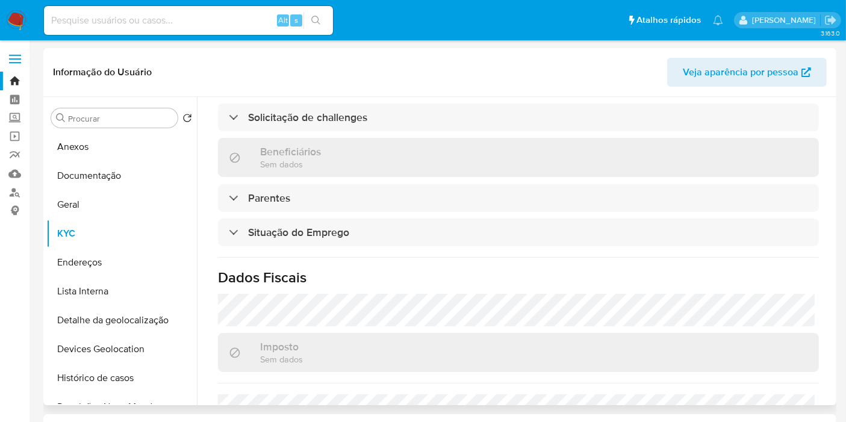
scroll to position [394, 0]
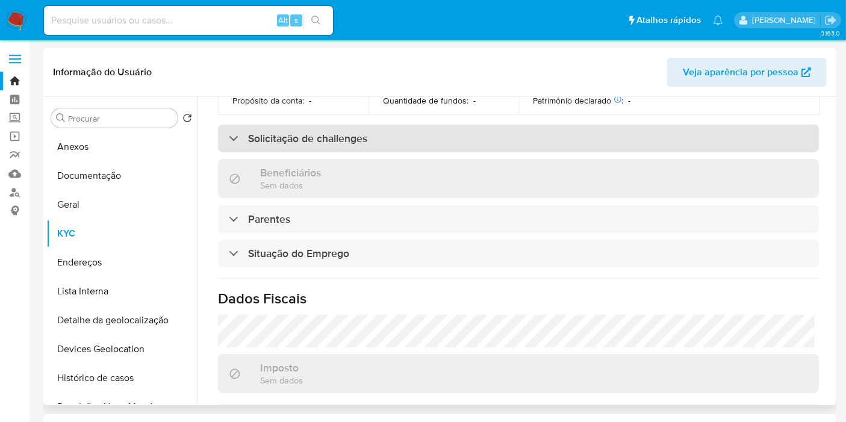
click at [327, 149] on div "Solicitação de challenges" at bounding box center [518, 139] width 601 height 28
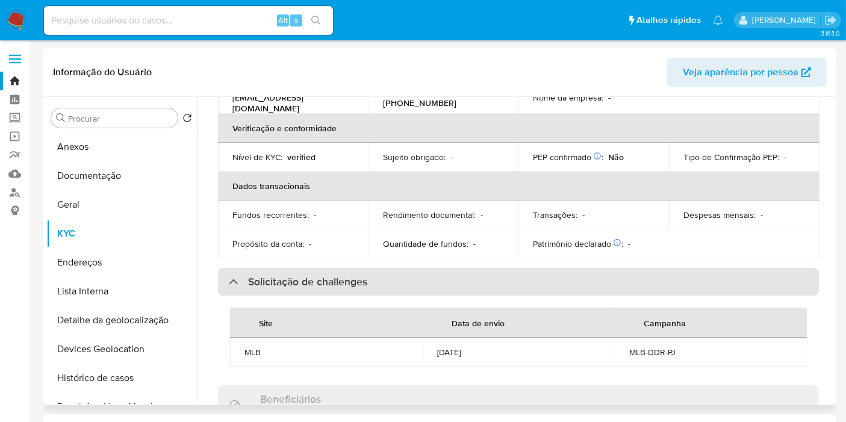
scroll to position [246, 0]
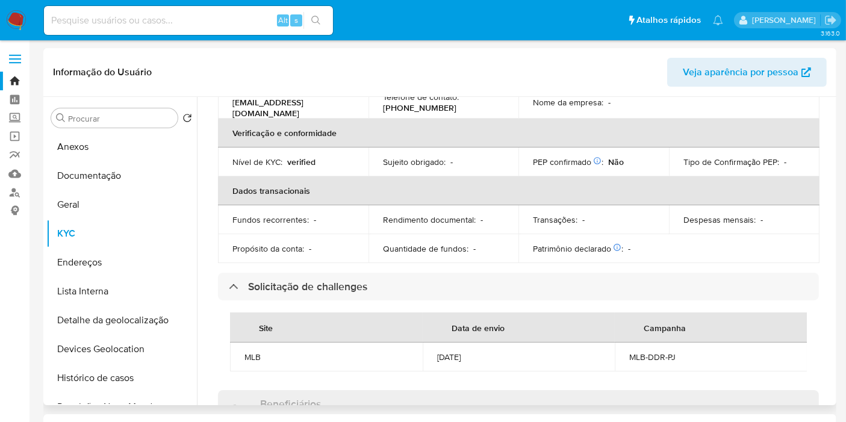
click at [311, 267] on div "Atualizado há 18 dias Criado: 28/04/2021 14:39:30 Atualizado: 21/09/2025 20:41:…" at bounding box center [518, 339] width 630 height 916
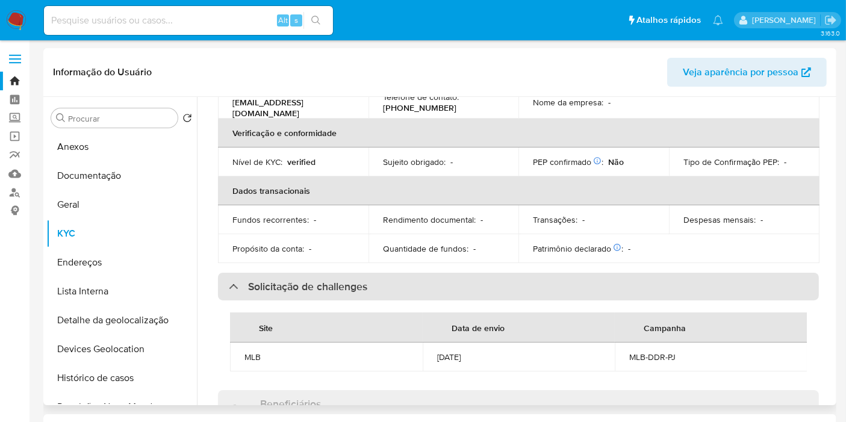
click at [311, 281] on h3 "Solicitação de challenges" at bounding box center [307, 286] width 119 height 13
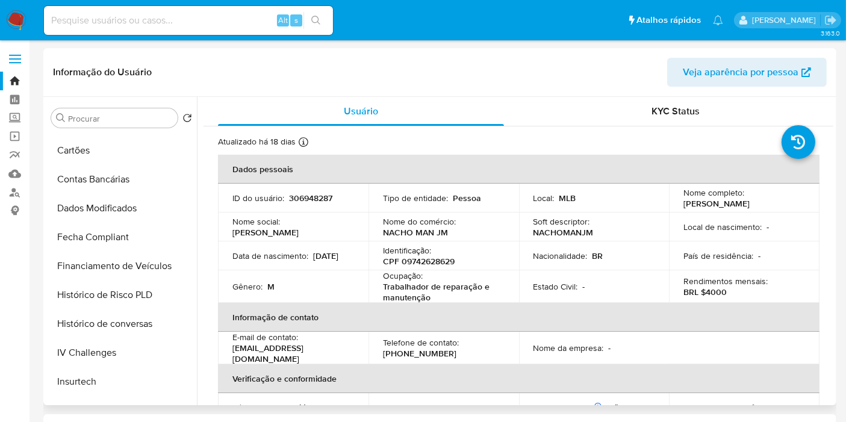
scroll to position [0, 0]
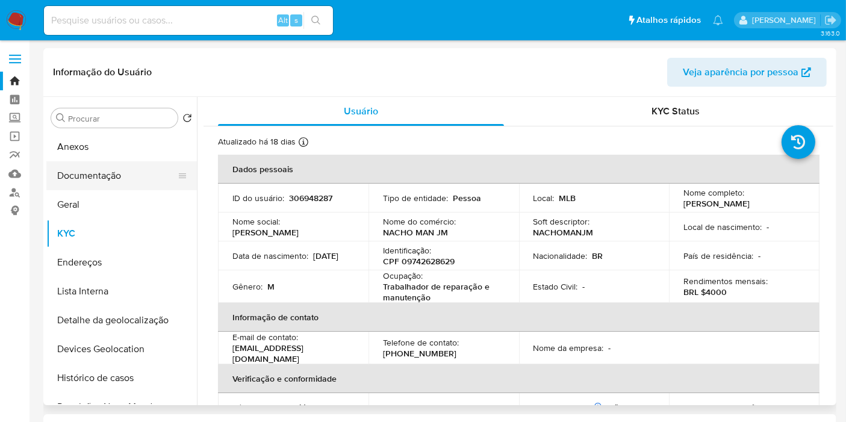
click at [114, 176] on button "Documentação" at bounding box center [116, 175] width 141 height 29
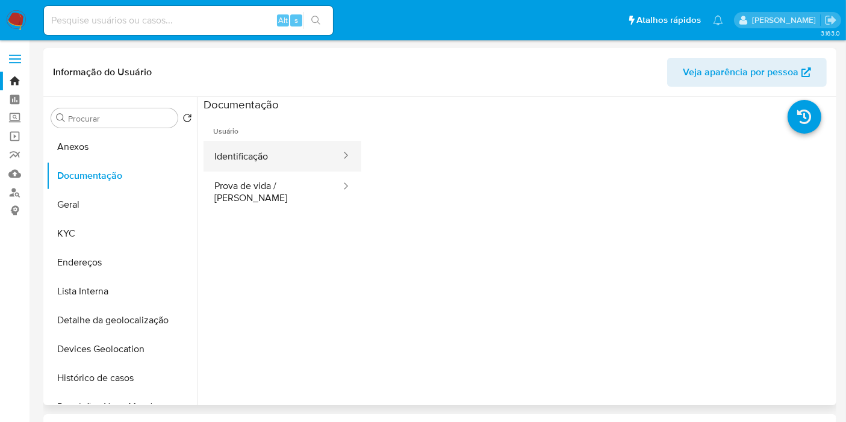
click at [264, 155] on button "Identificação" at bounding box center [272, 156] width 138 height 31
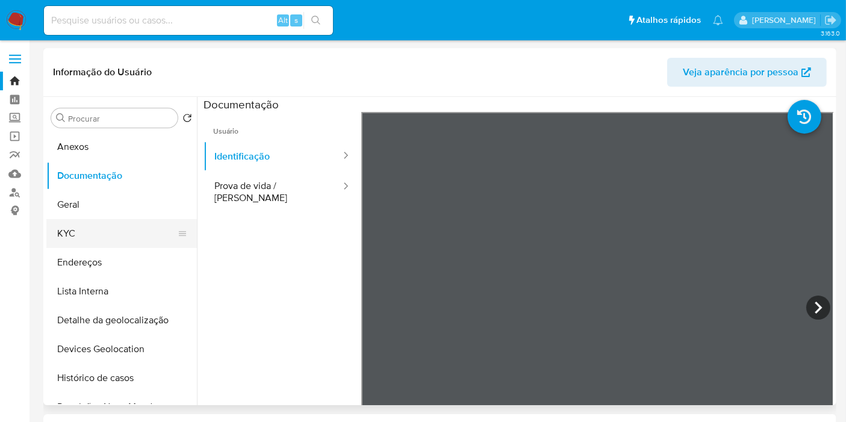
drag, startPoint x: 100, startPoint y: 235, endPoint x: 111, endPoint y: 233, distance: 11.6
click at [101, 235] on button "KYC" at bounding box center [116, 233] width 141 height 29
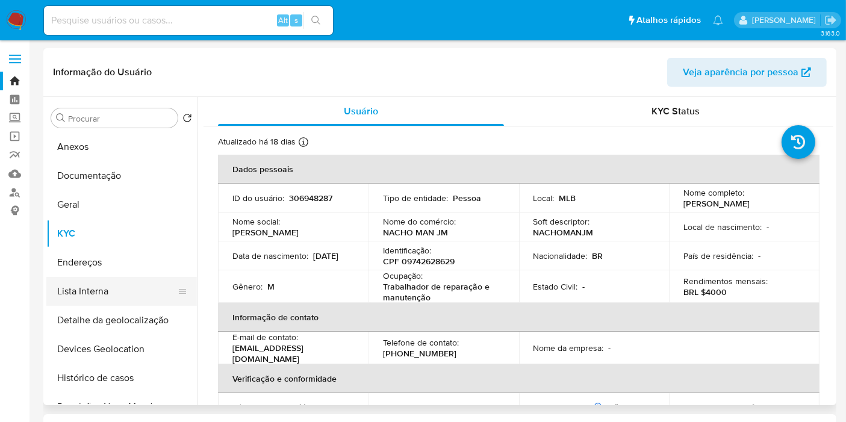
click at [72, 299] on button "Lista Interna" at bounding box center [116, 291] width 141 height 29
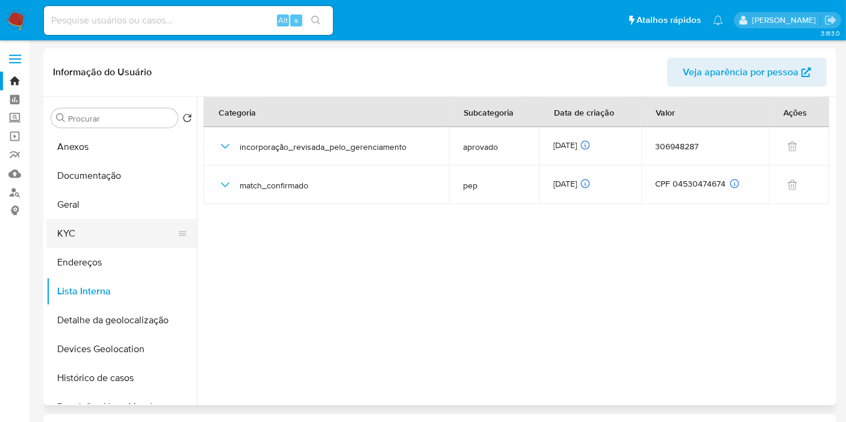
click at [113, 234] on button "KYC" at bounding box center [116, 233] width 141 height 29
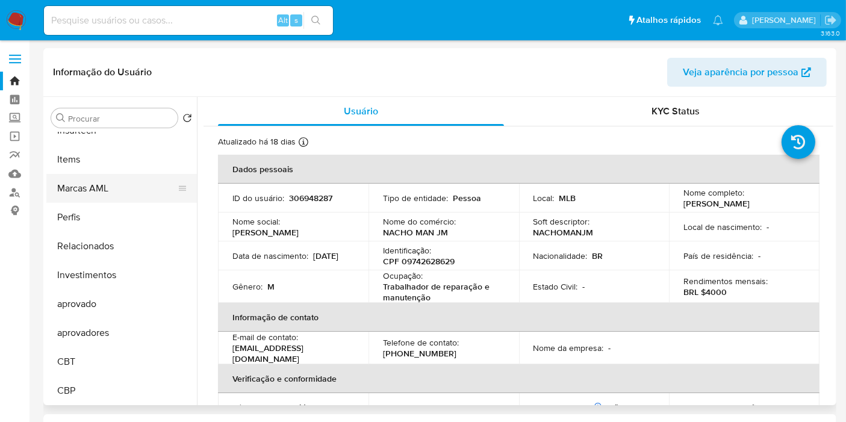
scroll to position [653, 0]
click at [102, 242] on button "Relacionados" at bounding box center [116, 245] width 141 height 29
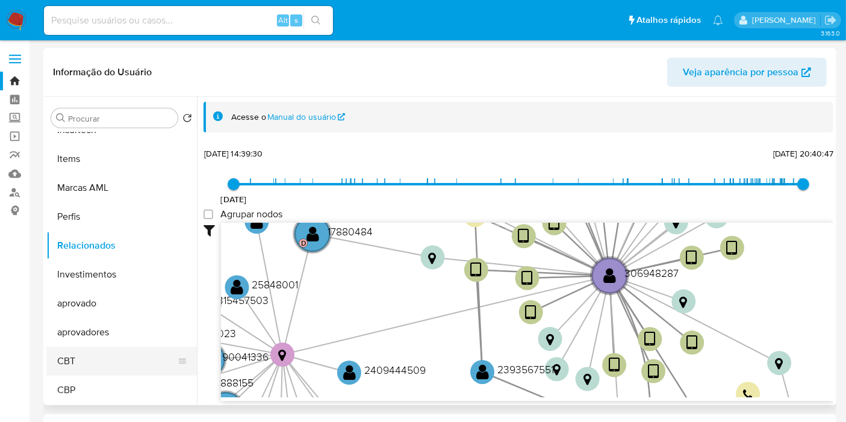
click at [122, 359] on button "CBT" at bounding box center [116, 361] width 141 height 29
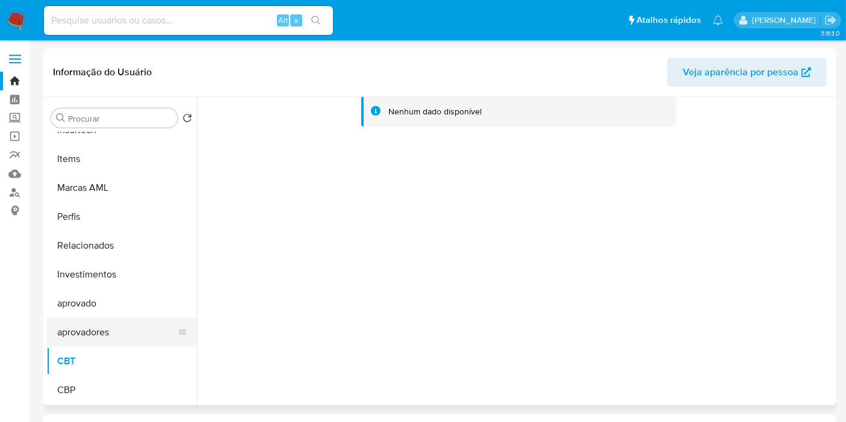
click at [133, 325] on button "aprovadores" at bounding box center [116, 332] width 141 height 29
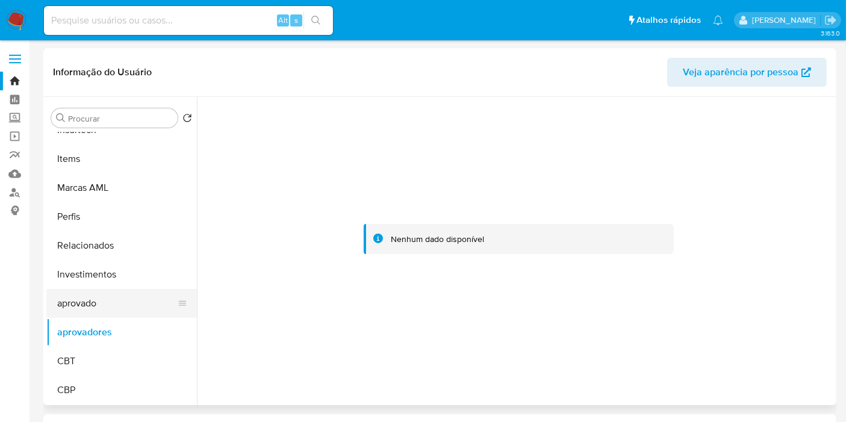
click at [149, 293] on button "aprovado" at bounding box center [116, 303] width 141 height 29
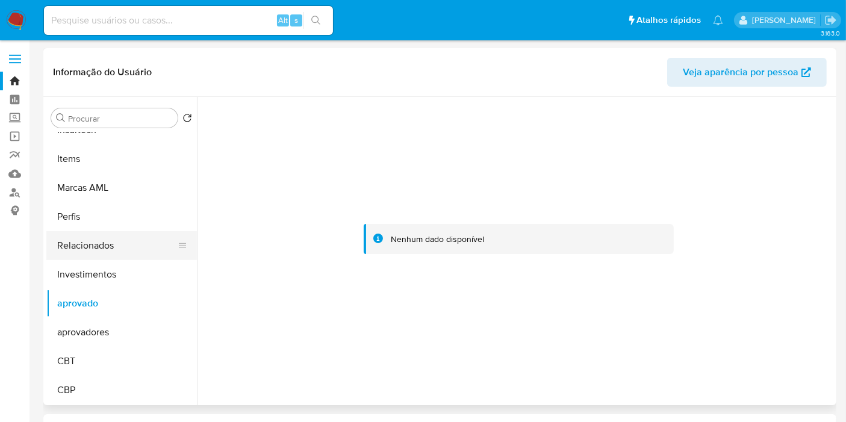
click at [154, 250] on button "Relacionados" at bounding box center [116, 245] width 141 height 29
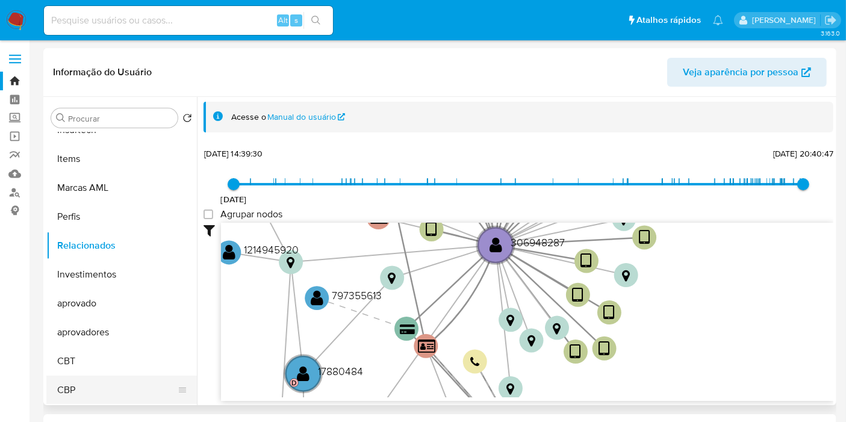
click at [104, 380] on button "CBP" at bounding box center [116, 390] width 141 height 29
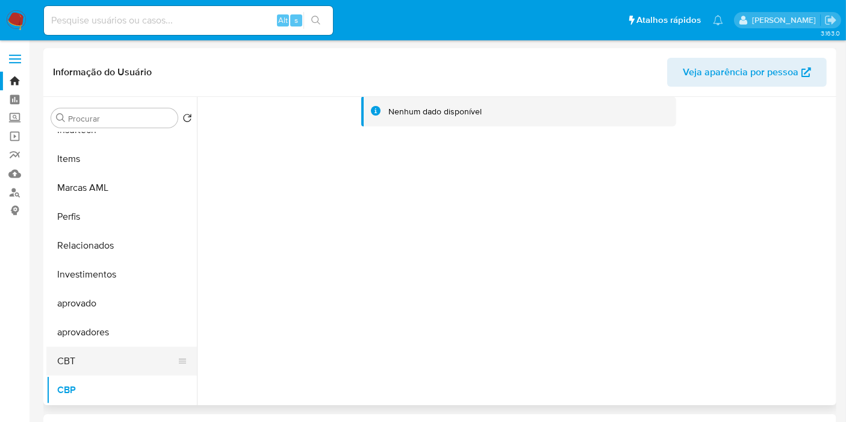
click at [61, 360] on button "CBT" at bounding box center [116, 361] width 141 height 29
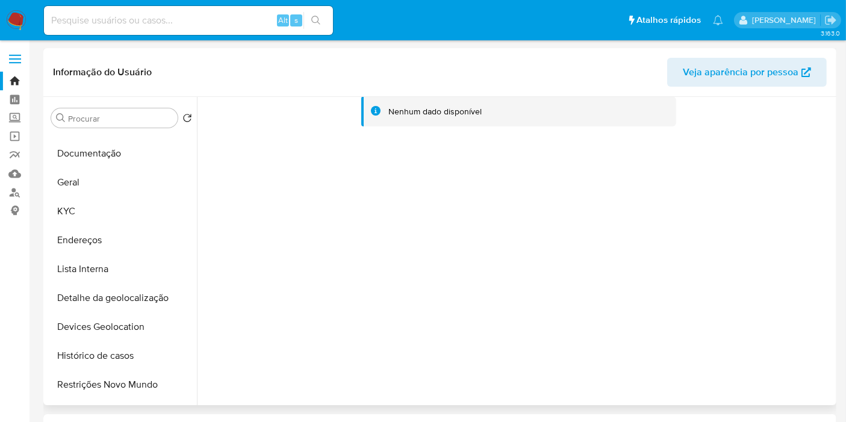
scroll to position [0, 0]
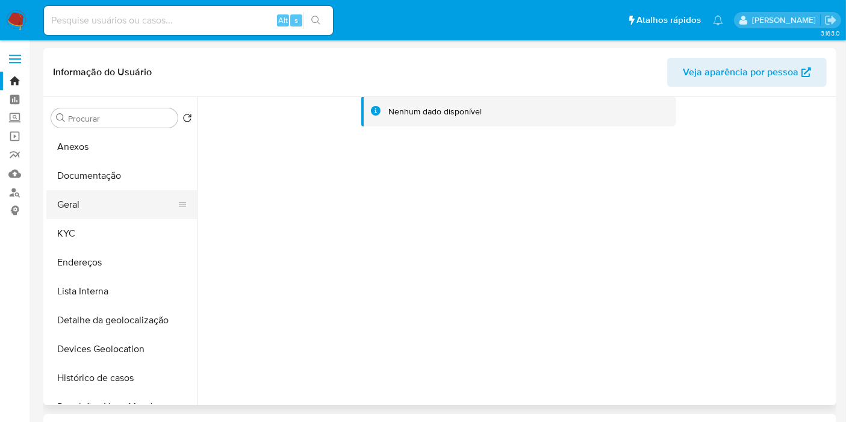
click at [104, 207] on button "Geral" at bounding box center [116, 204] width 141 height 29
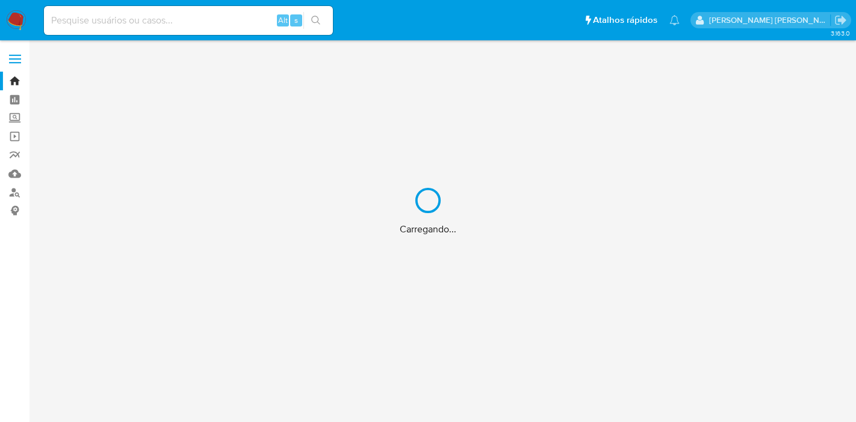
click at [213, 26] on div "Carregando..." at bounding box center [428, 211] width 856 height 422
click at [220, 18] on div "Carregando..." at bounding box center [428, 211] width 856 height 422
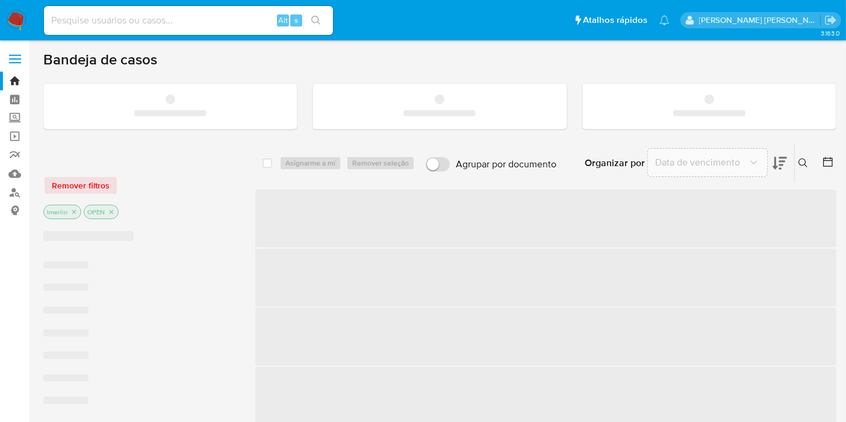
click at [142, 30] on div "Alt s" at bounding box center [188, 20] width 289 height 29
click at [144, 24] on input at bounding box center [188, 21] width 289 height 16
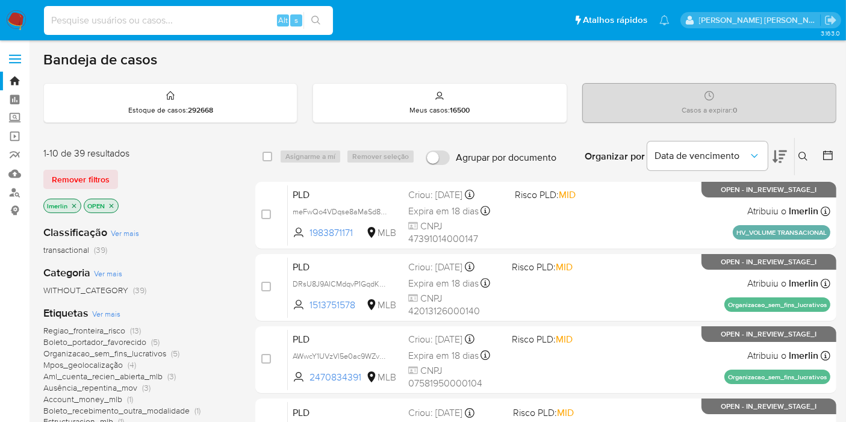
click at [199, 20] on input at bounding box center [188, 21] width 289 height 16
paste input "1145996488"
type input "1145996488"
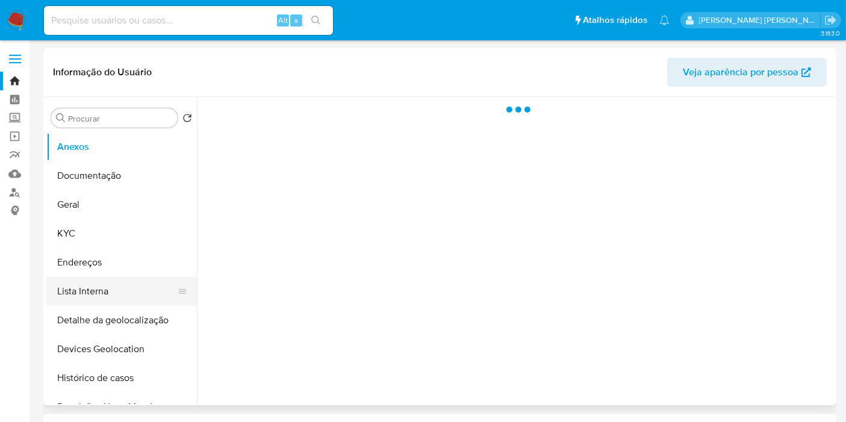
click at [123, 283] on button "Lista Interna" at bounding box center [116, 291] width 141 height 29
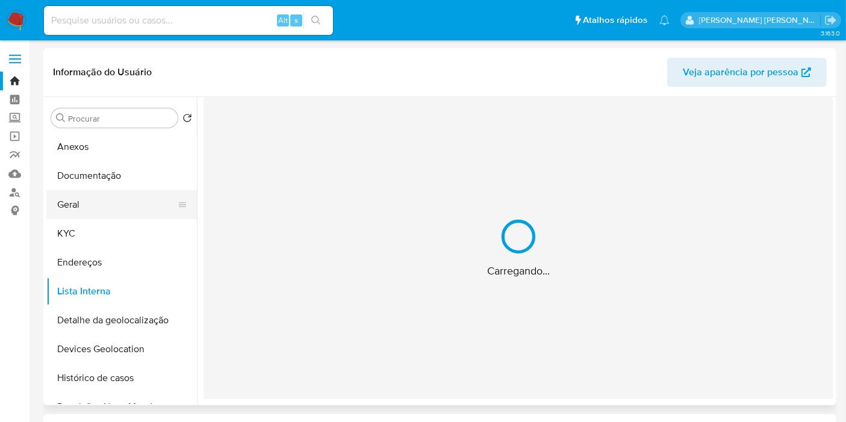
select select "10"
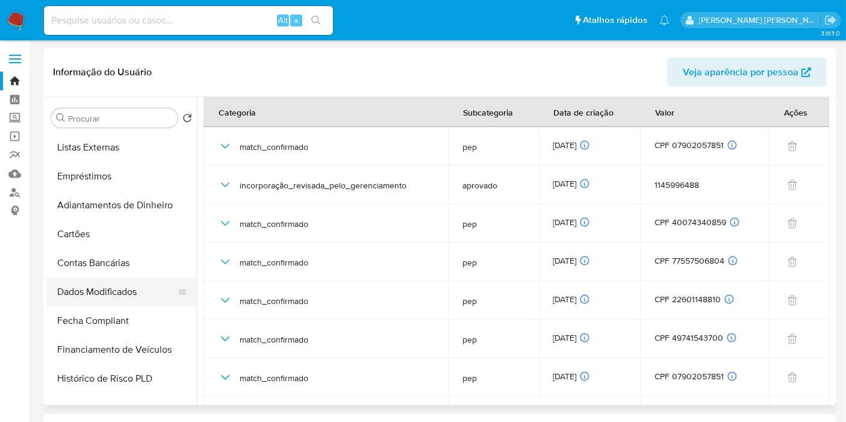
scroll to position [334, 0]
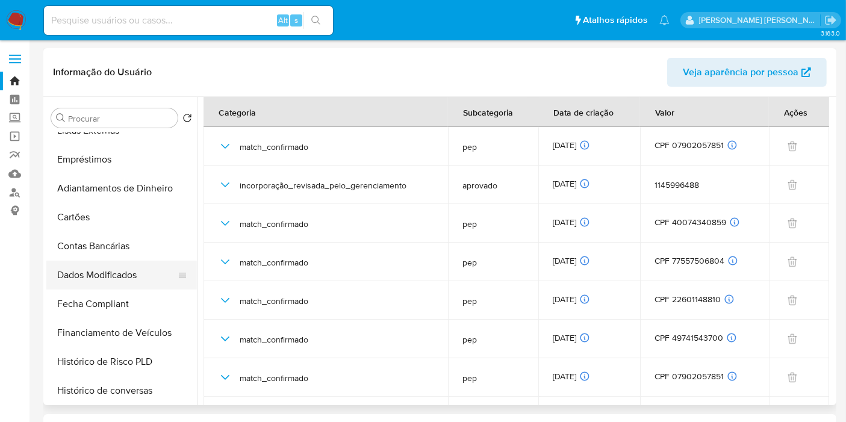
click at [126, 273] on button "Dados Modificados" at bounding box center [116, 275] width 141 height 29
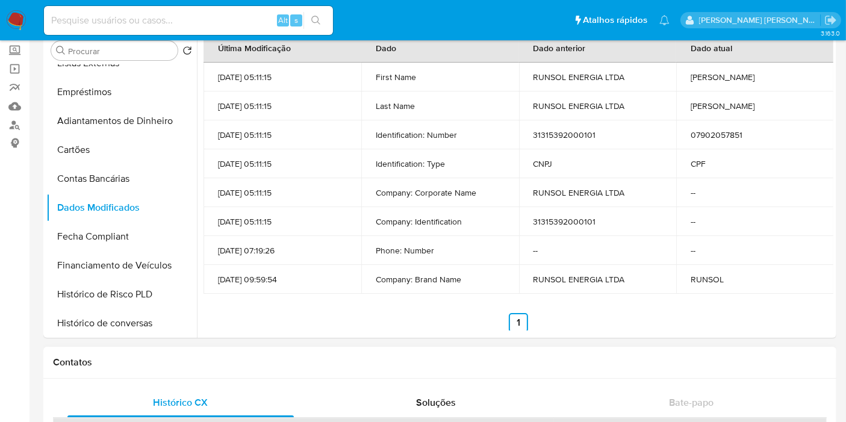
scroll to position [0, 0]
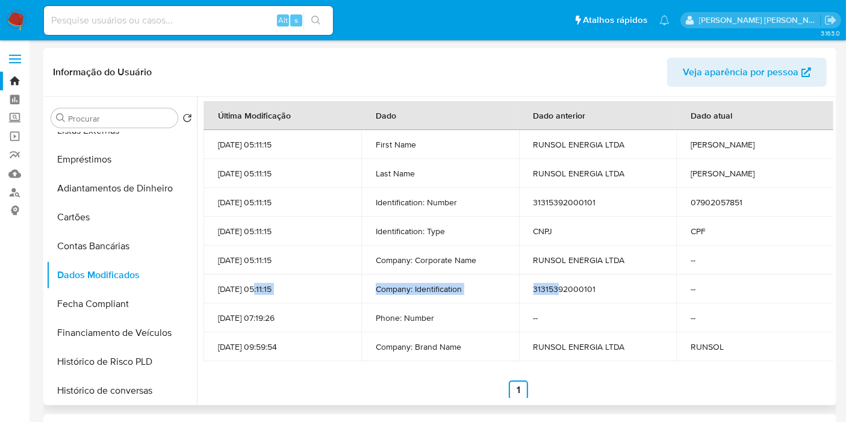
drag, startPoint x: 254, startPoint y: 288, endPoint x: 554, endPoint y: 286, distance: 299.8
click at [554, 286] on tr "[DATE] 05:11:15 Company: Identification 31315392000101 --" at bounding box center [518, 289] width 630 height 29
click at [199, 24] on input at bounding box center [188, 21] width 289 height 16
paste input "1214575753"
type input "1214575753"
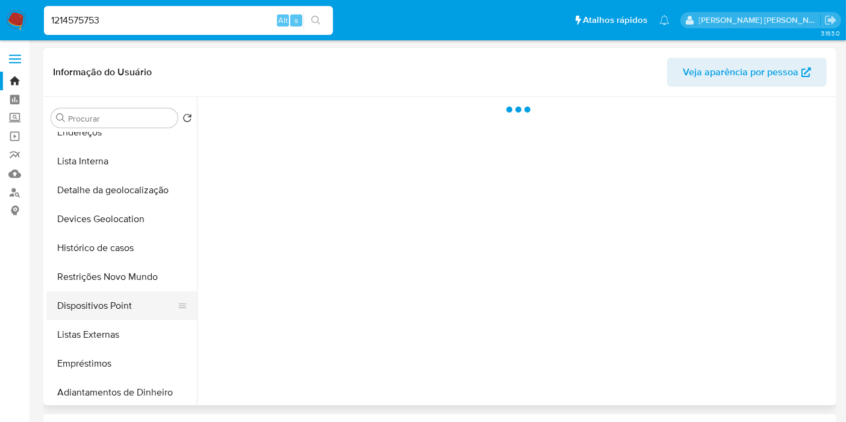
scroll to position [134, 0]
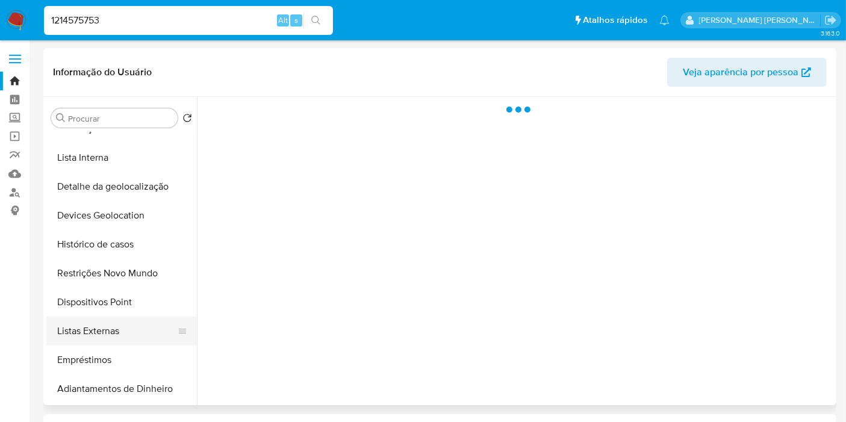
select select "10"
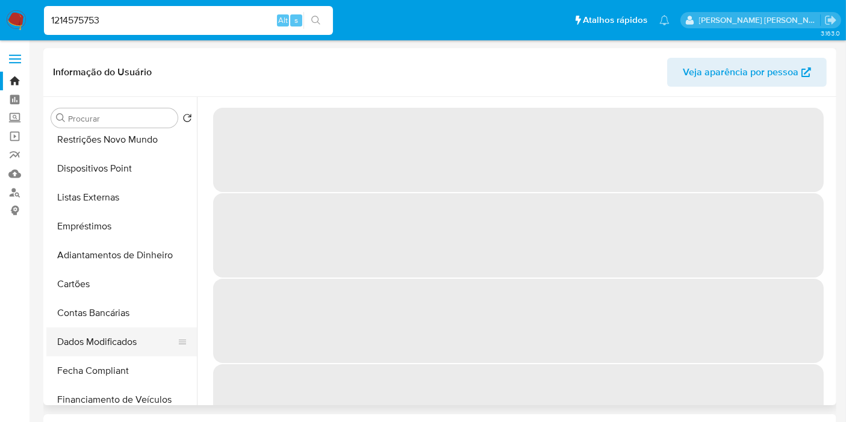
click at [135, 343] on button "Dados Modificados" at bounding box center [116, 342] width 141 height 29
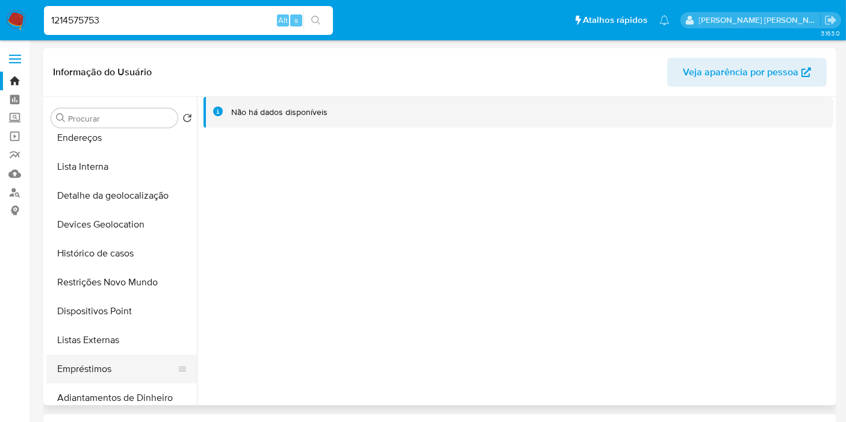
scroll to position [0, 0]
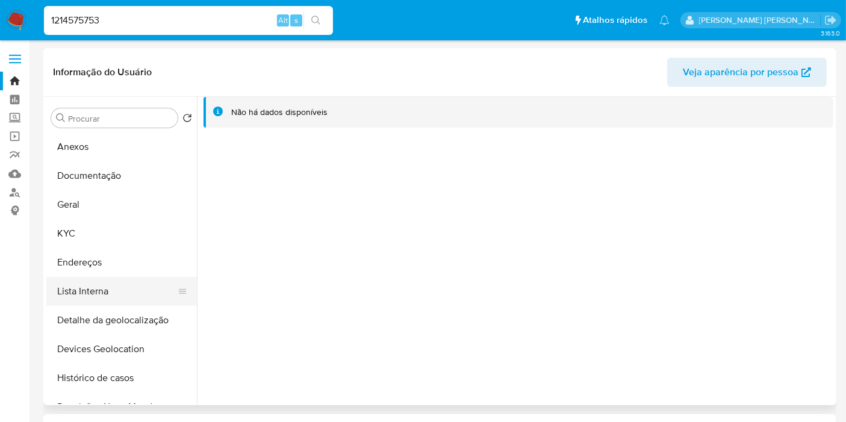
click at [90, 290] on button "Lista Interna" at bounding box center [116, 291] width 141 height 29
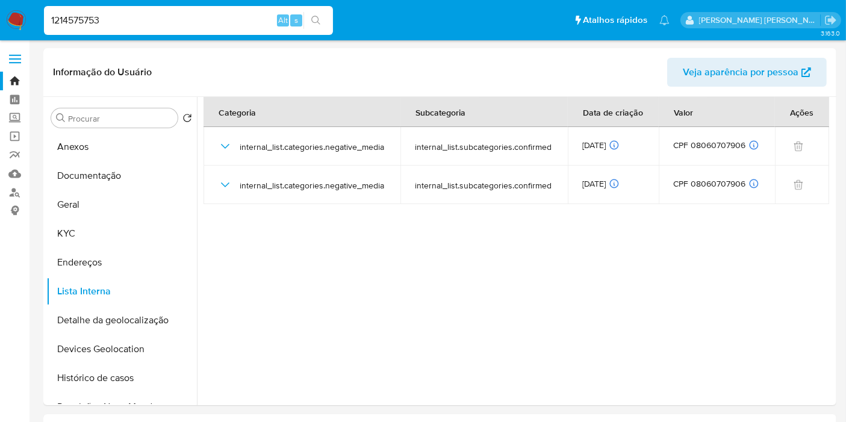
click at [219, 21] on input "1214575753" at bounding box center [188, 21] width 289 height 16
paste input "289043495"
type input "289043495"
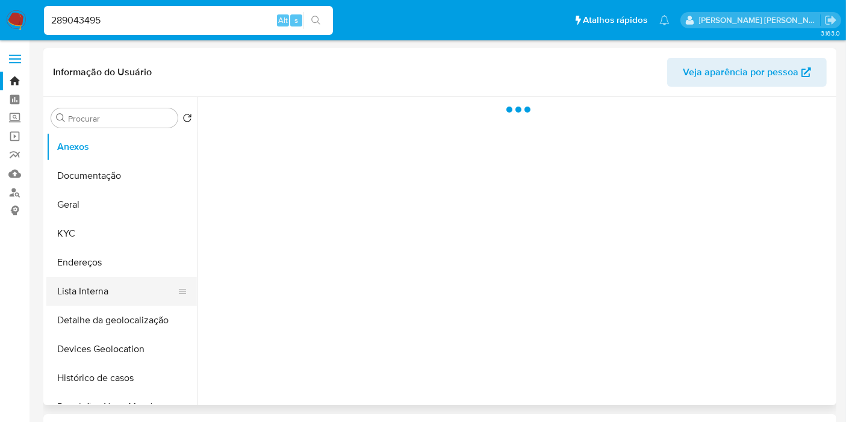
select select "10"
click at [127, 302] on button "Lista Interna" at bounding box center [116, 291] width 141 height 29
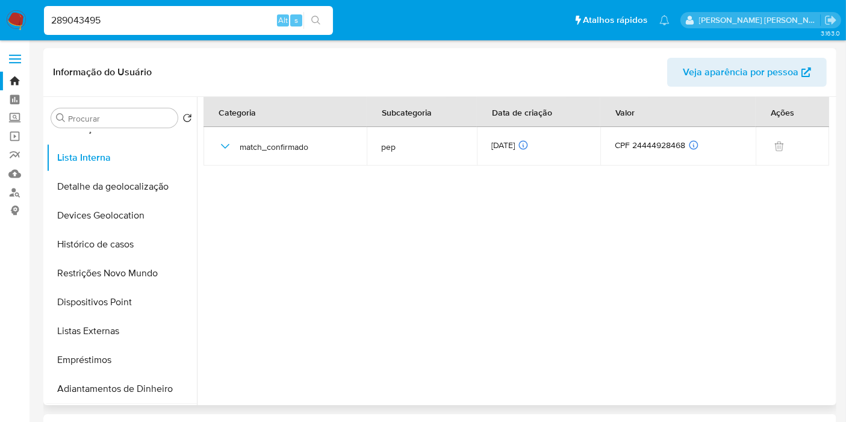
scroll to position [267, 0]
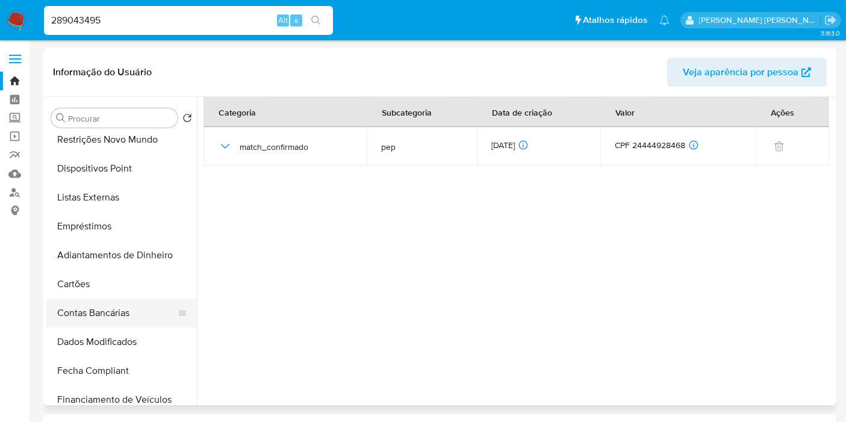
click at [131, 318] on button "Contas Bancárias" at bounding box center [116, 313] width 141 height 29
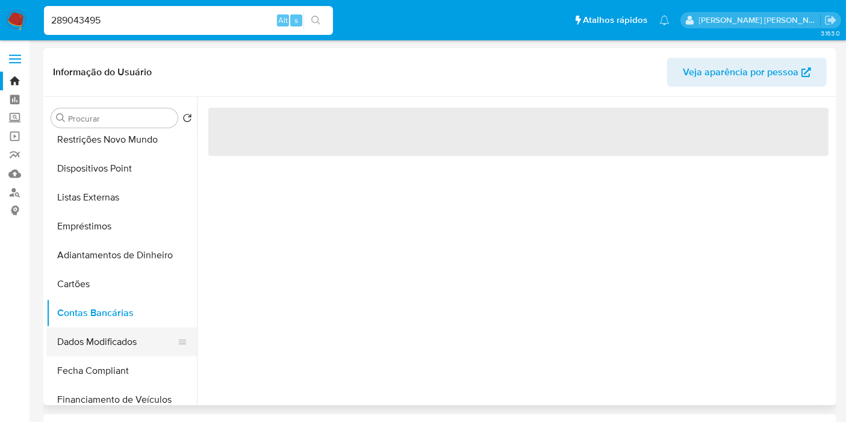
click at [121, 340] on button "Dados Modificados" at bounding box center [116, 342] width 141 height 29
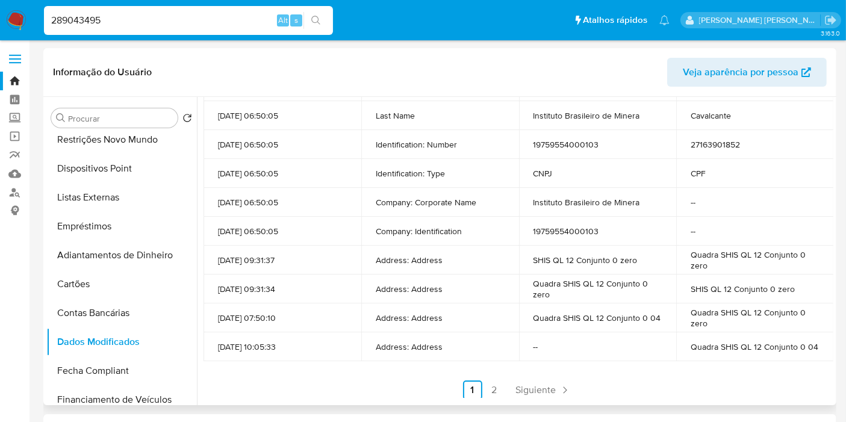
scroll to position [187, 0]
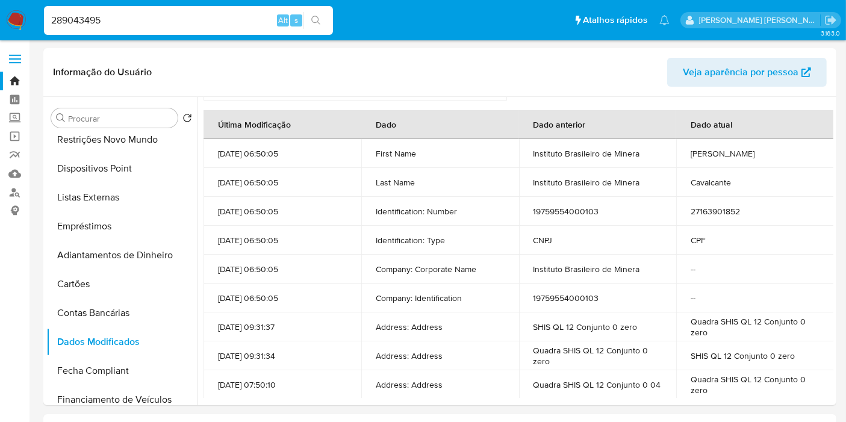
click at [240, 24] on input "289043495" at bounding box center [188, 21] width 289 height 16
paste input "66770172"
type input "667701725"
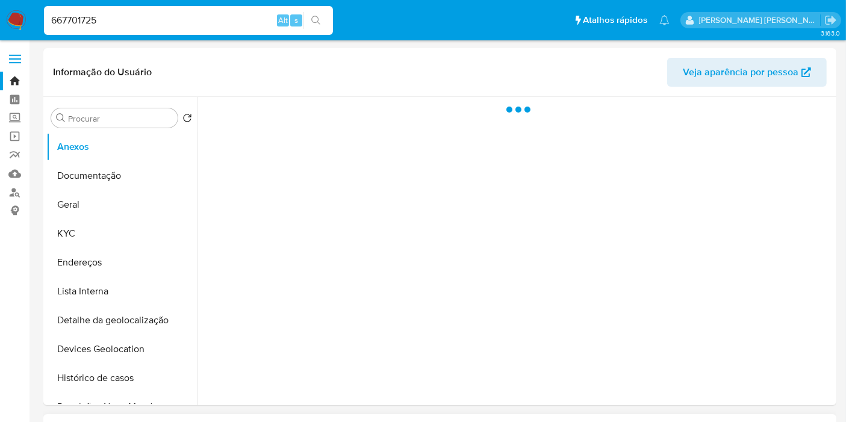
select select "10"
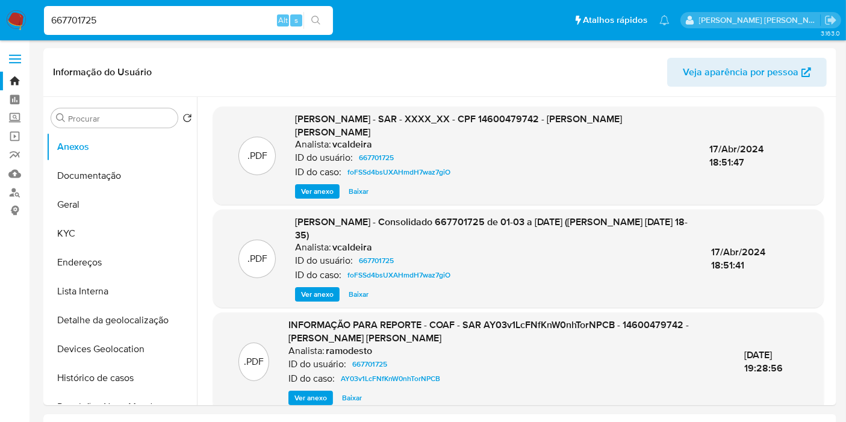
click at [131, 284] on button "Lista Interna" at bounding box center [116, 291] width 141 height 29
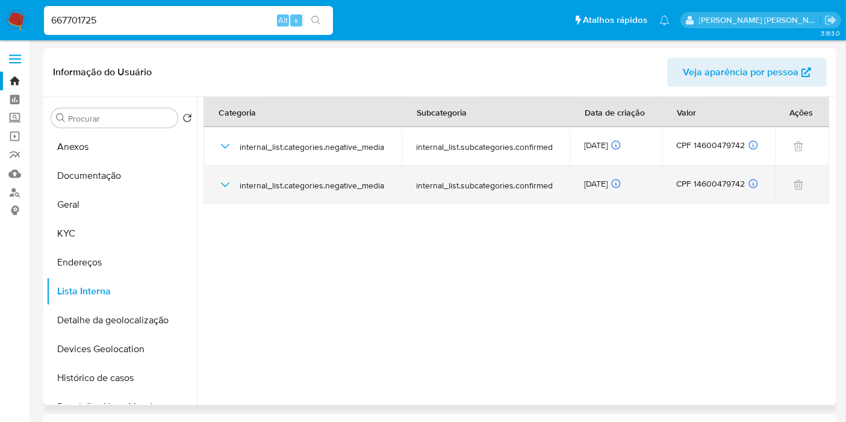
click at [223, 191] on div "internal_list.categories.negative_media" at bounding box center [302, 185] width 169 height 39
click at [222, 185] on icon "button" at bounding box center [225, 185] width 14 height 14
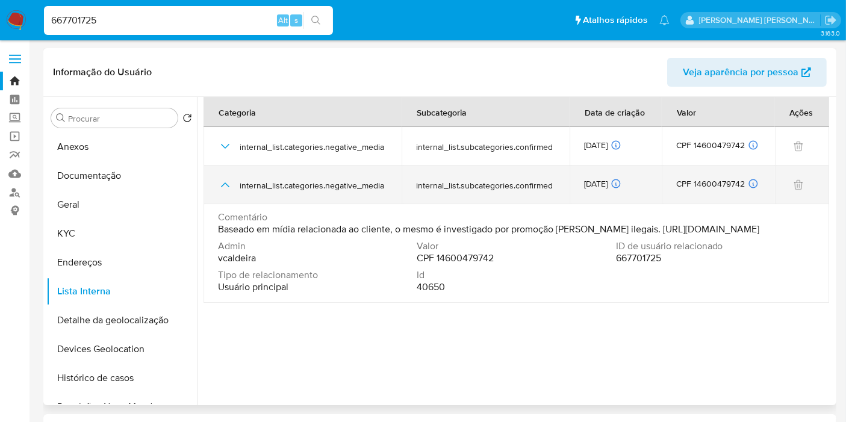
drag, startPoint x: 565, startPoint y: 185, endPoint x: 234, endPoint y: 191, distance: 331.8
click at [234, 191] on tr "internal_list.categories.negative_media internal_list.subcategories.confirmed […" at bounding box center [516, 185] width 626 height 39
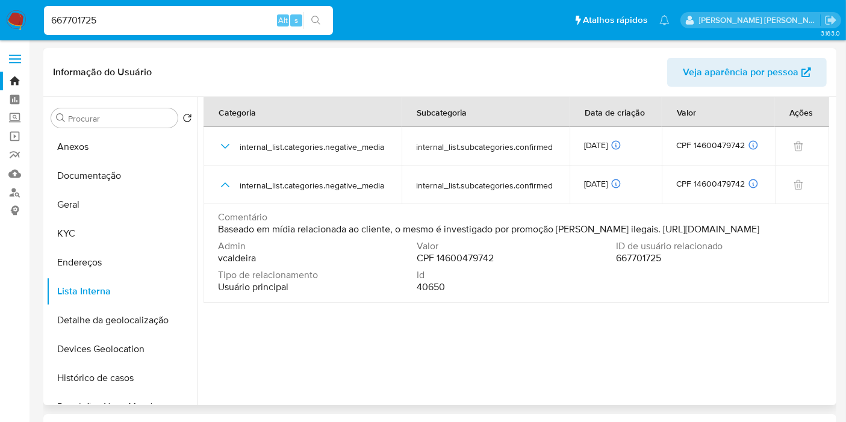
click at [309, 328] on section at bounding box center [518, 248] width 630 height 302
click at [813, 255] on td "Comentário Baseado em mídia relacionada ao cliente, o mesmo é investigado por p…" at bounding box center [516, 253] width 626 height 99
click at [15, 192] on link "Localizador de pessoas" at bounding box center [71, 192] width 143 height 19
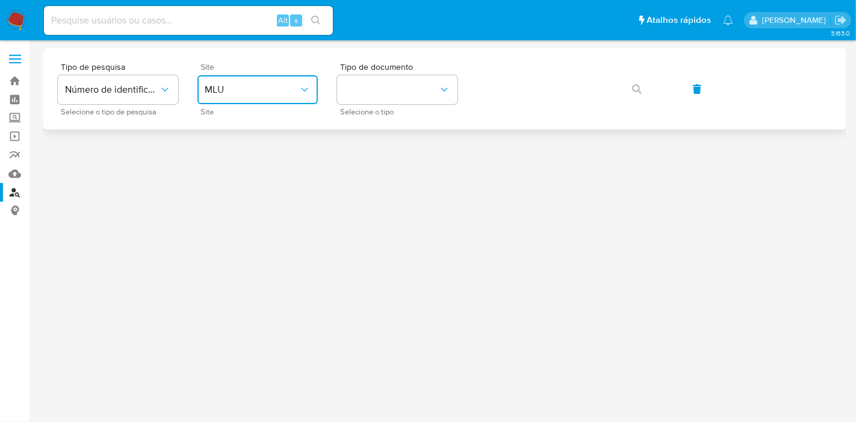
click at [282, 95] on span "MLU" at bounding box center [252, 90] width 94 height 12
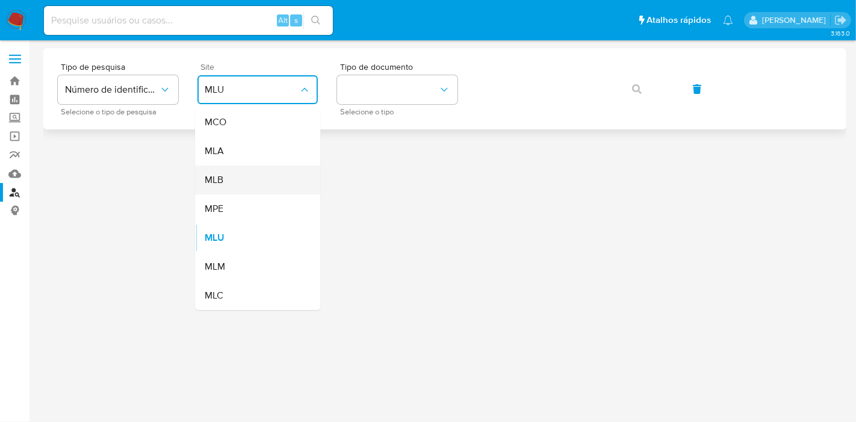
click at [270, 171] on div "MLB" at bounding box center [254, 180] width 99 height 29
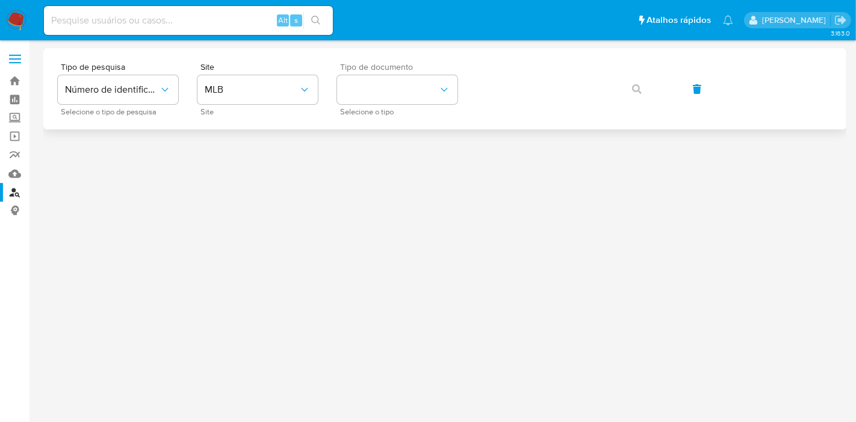
click at [399, 105] on div "Tipo de documento Selecione o tipo" at bounding box center [397, 89] width 120 height 52
click at [411, 92] on button "identificationType" at bounding box center [397, 89] width 120 height 29
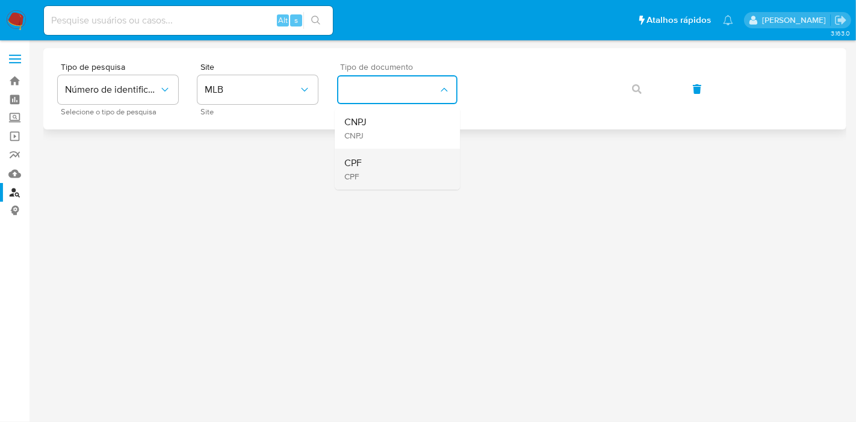
click at [409, 155] on div "CPF CPF" at bounding box center [393, 169] width 99 height 41
click at [642, 87] on button "button" at bounding box center [636, 89] width 41 height 29
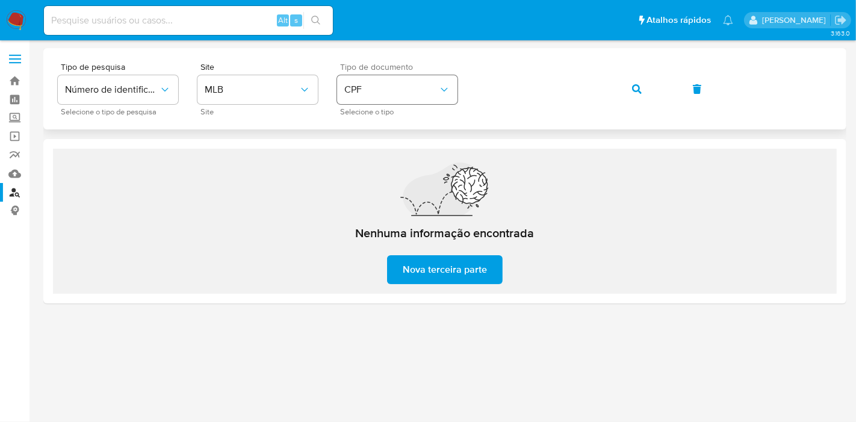
click at [436, 91] on span "CPF" at bounding box center [391, 90] width 94 height 12
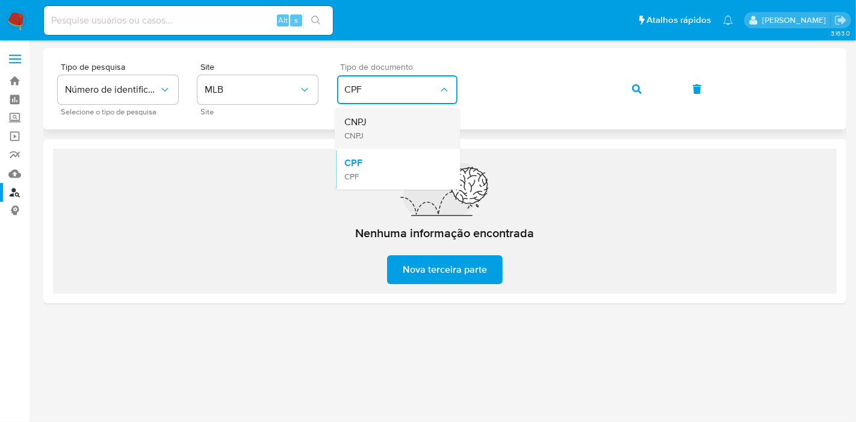
click at [402, 140] on div "CNPJ CNPJ" at bounding box center [393, 128] width 99 height 41
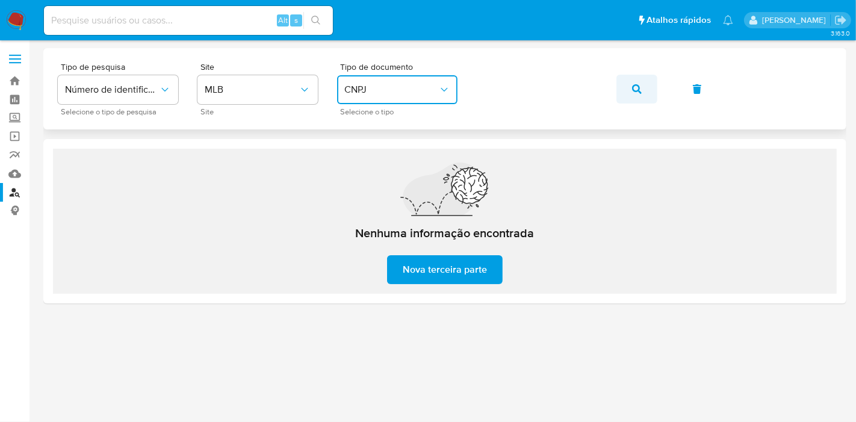
click at [643, 87] on button "button" at bounding box center [636, 89] width 41 height 29
click at [46, 289] on div "Nenhuma informação encontrada [GEOGRAPHIC_DATA] parte" at bounding box center [444, 221] width 803 height 164
click at [213, 14] on input at bounding box center [188, 21] width 289 height 16
paste input "790164622"
type input "790164622"
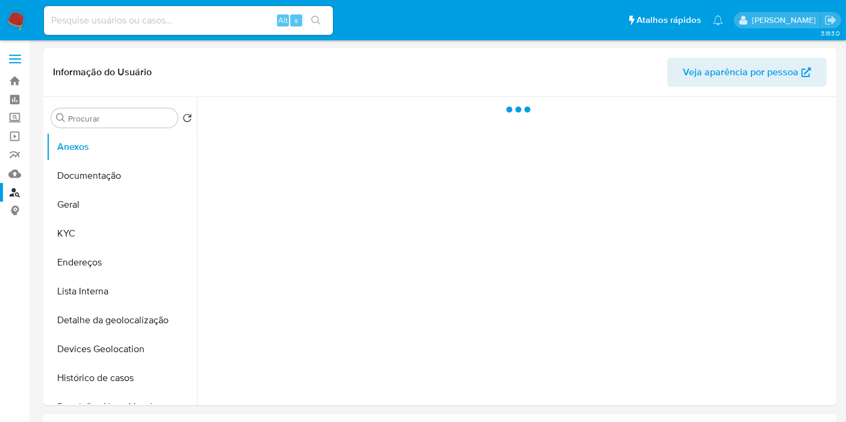
select select "10"
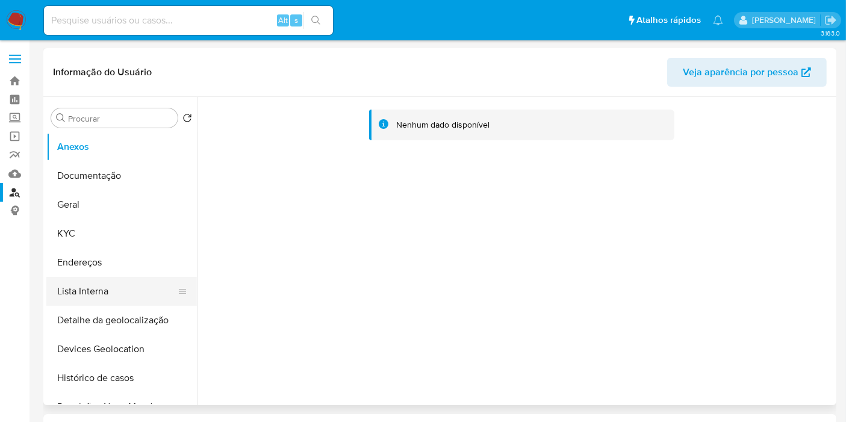
click at [112, 290] on button "Lista Interna" at bounding box center [116, 291] width 141 height 29
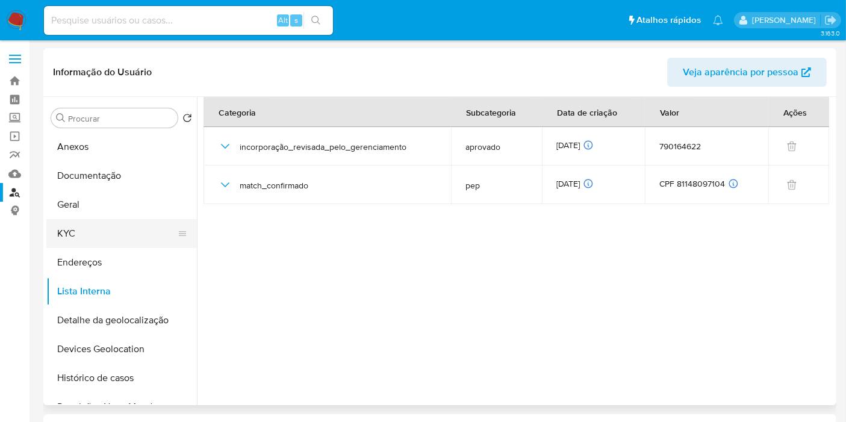
click at [85, 228] on button "KYC" at bounding box center [116, 233] width 141 height 29
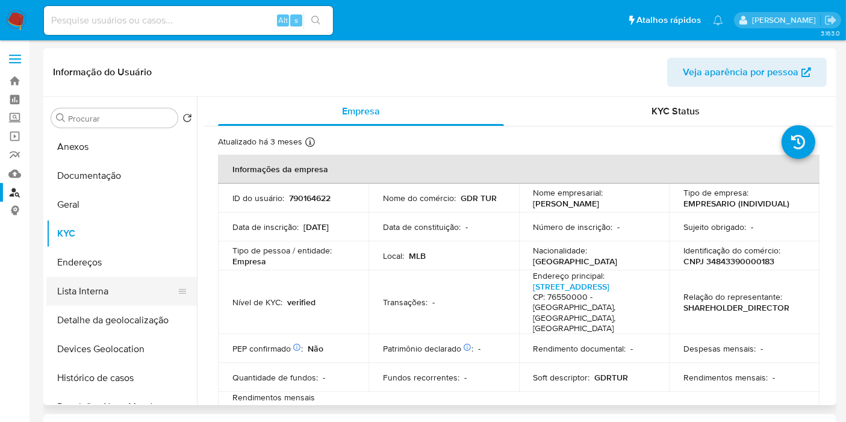
click at [66, 290] on button "Lista Interna" at bounding box center [116, 291] width 141 height 29
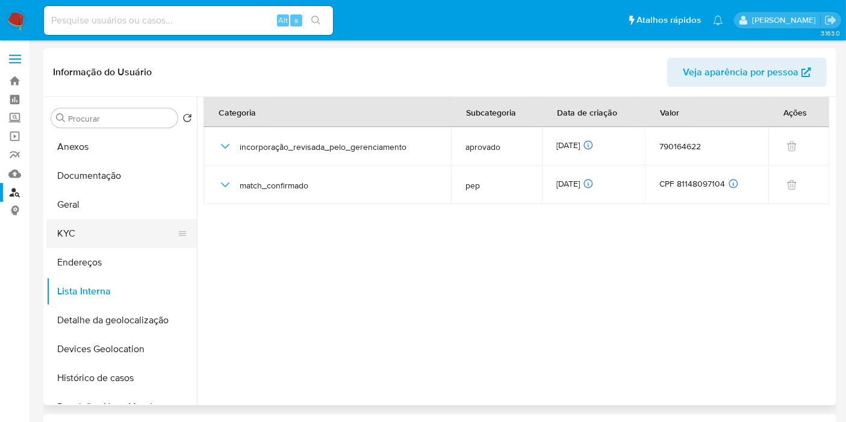
click at [65, 234] on button "KYC" at bounding box center [116, 233] width 141 height 29
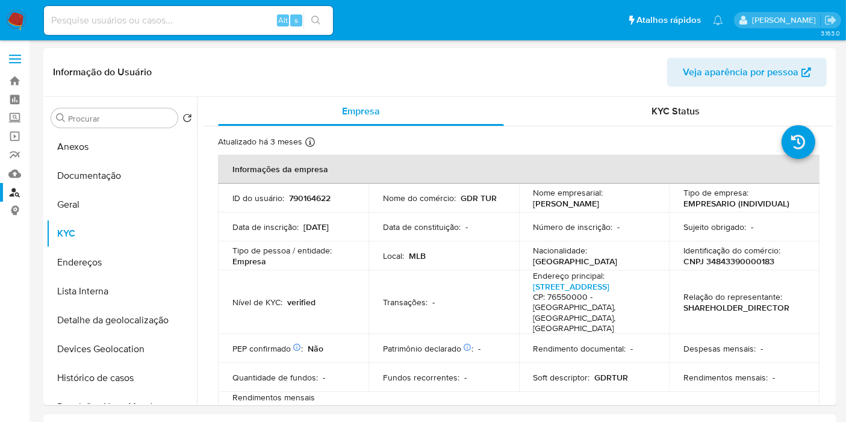
click at [214, 19] on input at bounding box center [188, 21] width 289 height 16
paste input "1214575753"
type input "1214575753"
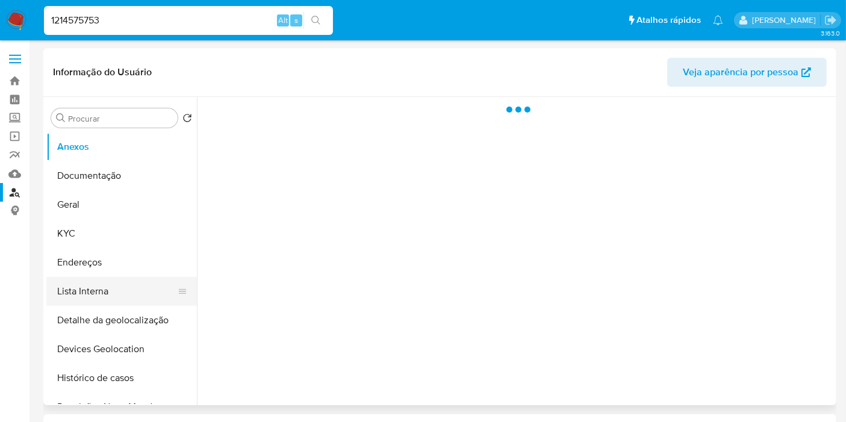
click at [98, 293] on button "Lista Interna" at bounding box center [116, 291] width 141 height 29
select select "10"
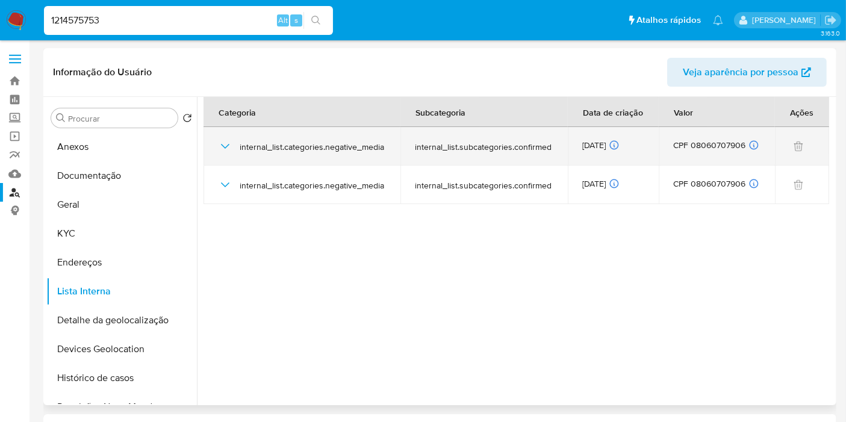
click at [219, 144] on icon "button" at bounding box center [225, 146] width 14 height 14
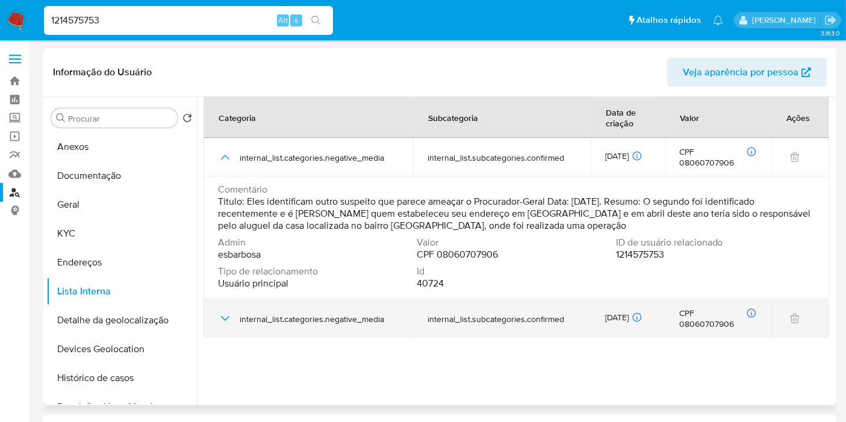
click at [218, 311] on icon "button" at bounding box center [225, 318] width 14 height 14
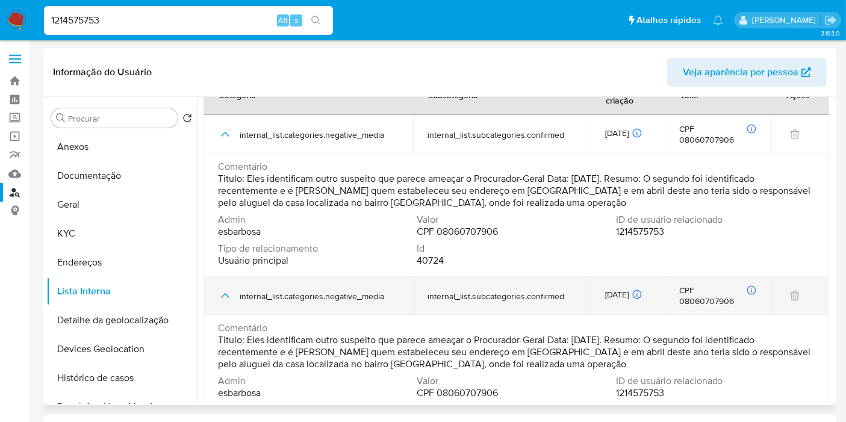
scroll to position [45, 0]
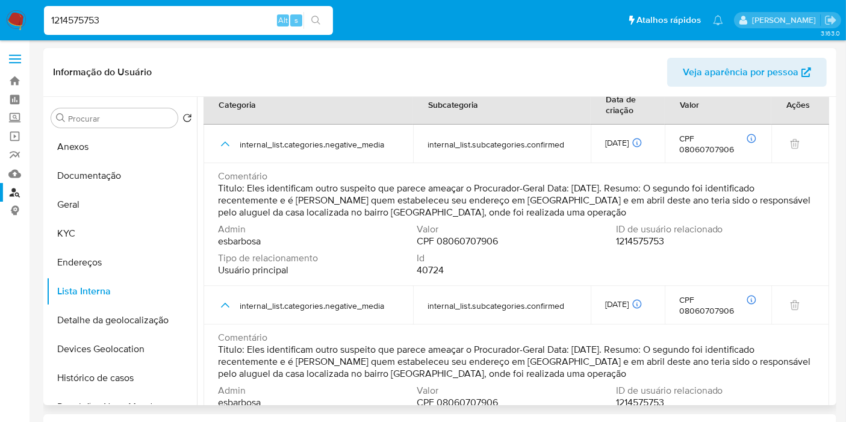
scroll to position [0, 0]
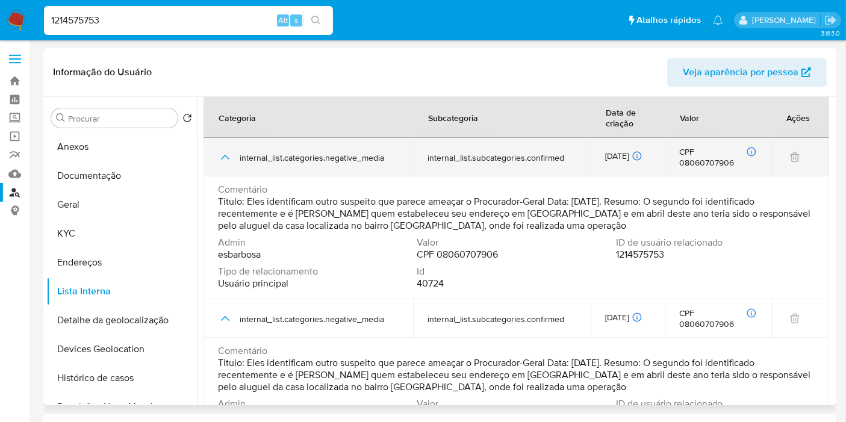
click at [222, 150] on icon "button" at bounding box center [225, 157] width 14 height 14
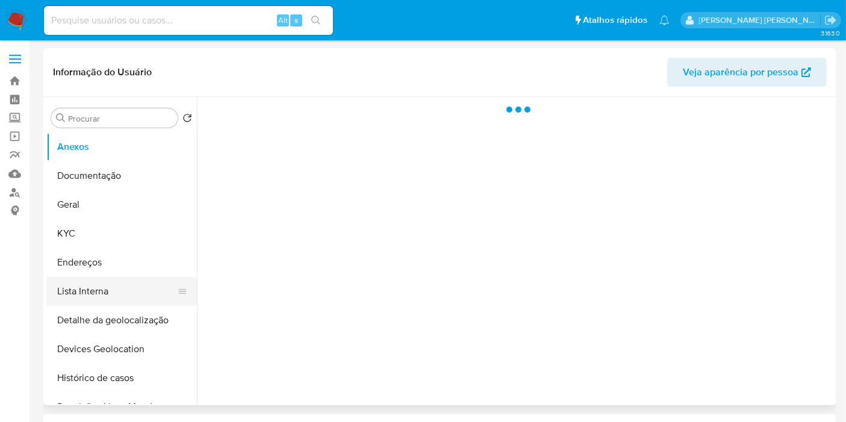
click at [109, 293] on button "Lista Interna" at bounding box center [116, 291] width 141 height 29
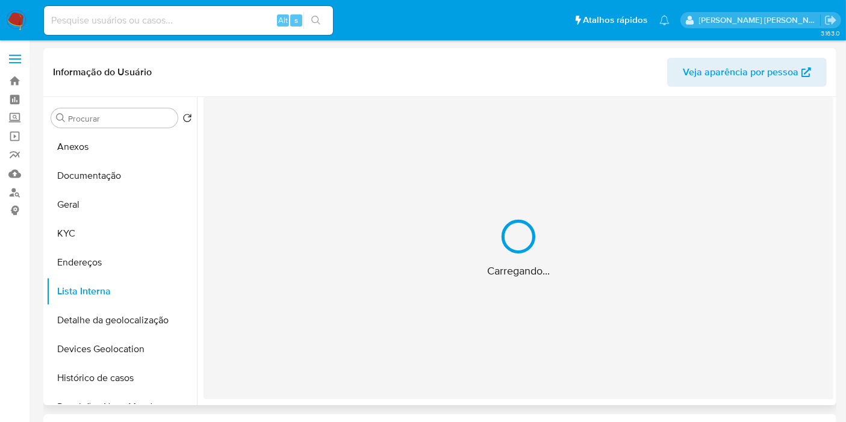
select select "10"
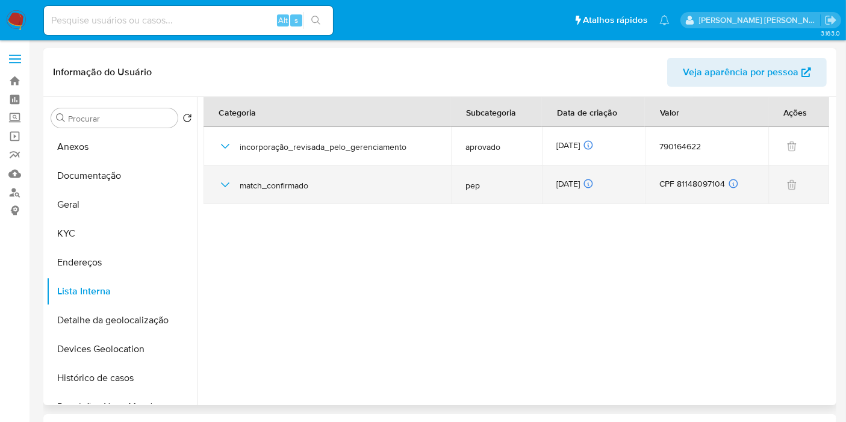
click at [226, 185] on icon "button" at bounding box center [225, 184] width 8 height 5
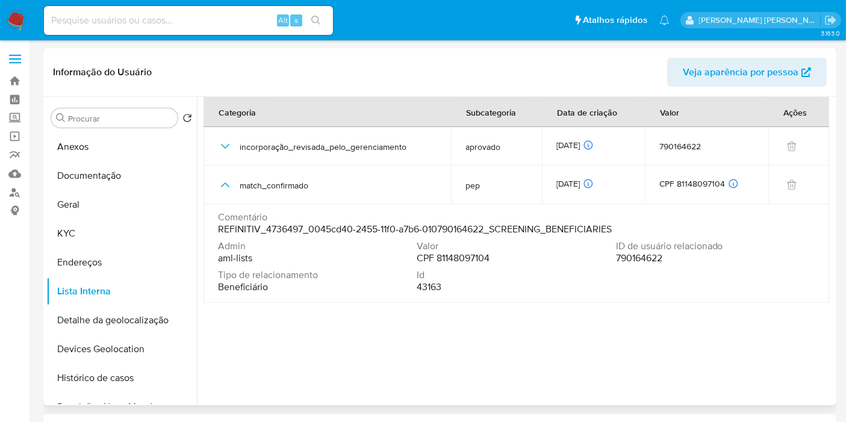
click at [227, 286] on span "Beneficiário" at bounding box center [243, 287] width 50 height 12
